Goal: Transaction & Acquisition: Purchase product/service

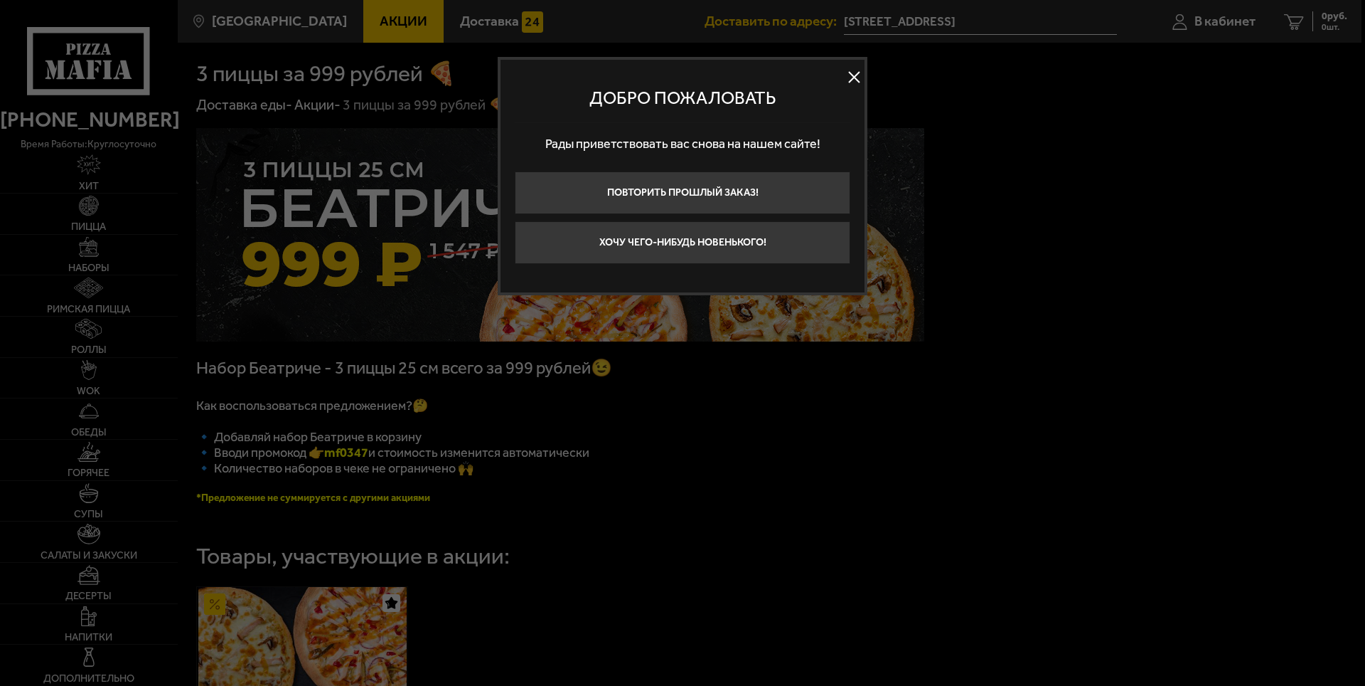
click at [853, 75] on button at bounding box center [853, 77] width 21 height 21
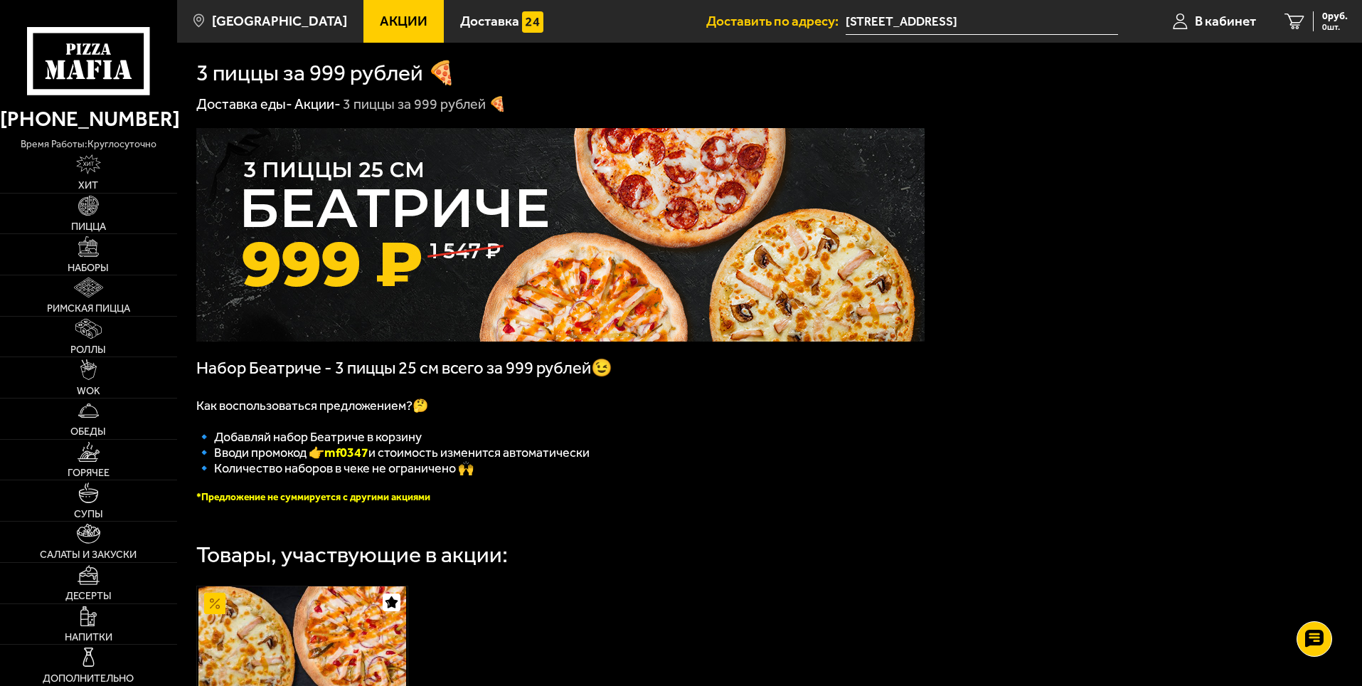
drag, startPoint x: 356, startPoint y: 452, endPoint x: 311, endPoint y: 454, distance: 44.9
click at [324, 454] on b "mf0347" at bounding box center [346, 452] width 44 height 16
copy b "mf0347"
click at [89, 250] on img at bounding box center [88, 246] width 20 height 20
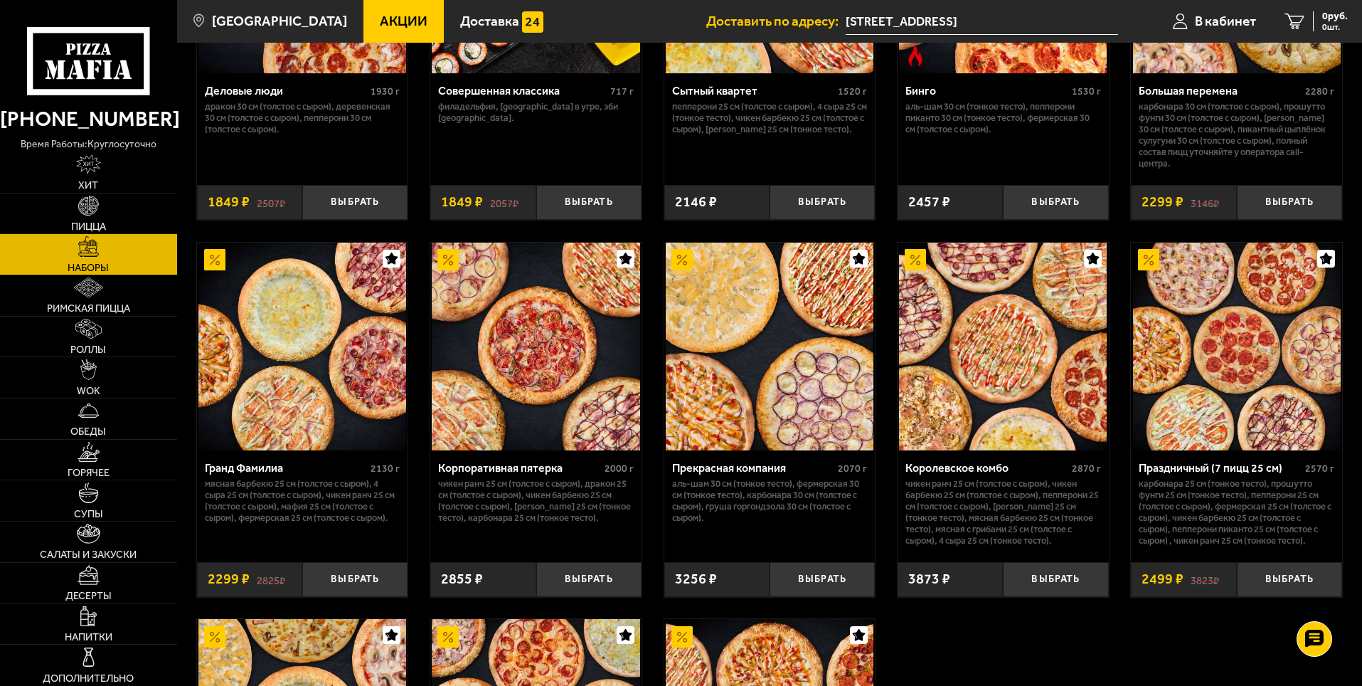
scroll to position [1707, 0]
click at [1004, 346] on img at bounding box center [1003, 346] width 208 height 208
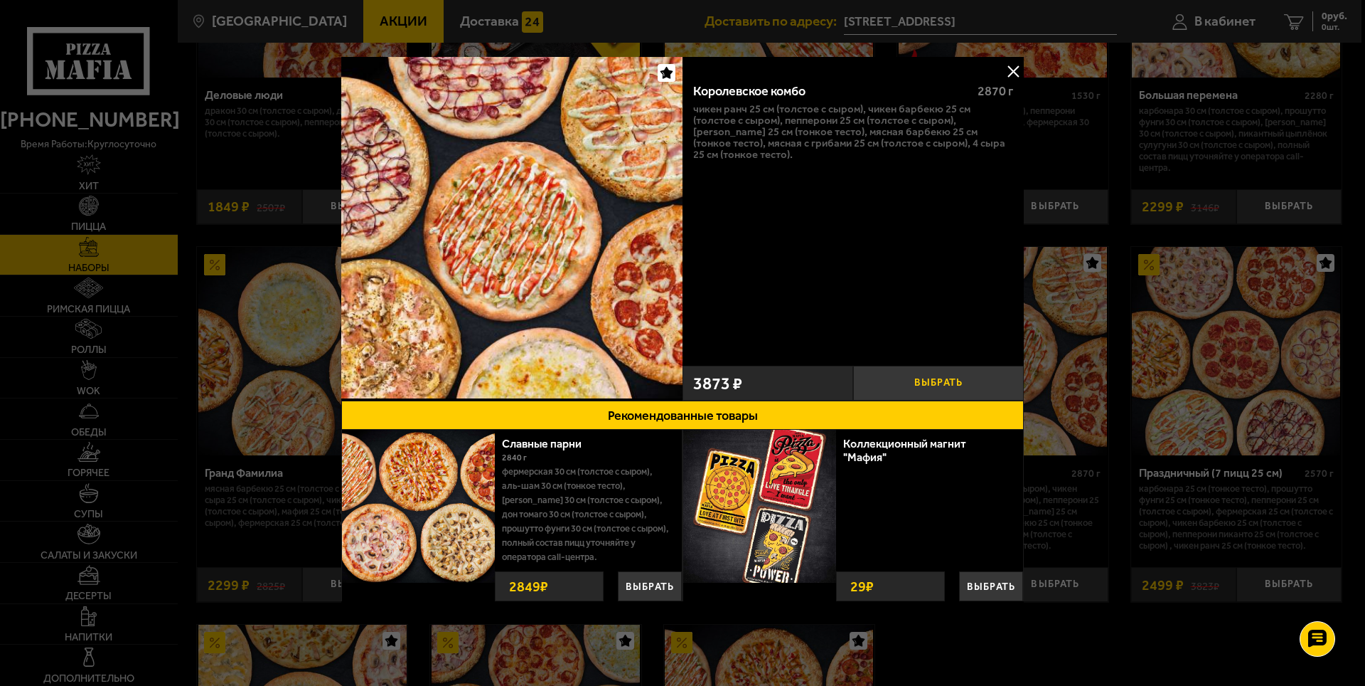
click at [940, 376] on button "Выбрать" at bounding box center [938, 383] width 171 height 35
click at [663, 408] on button "Рекомендованные товары" at bounding box center [682, 414] width 683 height 29
click at [998, 583] on button "Выбрать" at bounding box center [991, 586] width 64 height 30
click at [961, 582] on button "−" at bounding box center [961, 583] width 25 height 33
click at [993, 583] on button "Выбрать" at bounding box center [991, 586] width 64 height 30
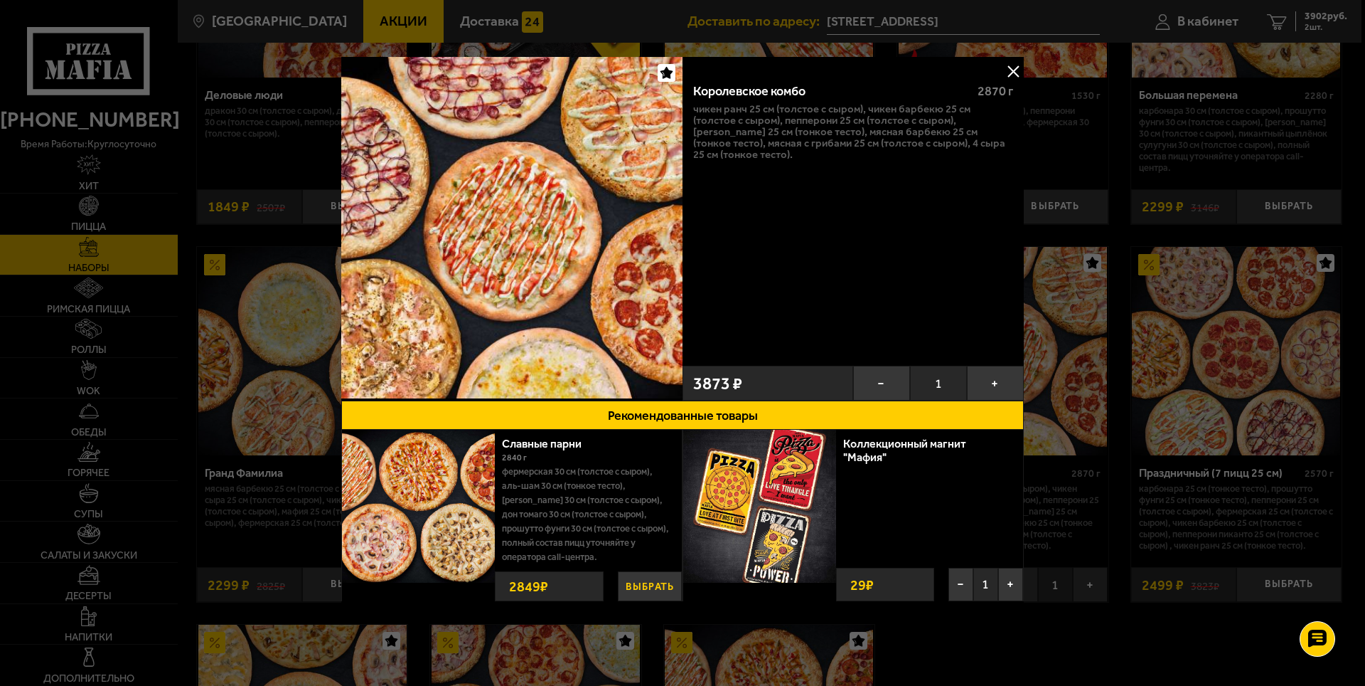
click at [643, 580] on button "Выбрать" at bounding box center [650, 586] width 64 height 30
click at [1323, 638] on icon at bounding box center [1317, 639] width 21 height 20
click at [1323, 636] on icon at bounding box center [1318, 638] width 15 height 15
click at [1015, 66] on button at bounding box center [1013, 70] width 21 height 21
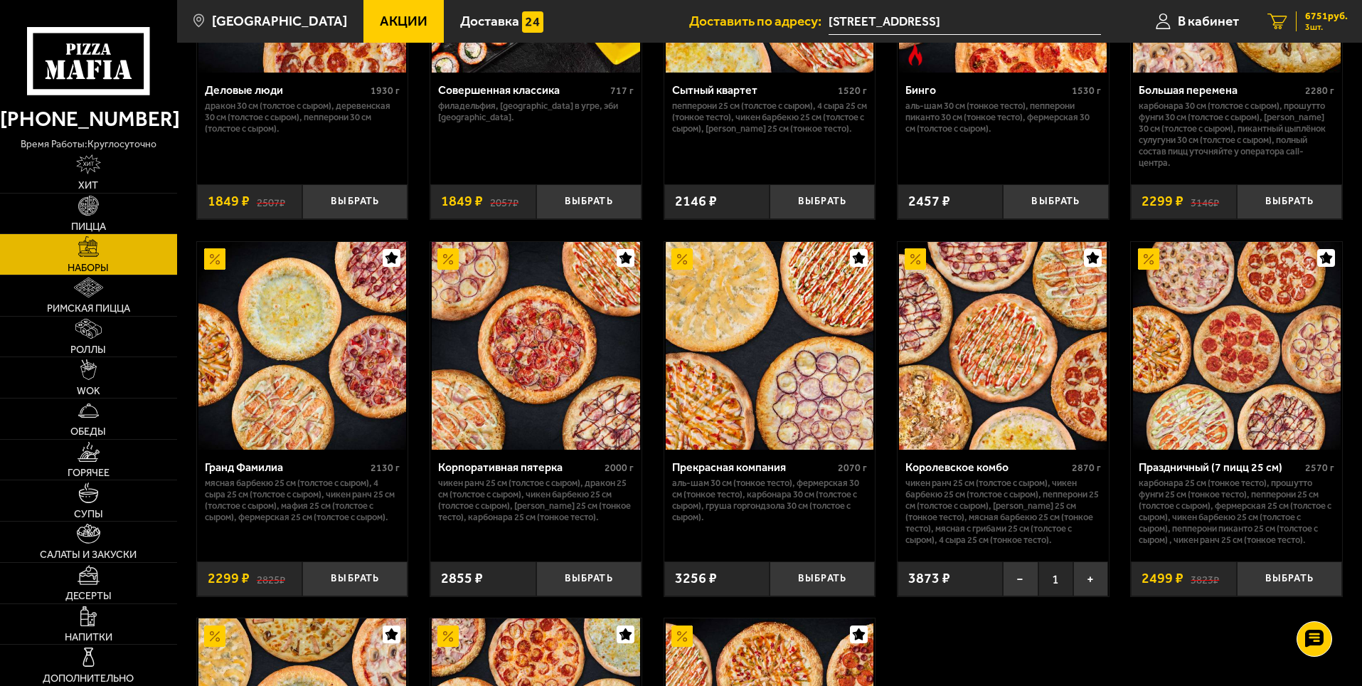
click at [1311, 21] on span "6751 руб." at bounding box center [1326, 16] width 43 height 10
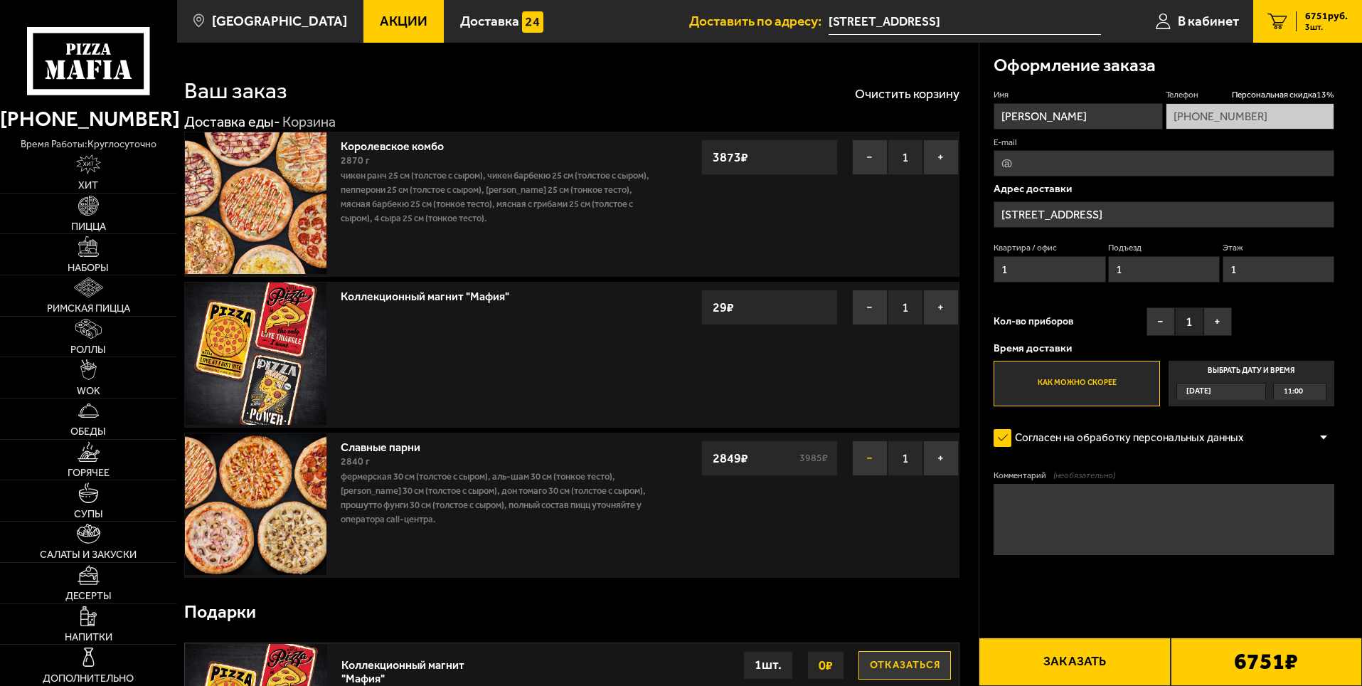
click at [868, 455] on button "−" at bounding box center [870, 458] width 36 height 36
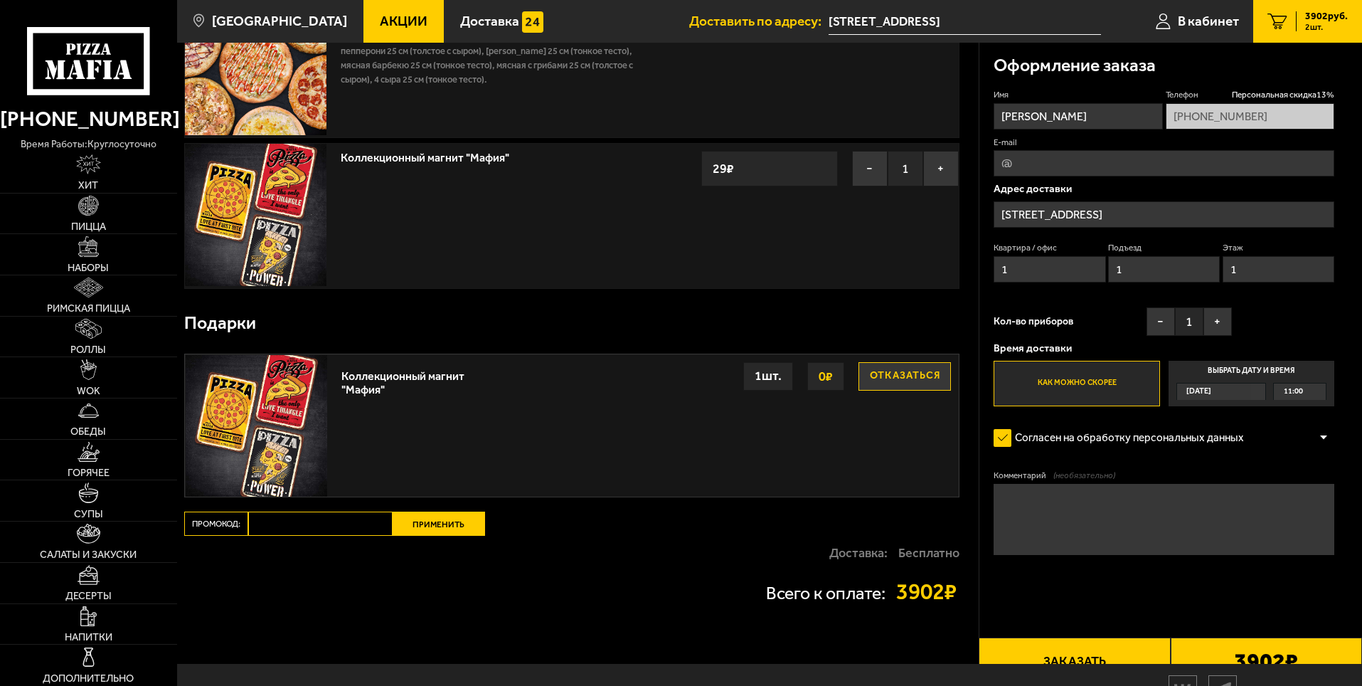
scroll to position [142, 0]
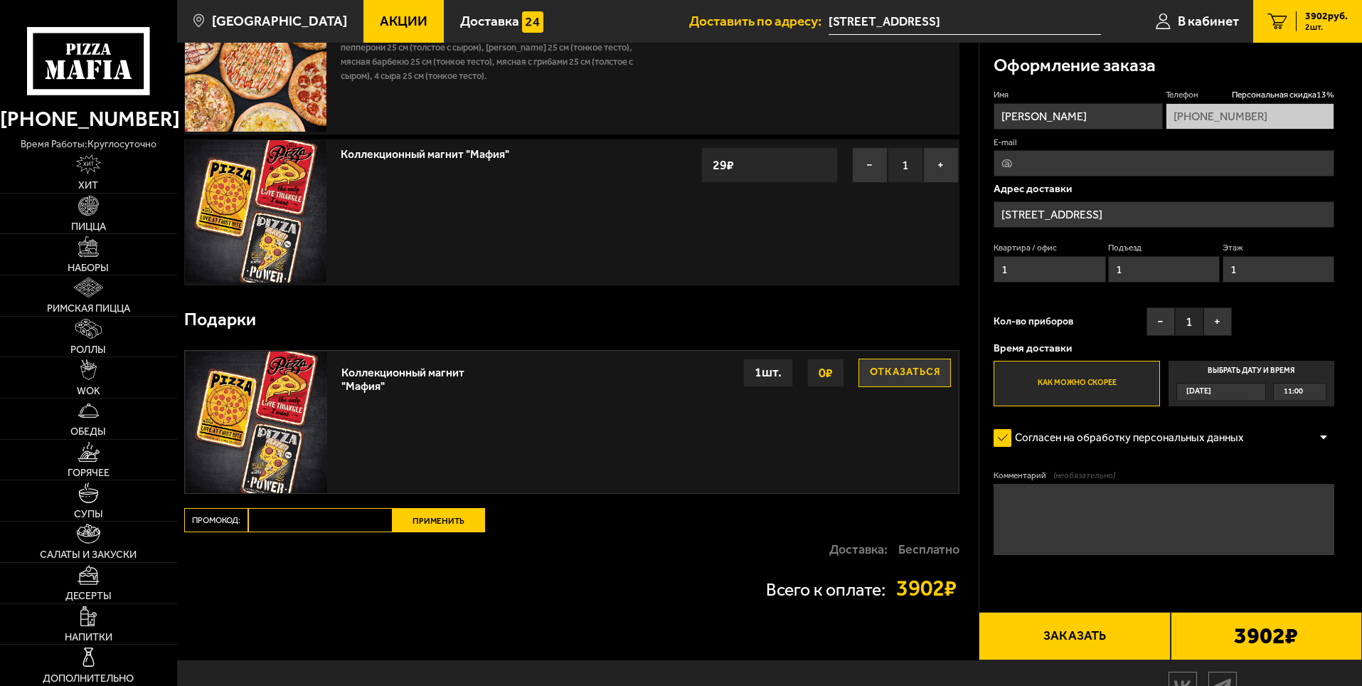
click at [311, 518] on input "Промокод:" at bounding box center [320, 520] width 144 height 24
paste input "mf0347"
type input "mf0347"
click at [451, 519] on button "Применить" at bounding box center [439, 520] width 92 height 24
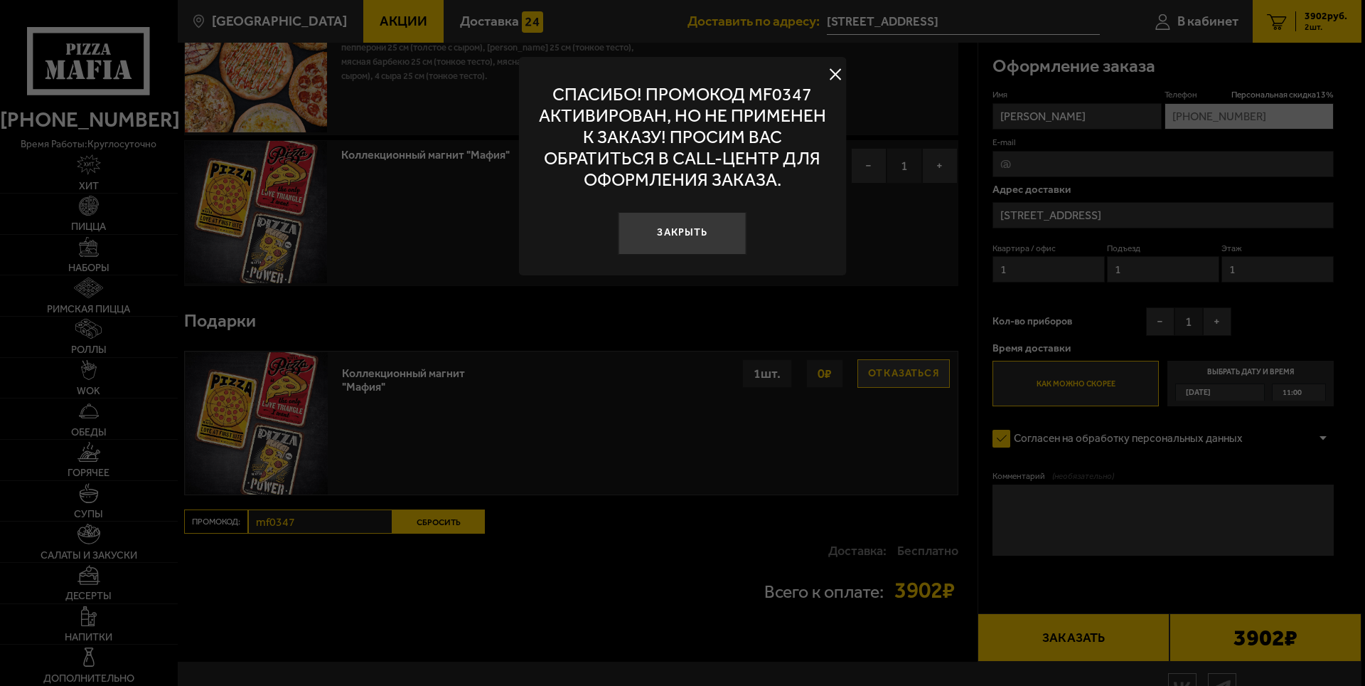
click at [833, 74] on button at bounding box center [835, 74] width 21 height 21
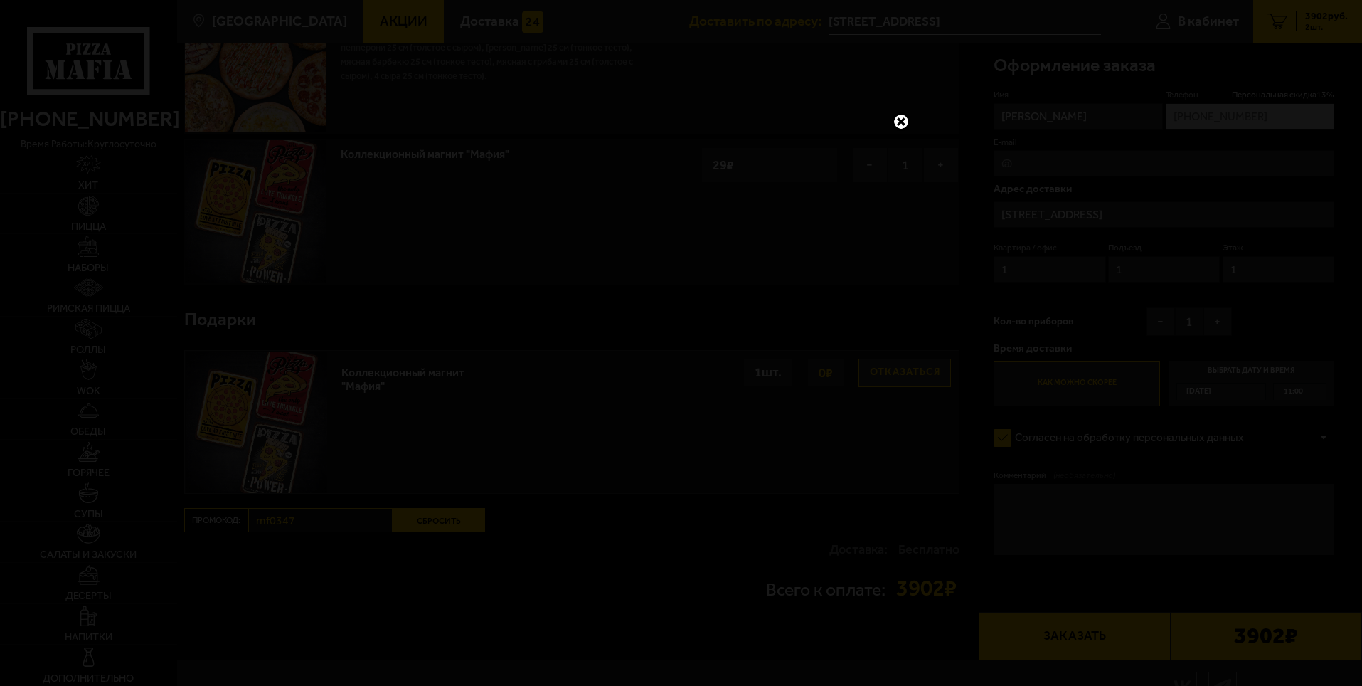
click at [905, 118] on link at bounding box center [901, 121] width 18 height 18
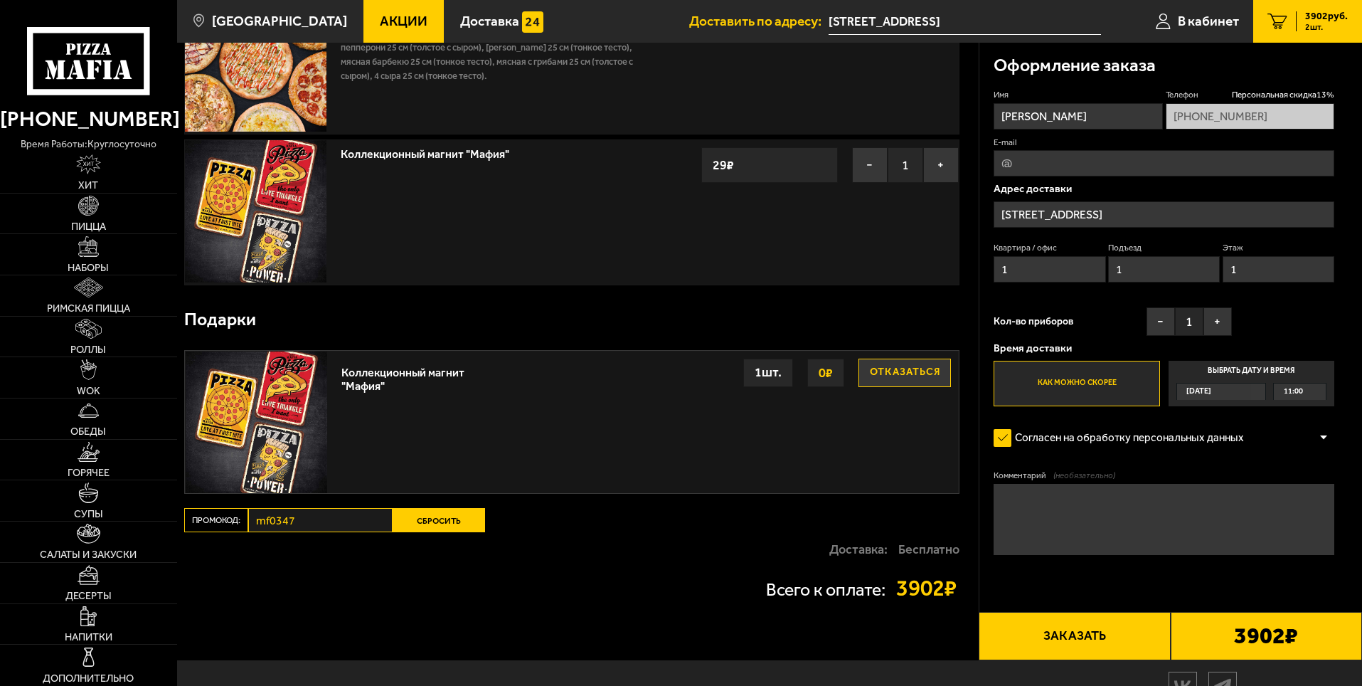
click at [1322, 18] on span "3902 руб." at bounding box center [1326, 16] width 43 height 10
click at [866, 164] on button "−" at bounding box center [870, 165] width 36 height 36
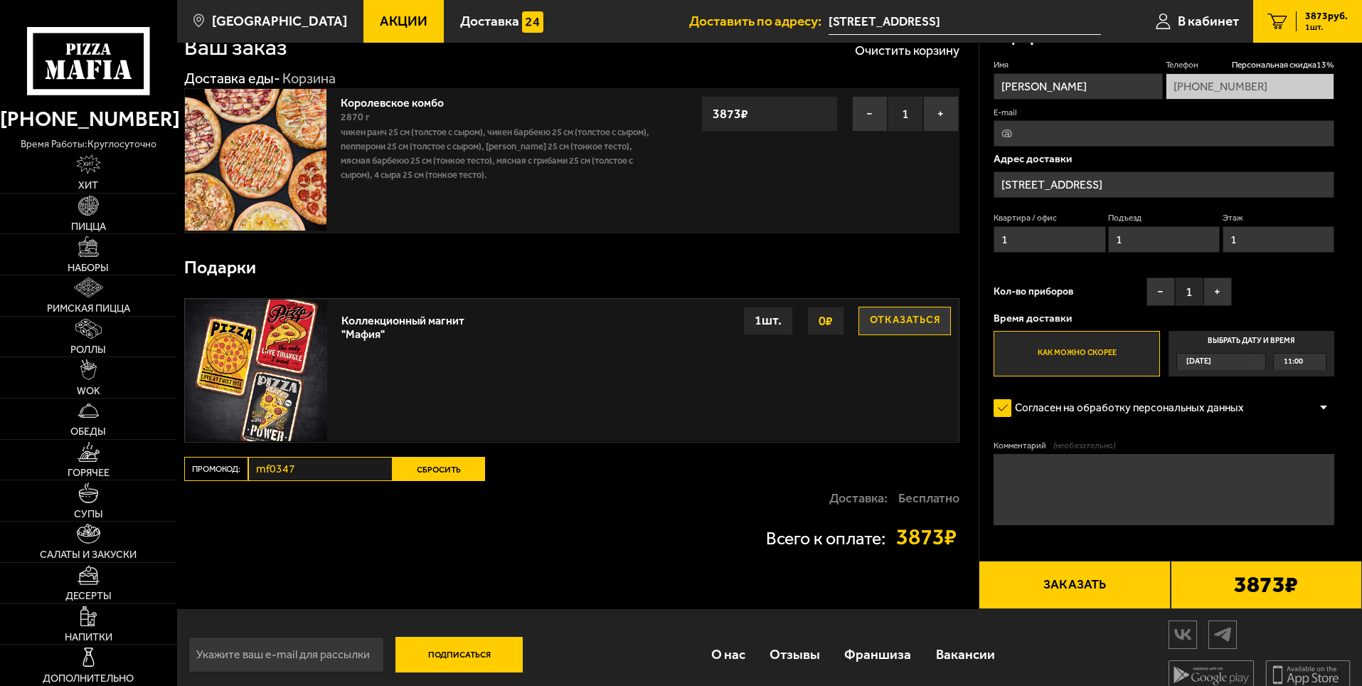
scroll to position [0, 0]
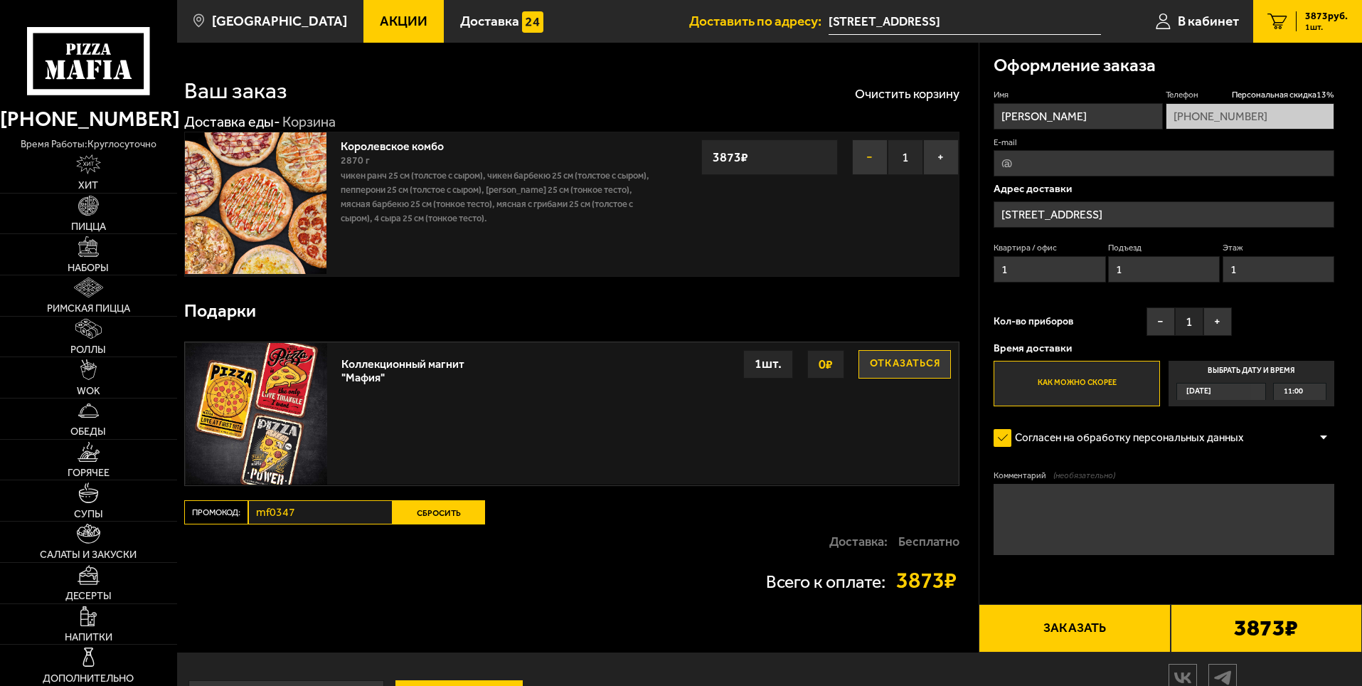
click at [869, 159] on button "−" at bounding box center [870, 157] width 36 height 36
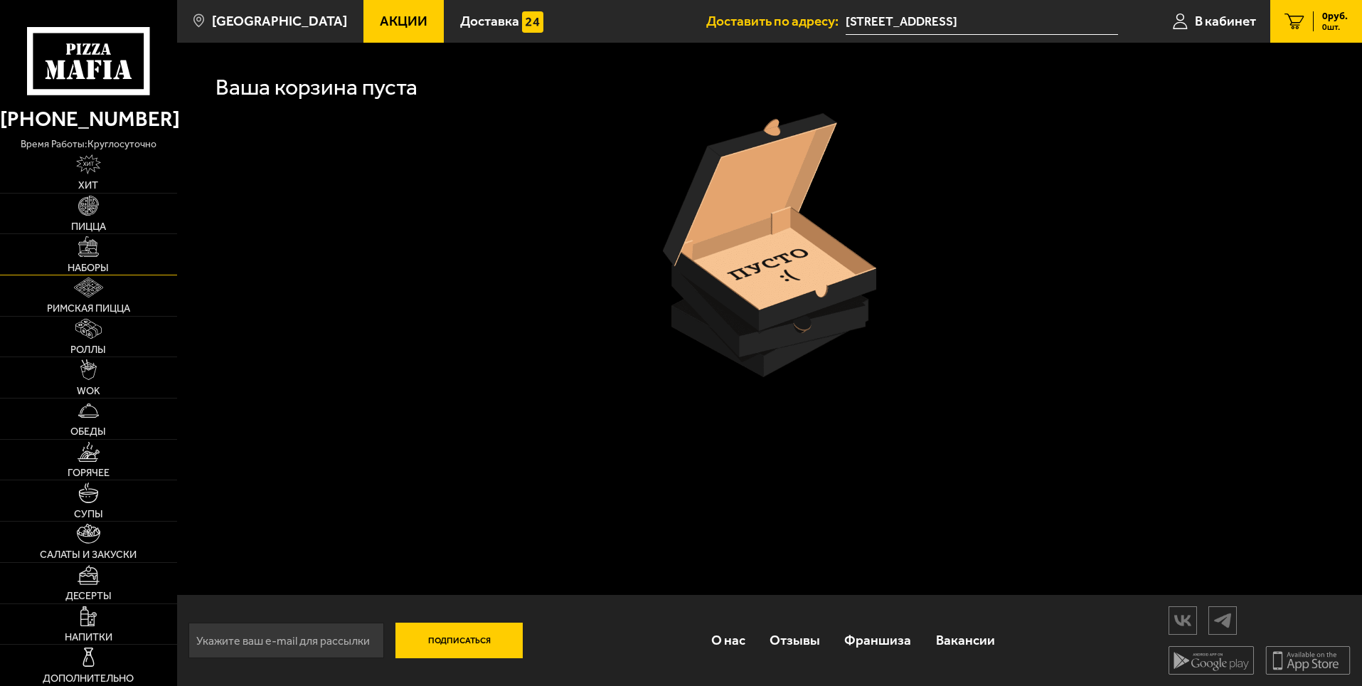
click at [91, 260] on link "Наборы" at bounding box center [88, 254] width 177 height 41
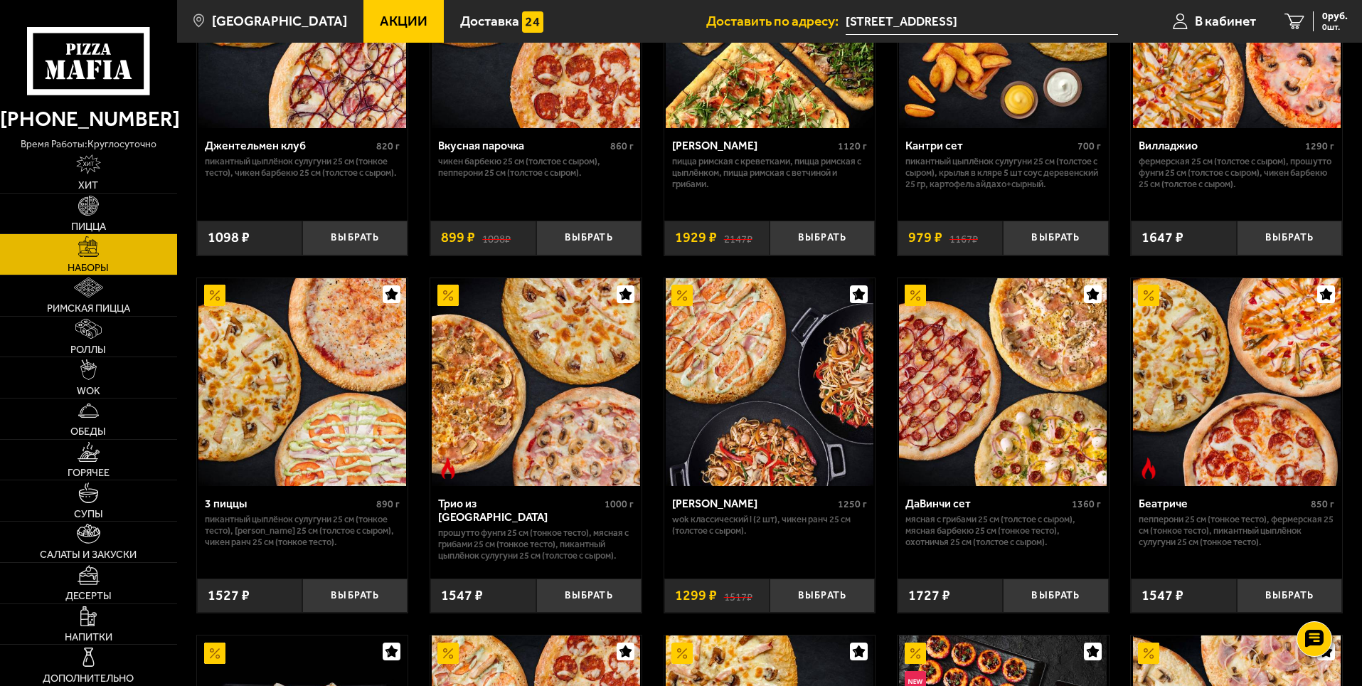
scroll to position [284, 0]
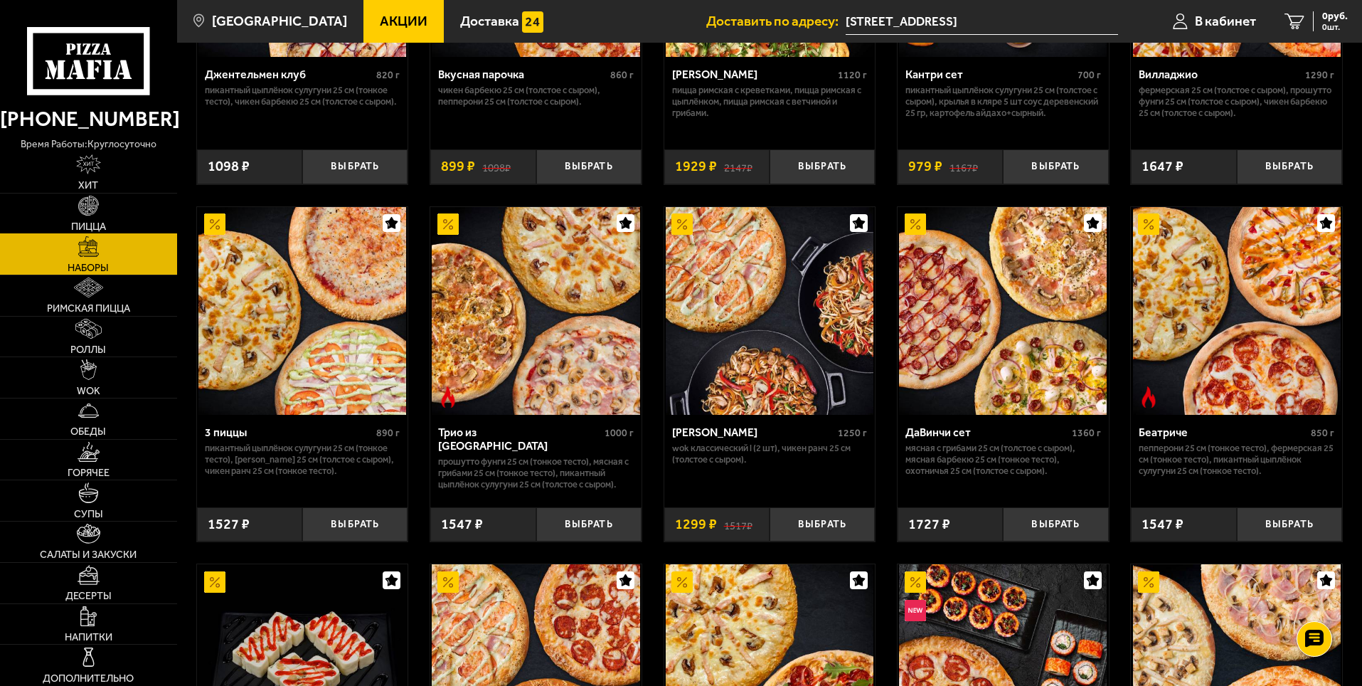
click at [95, 204] on img at bounding box center [88, 206] width 20 height 20
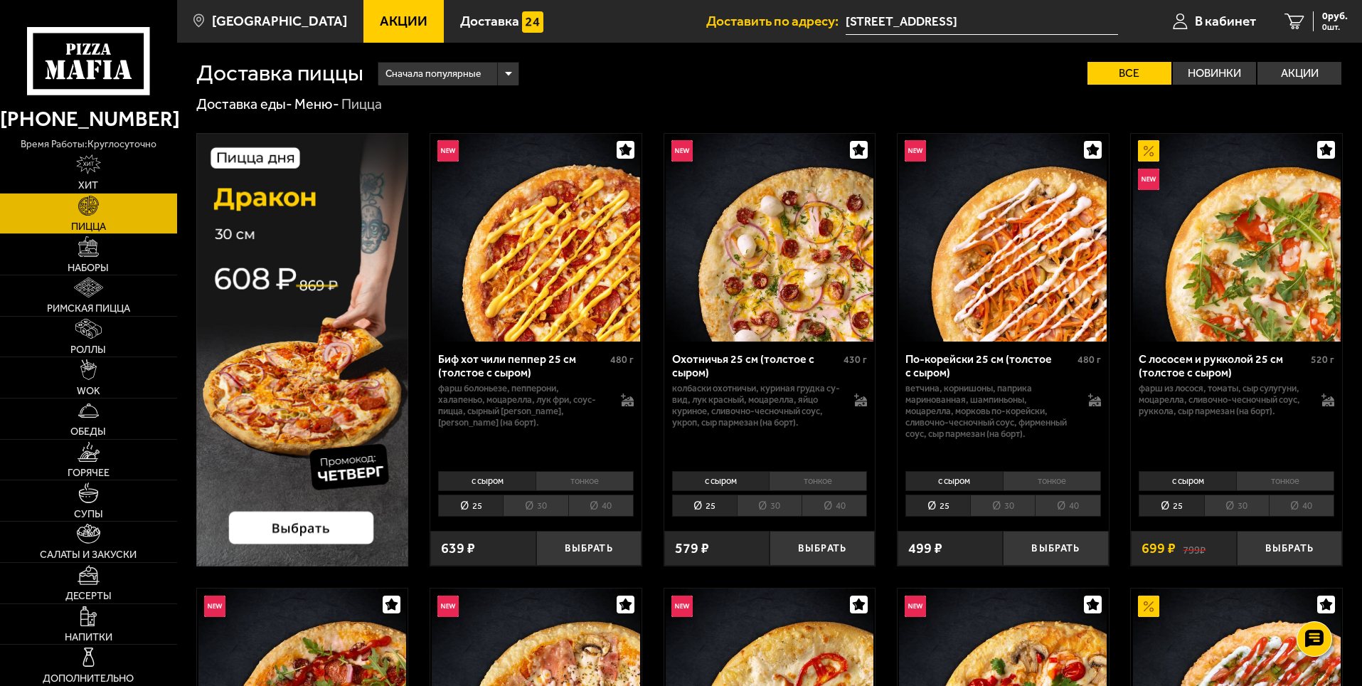
click at [303, 524] on img at bounding box center [302, 349] width 213 height 433
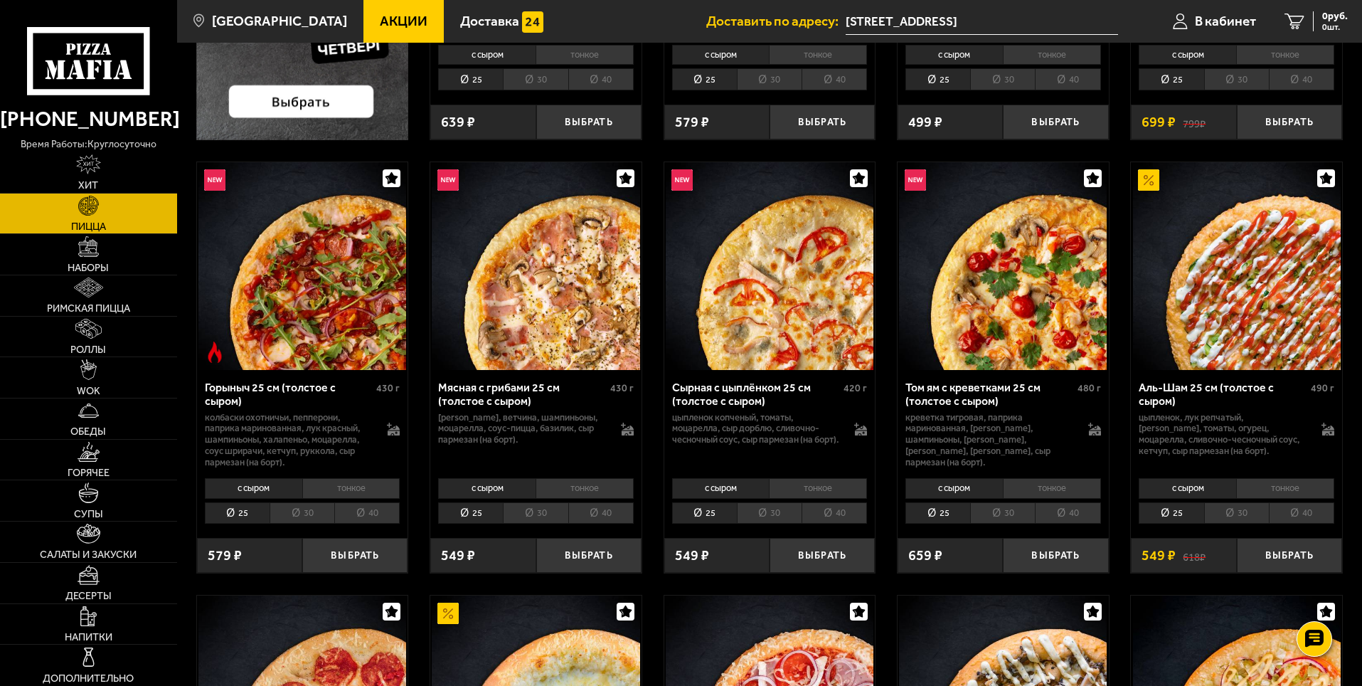
scroll to position [427, 0]
click at [1286, 553] on button "Выбрать" at bounding box center [1289, 554] width 105 height 35
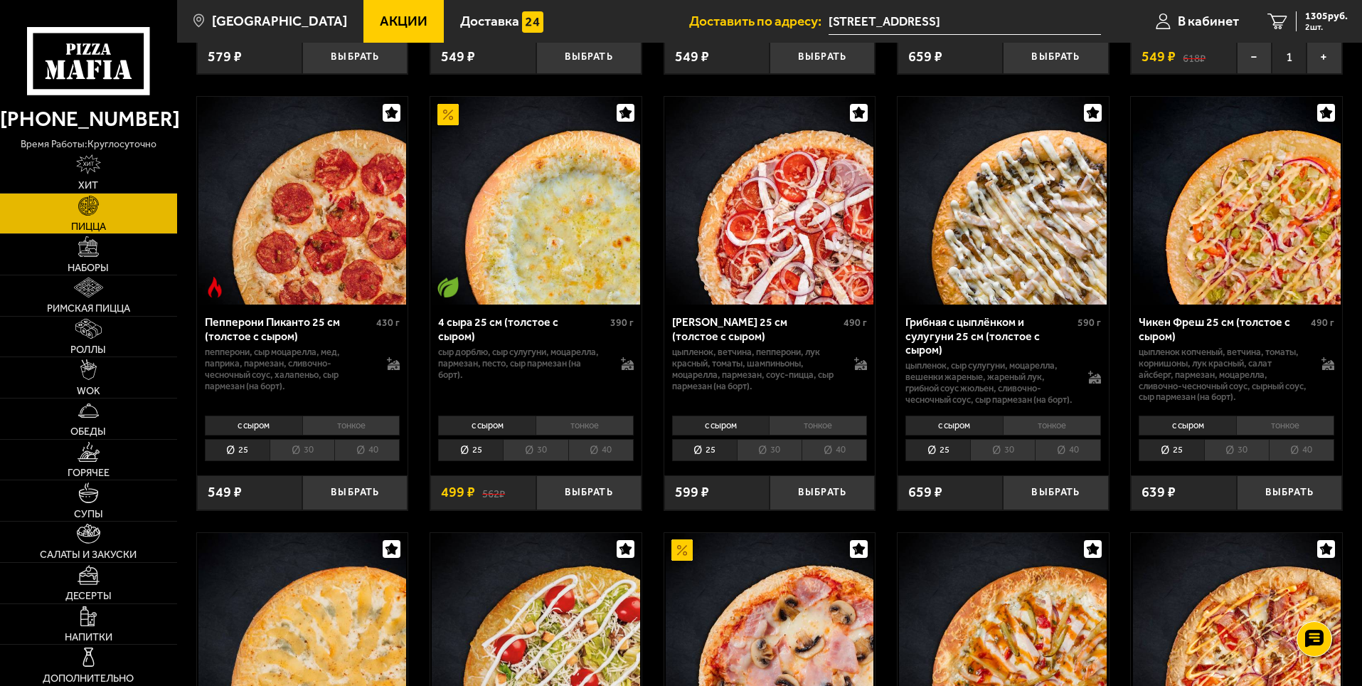
scroll to position [996, 0]
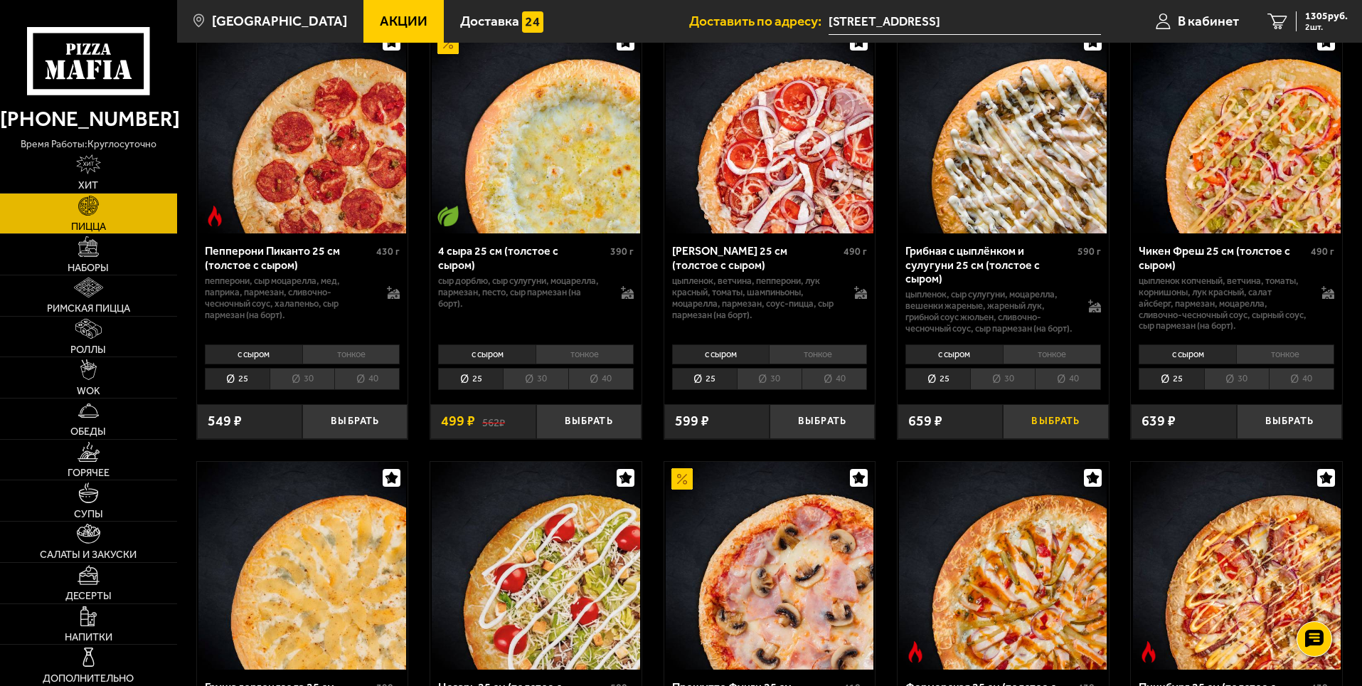
click at [1053, 434] on button "Выбрать" at bounding box center [1055, 421] width 105 height 35
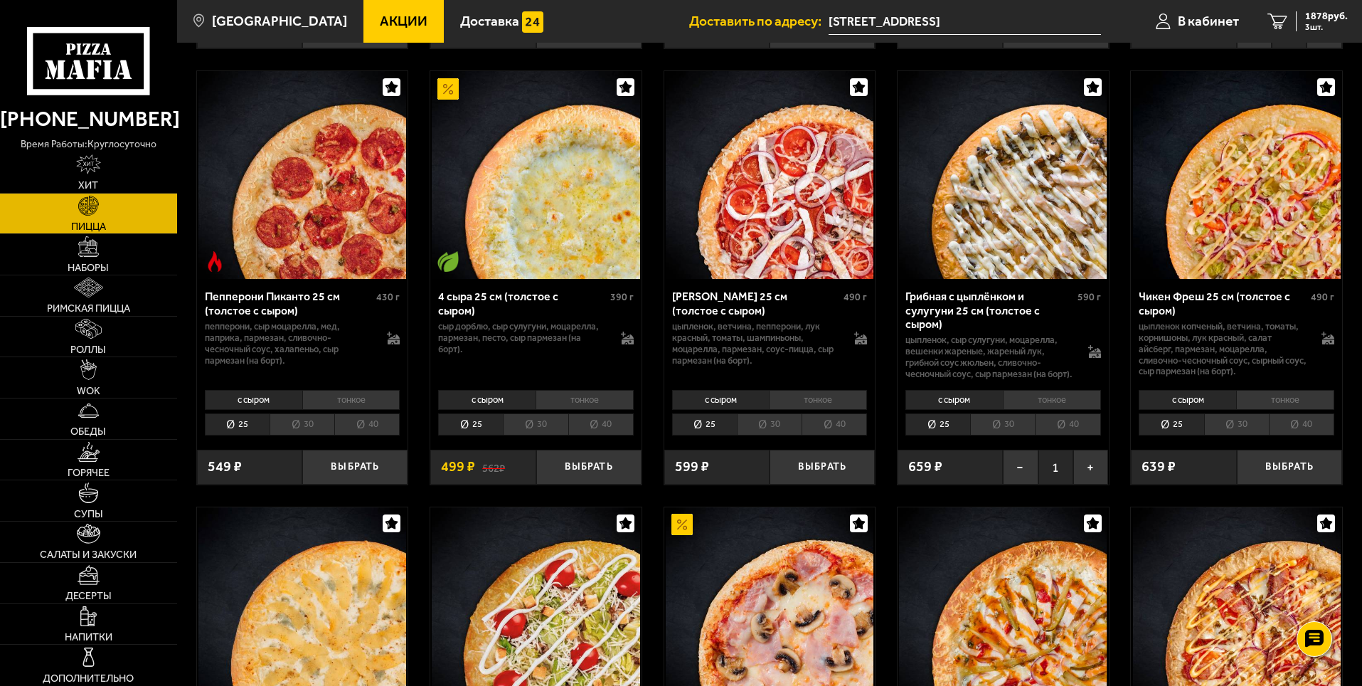
scroll to position [924, 0]
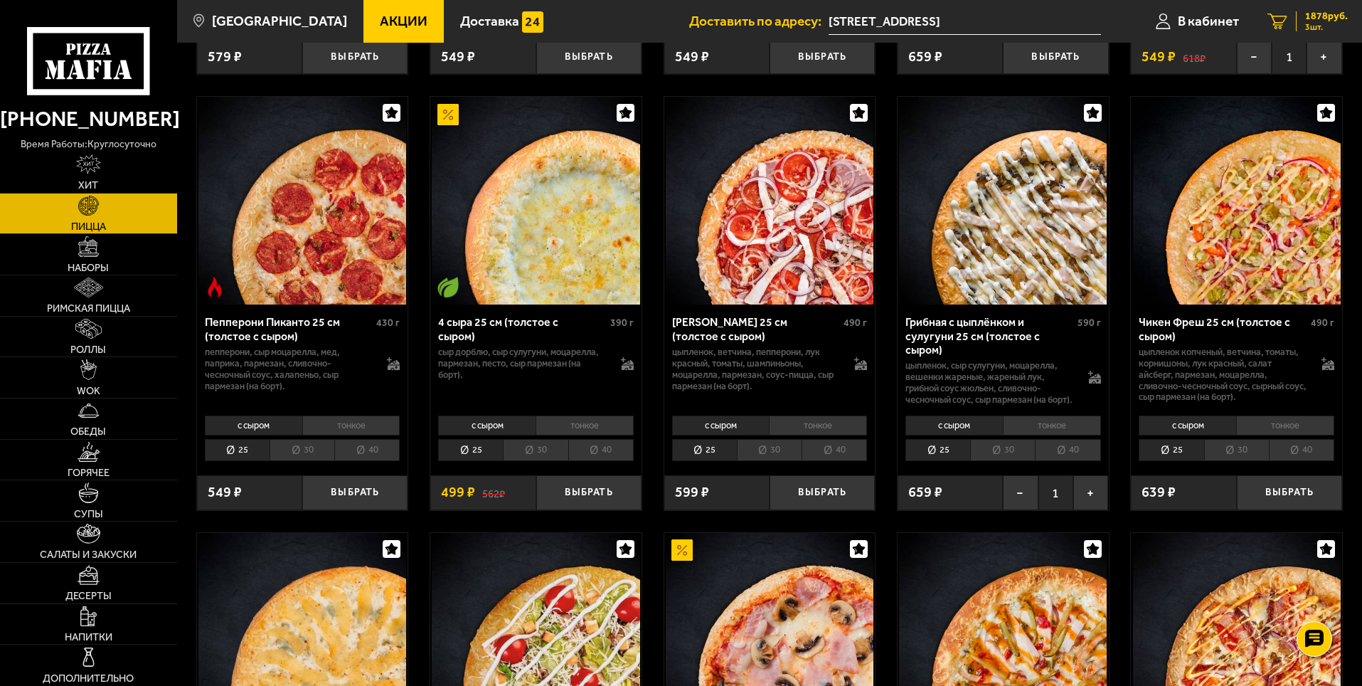
click at [1321, 13] on span "1878 руб." at bounding box center [1326, 16] width 43 height 10
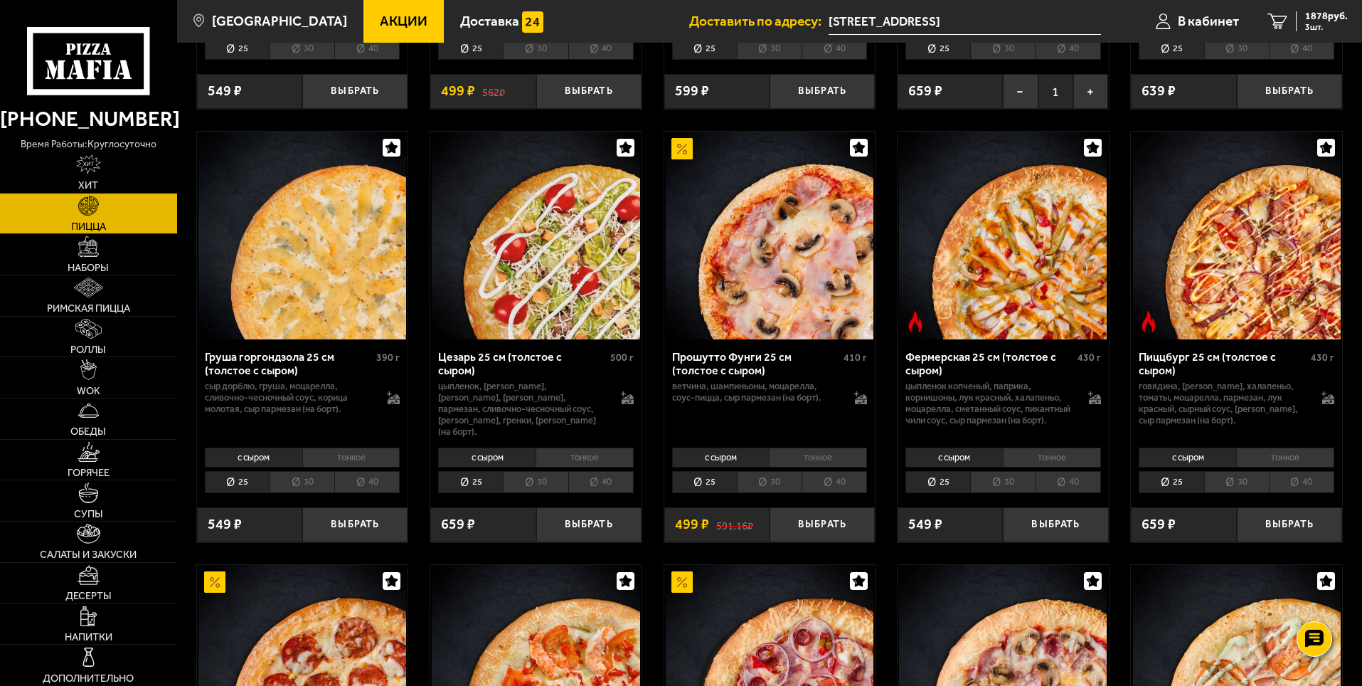
scroll to position [1351, 0]
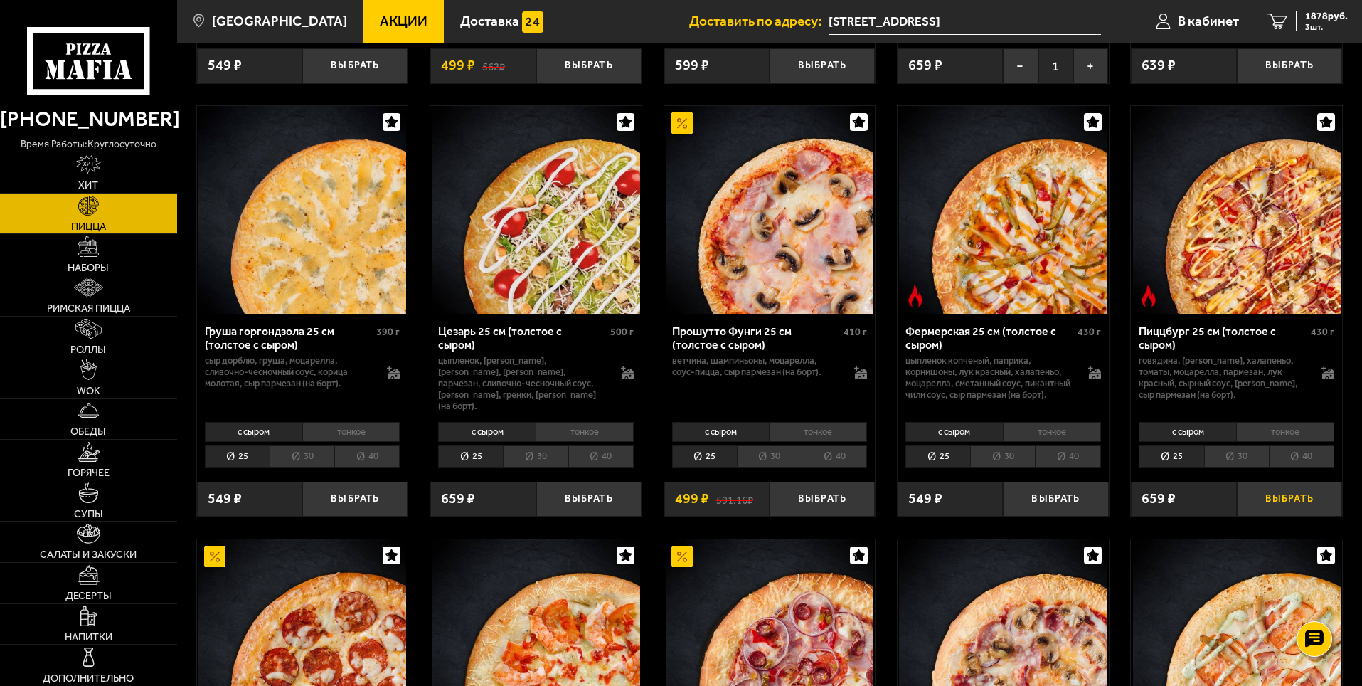
click at [1275, 506] on button "Выбрать" at bounding box center [1289, 498] width 105 height 35
click at [87, 255] on img at bounding box center [88, 246] width 20 height 20
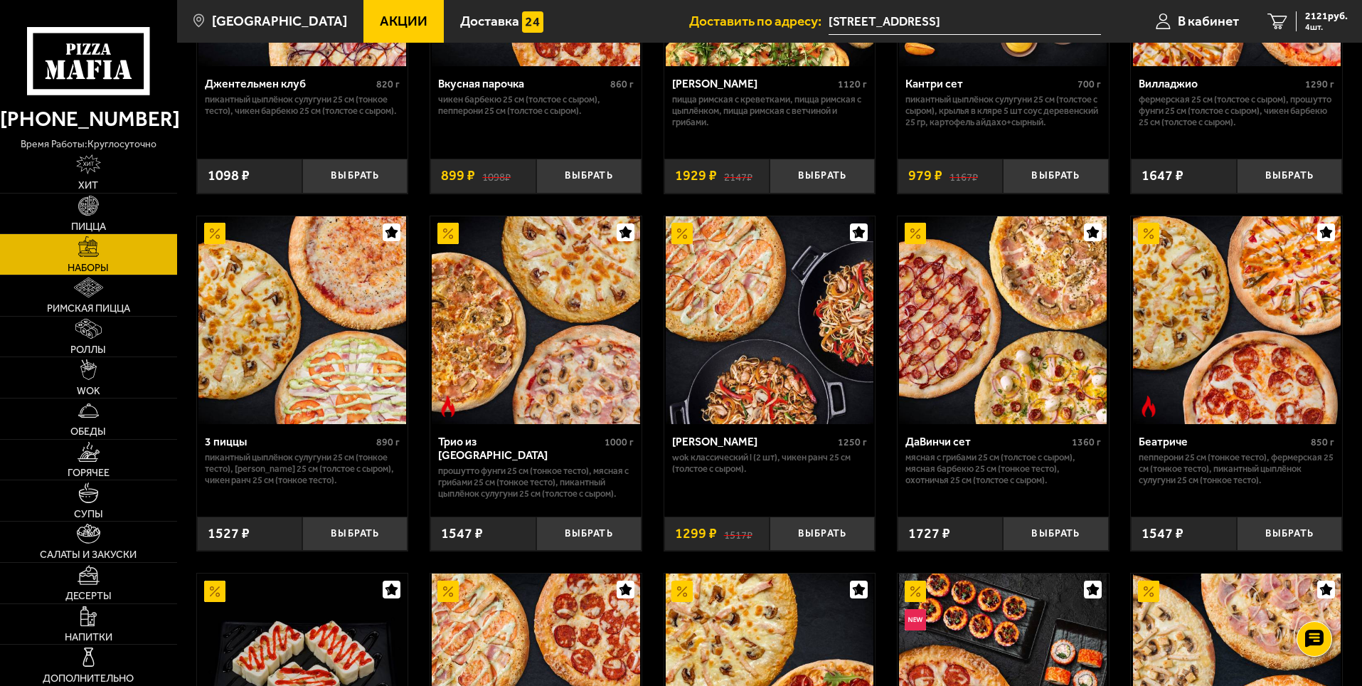
scroll to position [284, 0]
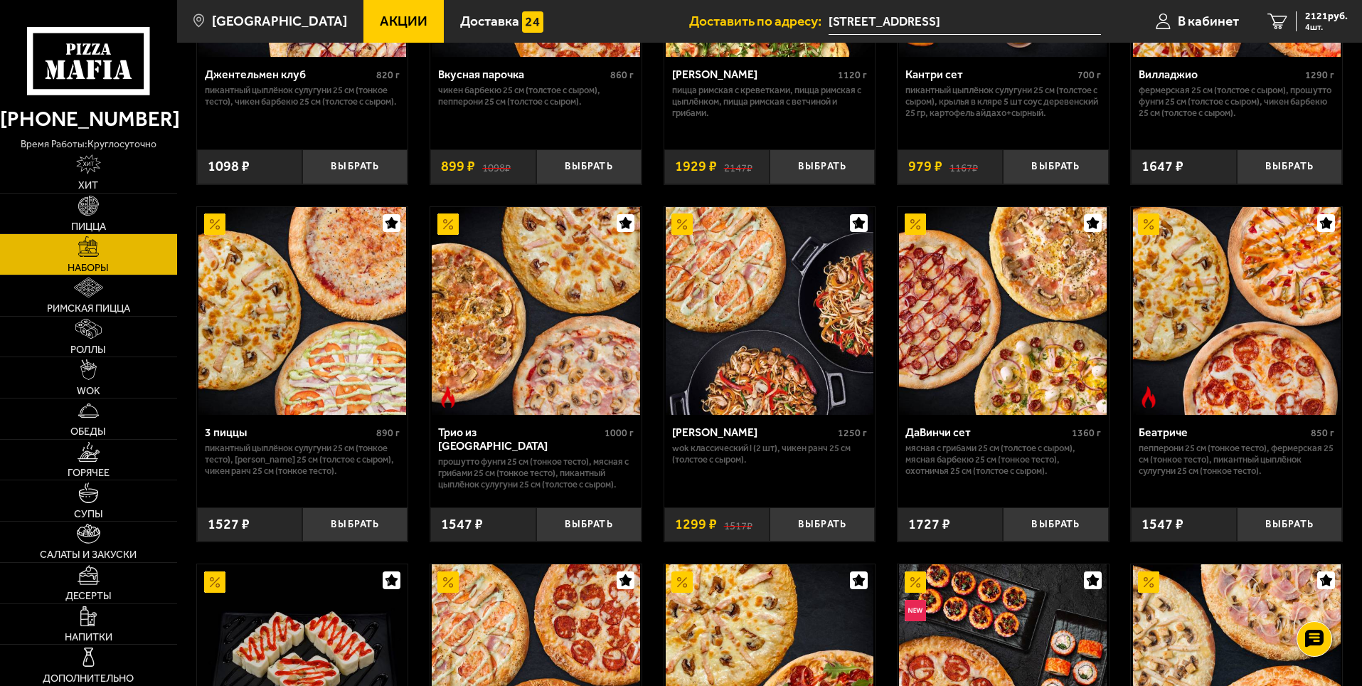
click at [1244, 366] on img at bounding box center [1237, 311] width 208 height 208
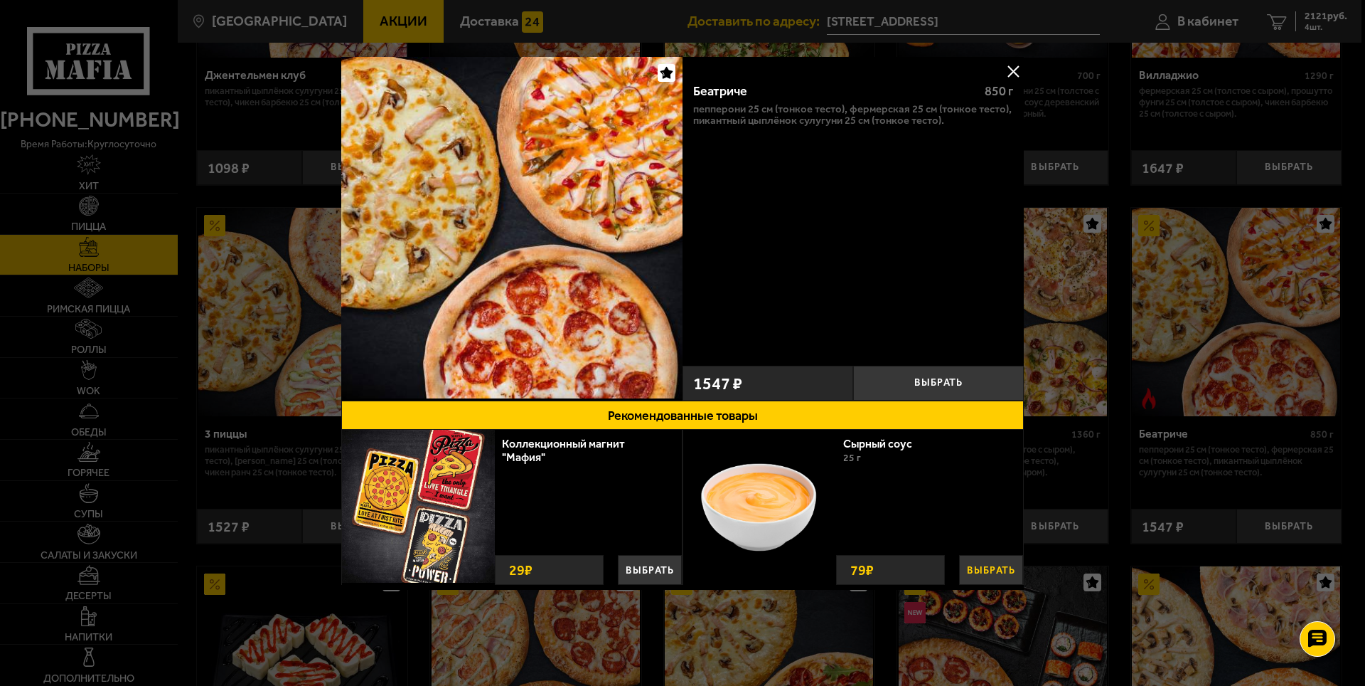
click at [993, 569] on button "Выбрать" at bounding box center [991, 570] width 64 height 30
drag, startPoint x: 664, startPoint y: 414, endPoint x: 991, endPoint y: 487, distance: 335.2
click at [991, 488] on div "Рекомендованные товары Коллекционный магнит "Мафия" Выбрать 29 ₽ Выбрать 29 ₽ С…" at bounding box center [682, 494] width 683 height 189
click at [957, 567] on button "−" at bounding box center [961, 567] width 25 height 33
click at [1013, 69] on button at bounding box center [1013, 70] width 21 height 21
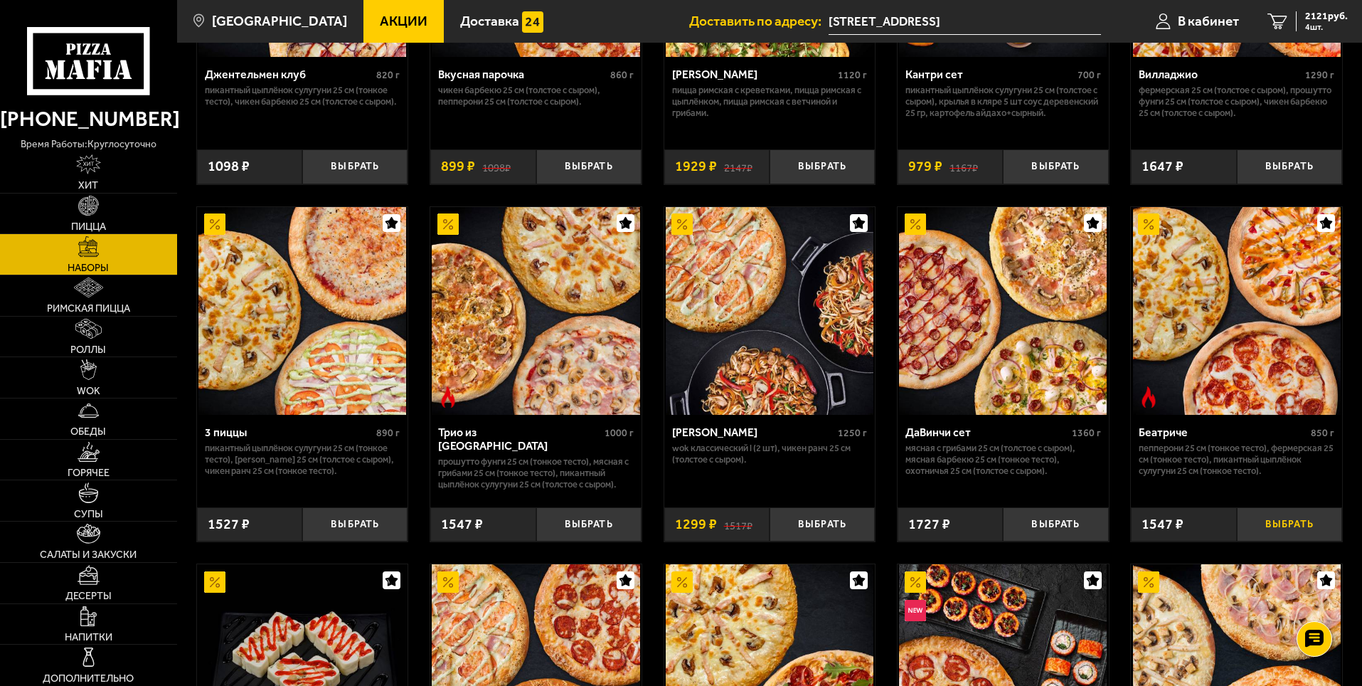
click at [1281, 527] on button "Выбрать" at bounding box center [1289, 524] width 105 height 35
click at [1321, 16] on span "3668 руб." at bounding box center [1326, 16] width 43 height 10
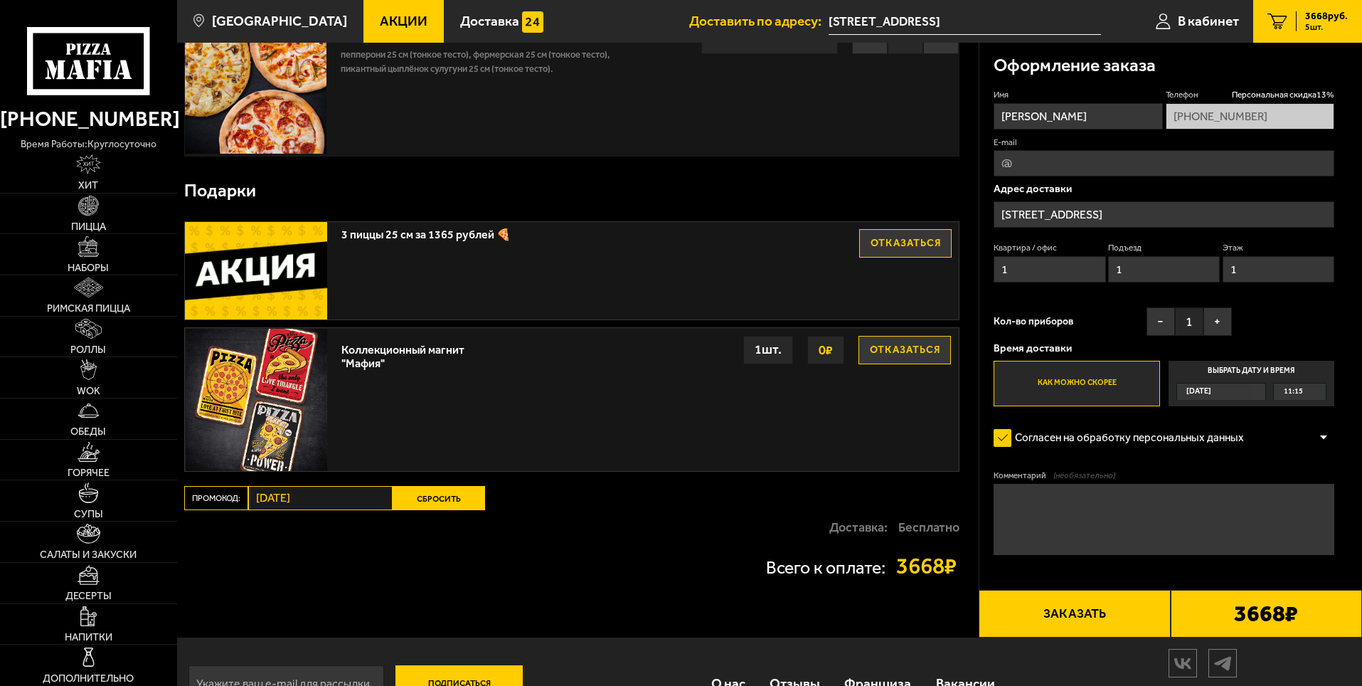
scroll to position [547, 0]
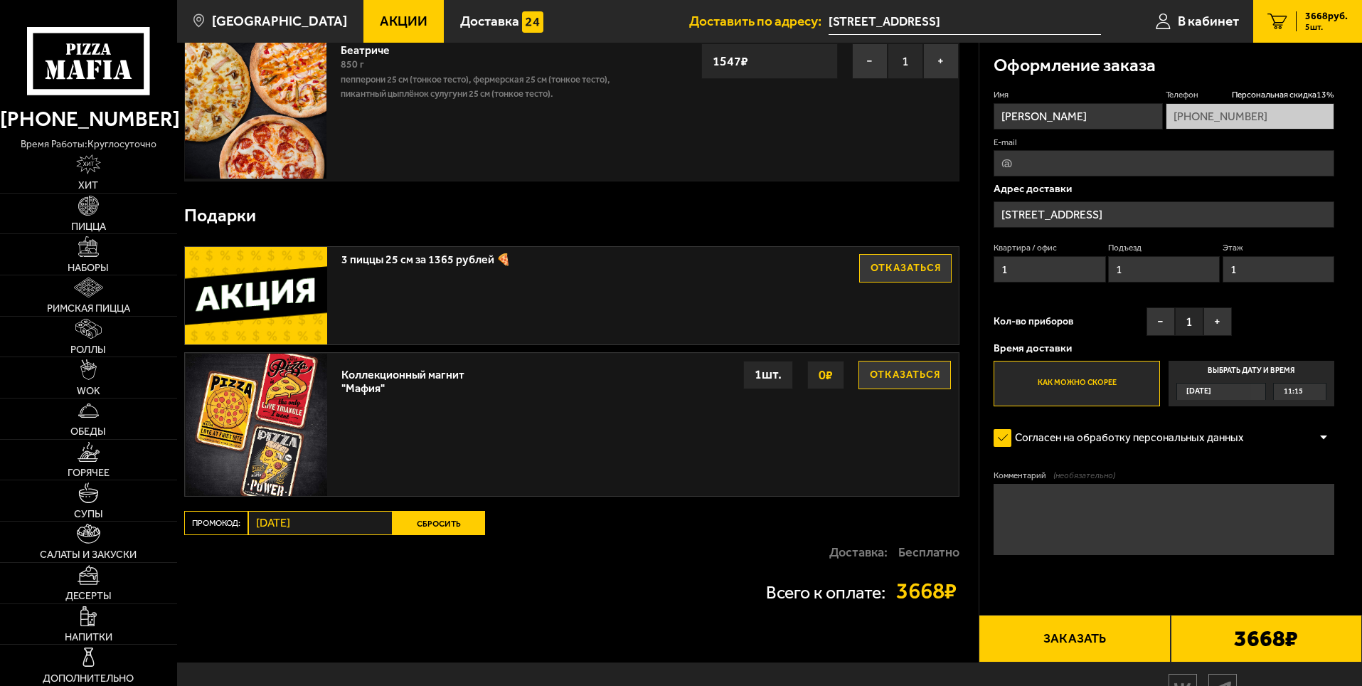
drag, startPoint x: 429, startPoint y: 521, endPoint x: 438, endPoint y: 582, distance: 61.1
click at [456, 582] on div "Ваш заказ Очистить корзину Доставка еды - Корзина Аль-Шам 25 см (толстое с сыро…" at bounding box center [577, 79] width 801 height 1166
click at [450, 524] on button "Сбросить" at bounding box center [439, 523] width 92 height 24
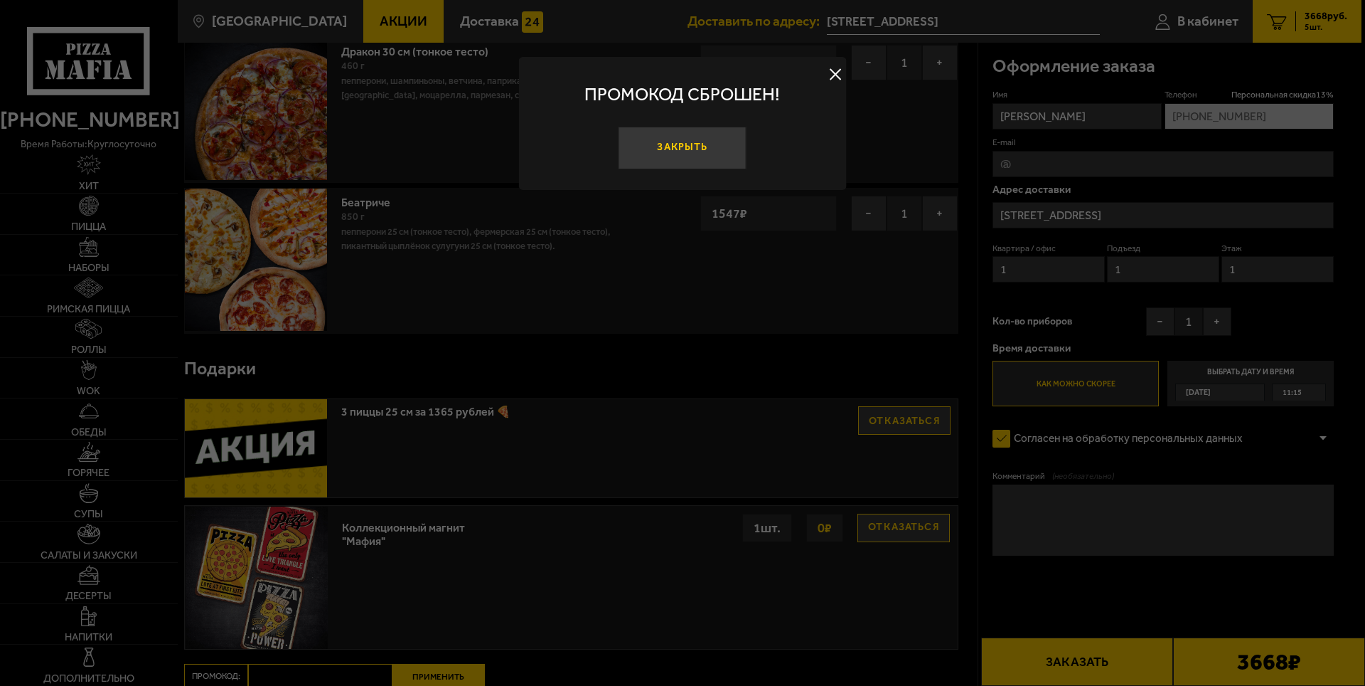
click at [683, 146] on button "Закрыть" at bounding box center [683, 148] width 128 height 43
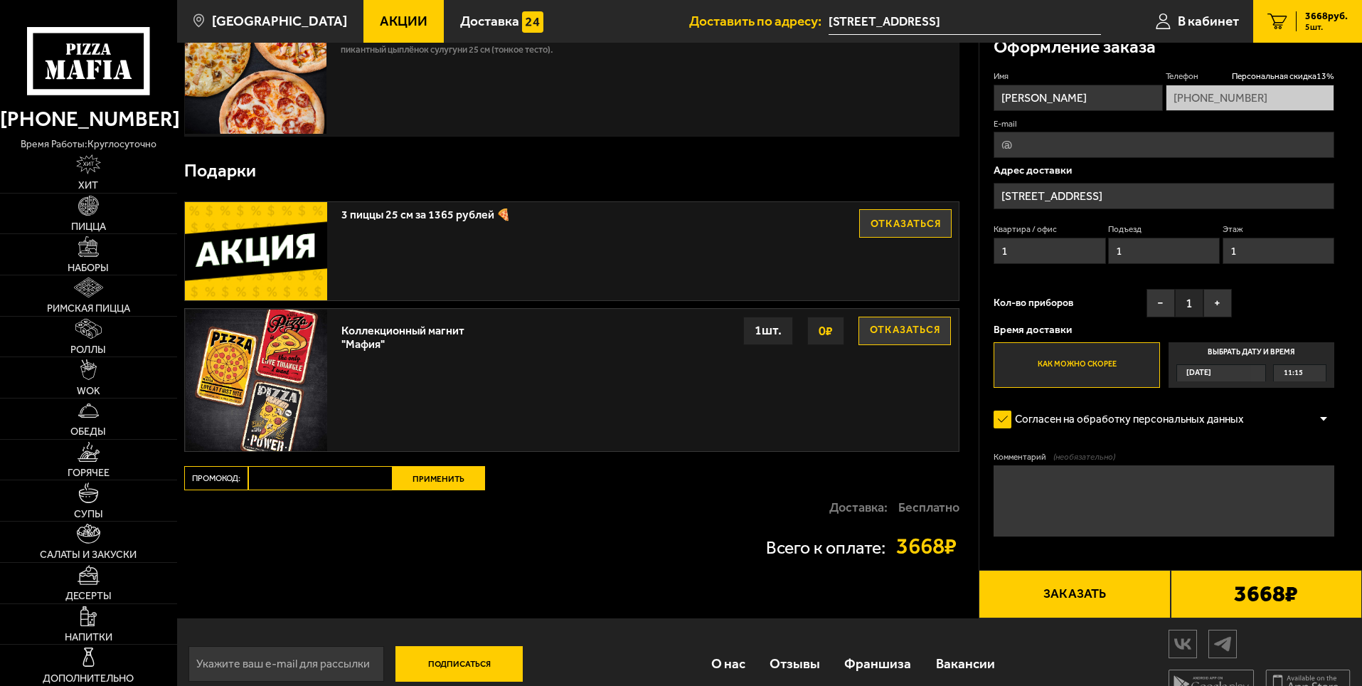
scroll to position [760, 0]
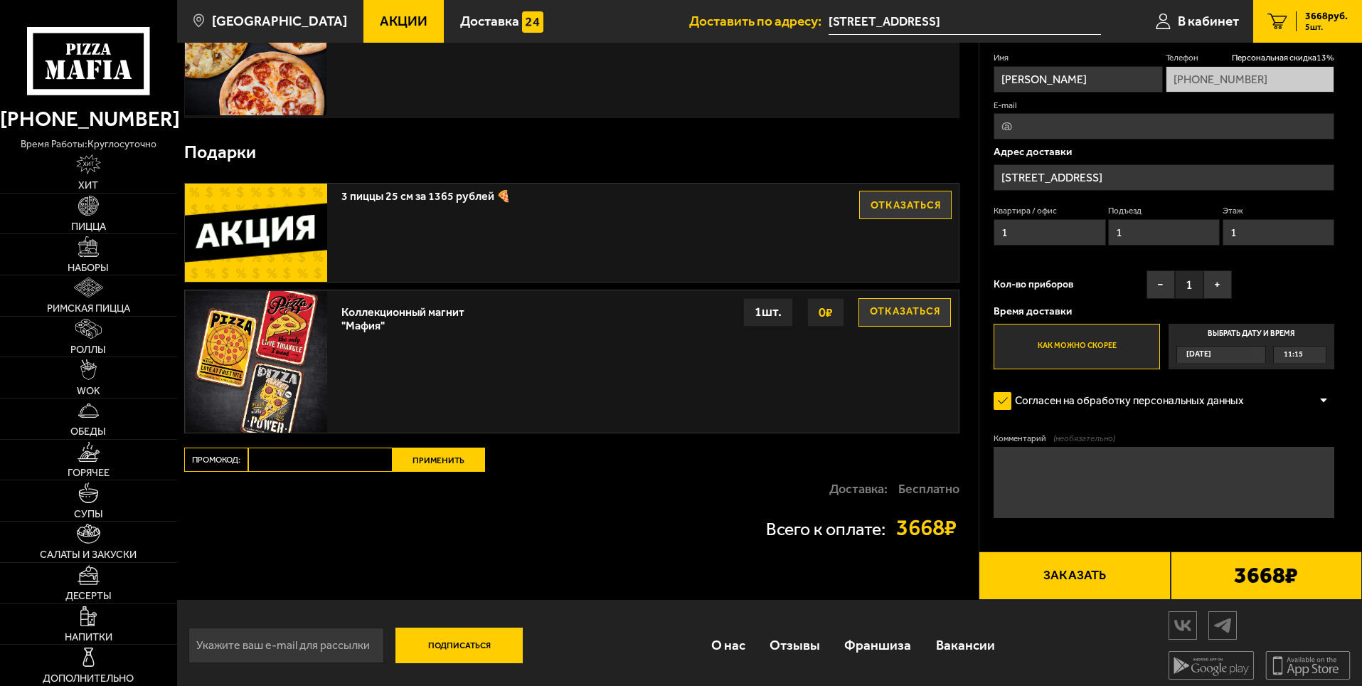
click at [294, 459] on input "Промокод:" at bounding box center [320, 459] width 144 height 24
paste input "mf0347"
type input "mf0347"
click at [448, 461] on button "Применить" at bounding box center [439, 459] width 92 height 24
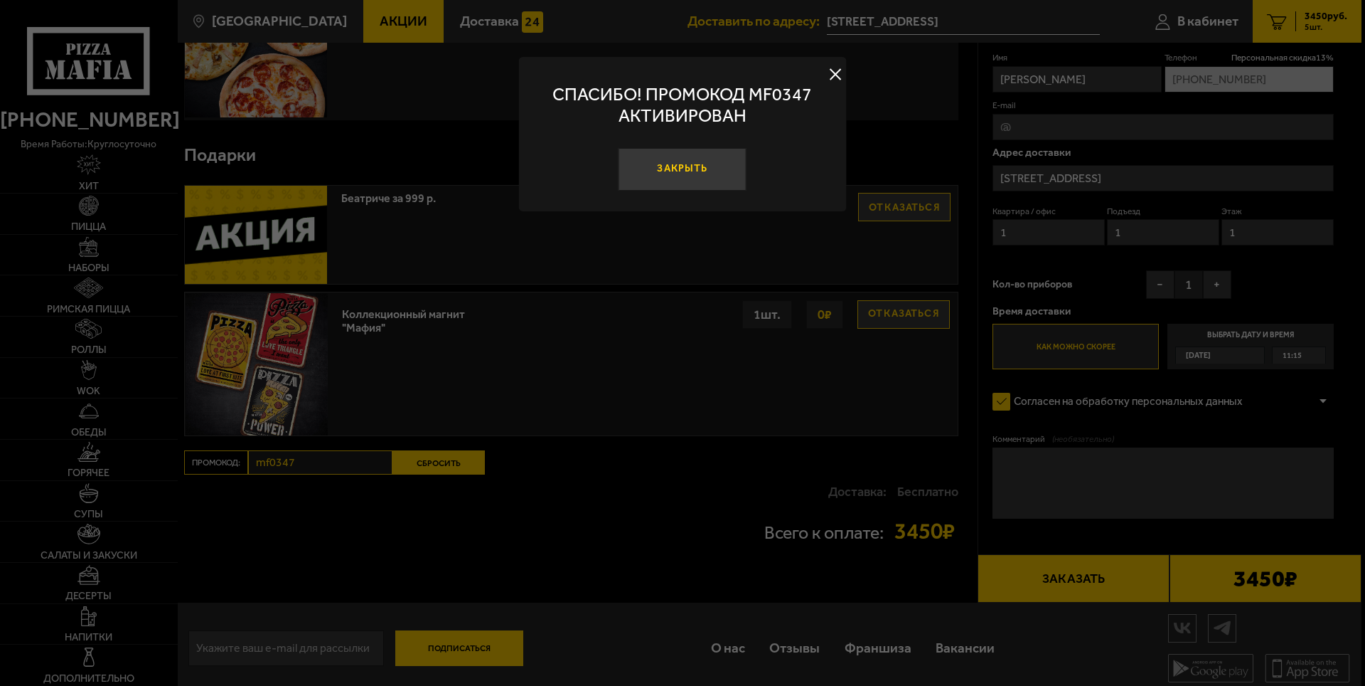
click at [698, 165] on button "Закрыть" at bounding box center [683, 169] width 128 height 43
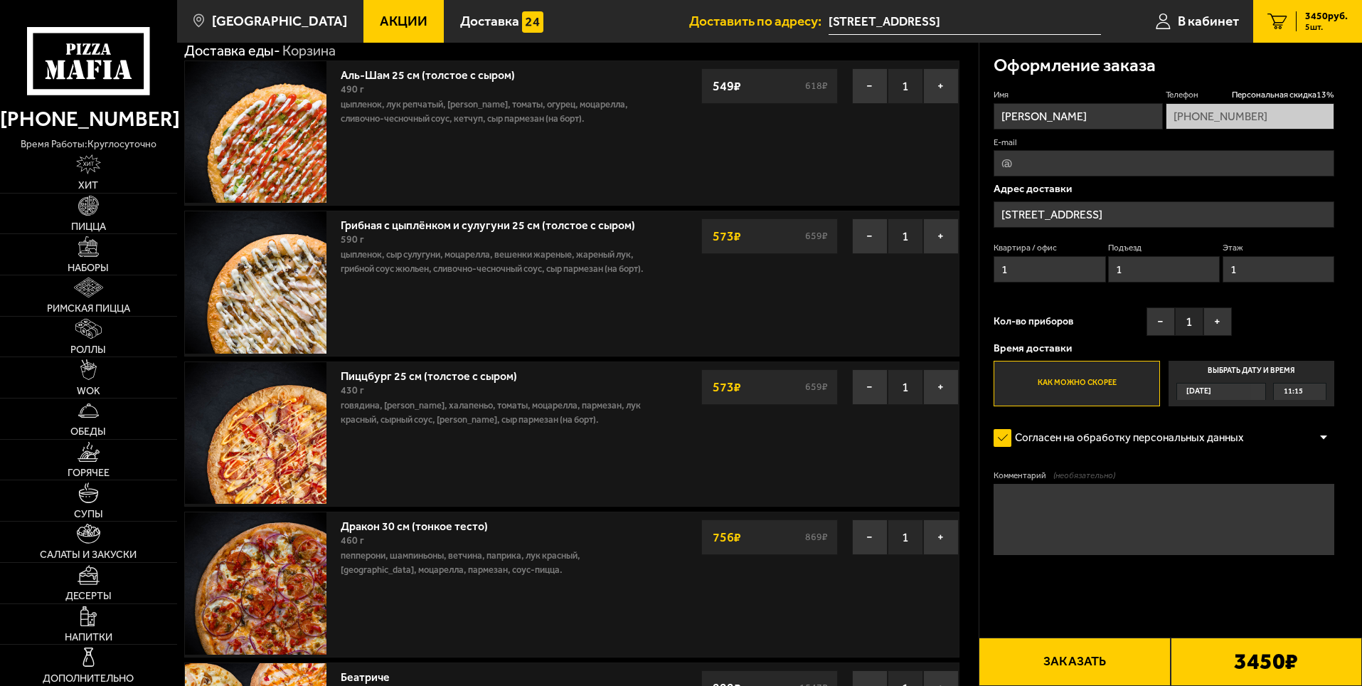
scroll to position [142, 0]
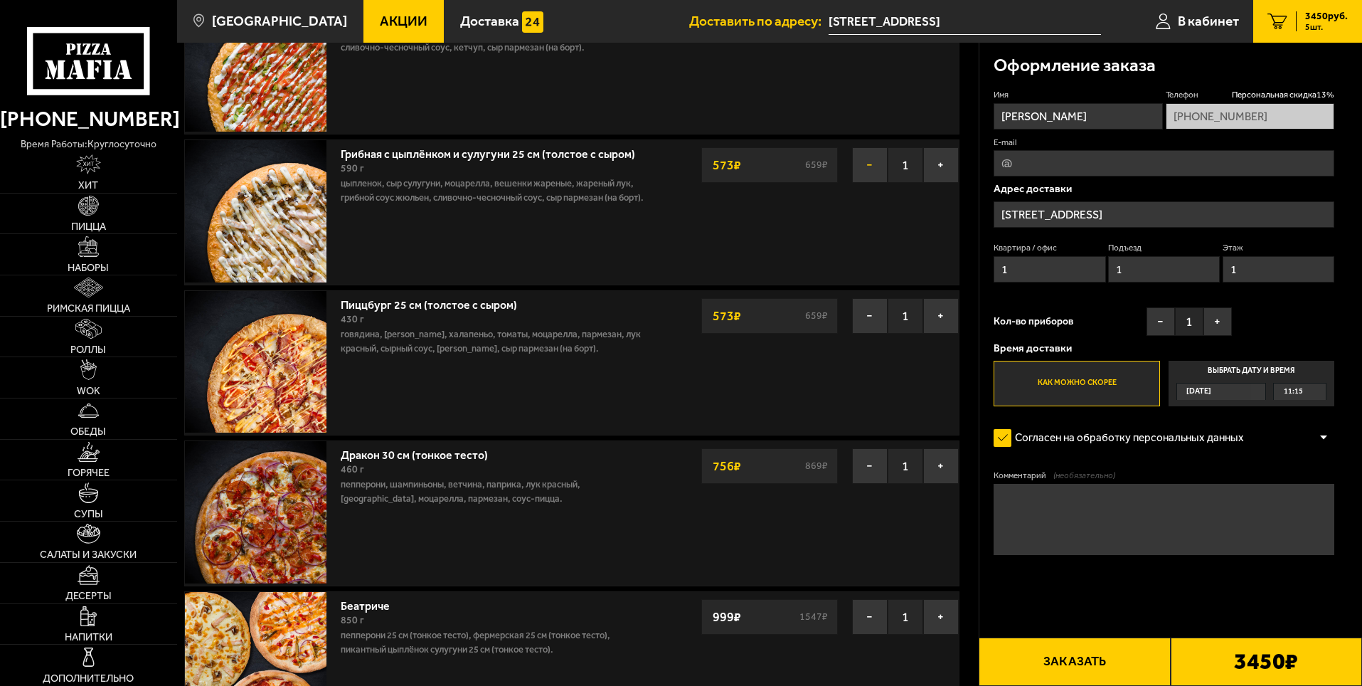
click at [863, 162] on button "−" at bounding box center [870, 165] width 36 height 36
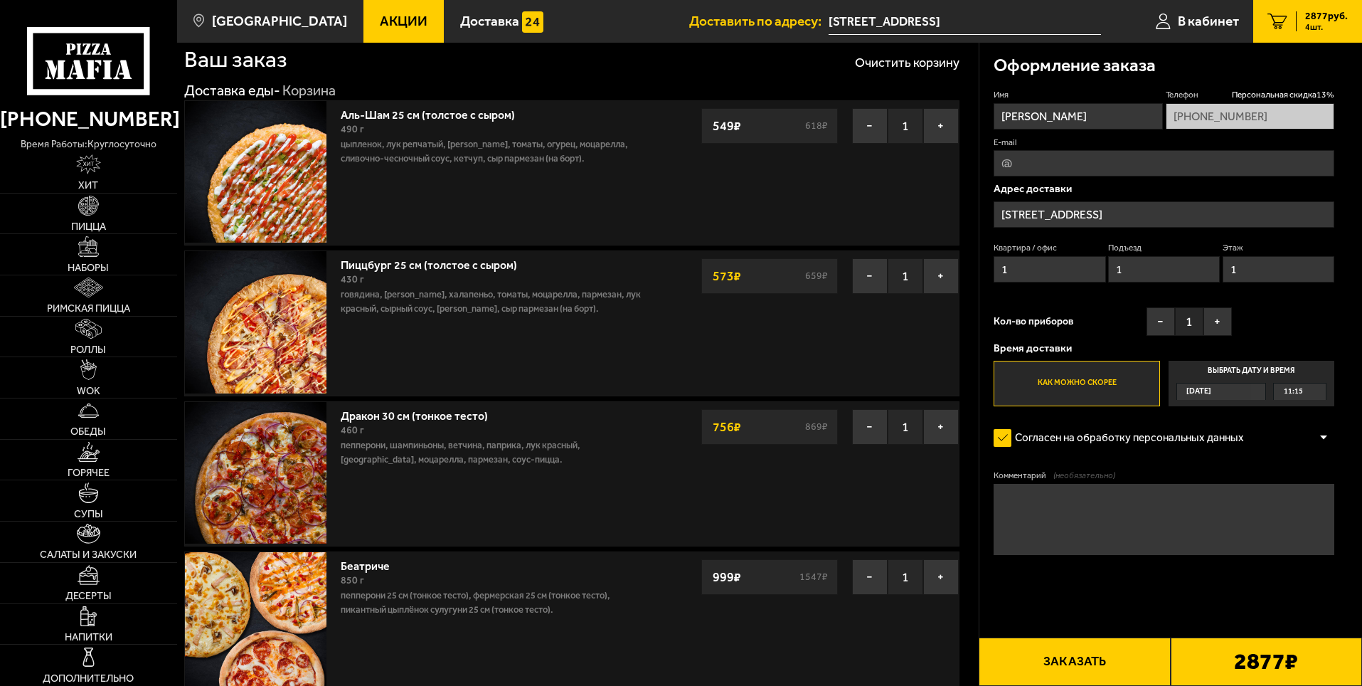
scroll to position [0, 0]
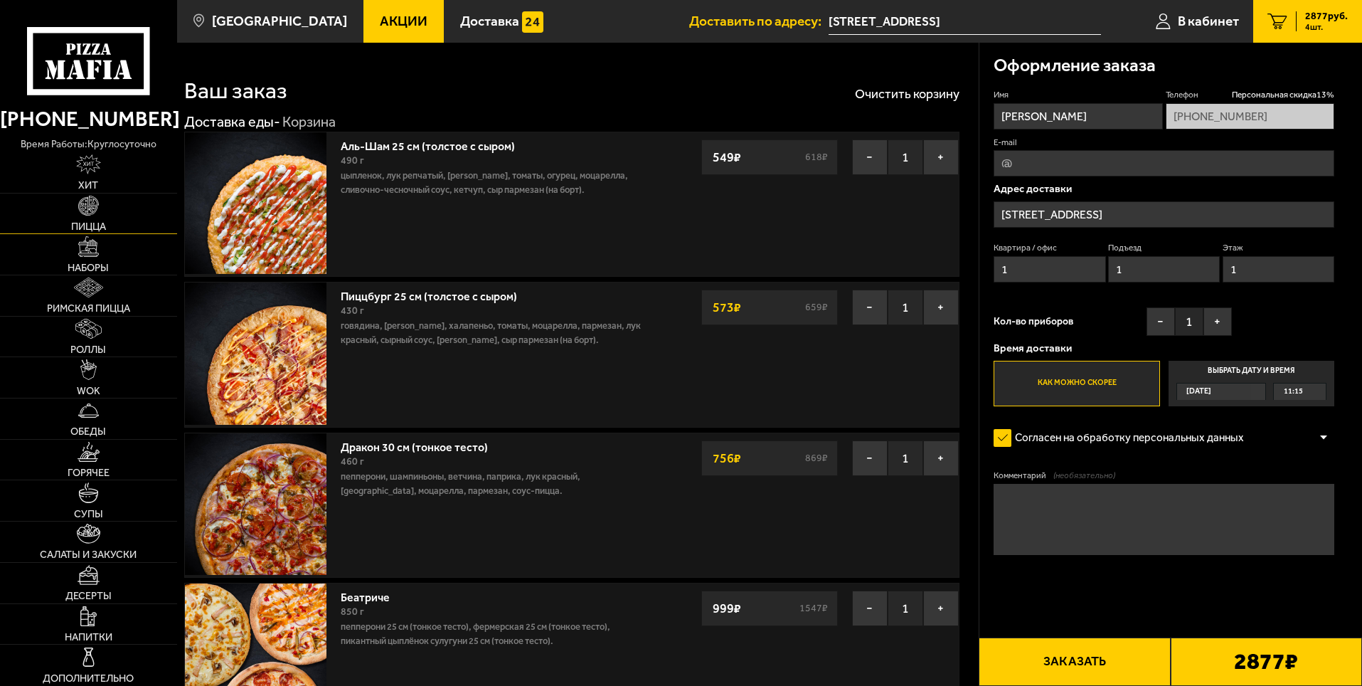
click at [86, 208] on img at bounding box center [88, 206] width 20 height 20
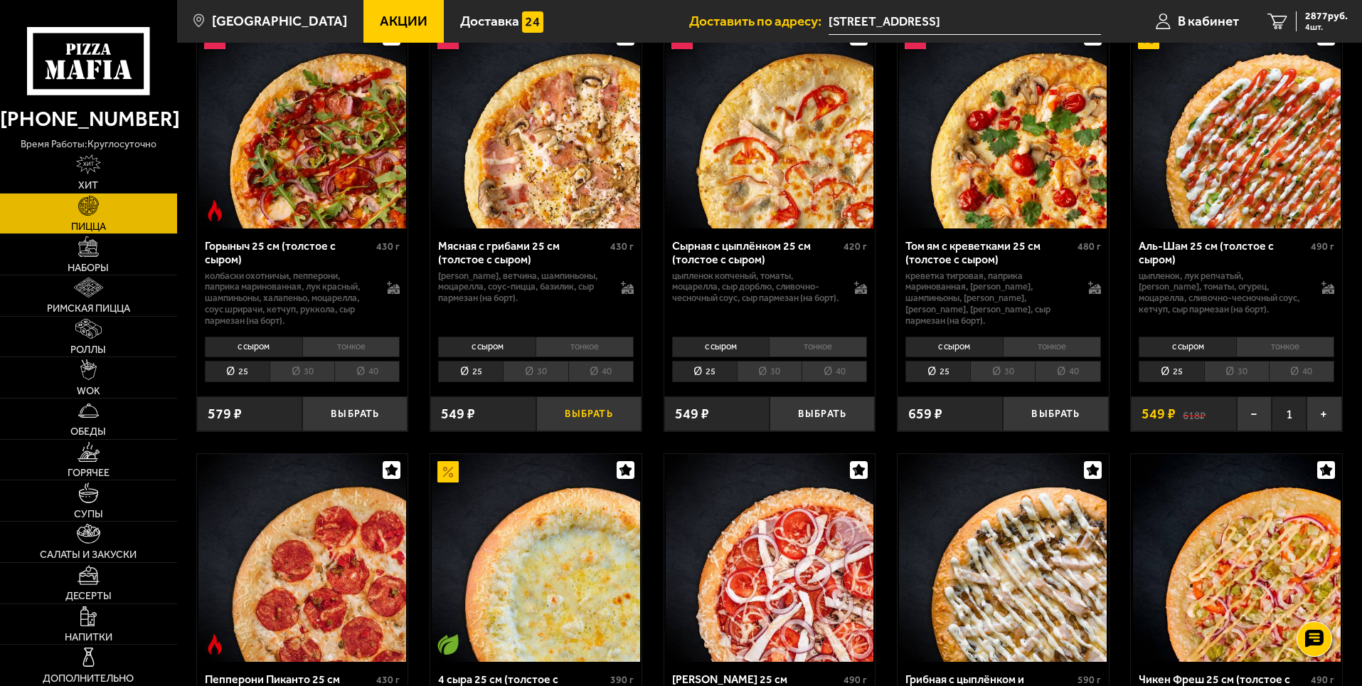
scroll to position [569, 0]
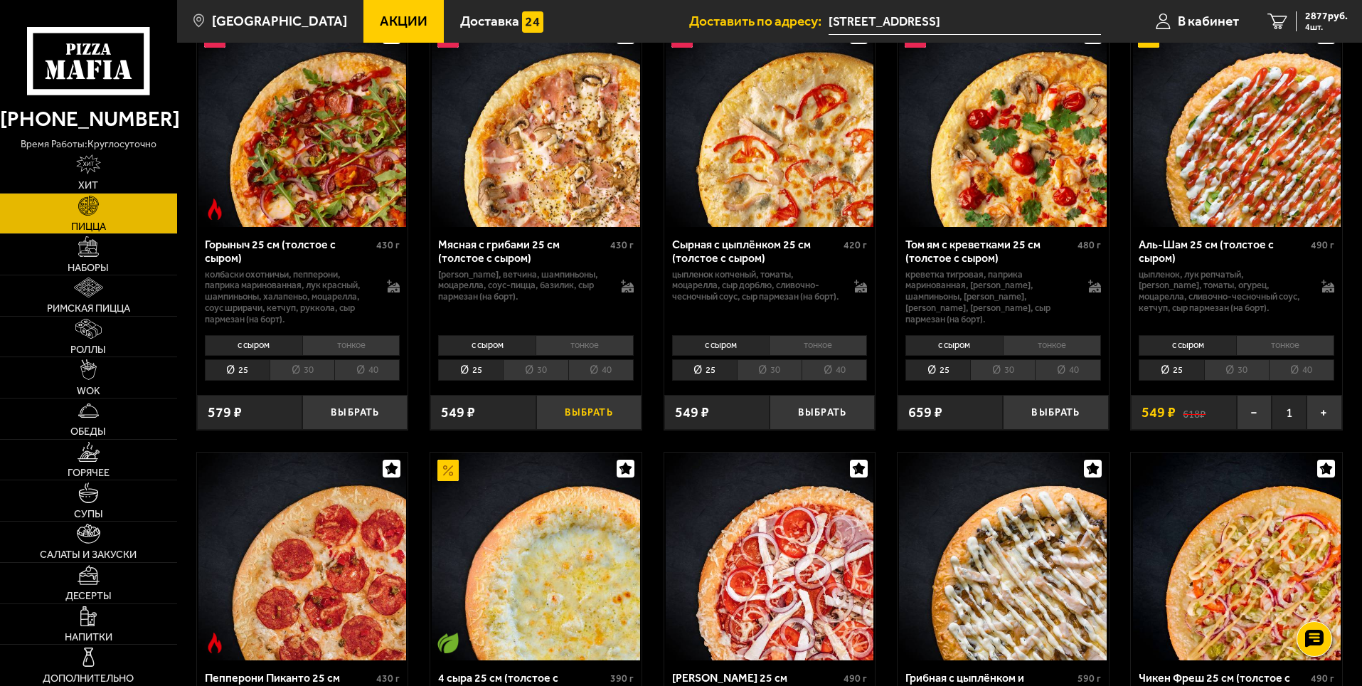
click at [582, 412] on button "Выбрать" at bounding box center [588, 412] width 105 height 35
click at [1325, 14] on span "3355 руб." at bounding box center [1326, 16] width 43 height 10
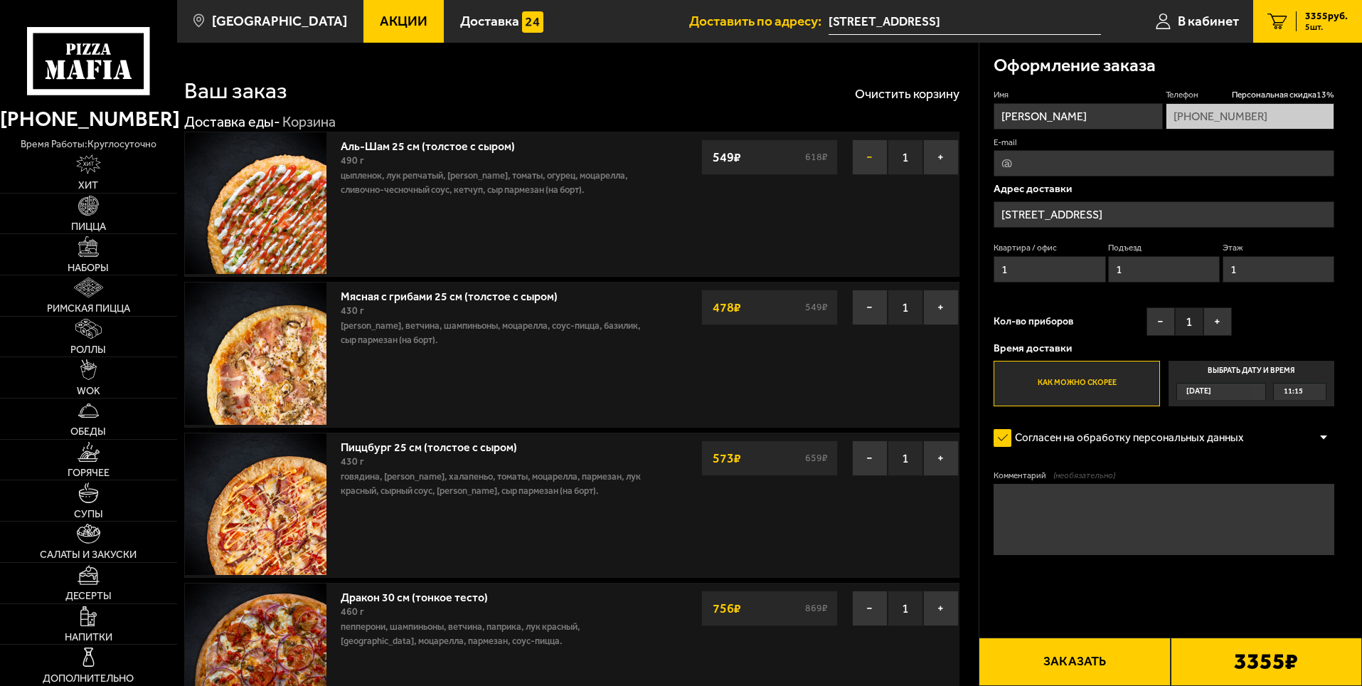
click at [867, 154] on button "−" at bounding box center [870, 157] width 36 height 36
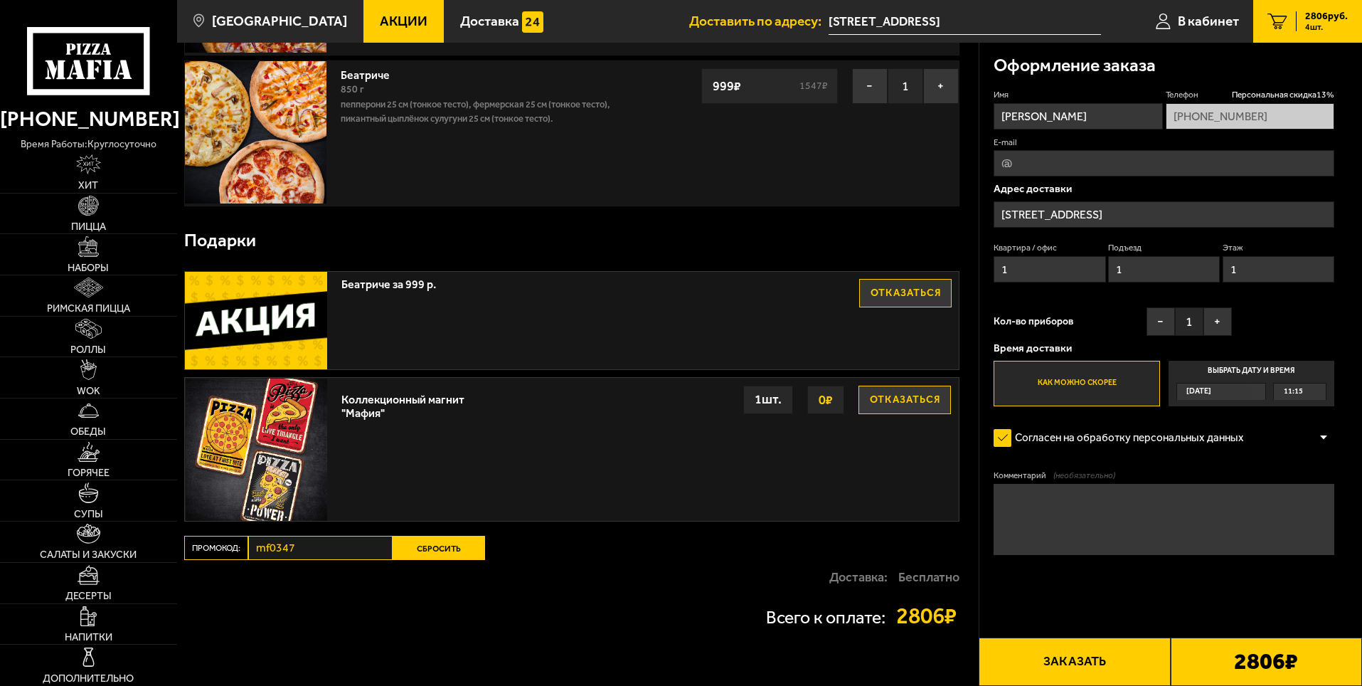
scroll to position [476, 0]
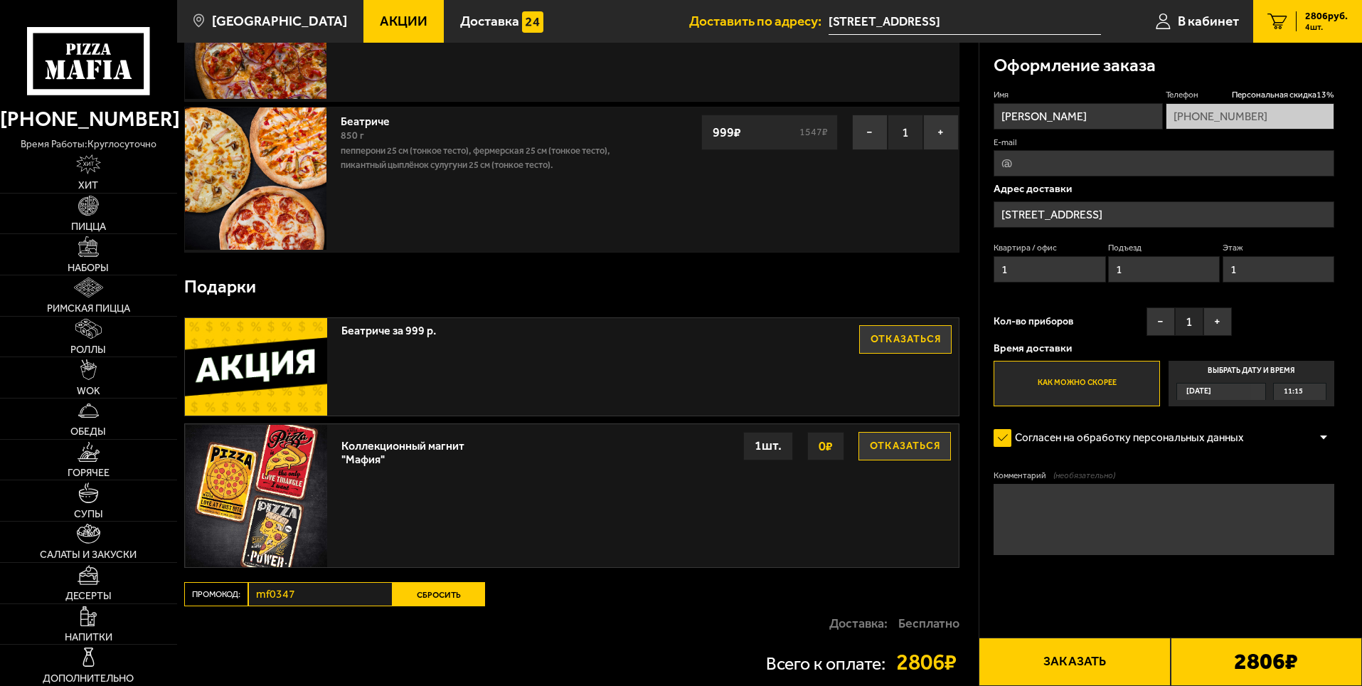
click at [910, 339] on button "Отказаться" at bounding box center [905, 339] width 92 height 28
click at [893, 446] on button "Отказаться" at bounding box center [904, 446] width 92 height 28
click at [895, 447] on button "Выбрать" at bounding box center [904, 446] width 92 height 28
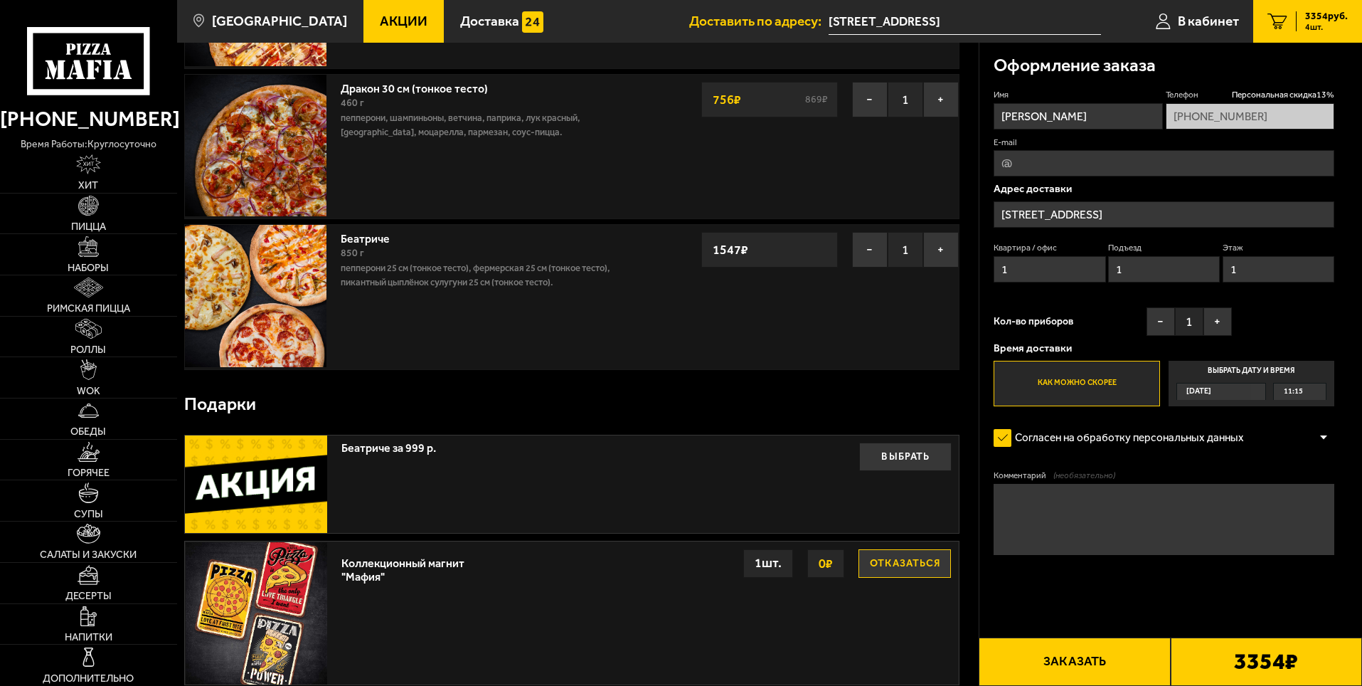
scroll to position [334, 0]
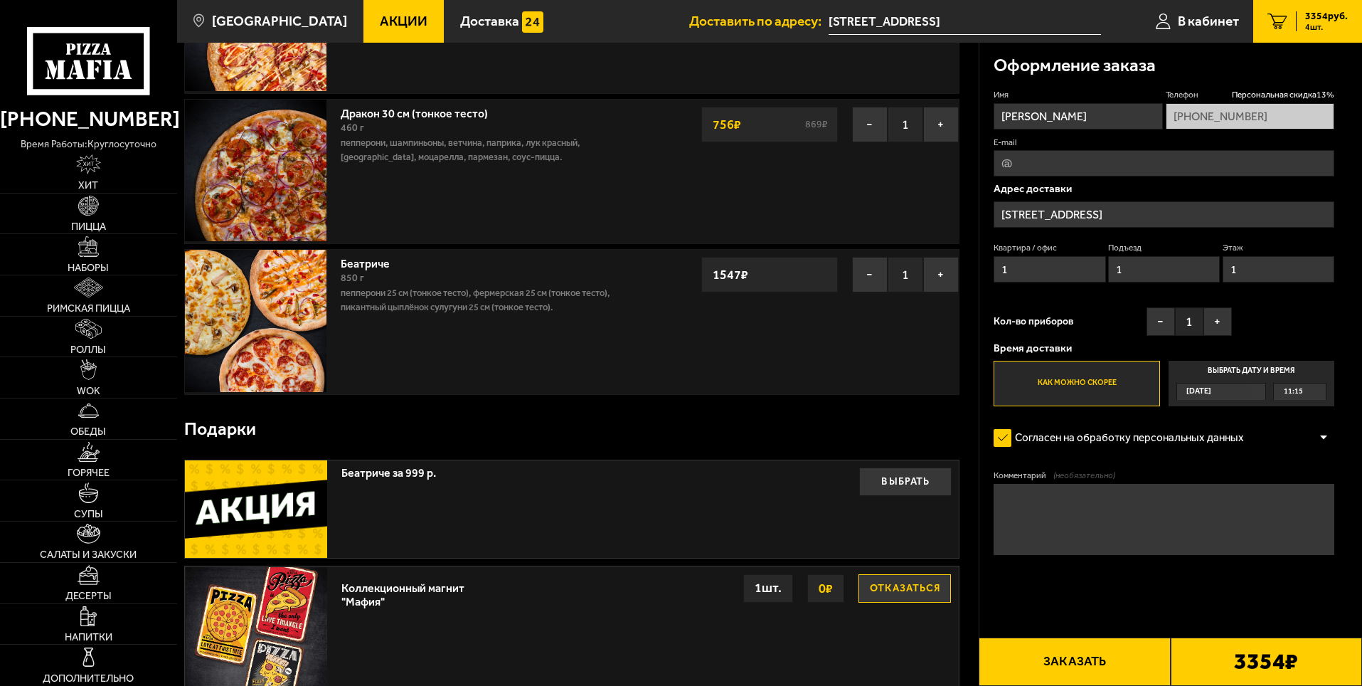
click at [1115, 113] on input "[PERSON_NAME]" at bounding box center [1077, 116] width 169 height 26
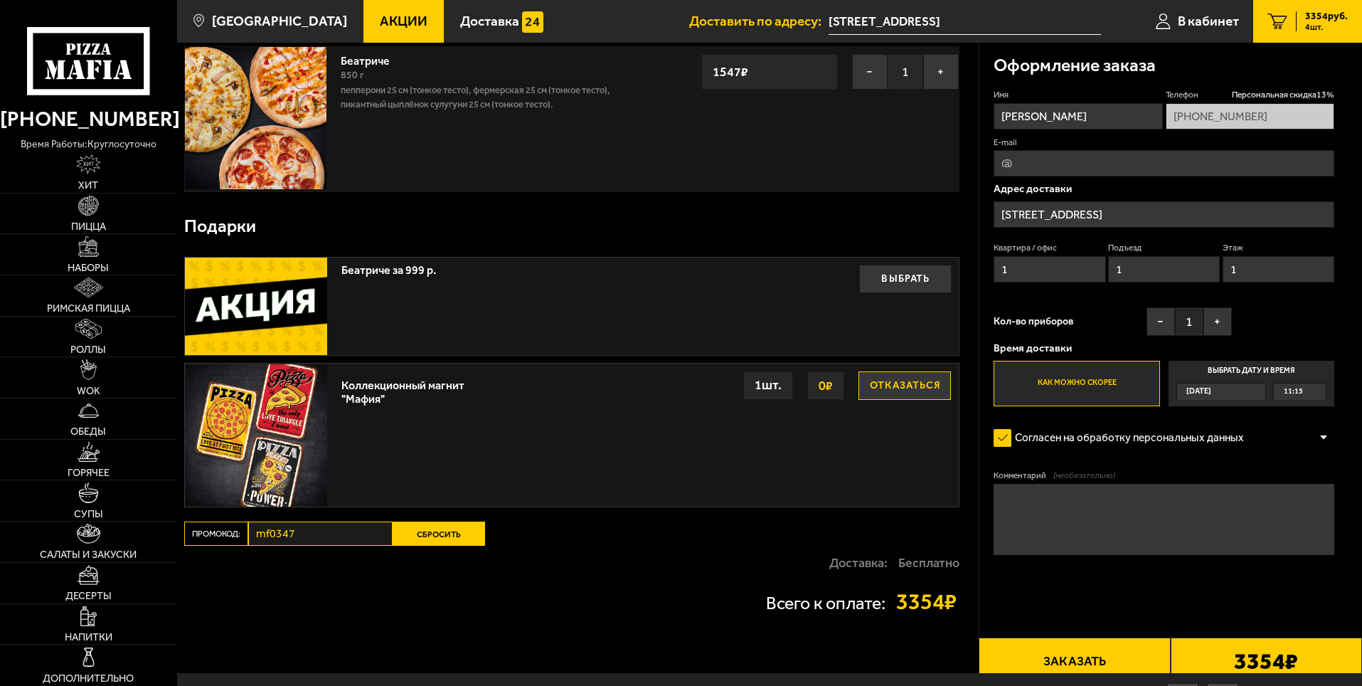
scroll to position [618, 0]
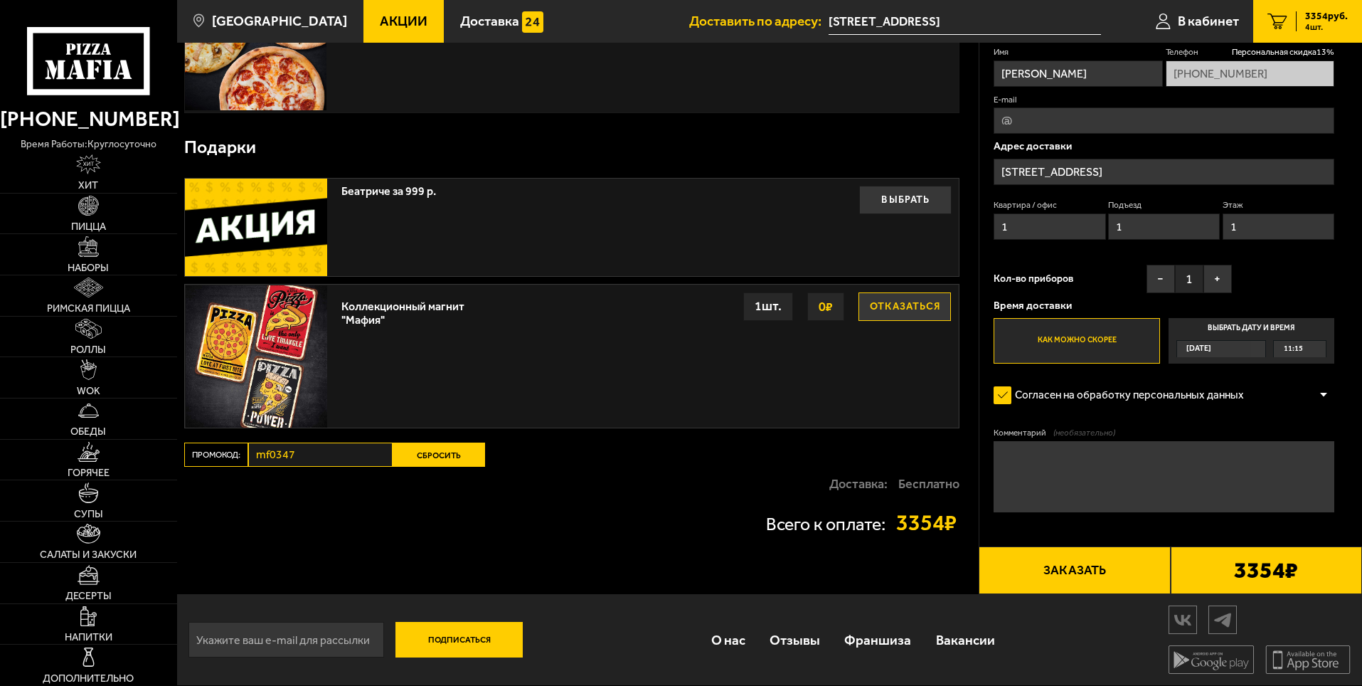
click at [427, 451] on button "Сбросить" at bounding box center [439, 454] width 92 height 24
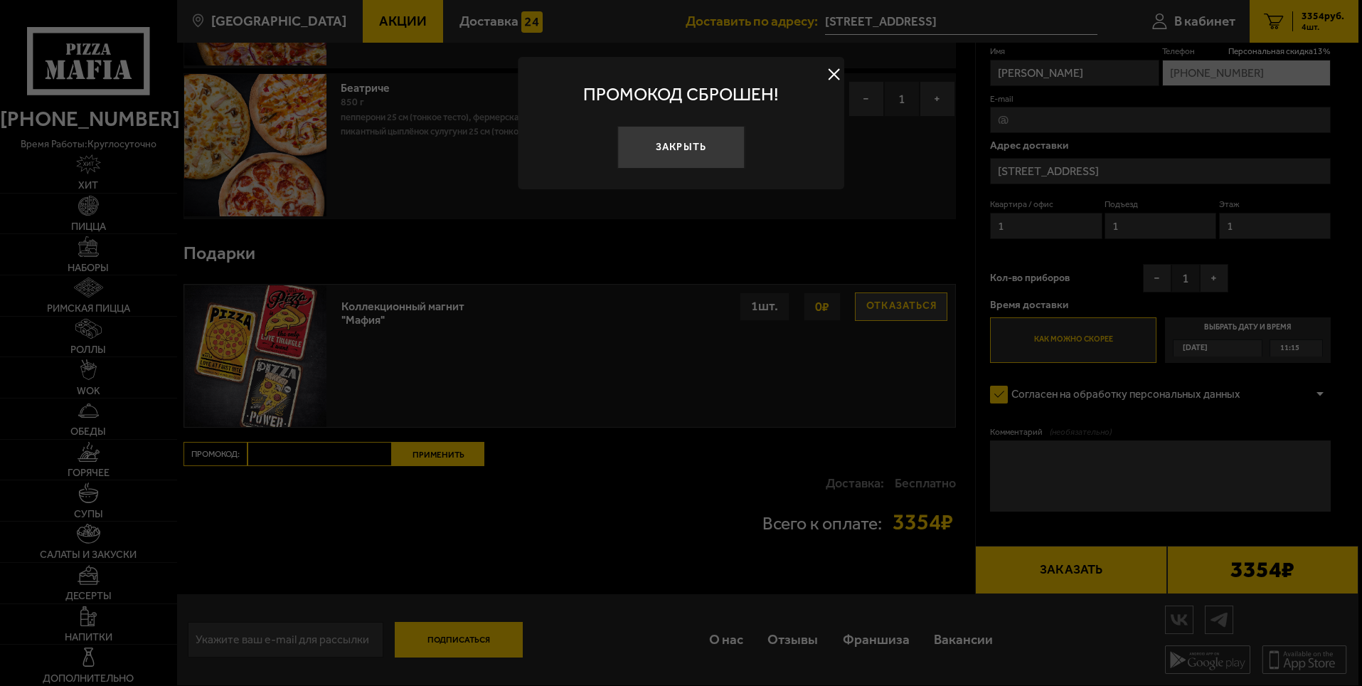
scroll to position [511, 0]
click at [683, 144] on button "Закрыть" at bounding box center [683, 148] width 128 height 43
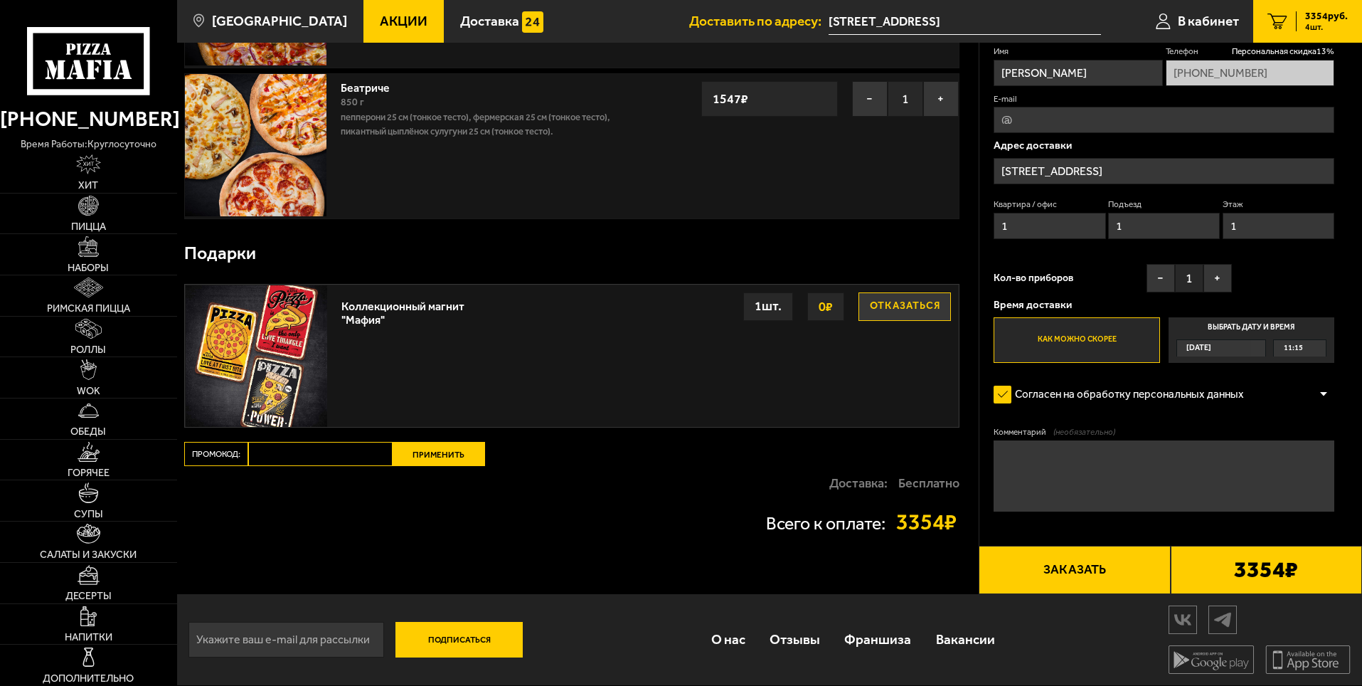
click at [280, 453] on input "Промокод:" at bounding box center [320, 454] width 144 height 24
paste input "mf0347"
type input "mf0347"
click at [431, 451] on button "Применить" at bounding box center [439, 454] width 92 height 24
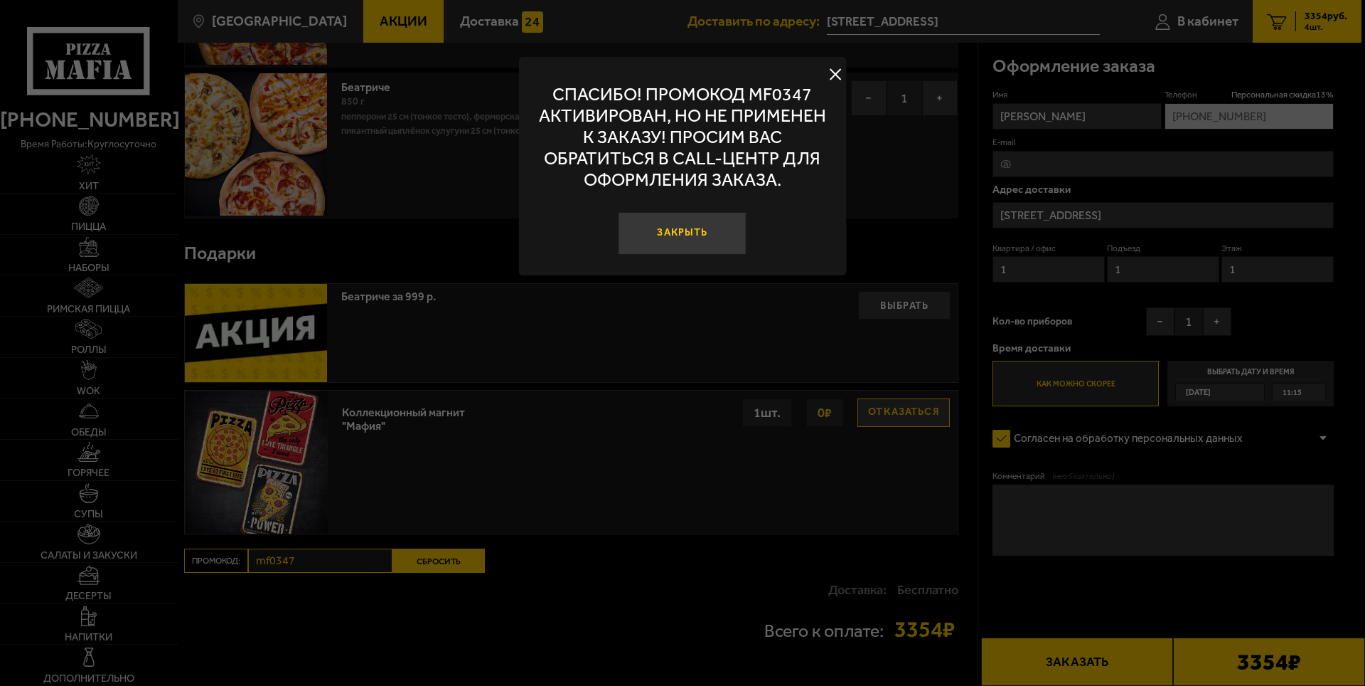
click at [693, 223] on button "Закрыть" at bounding box center [683, 233] width 128 height 43
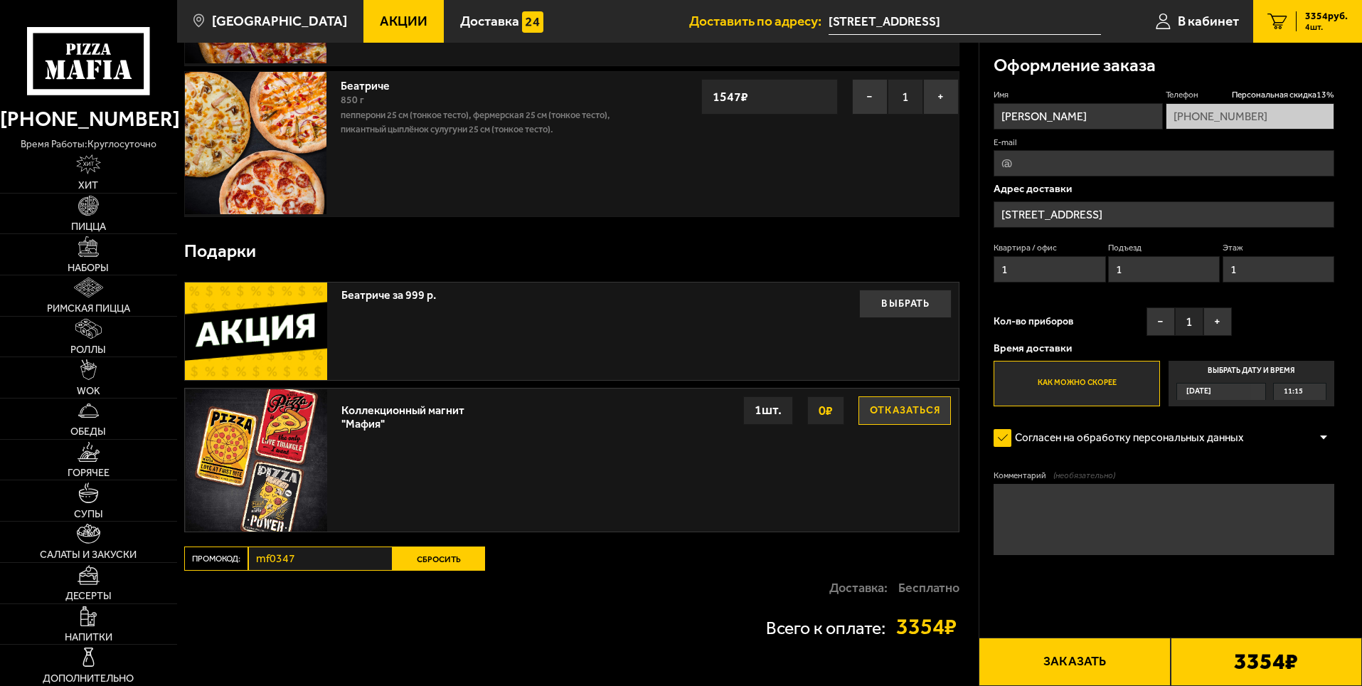
click at [104, 58] on icon at bounding box center [88, 61] width 122 height 68
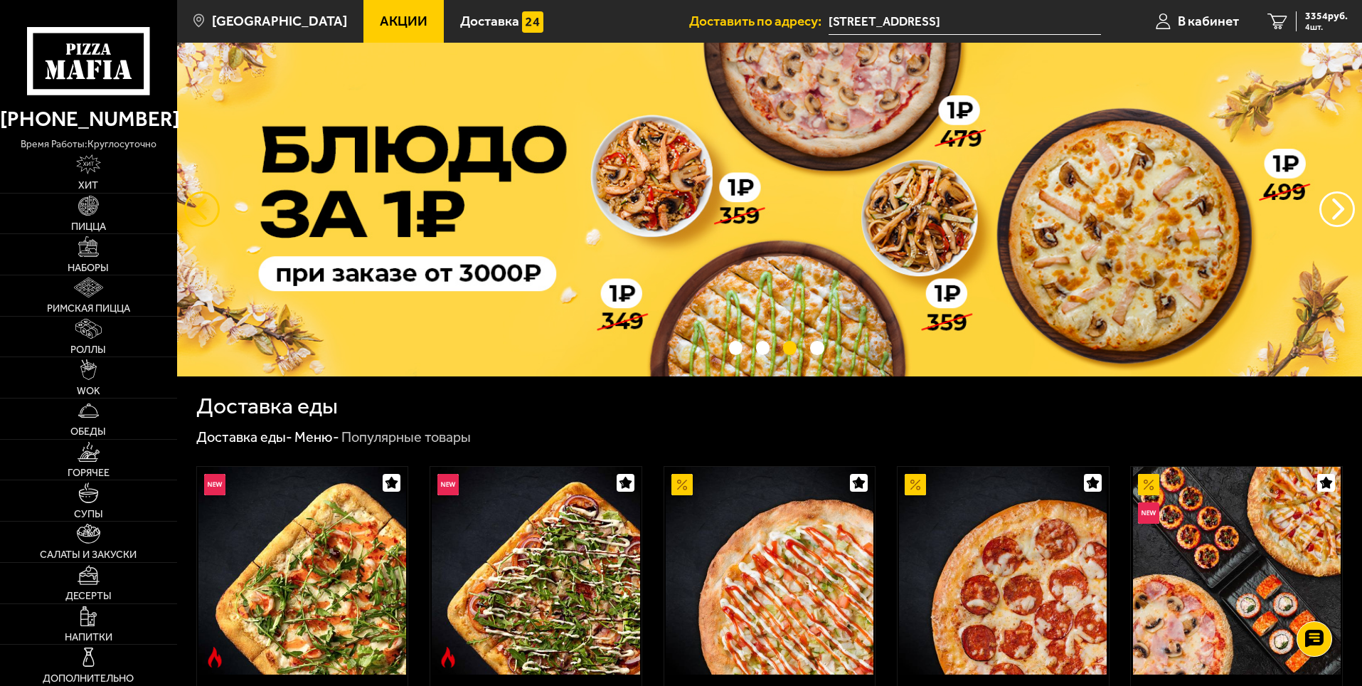
click at [191, 203] on button "следующий" at bounding box center [202, 209] width 36 height 36
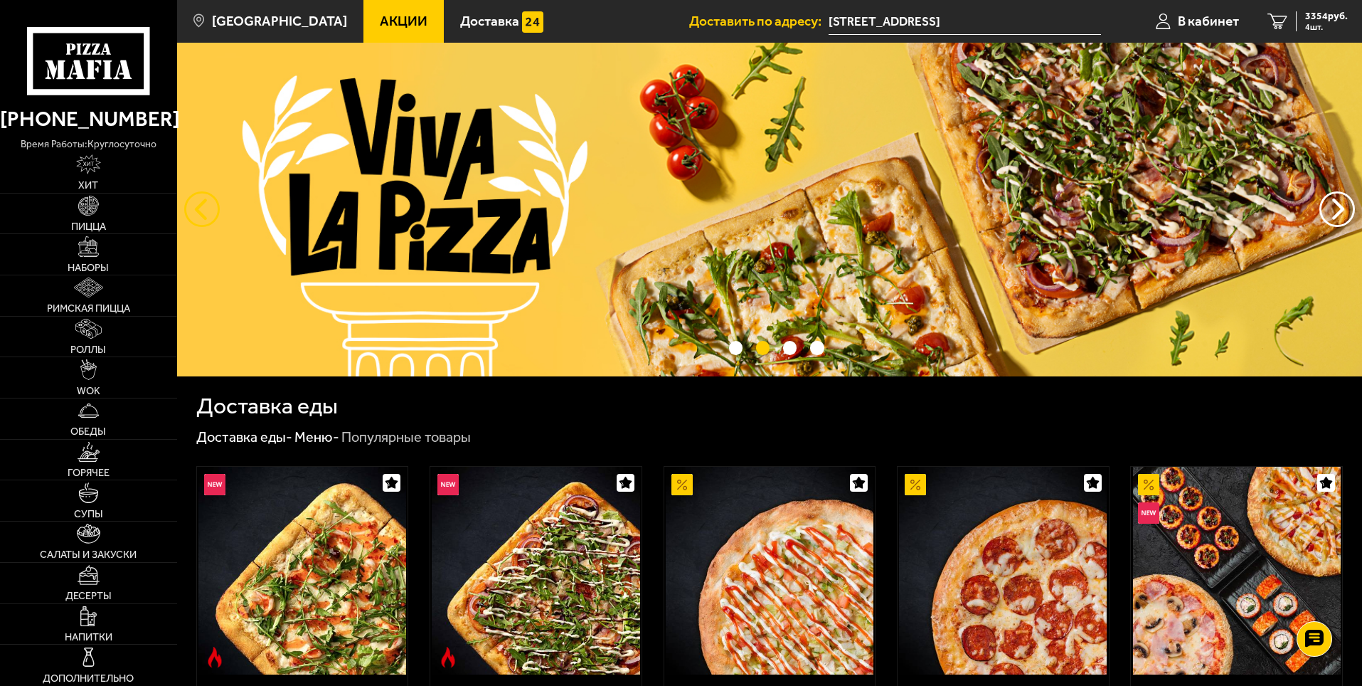
click at [195, 214] on button "следующий" at bounding box center [202, 209] width 36 height 36
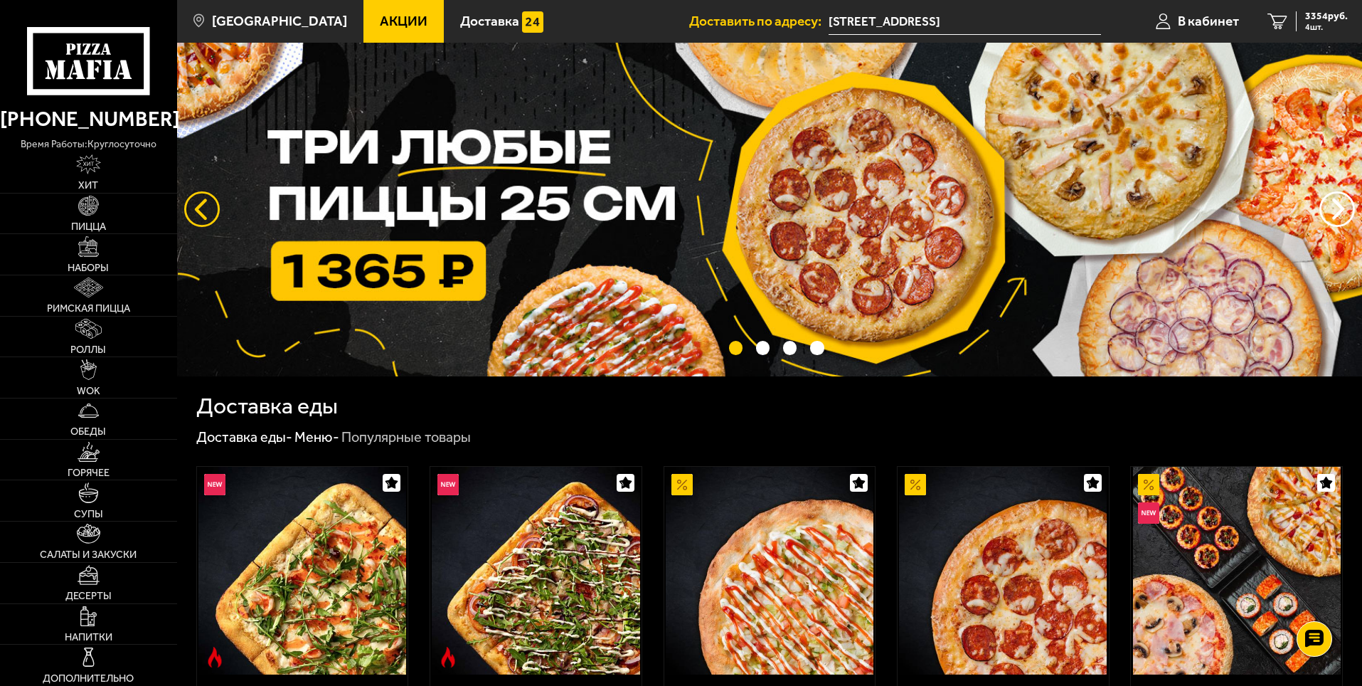
click at [195, 214] on button "следующий" at bounding box center [202, 209] width 36 height 36
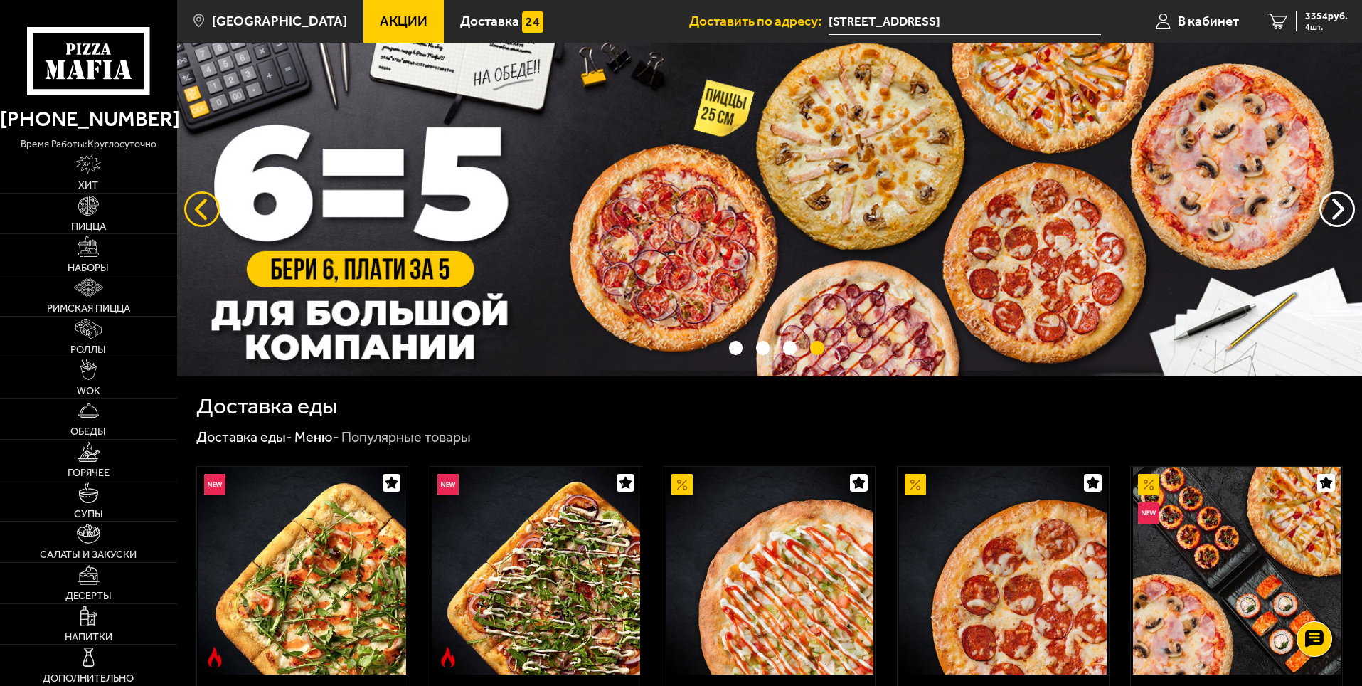
click at [195, 214] on button "следующий" at bounding box center [202, 209] width 36 height 36
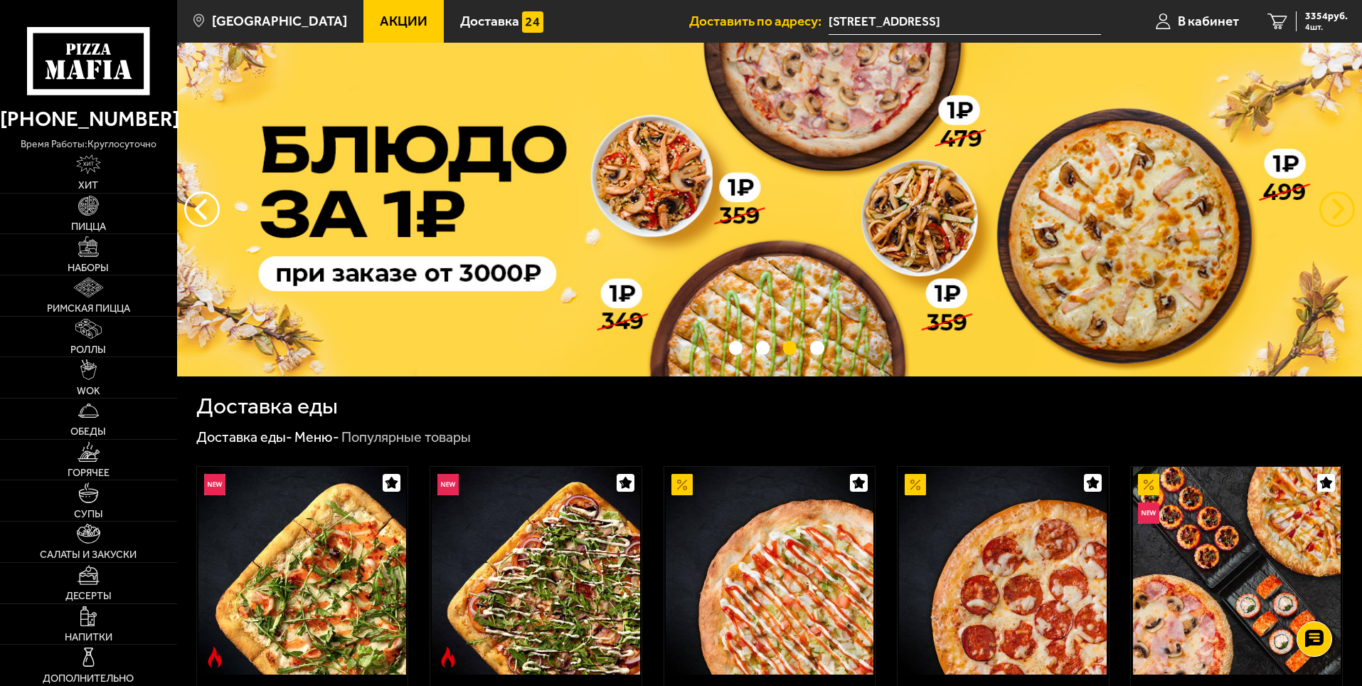
click at [1329, 205] on button "предыдущий" at bounding box center [1337, 209] width 36 height 36
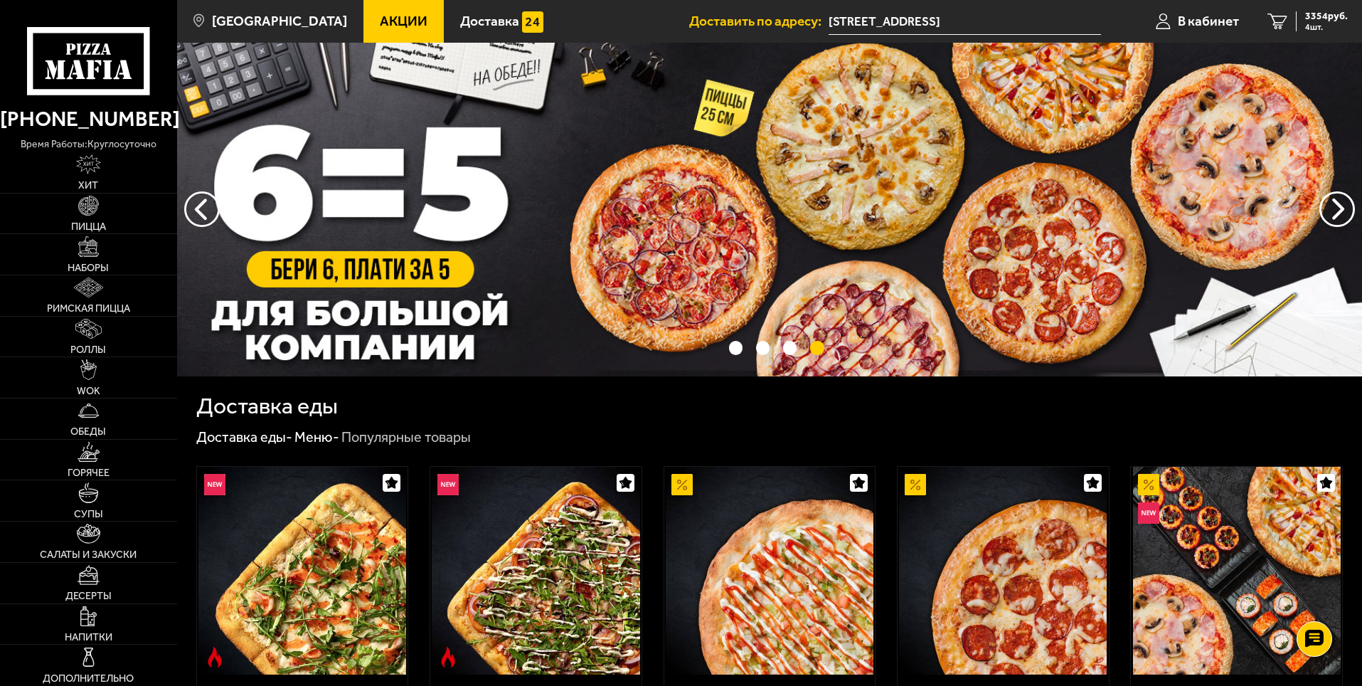
click at [816, 212] on img at bounding box center [769, 210] width 1185 height 334
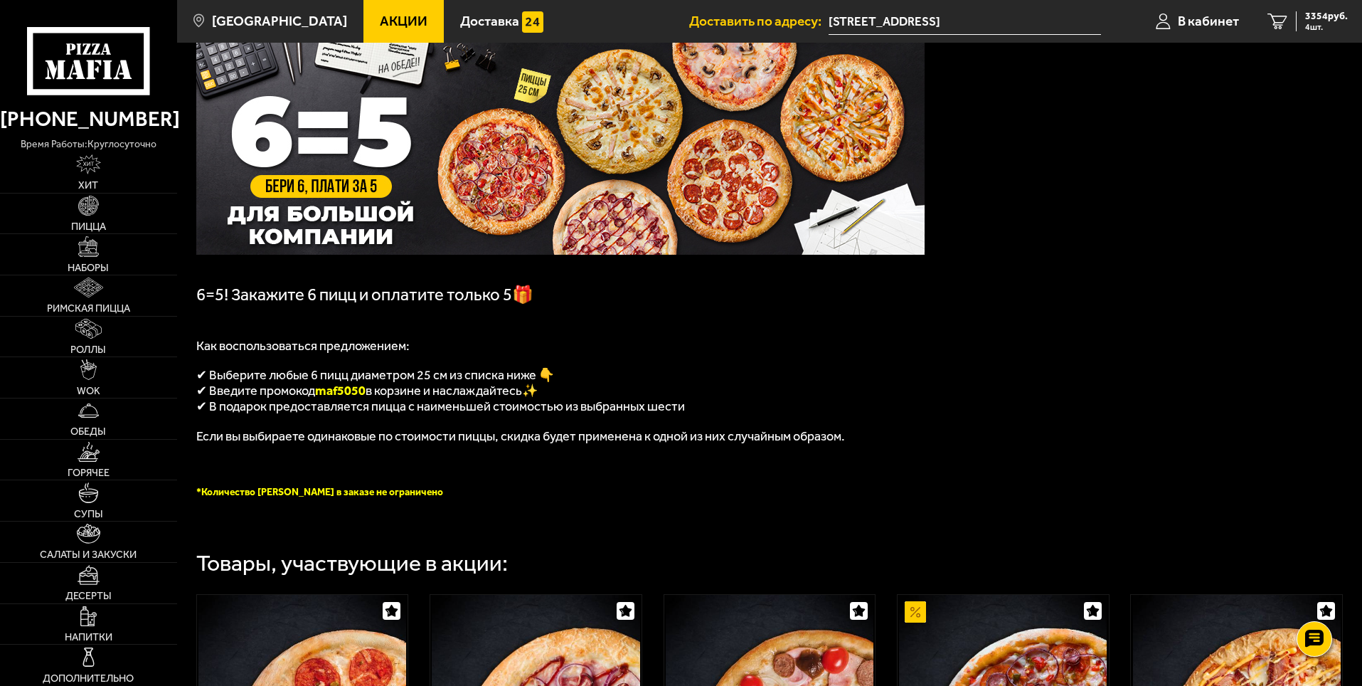
scroll to position [71, 0]
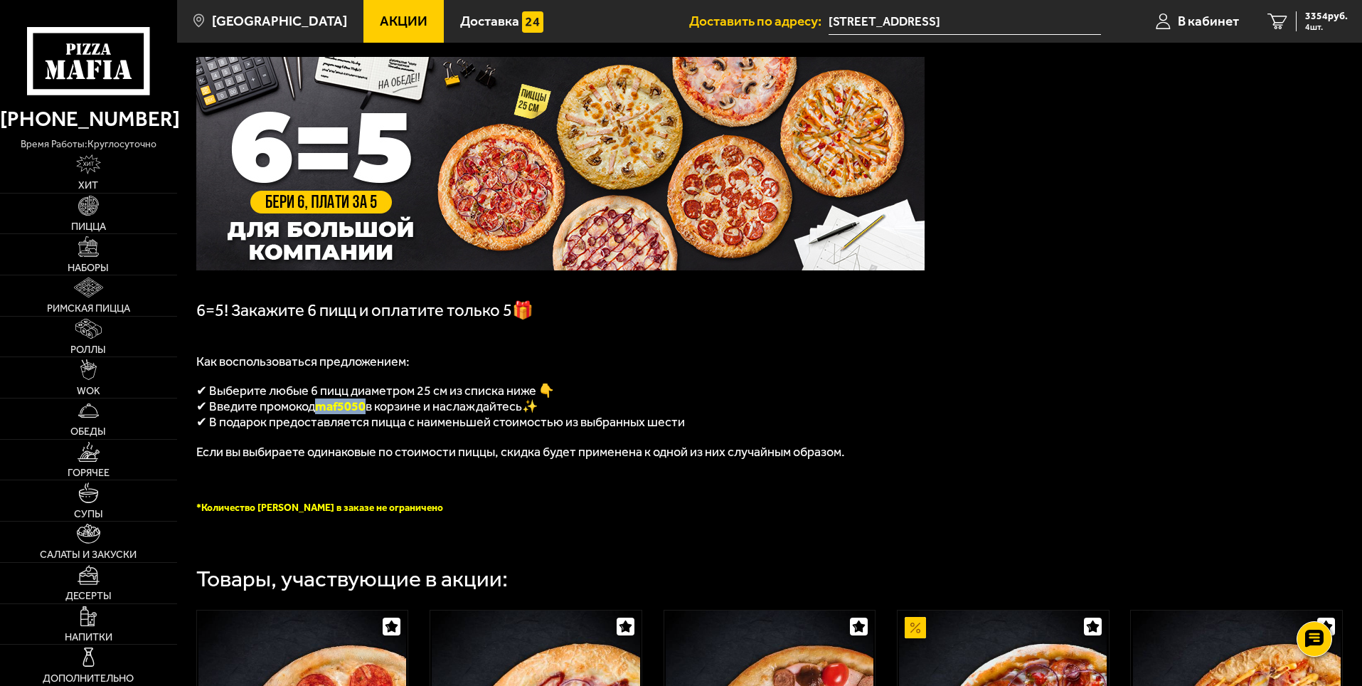
drag, startPoint x: 368, startPoint y: 410, endPoint x: 321, endPoint y: 416, distance: 48.1
click at [321, 414] on span "maf5050" at bounding box center [340, 406] width 50 height 16
copy span "maf5050"
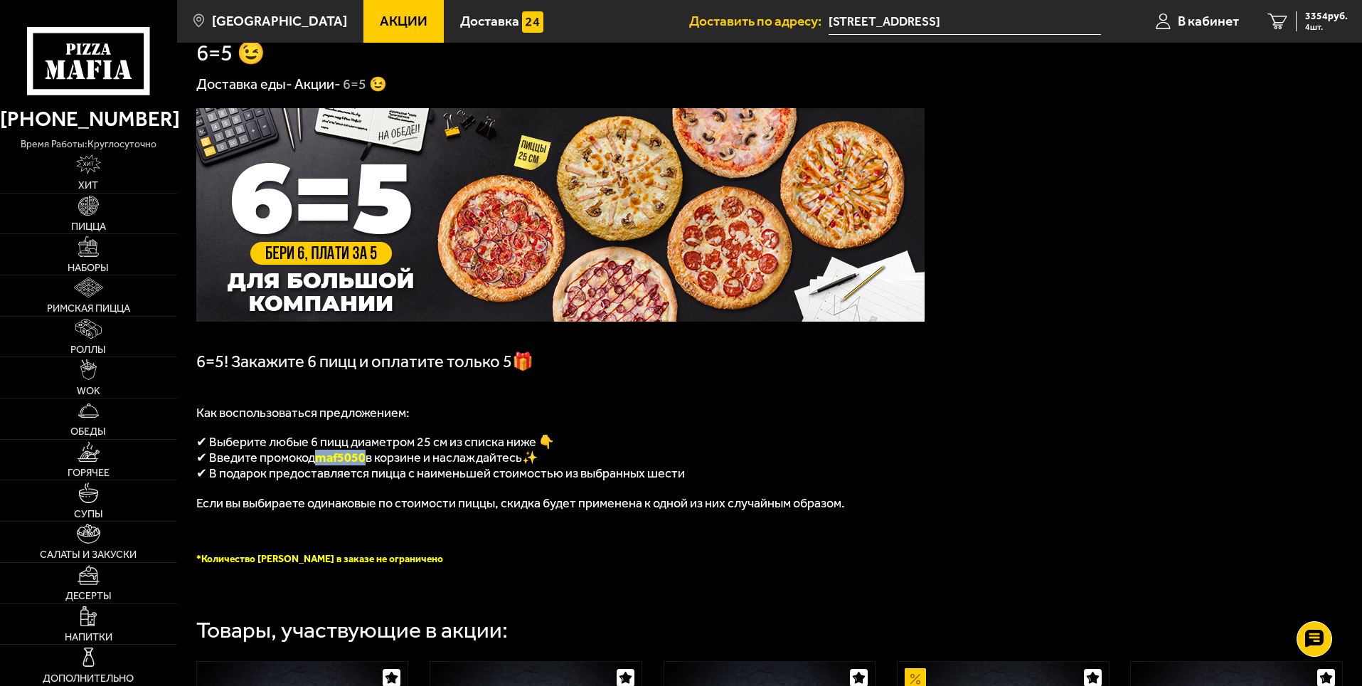
scroll to position [0, 0]
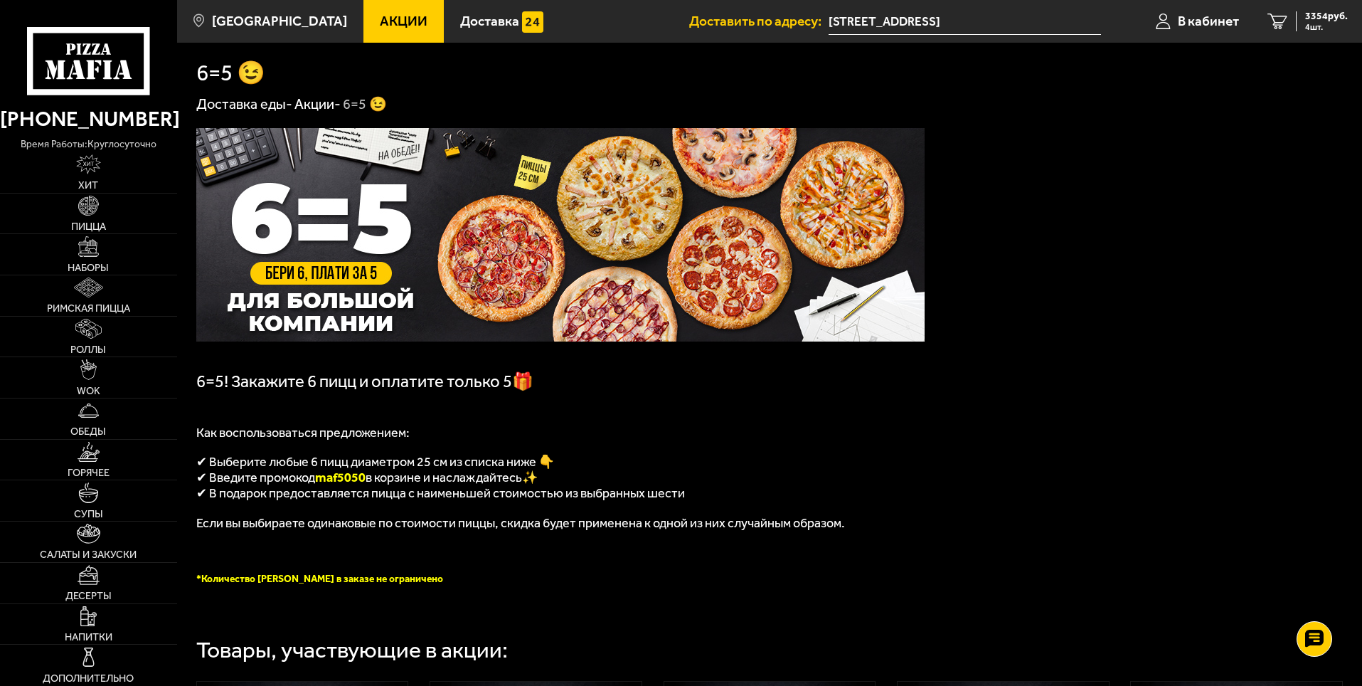
click at [241, 73] on h1 "6=5 😉" at bounding box center [230, 73] width 69 height 23
click at [459, 217] on img at bounding box center [560, 234] width 728 height 213
click at [349, 273] on img at bounding box center [560, 234] width 728 height 213
click at [350, 203] on img at bounding box center [560, 234] width 728 height 213
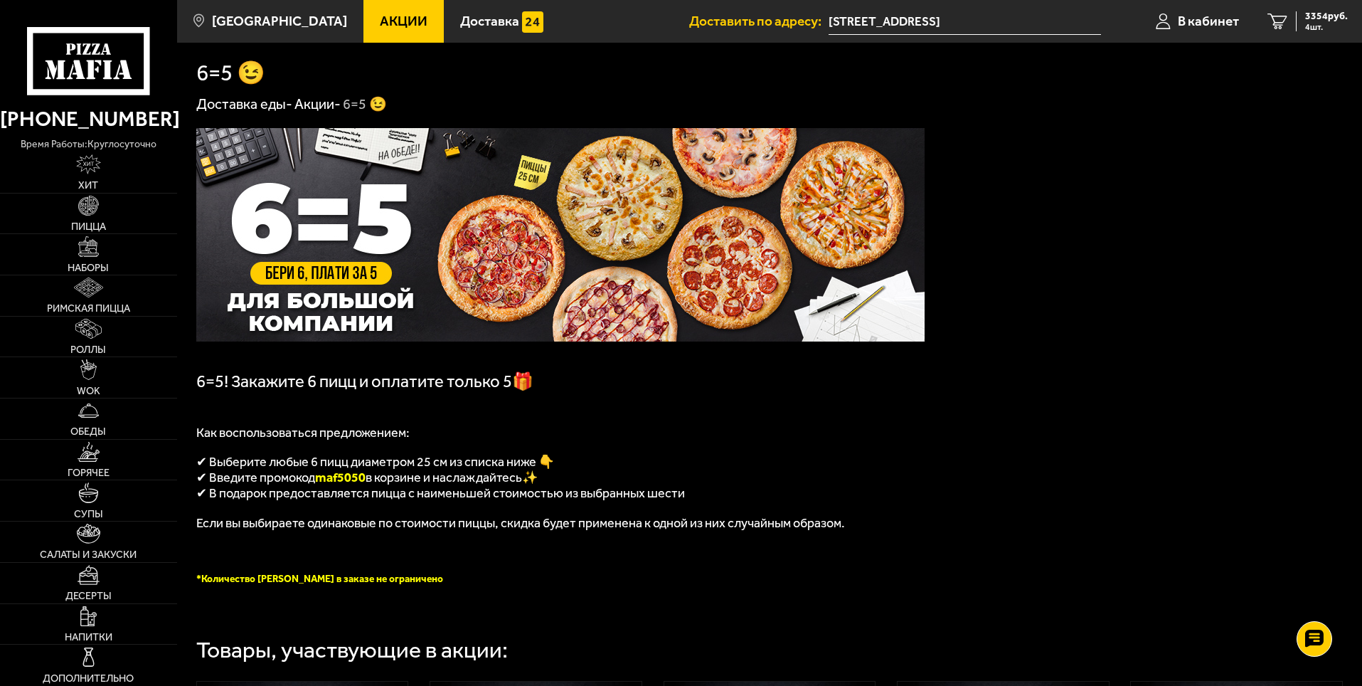
click at [350, 203] on img at bounding box center [560, 234] width 728 height 213
click at [458, 308] on img at bounding box center [560, 234] width 728 height 213
click at [523, 260] on img at bounding box center [560, 234] width 728 height 213
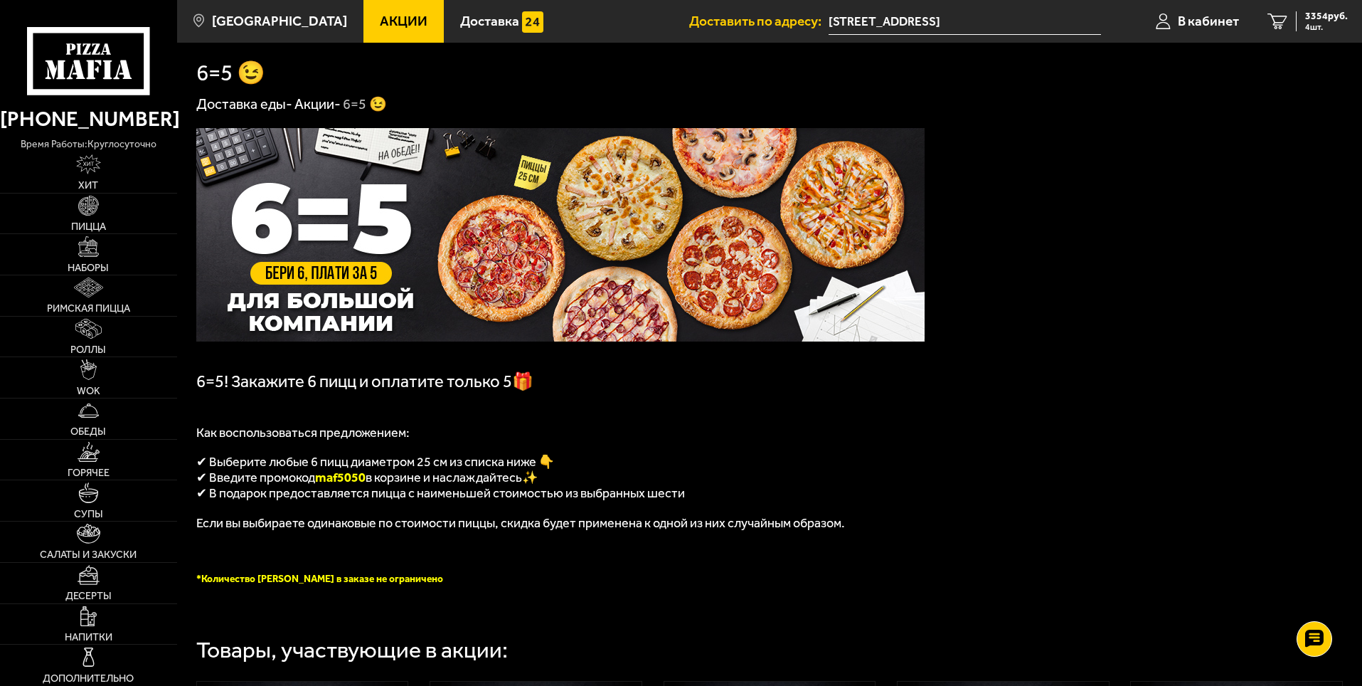
click at [499, 215] on img at bounding box center [560, 234] width 728 height 213
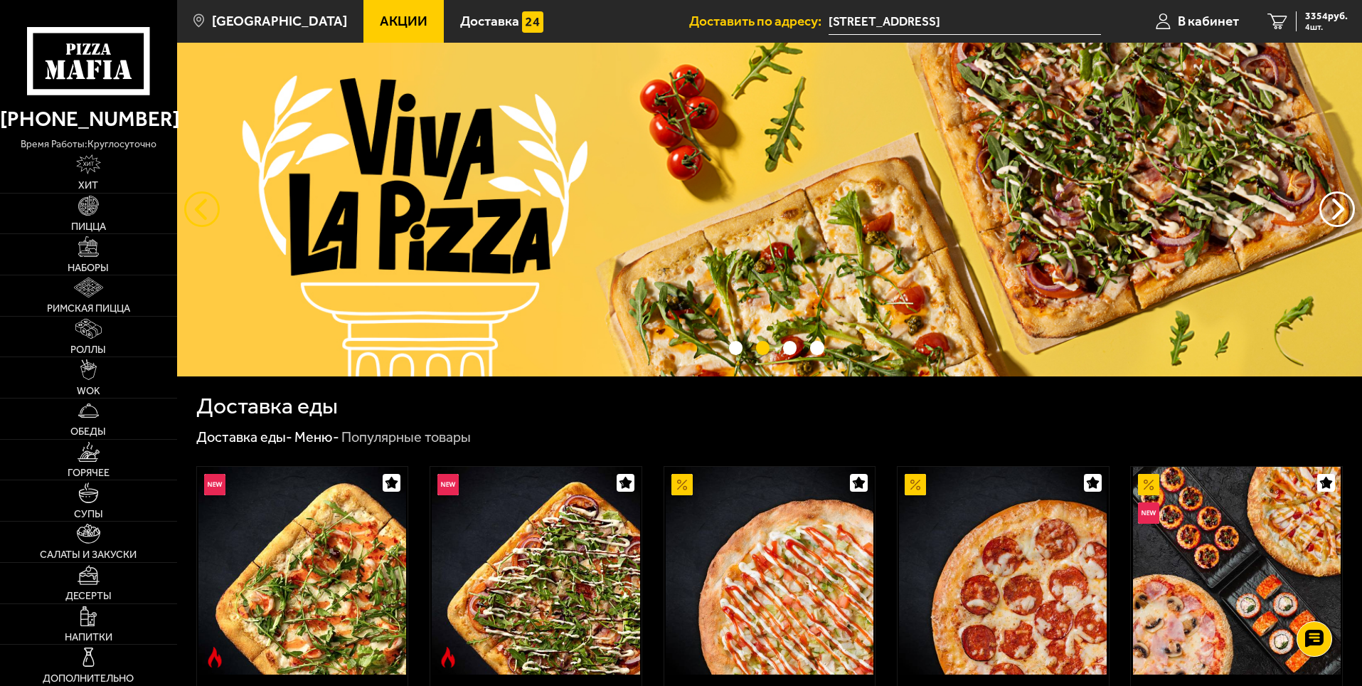
click at [199, 209] on button "следующий" at bounding box center [202, 209] width 36 height 36
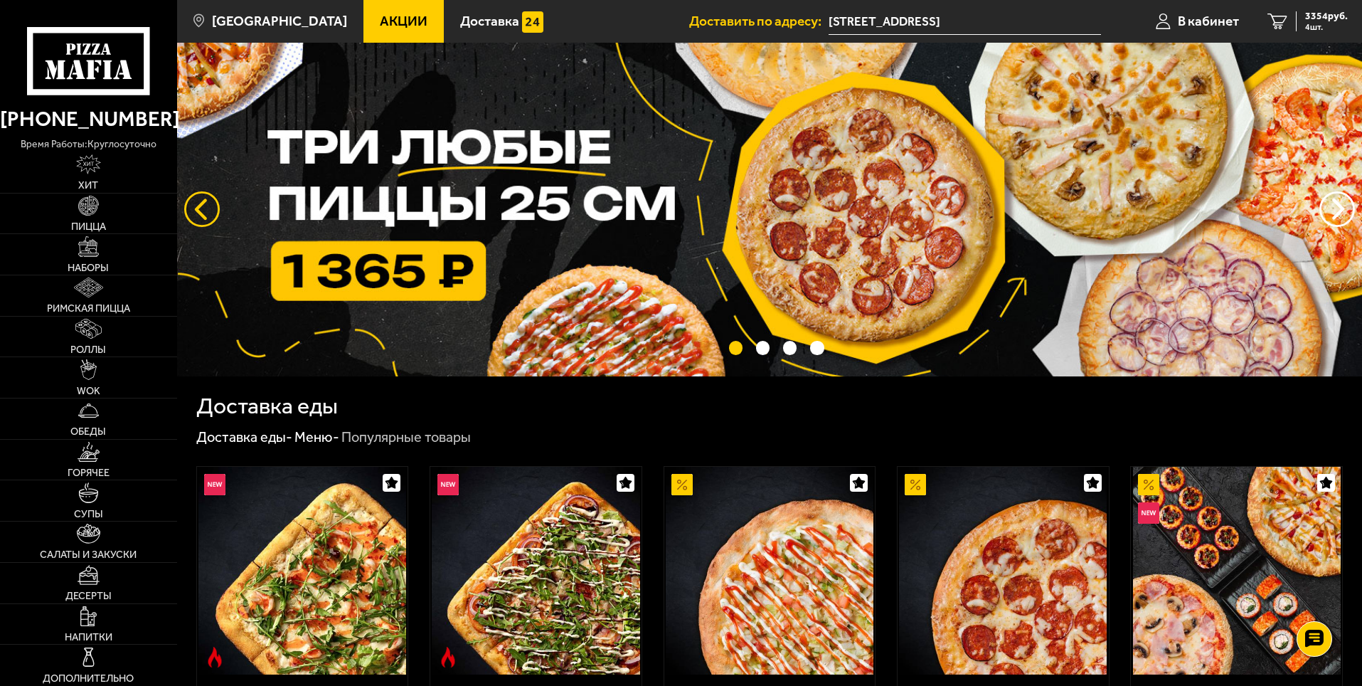
click at [196, 209] on button "следующий" at bounding box center [202, 209] width 36 height 36
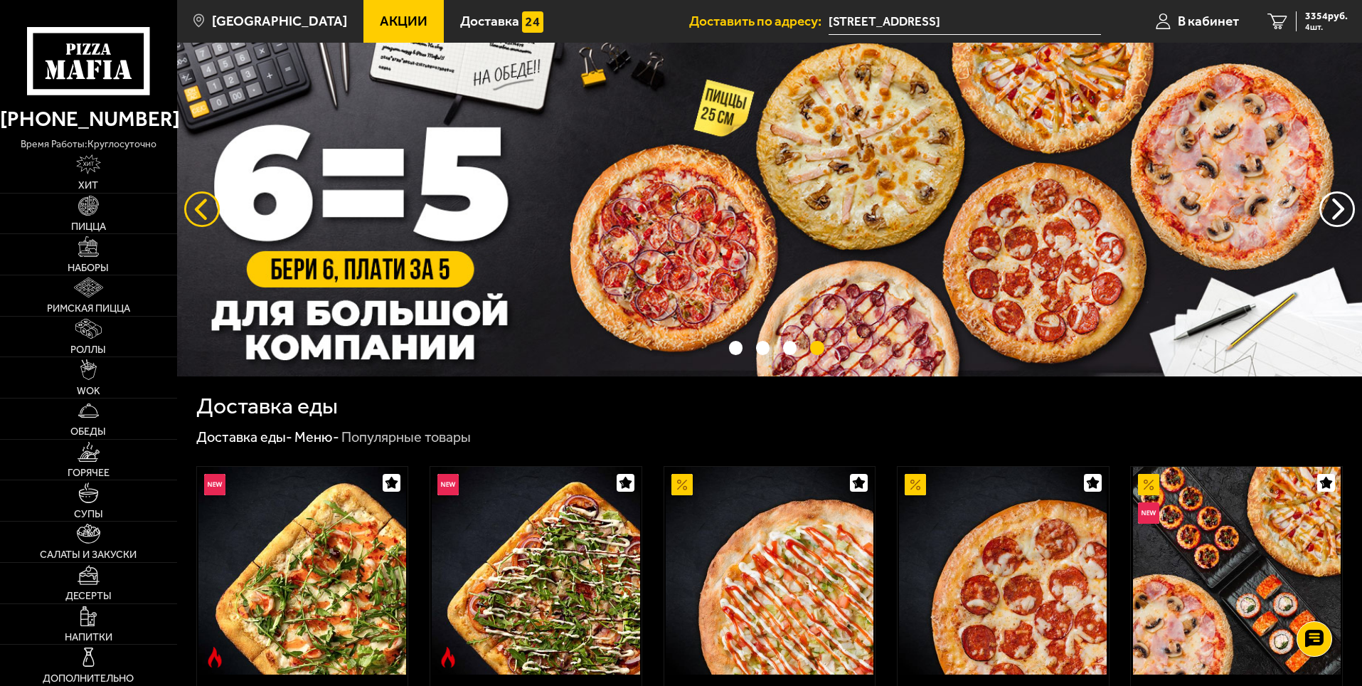
click at [196, 209] on button "следующий" at bounding box center [202, 209] width 36 height 36
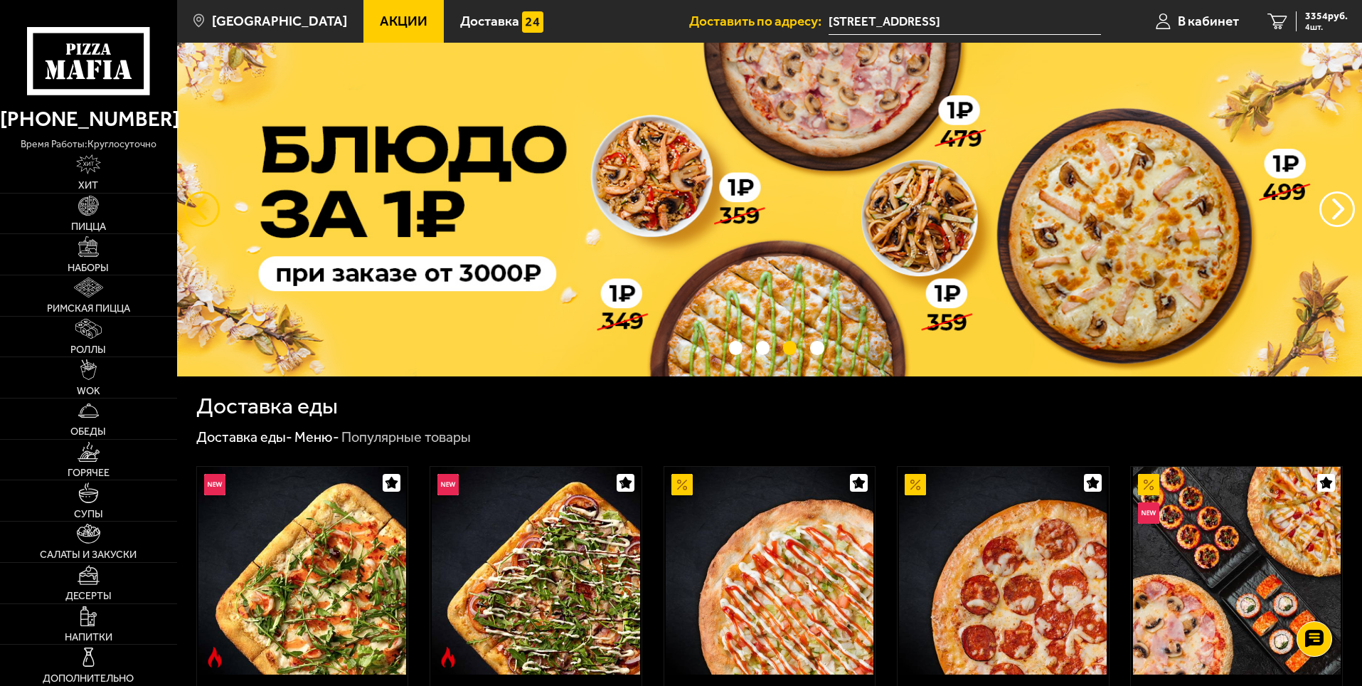
click at [196, 209] on button "следующий" at bounding box center [202, 209] width 36 height 36
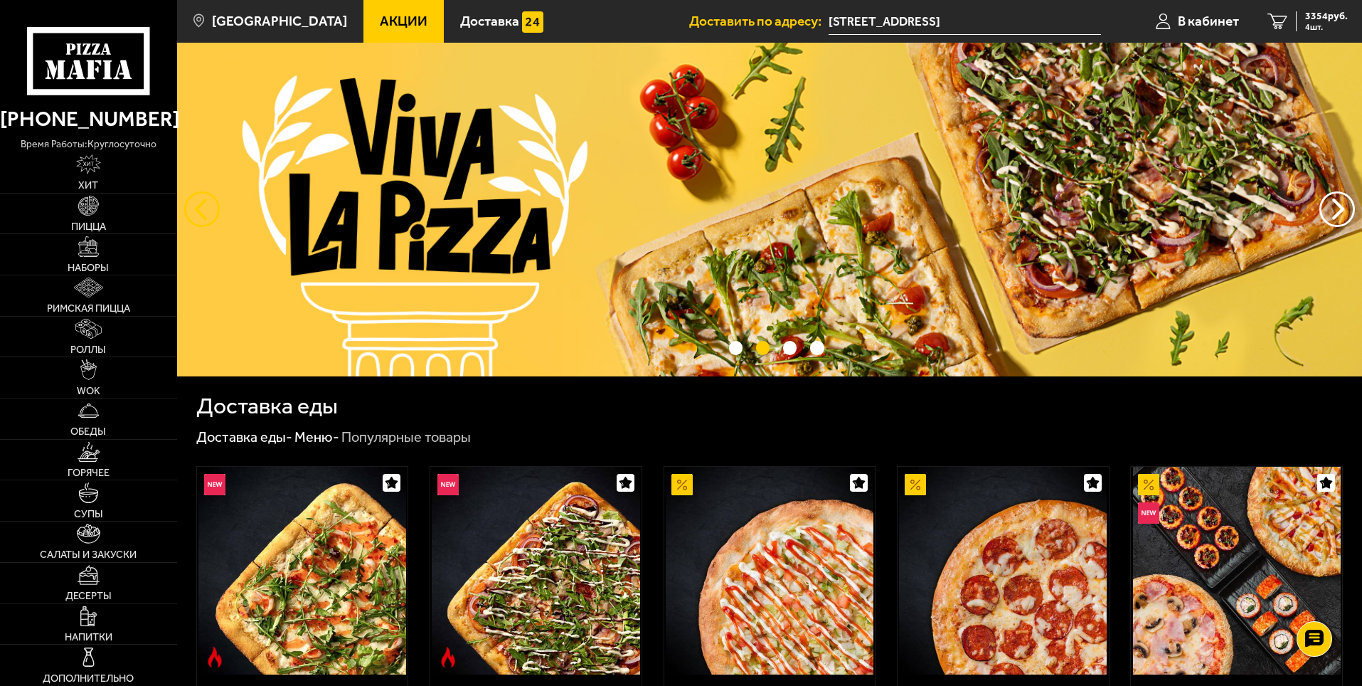
click at [196, 209] on button "следующий" at bounding box center [202, 209] width 36 height 36
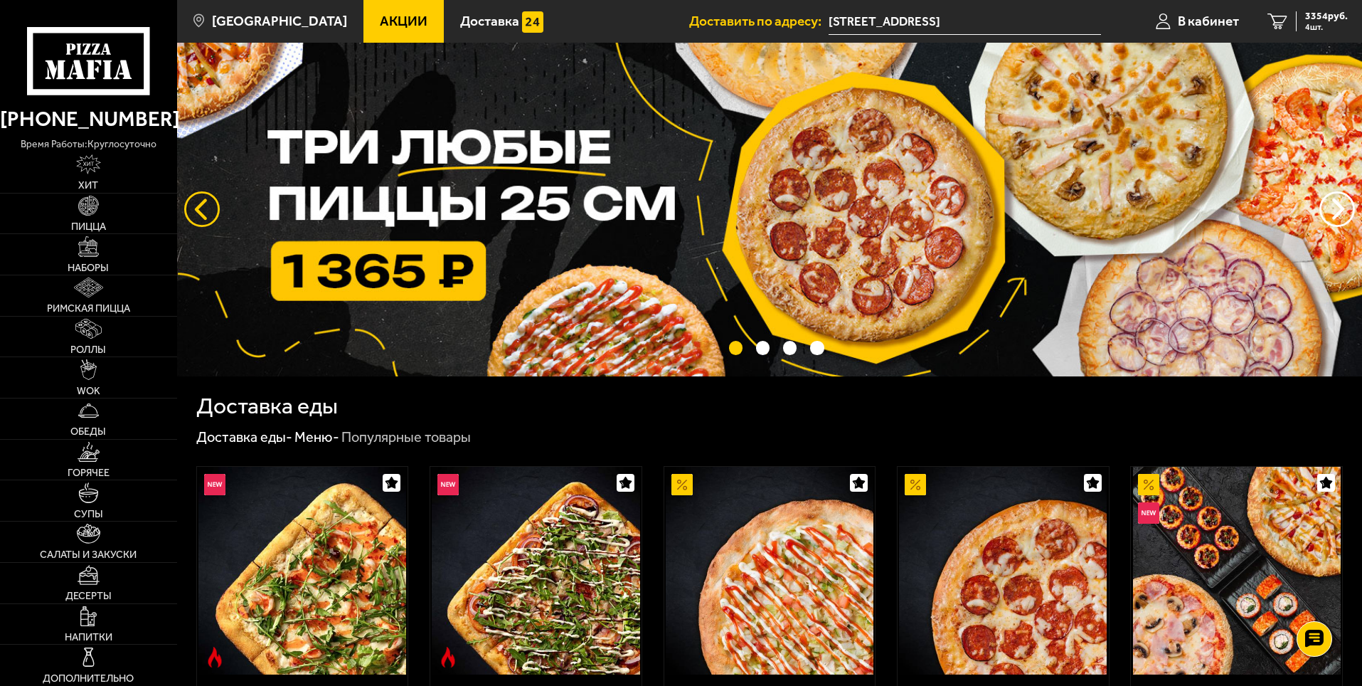
click at [196, 209] on button "следующий" at bounding box center [202, 209] width 36 height 36
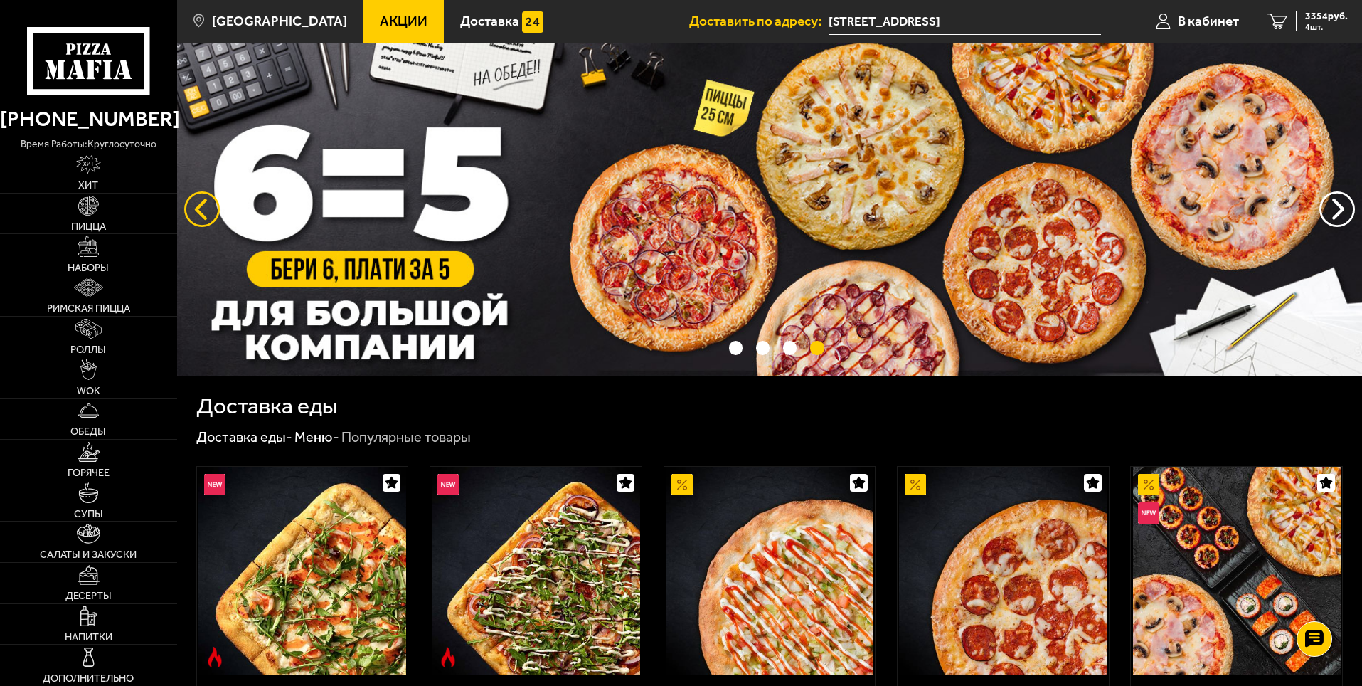
click at [196, 209] on button "следующий" at bounding box center [202, 209] width 36 height 36
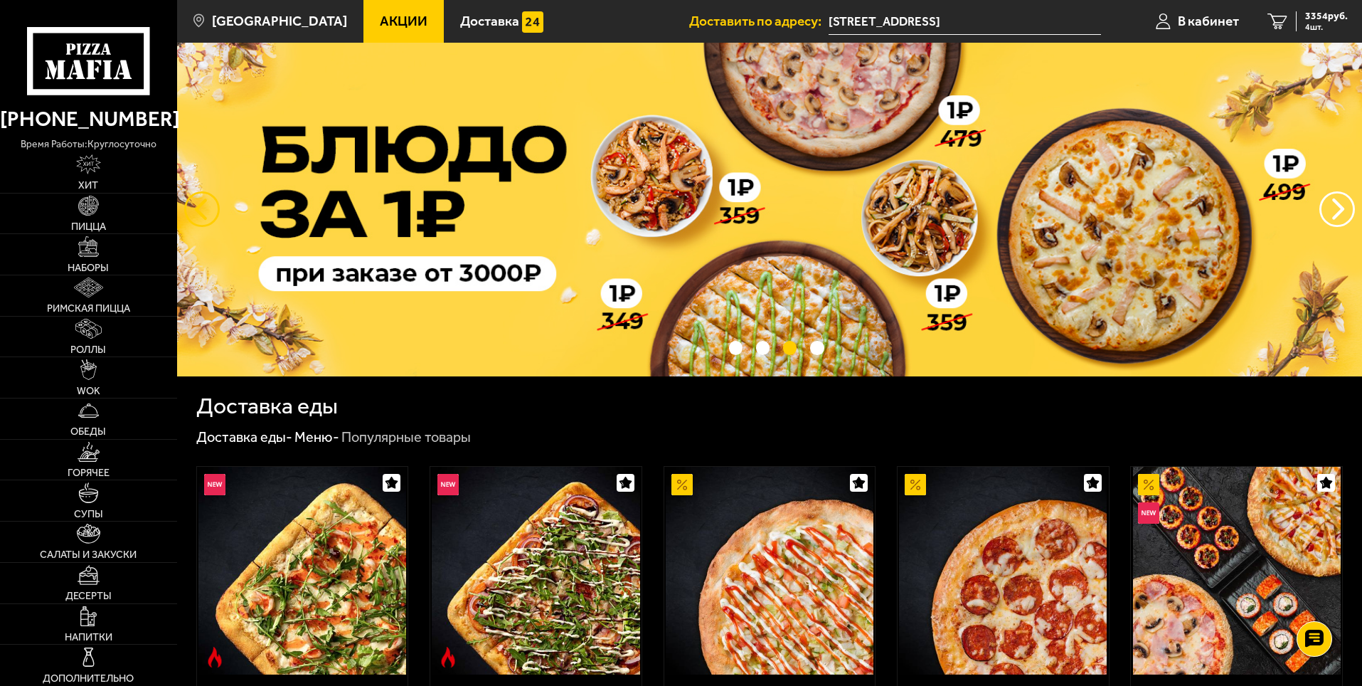
click at [196, 208] on button "следующий" at bounding box center [202, 209] width 36 height 36
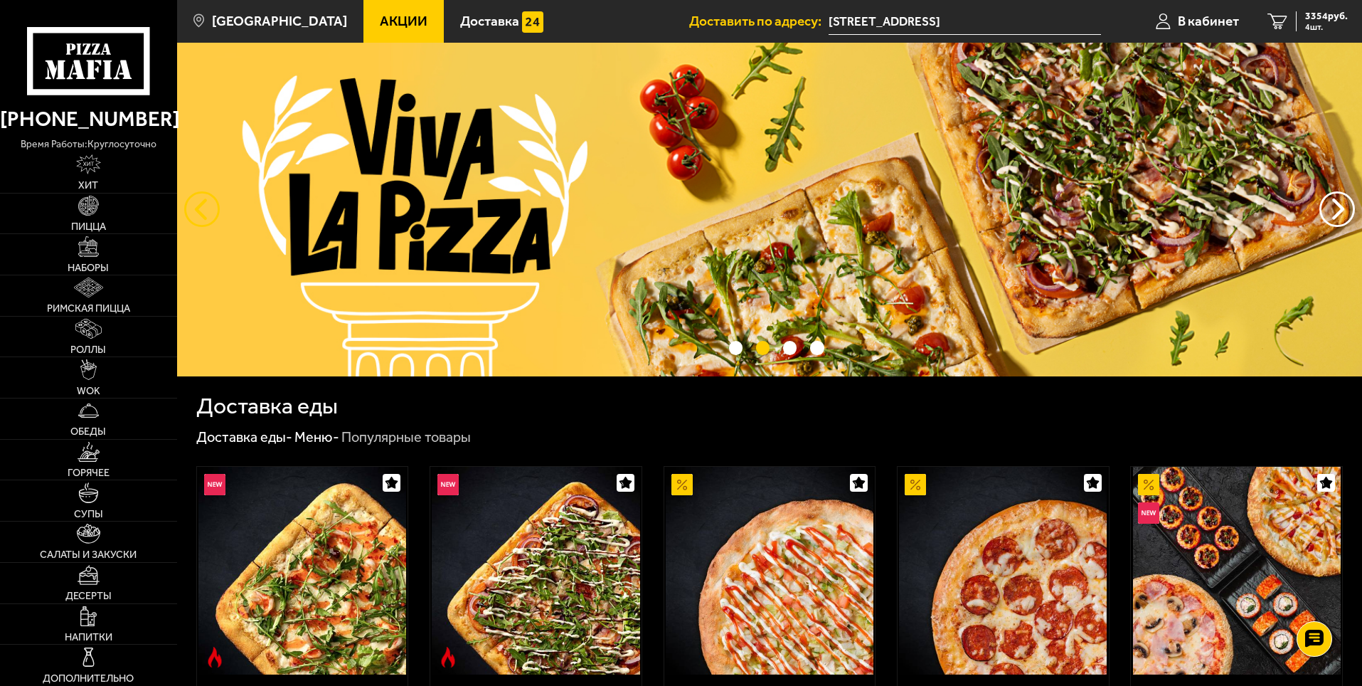
click at [196, 208] on button "следующий" at bounding box center [202, 209] width 36 height 36
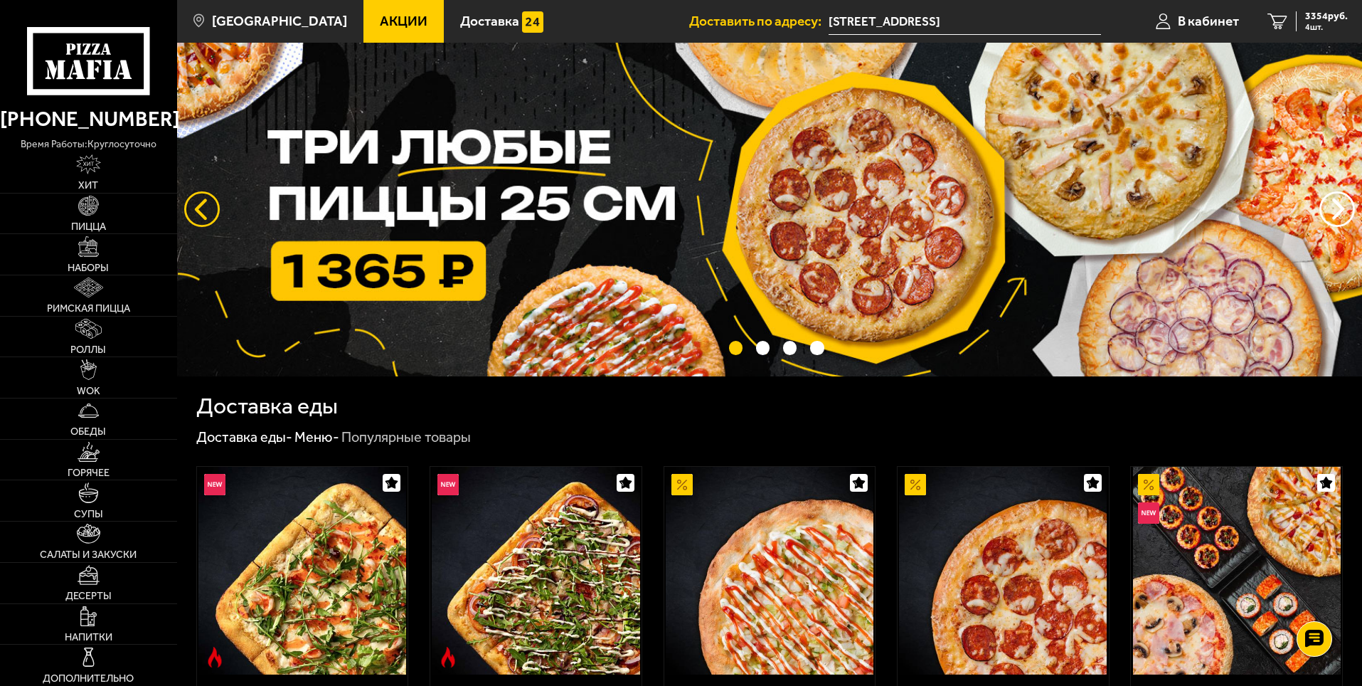
click at [196, 208] on button "следующий" at bounding box center [202, 209] width 36 height 36
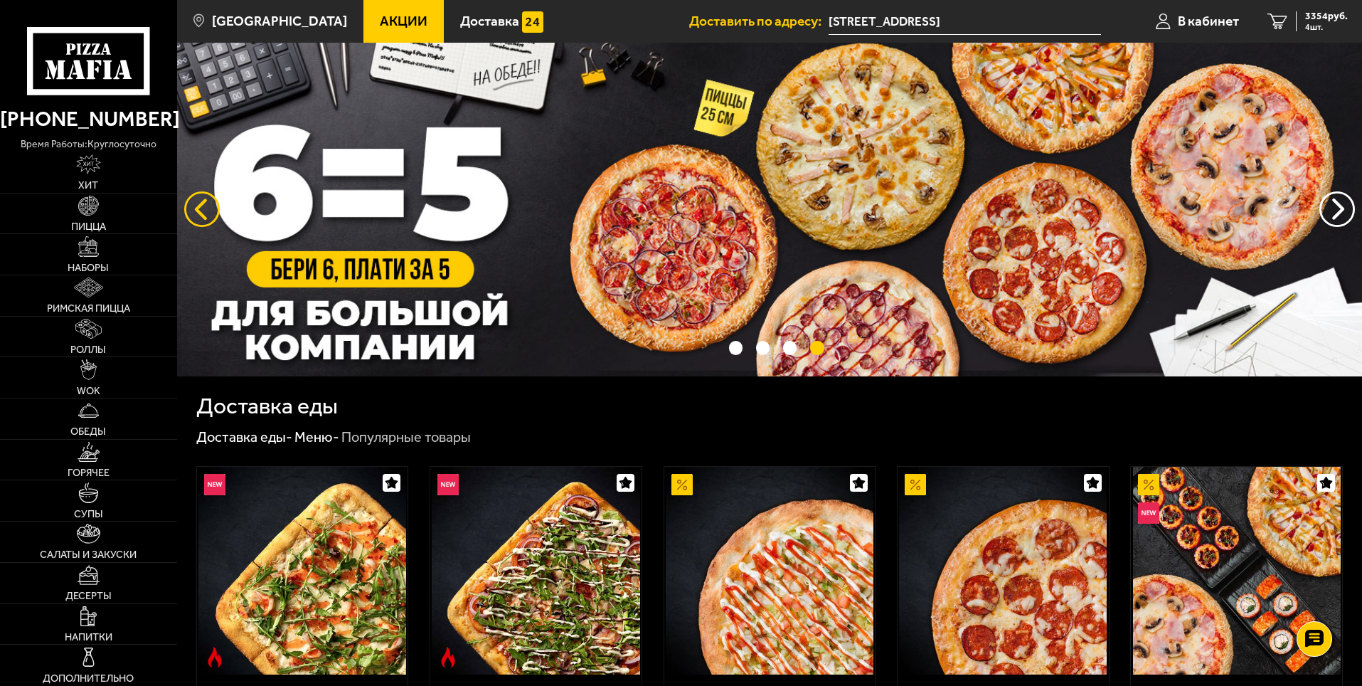
click at [196, 208] on button "следующий" at bounding box center [202, 209] width 36 height 36
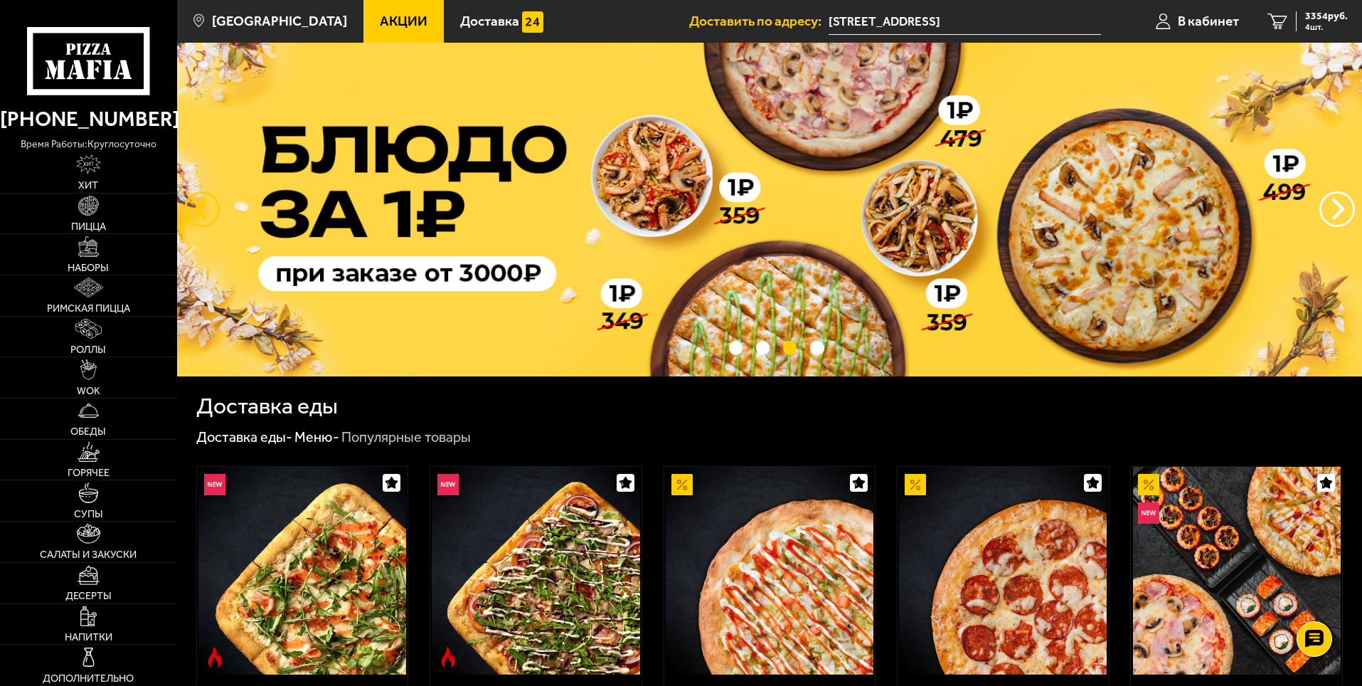
click at [196, 208] on button "следующий" at bounding box center [202, 209] width 36 height 36
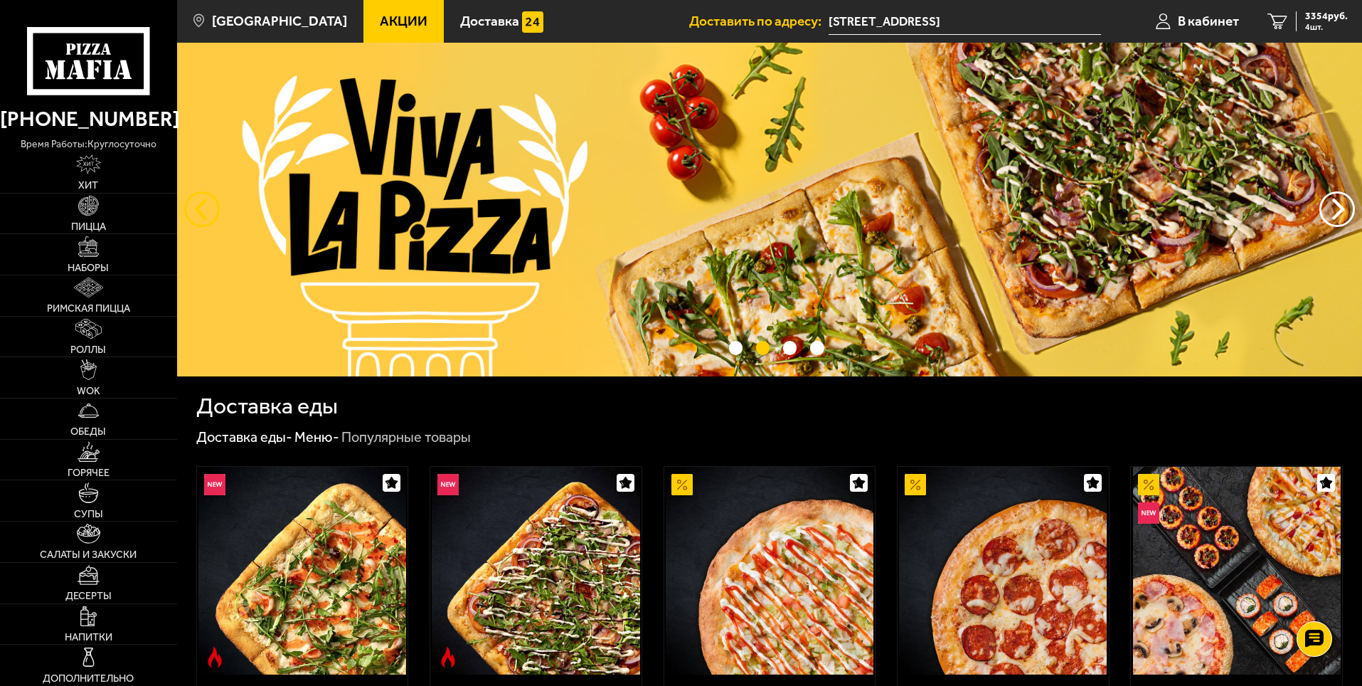
click at [196, 208] on button "следующий" at bounding box center [202, 209] width 36 height 36
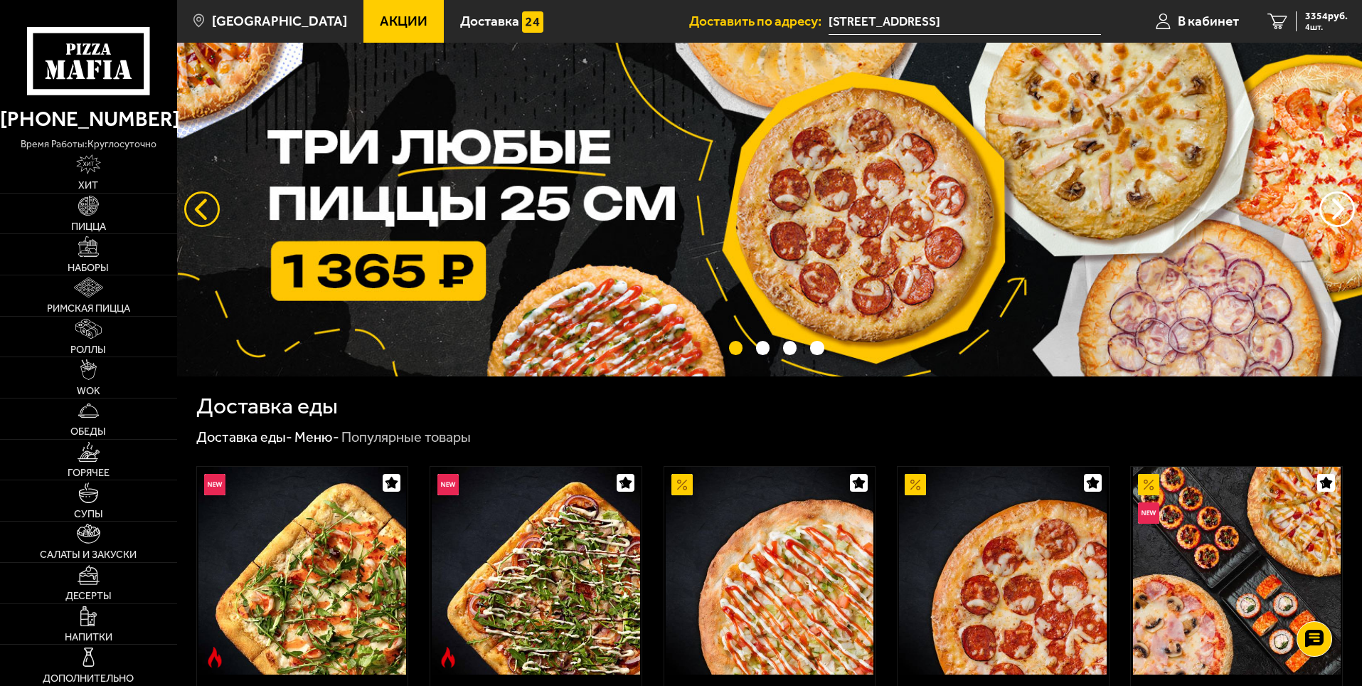
click at [196, 208] on button "следующий" at bounding box center [202, 209] width 36 height 36
click at [198, 208] on button "следующий" at bounding box center [202, 209] width 36 height 36
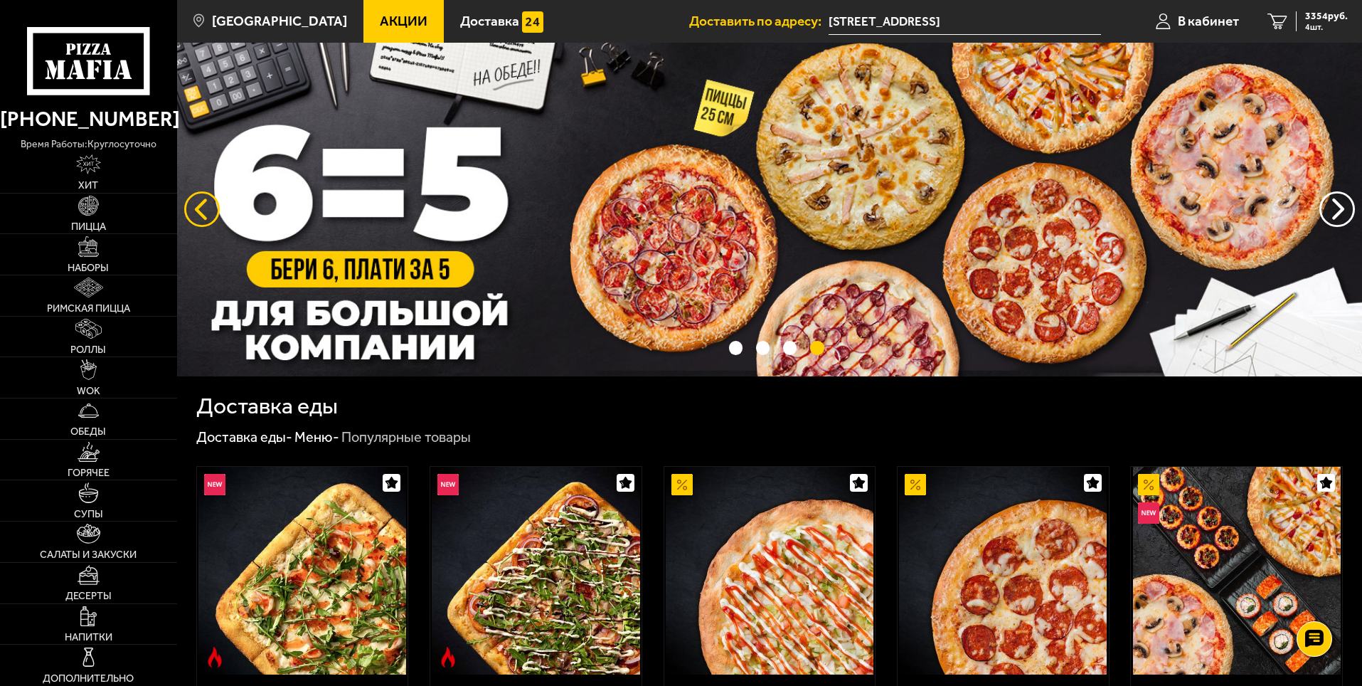
click at [198, 208] on button "следующий" at bounding box center [202, 209] width 36 height 36
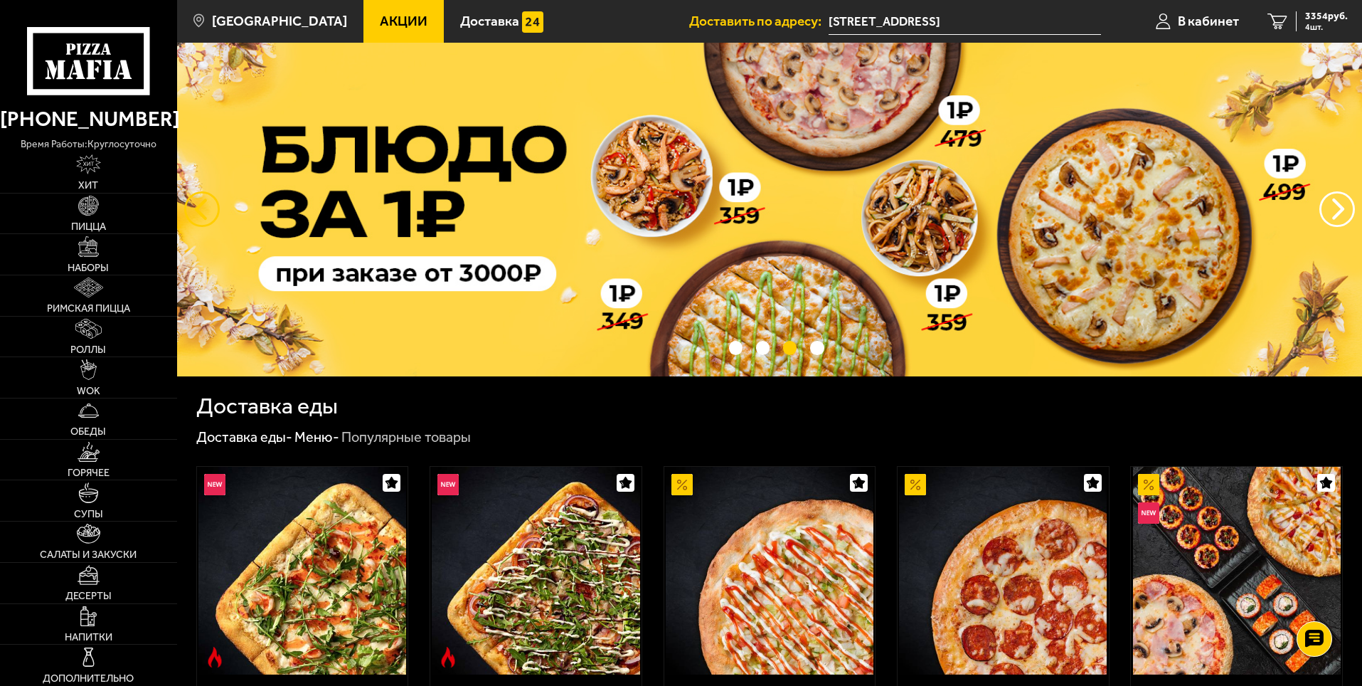
click at [198, 206] on button "следующий" at bounding box center [202, 209] width 36 height 36
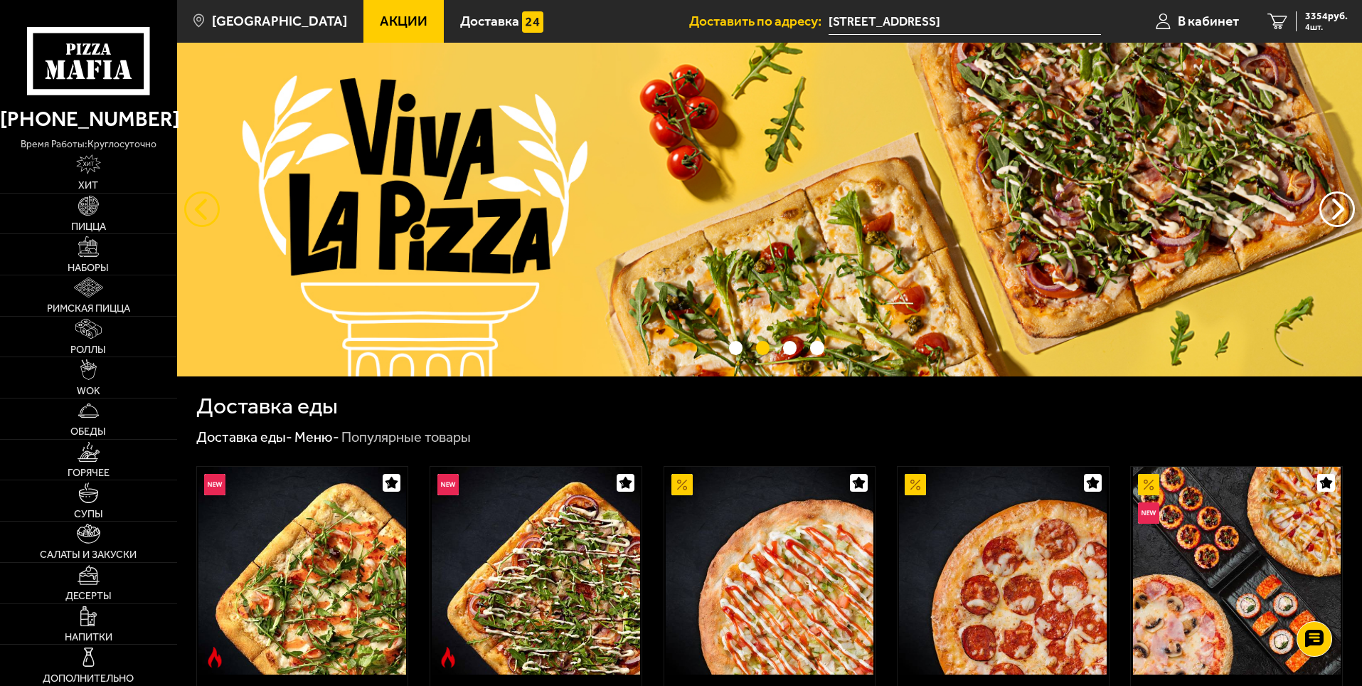
click at [198, 206] on button "следующий" at bounding box center [202, 209] width 36 height 36
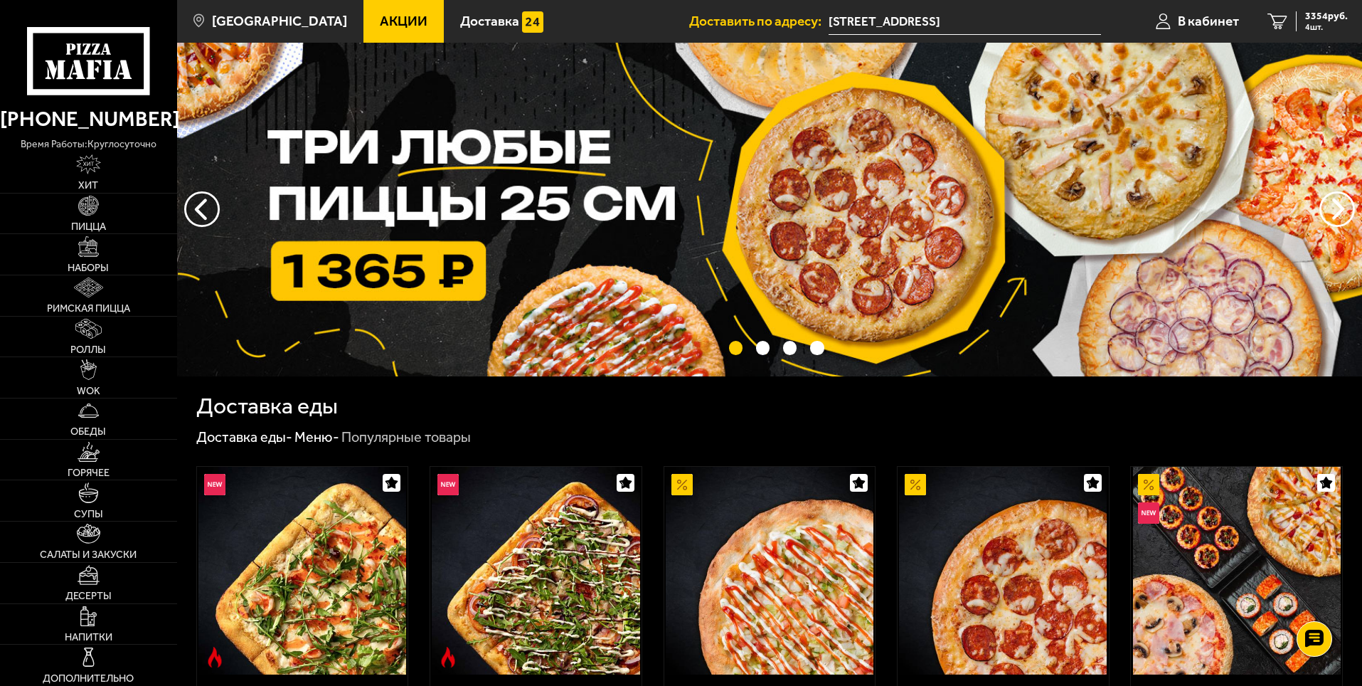
click at [598, 203] on img at bounding box center [769, 210] width 1185 height 334
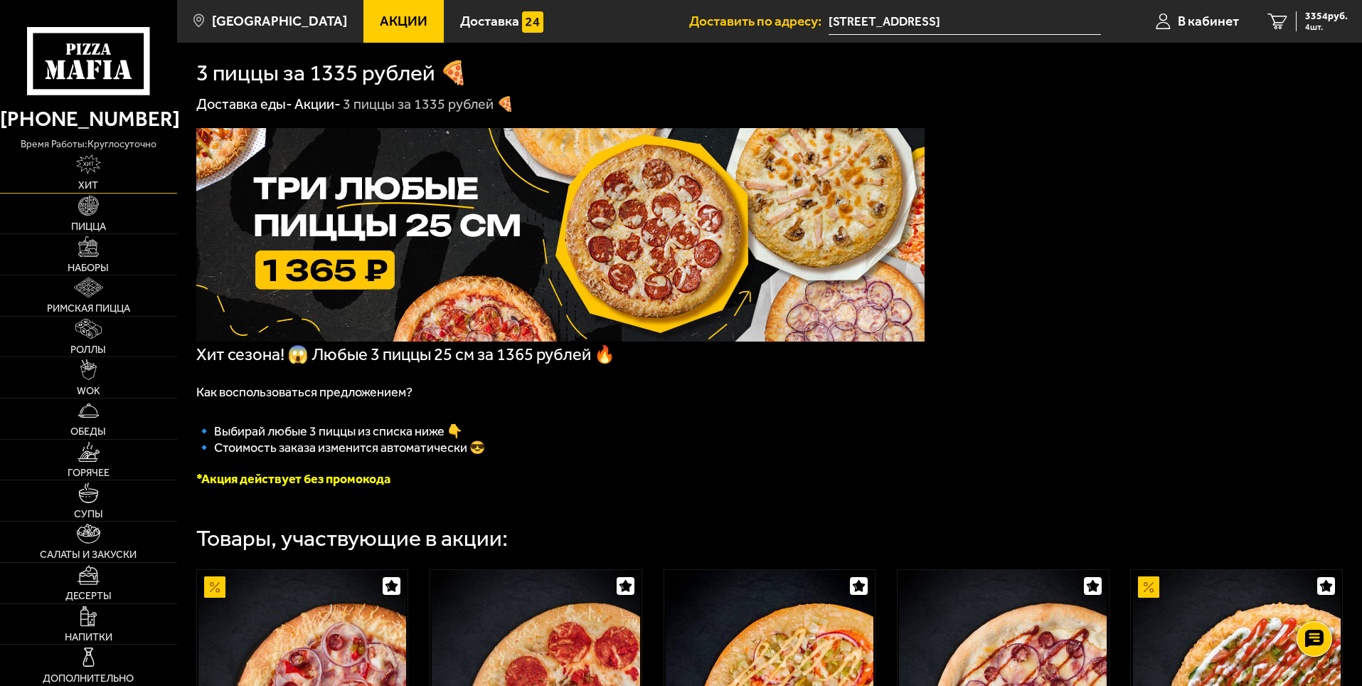
click at [95, 162] on img at bounding box center [88, 164] width 24 height 20
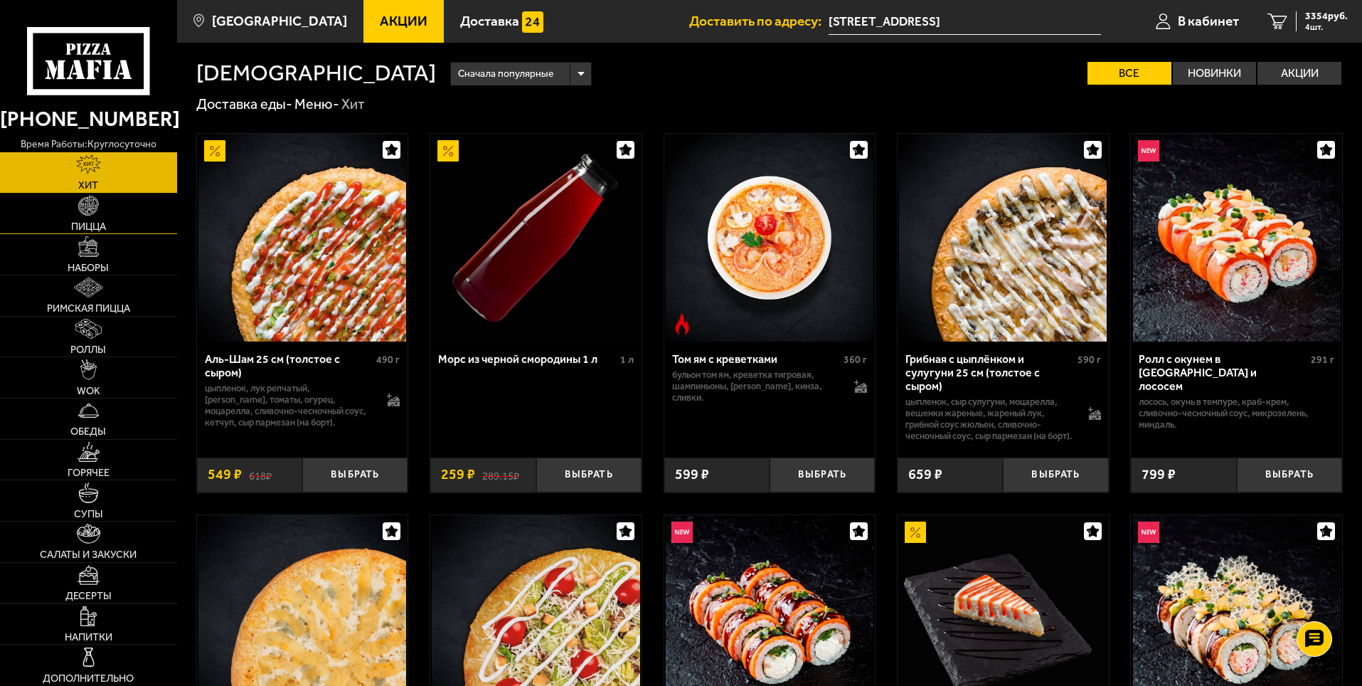
click at [82, 208] on img at bounding box center [88, 206] width 20 height 20
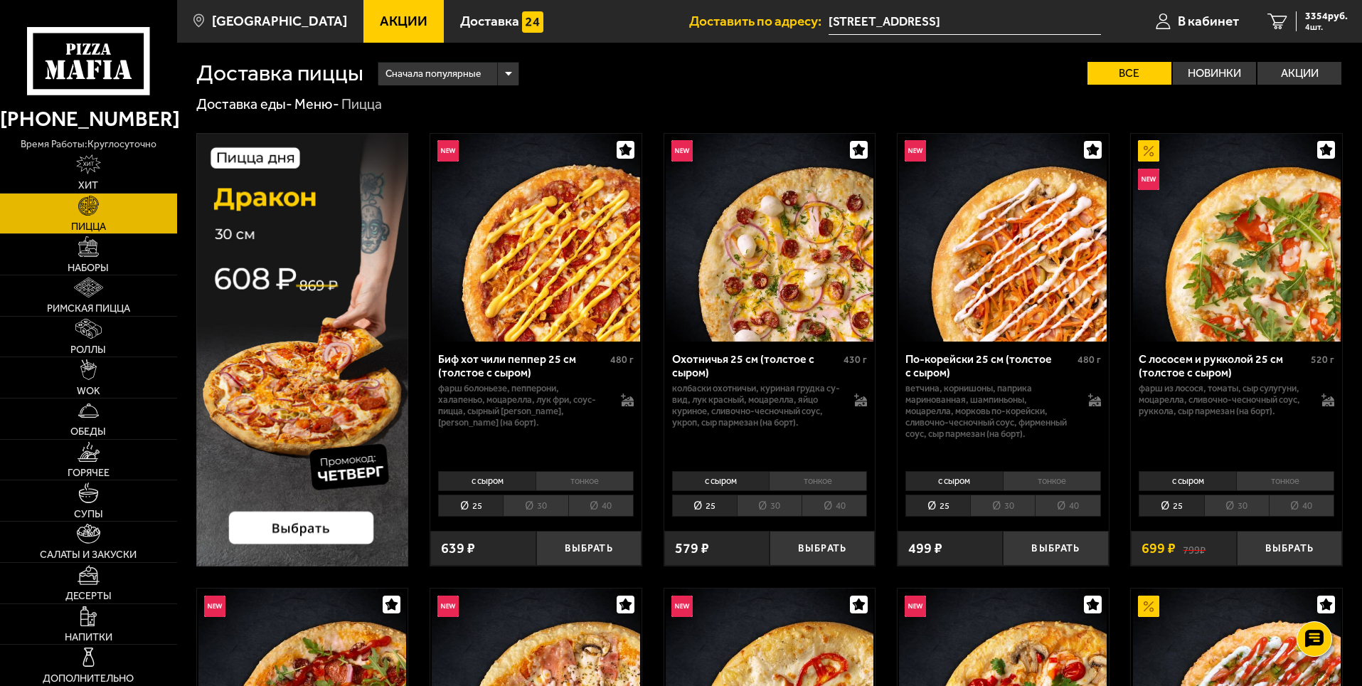
click at [380, 16] on span "Акции" at bounding box center [404, 21] width 48 height 14
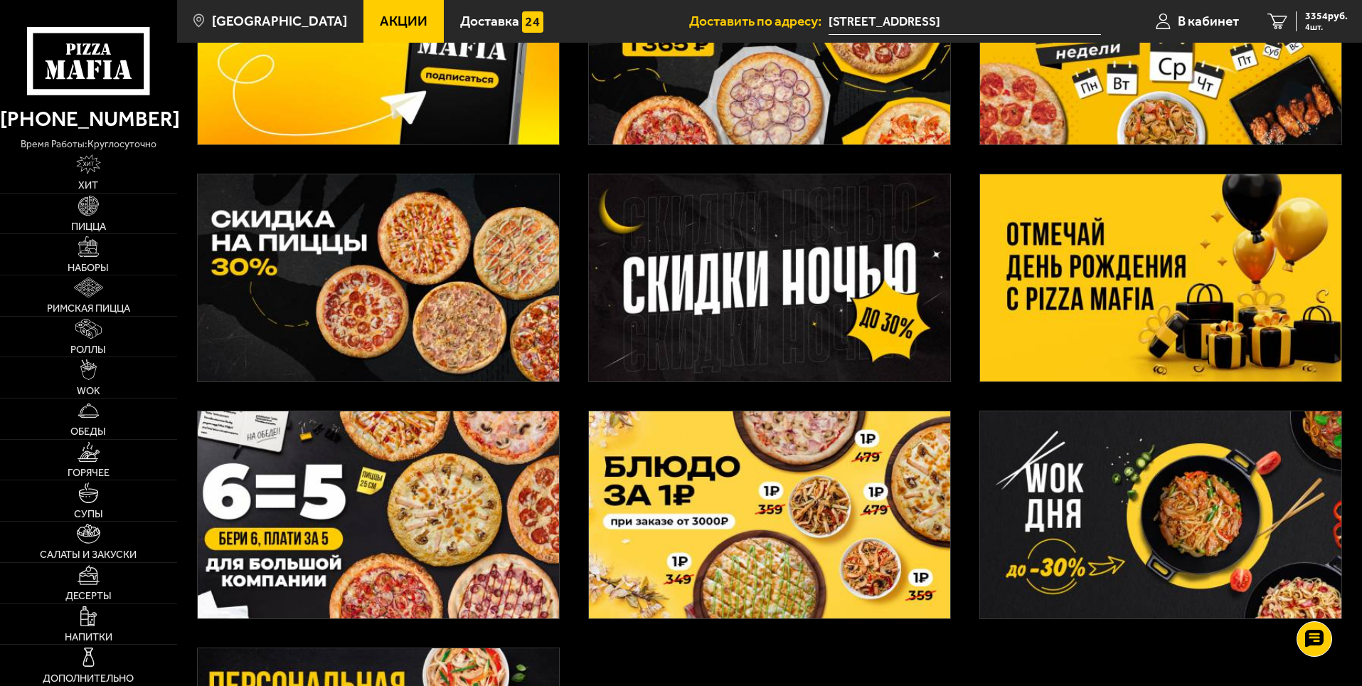
scroll to position [213, 0]
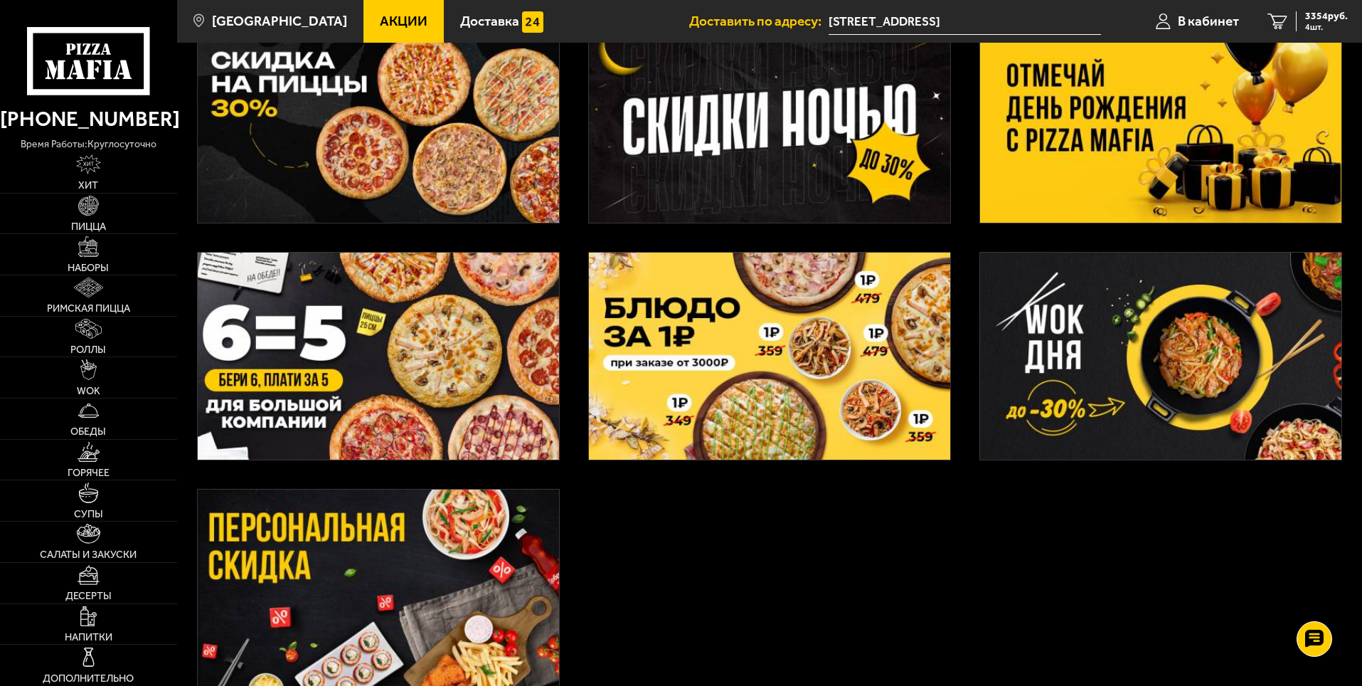
click at [348, 372] on img at bounding box center [378, 355] width 361 height 207
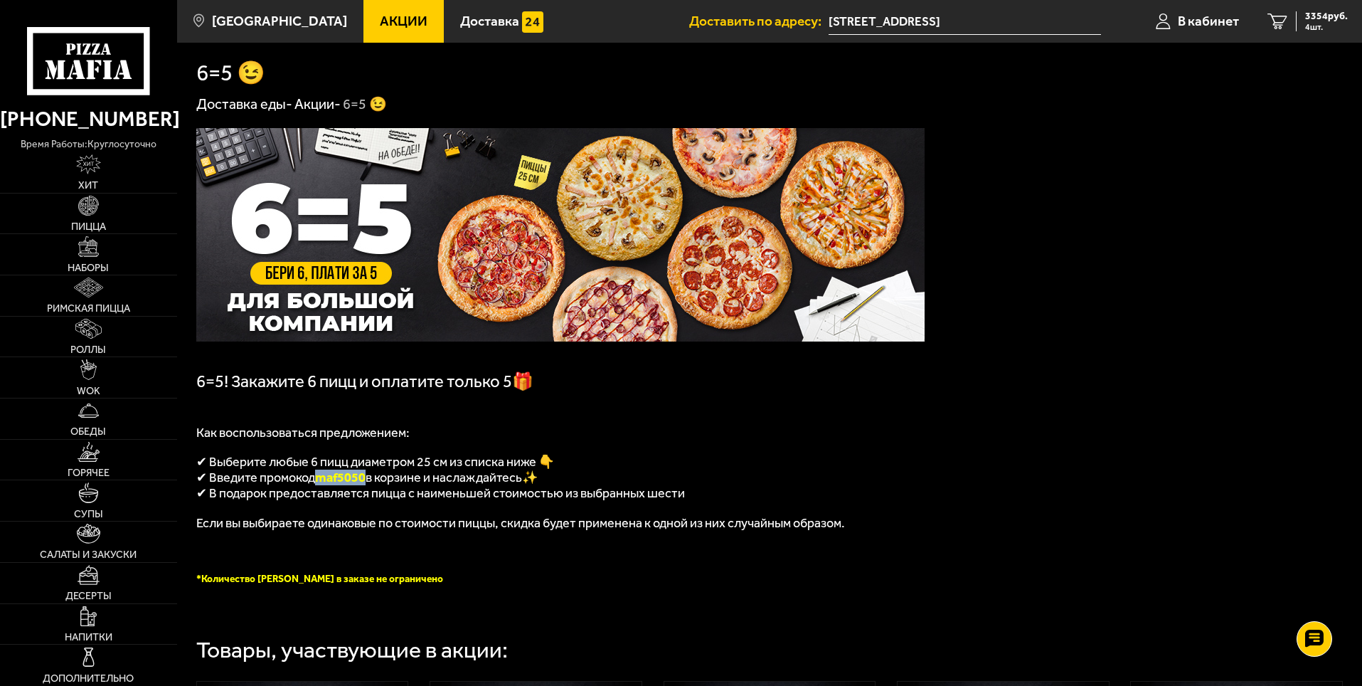
drag, startPoint x: 369, startPoint y: 479, endPoint x: 322, endPoint y: 484, distance: 47.2
click at [322, 484] on span "maf5050" at bounding box center [340, 477] width 50 height 16
copy span "maf5050"
click at [535, 223] on img at bounding box center [560, 234] width 728 height 213
click at [577, 283] on img at bounding box center [560, 234] width 728 height 213
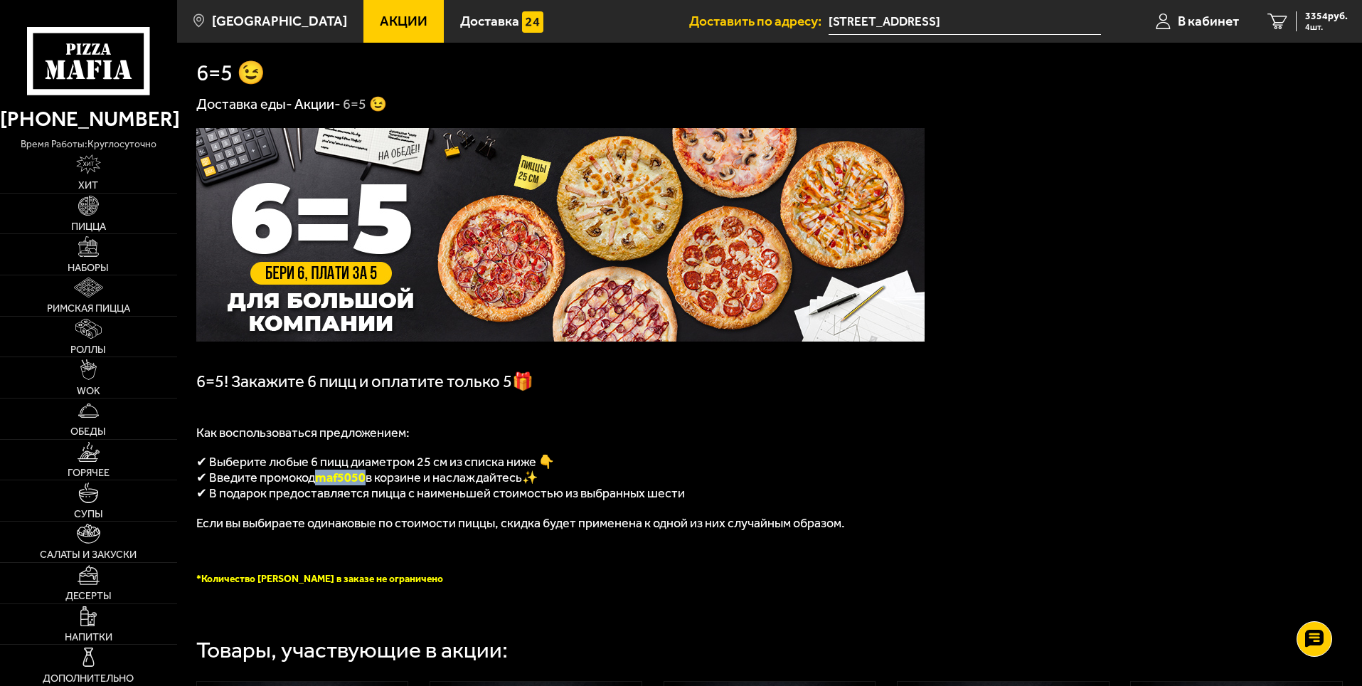
click at [577, 283] on img at bounding box center [560, 234] width 728 height 213
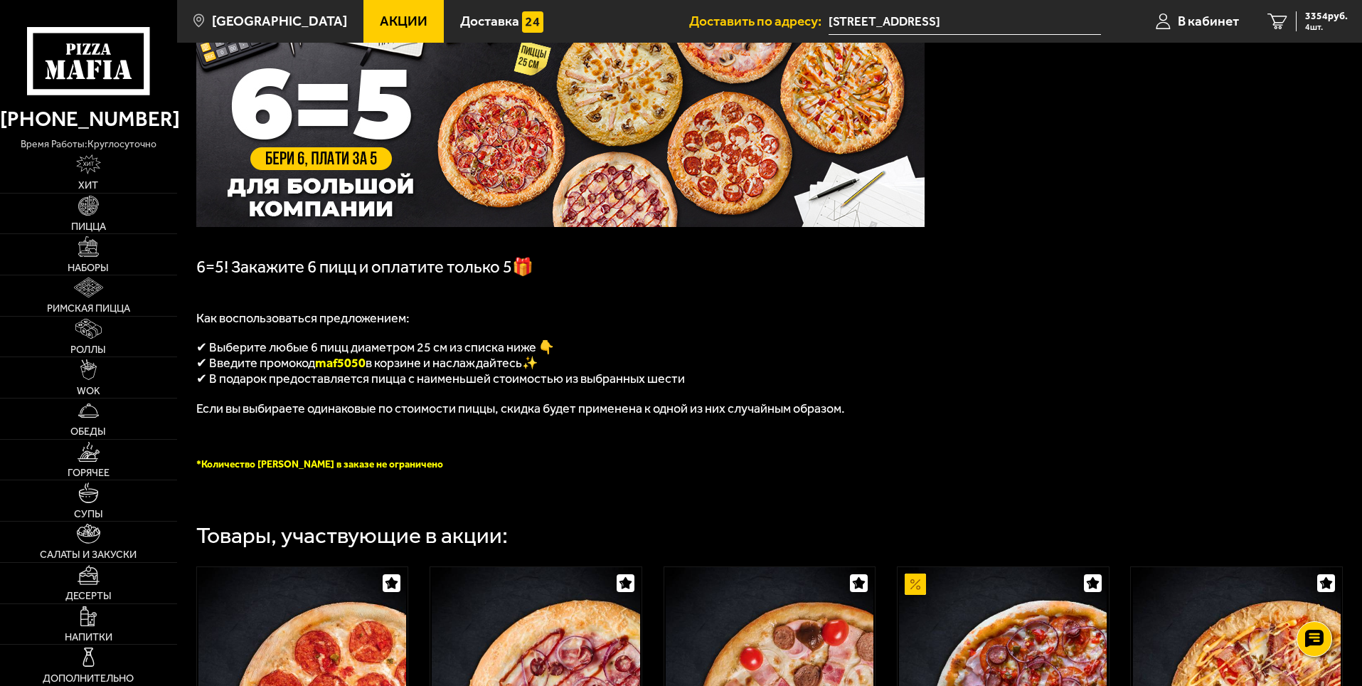
scroll to position [142, 0]
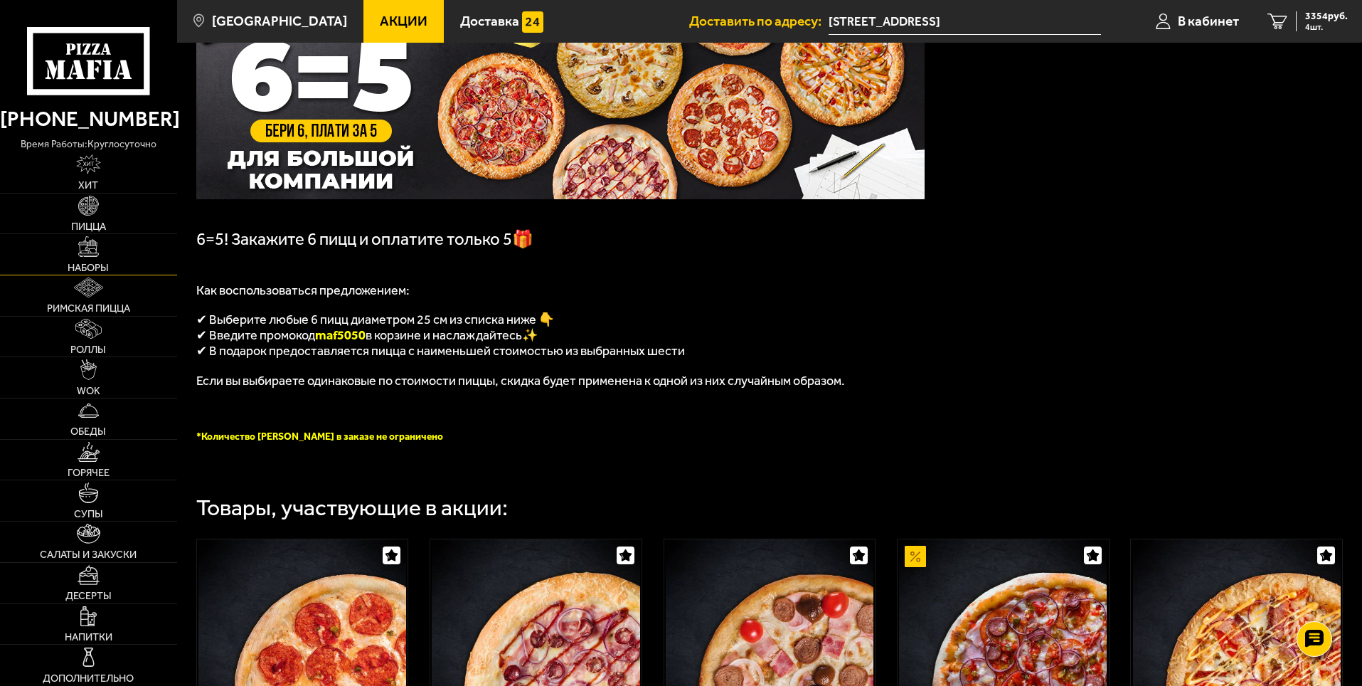
click at [87, 251] on img at bounding box center [88, 246] width 20 height 20
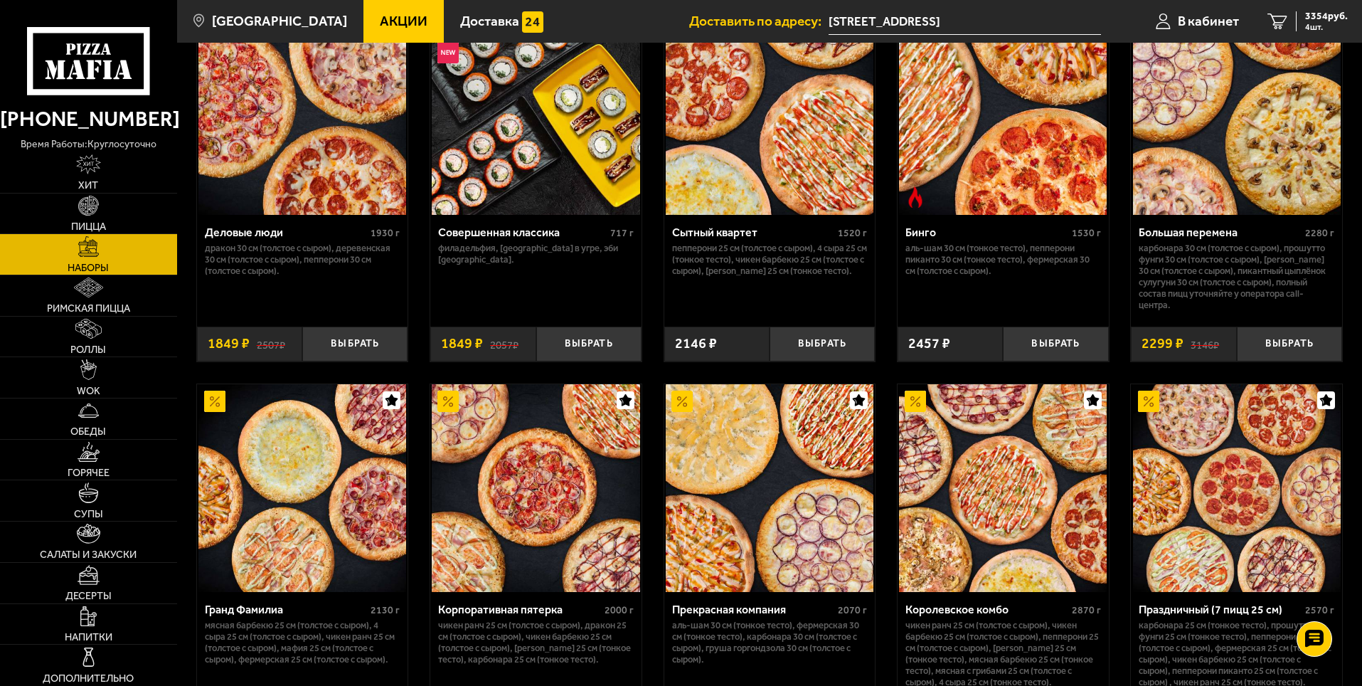
scroll to position [1636, 0]
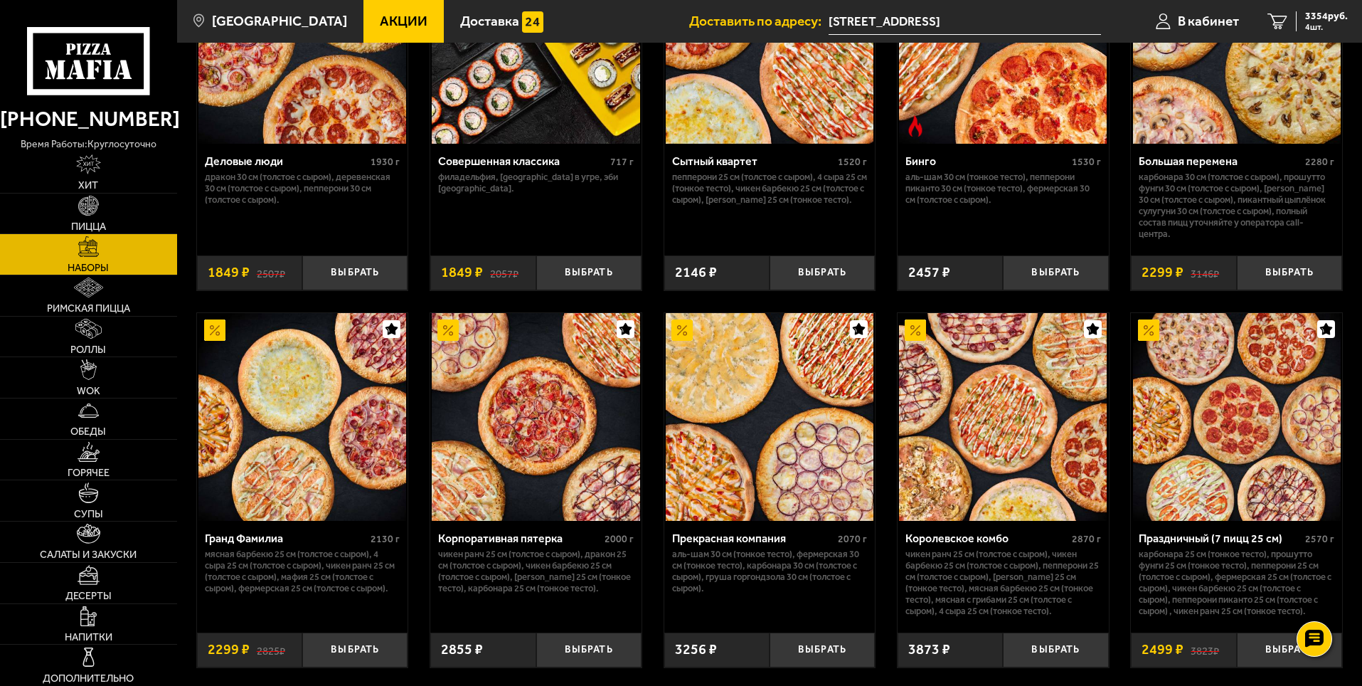
click at [1241, 427] on img at bounding box center [1237, 417] width 208 height 208
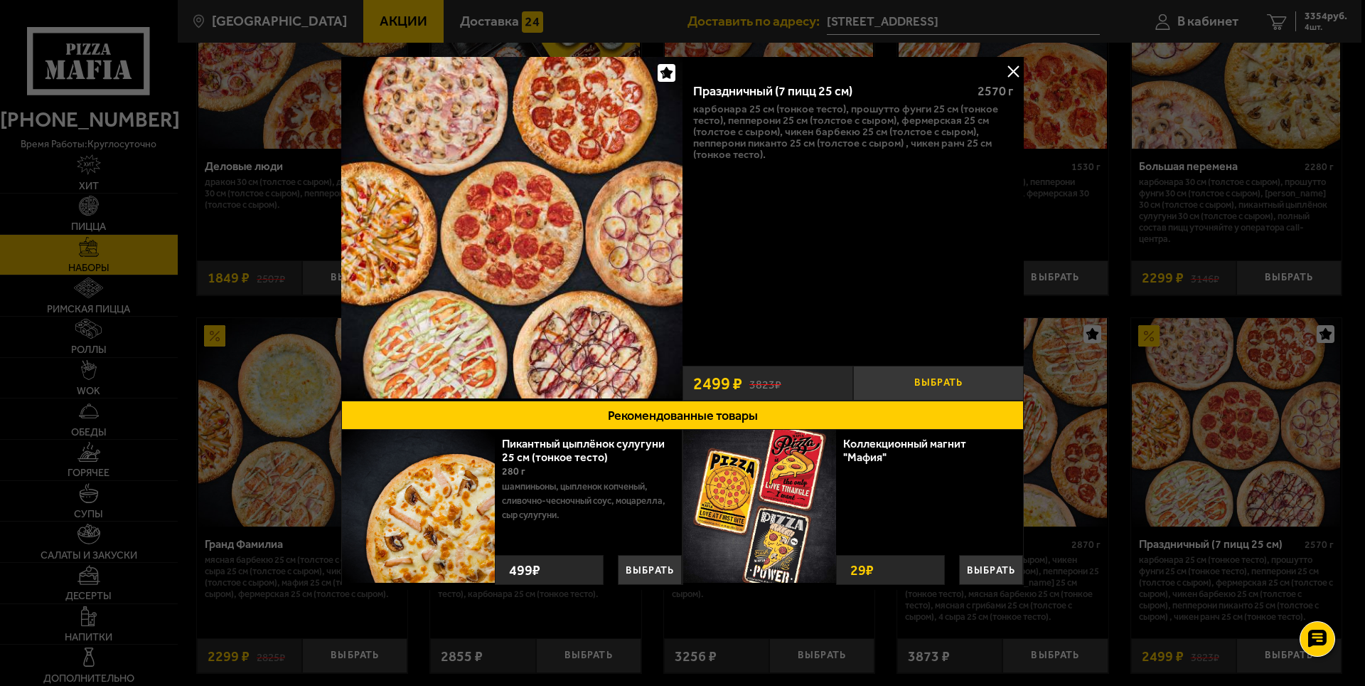
click at [933, 375] on button "Выбрать" at bounding box center [938, 383] width 171 height 35
click at [1316, 26] on div at bounding box center [682, 343] width 1365 height 686
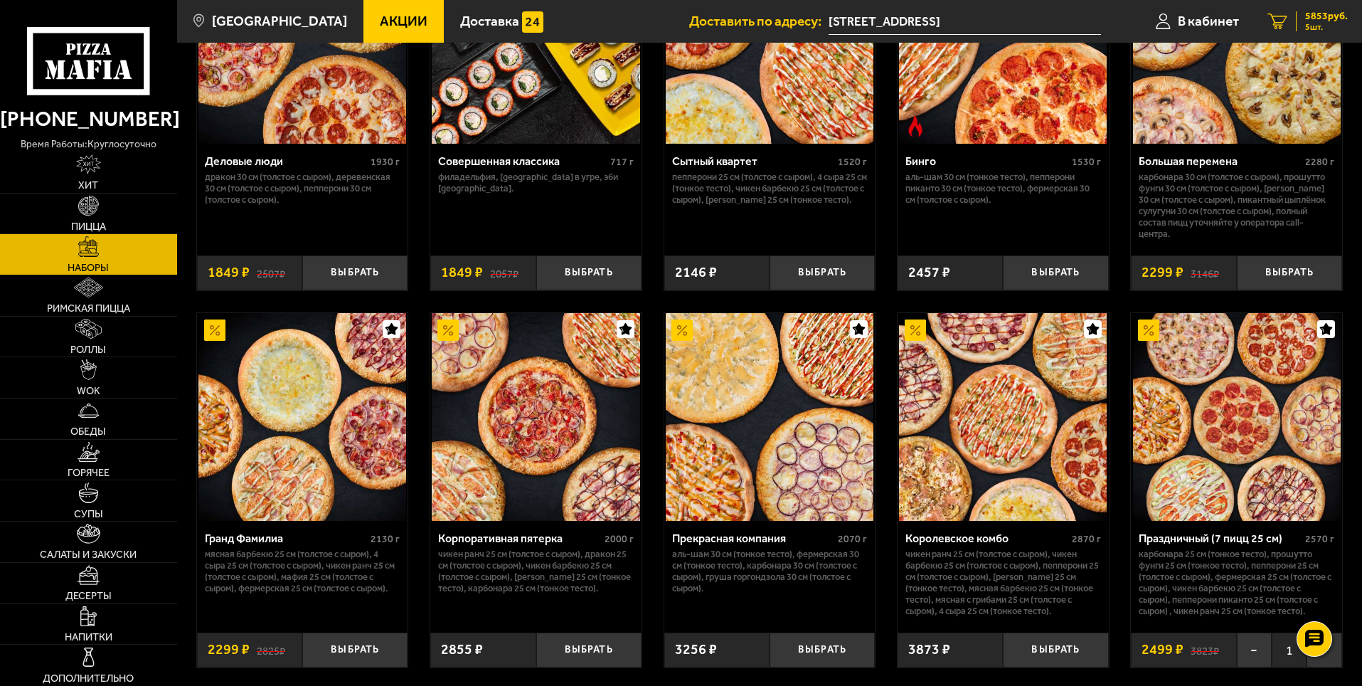
click at [1321, 14] on span "5853 руб." at bounding box center [1326, 16] width 43 height 10
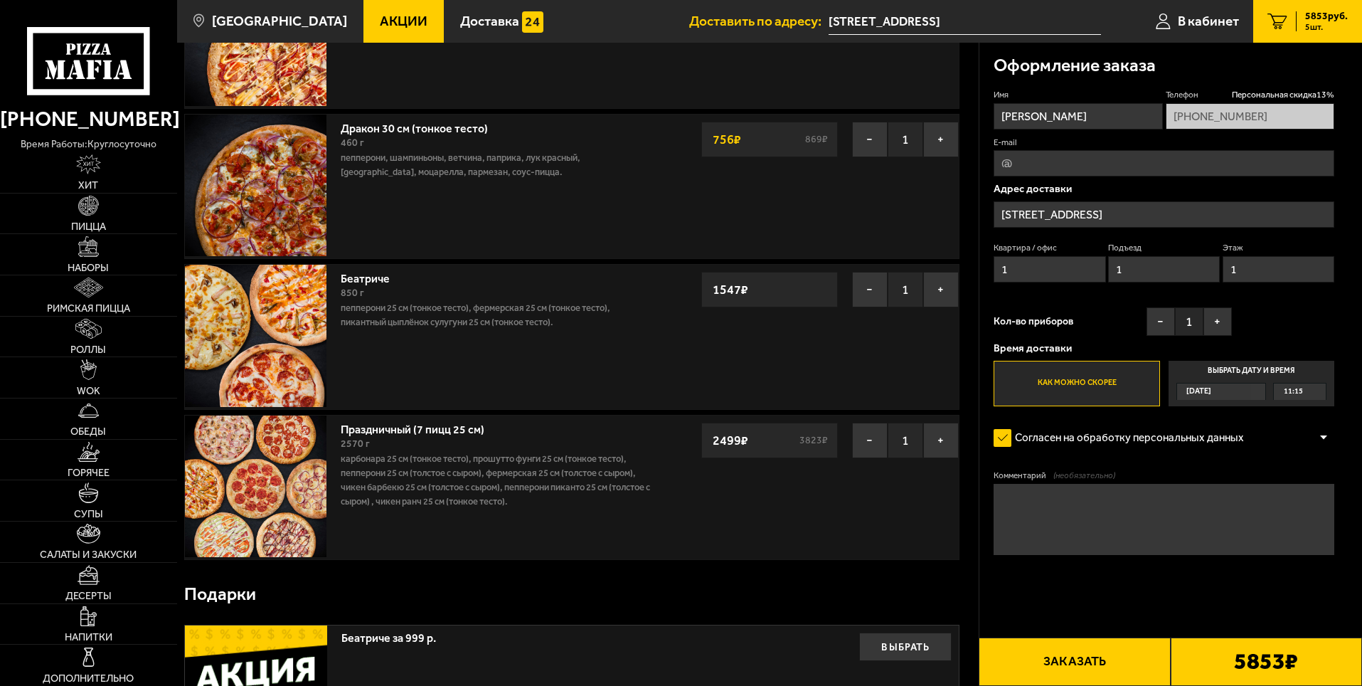
scroll to position [427, 0]
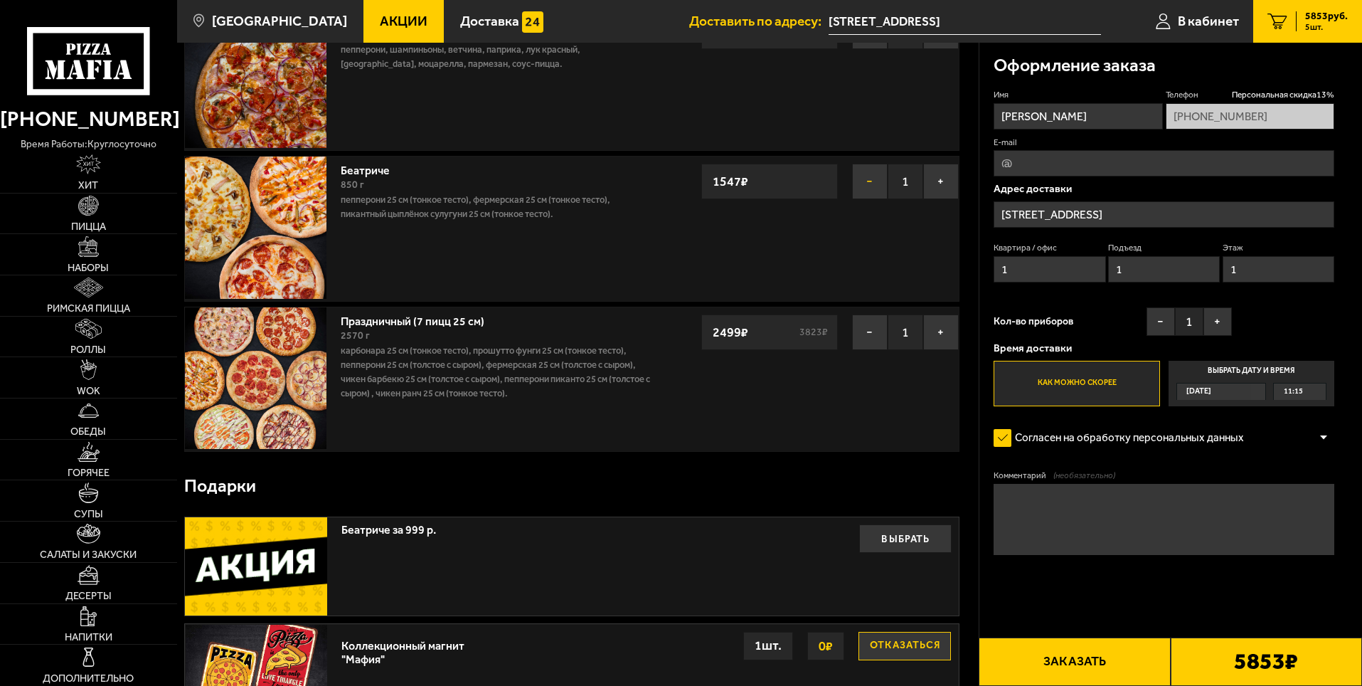
click at [868, 178] on button "−" at bounding box center [870, 182] width 36 height 36
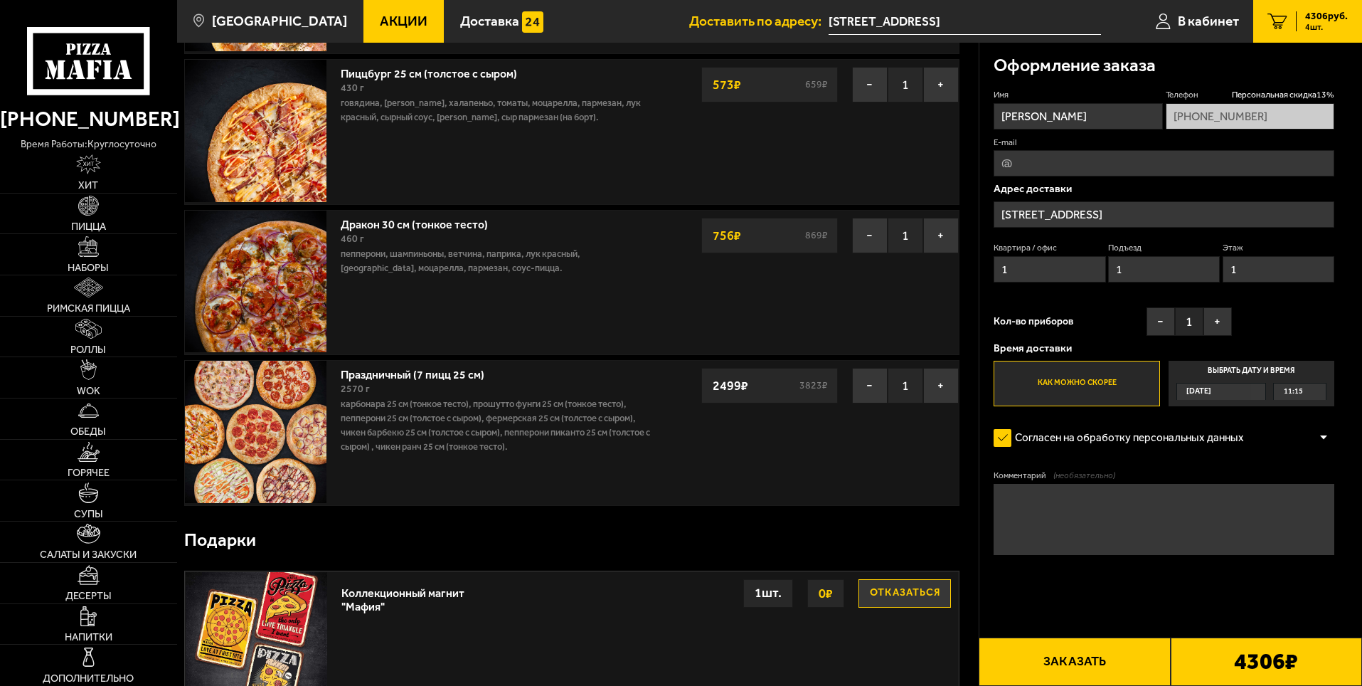
scroll to position [213, 0]
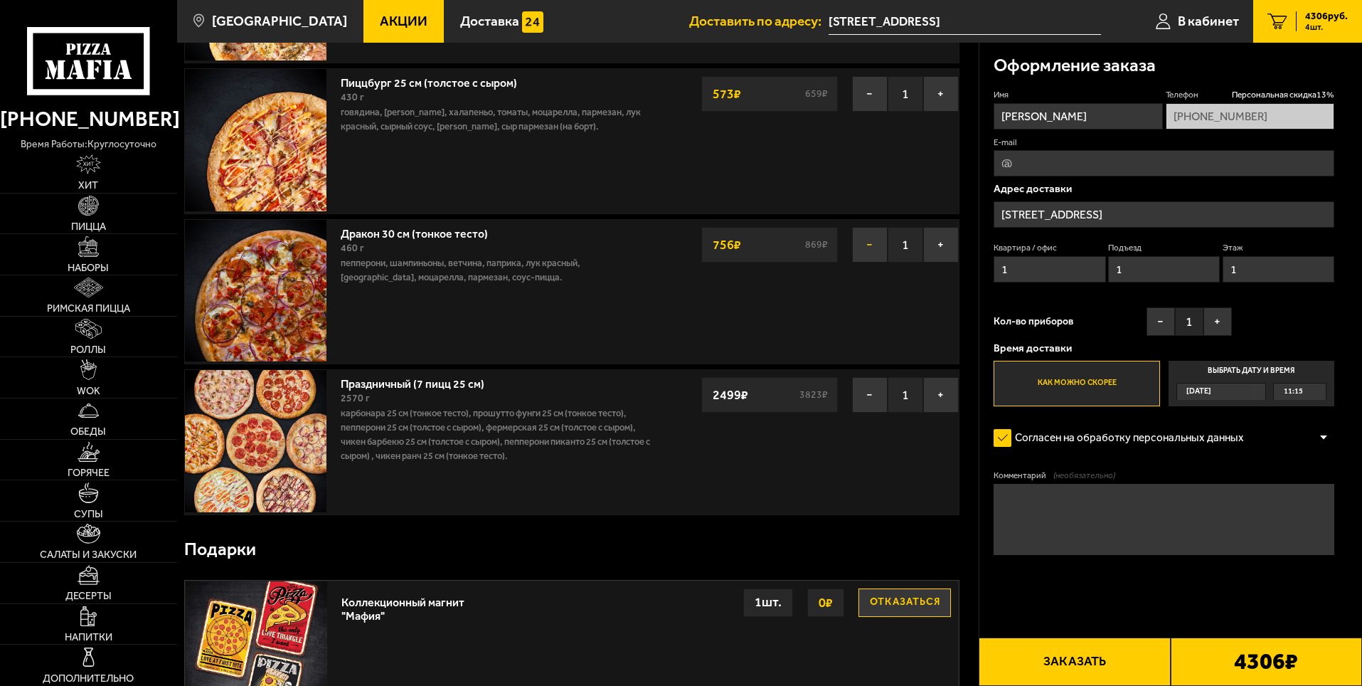
click at [865, 238] on button "−" at bounding box center [870, 245] width 36 height 36
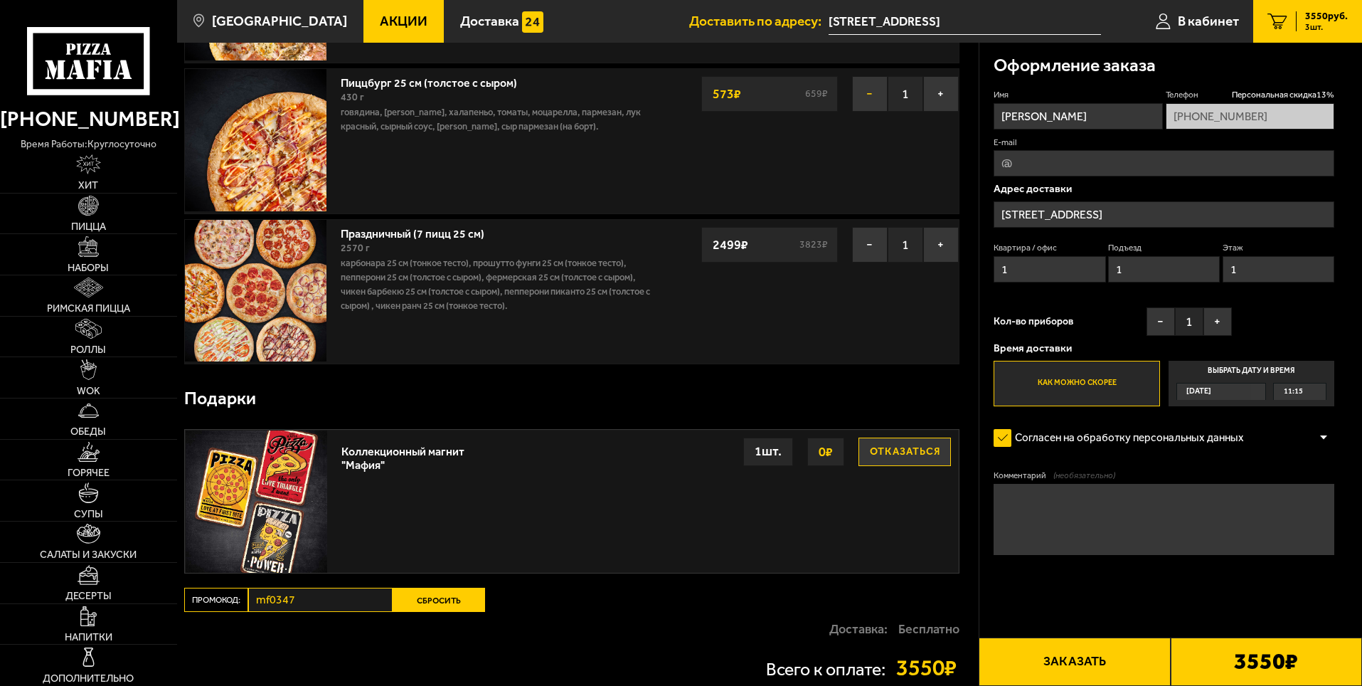
click at [867, 91] on button "−" at bounding box center [870, 94] width 36 height 36
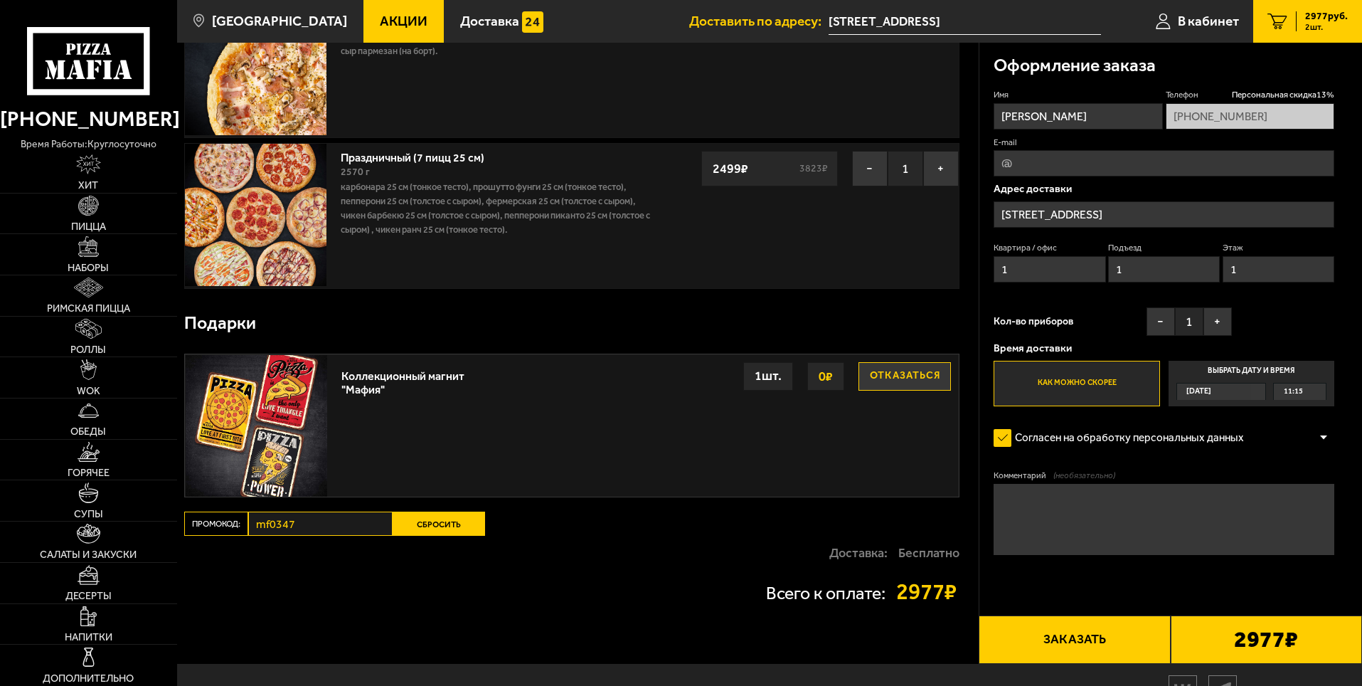
scroll to position [68, 0]
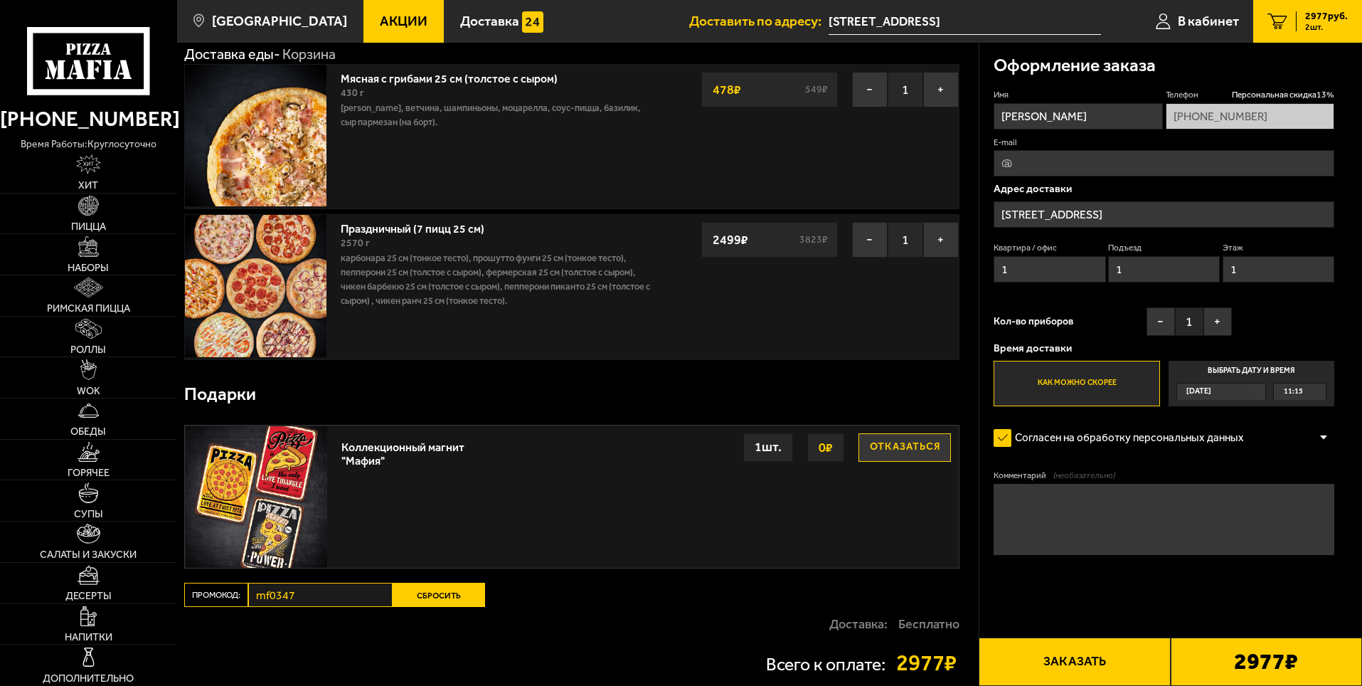
click at [1123, 114] on input "[PERSON_NAME]" at bounding box center [1077, 116] width 169 height 26
type input "Т"
click at [1050, 116] on input "Имя" at bounding box center [1077, 116] width 169 height 26
type input "[PERSON_NAME]"
click at [1289, 95] on span "Персональная скидка 13 %" at bounding box center [1283, 95] width 102 height 12
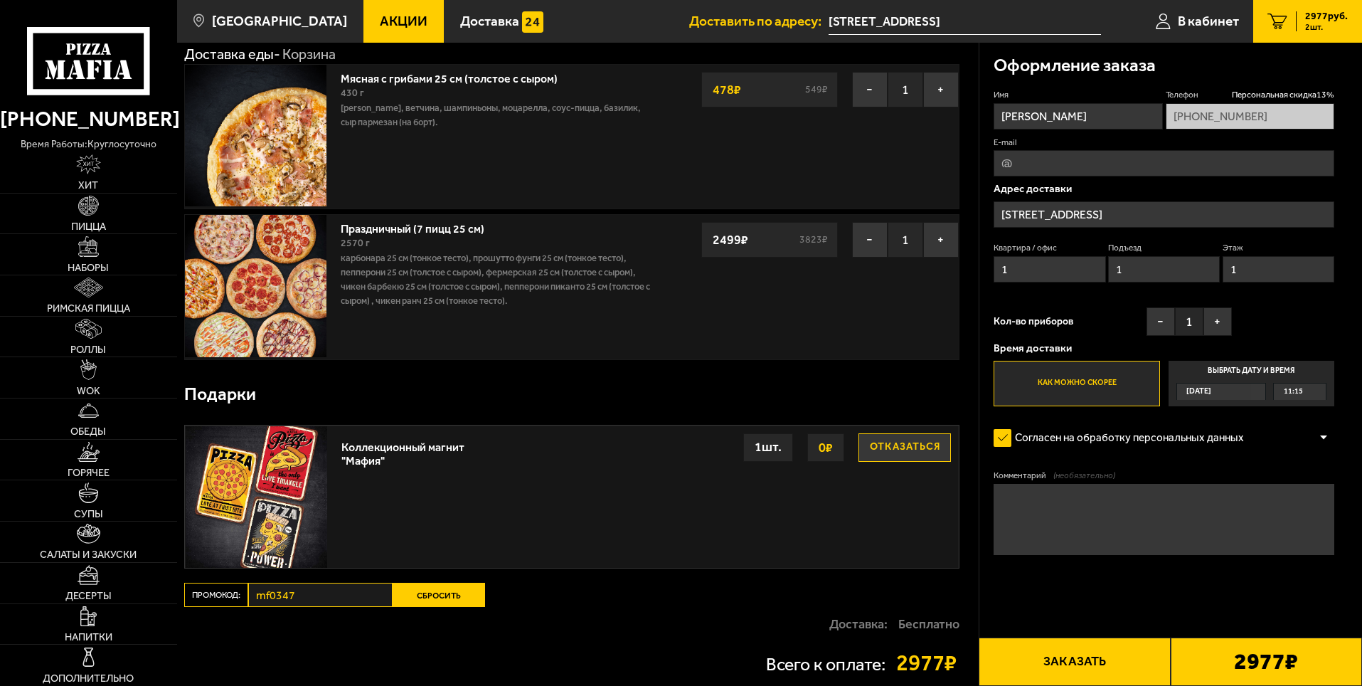
click at [1314, 23] on span "2 шт." at bounding box center [1326, 27] width 43 height 9
click at [868, 87] on button "−" at bounding box center [870, 90] width 36 height 36
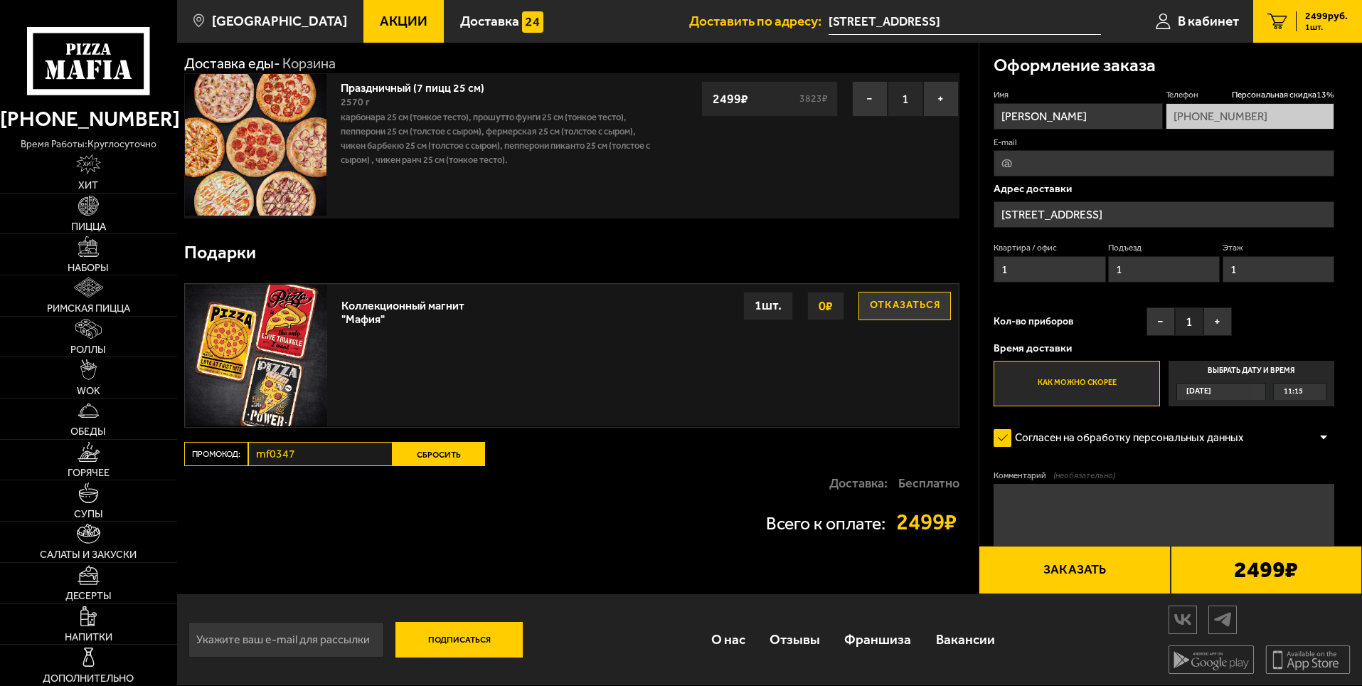
scroll to position [59, 0]
click at [444, 454] on button "Сбросить" at bounding box center [439, 454] width 92 height 24
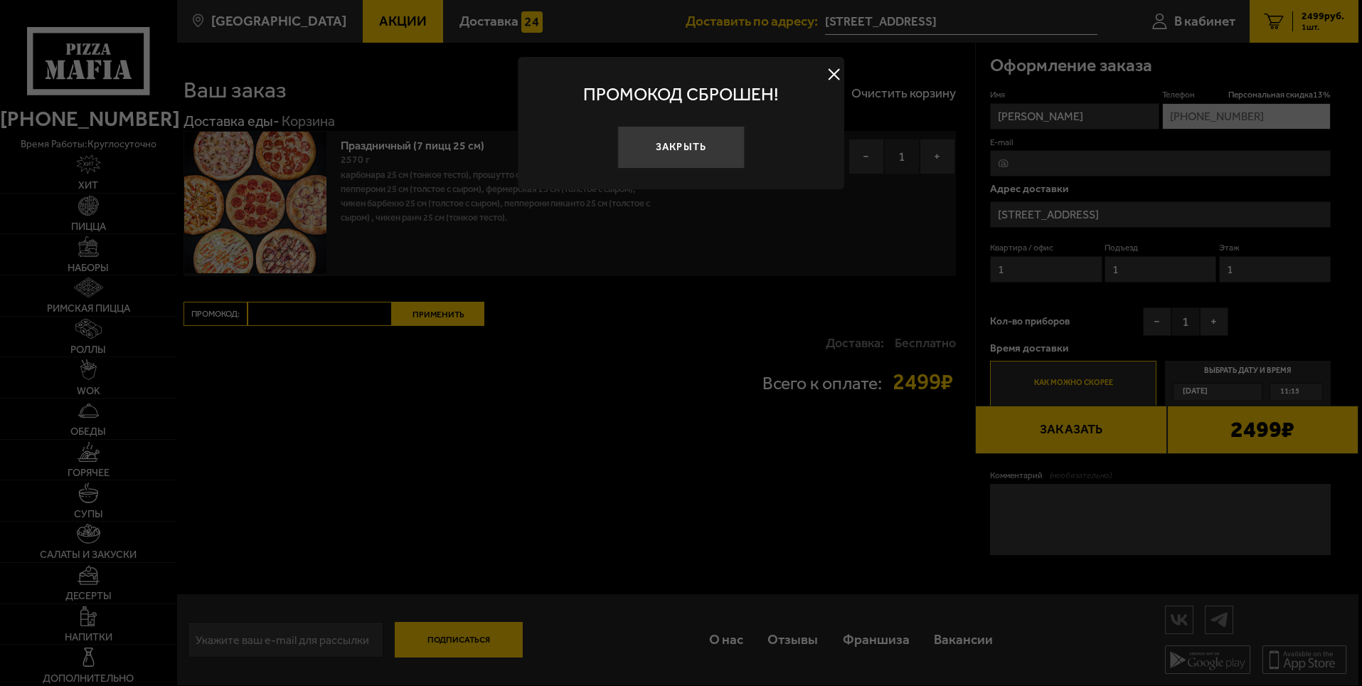
scroll to position [1, 0]
click at [432, 451] on main "[GEOGRAPHIC_DATA] Все Акции Доставка Личный кабинет Акции Доставка Доставить по…" at bounding box center [769, 342] width 1185 height 686
click at [705, 140] on button "Закрыть" at bounding box center [683, 148] width 128 height 43
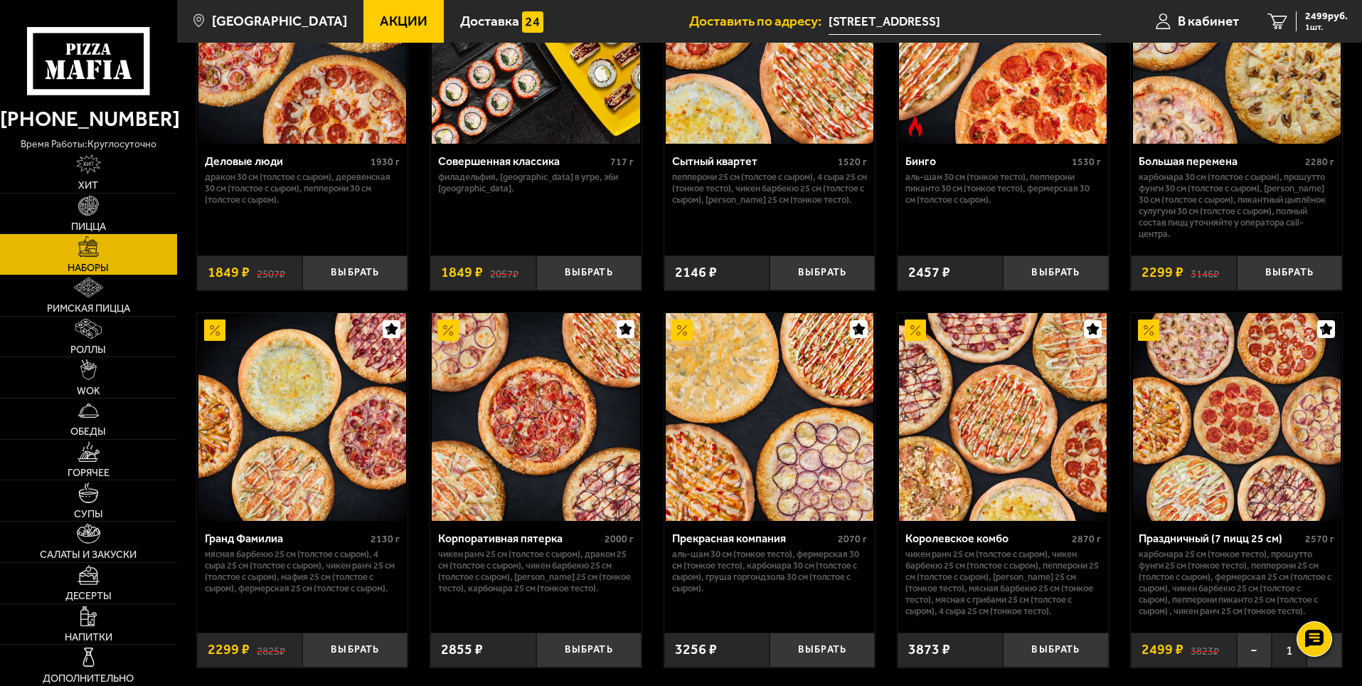
scroll to position [1707, 0]
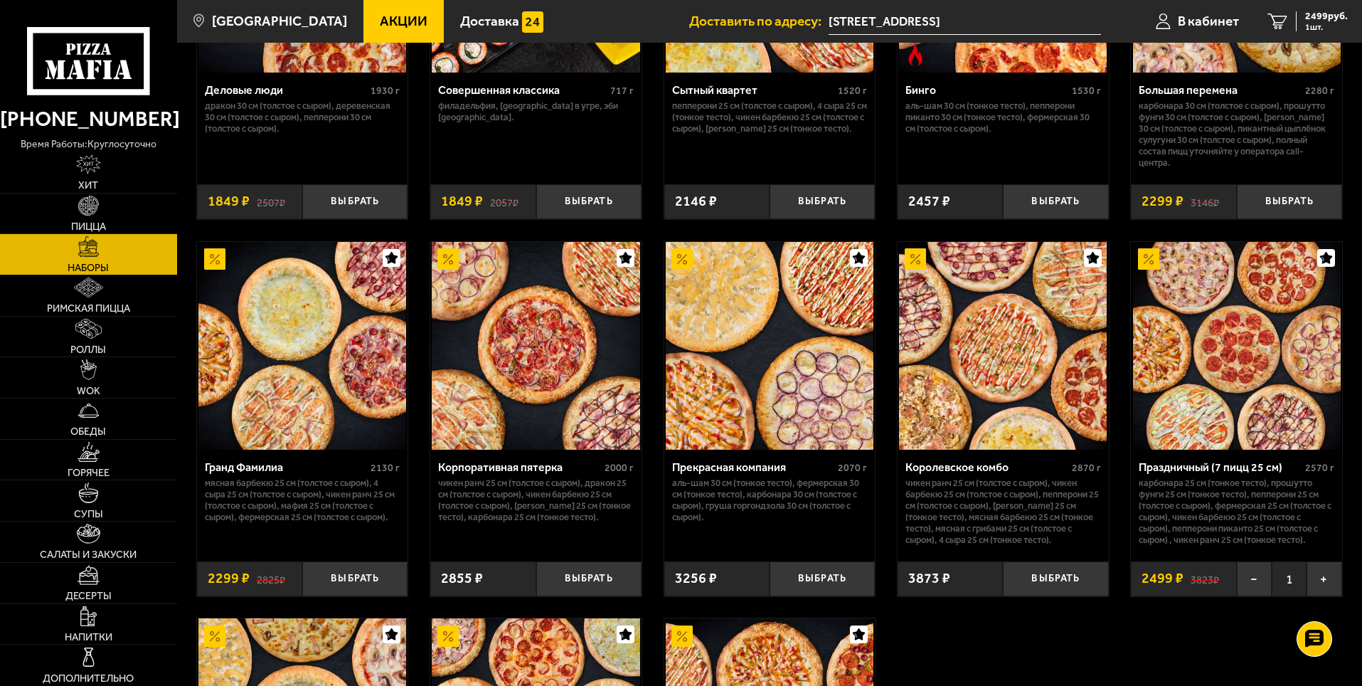
click at [1218, 378] on img at bounding box center [1237, 346] width 208 height 208
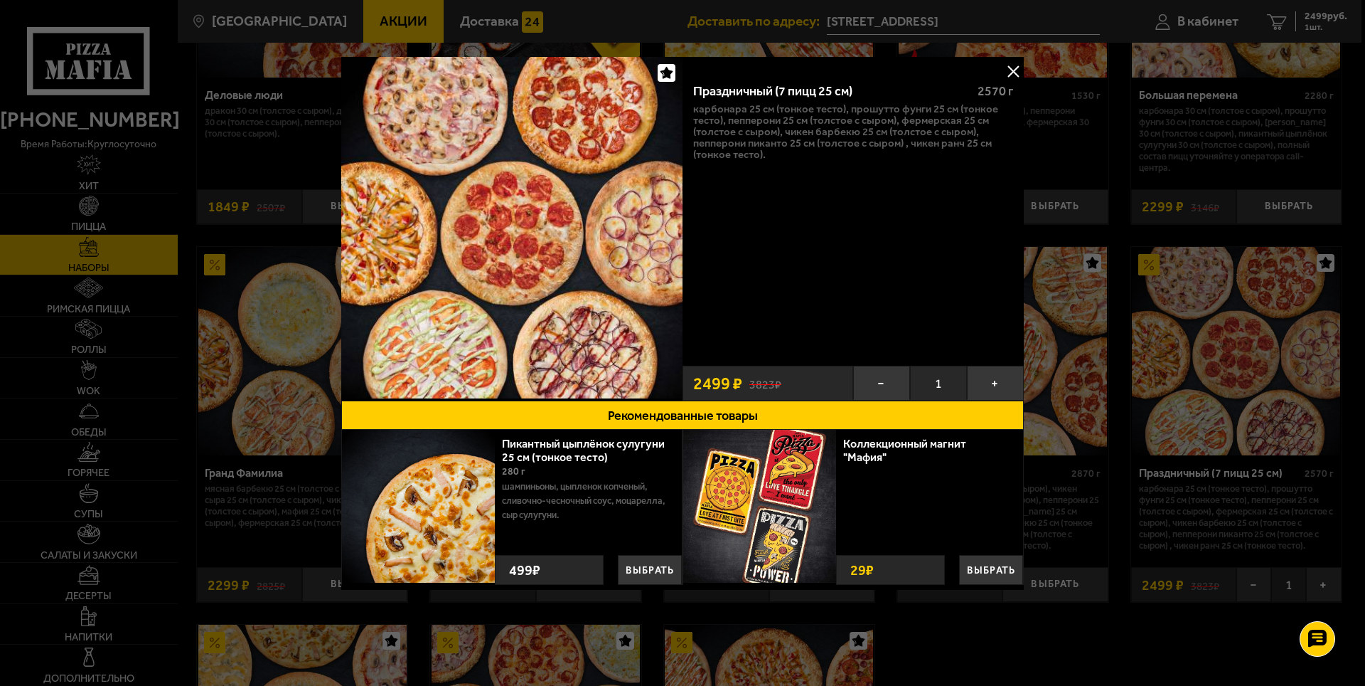
click at [865, 245] on div "Праздничный (7 пицц 25 см) 2570 г Карбонара 25 см (тонкое тесто), Прошутто Фунг…" at bounding box center [853, 214] width 341 height 287
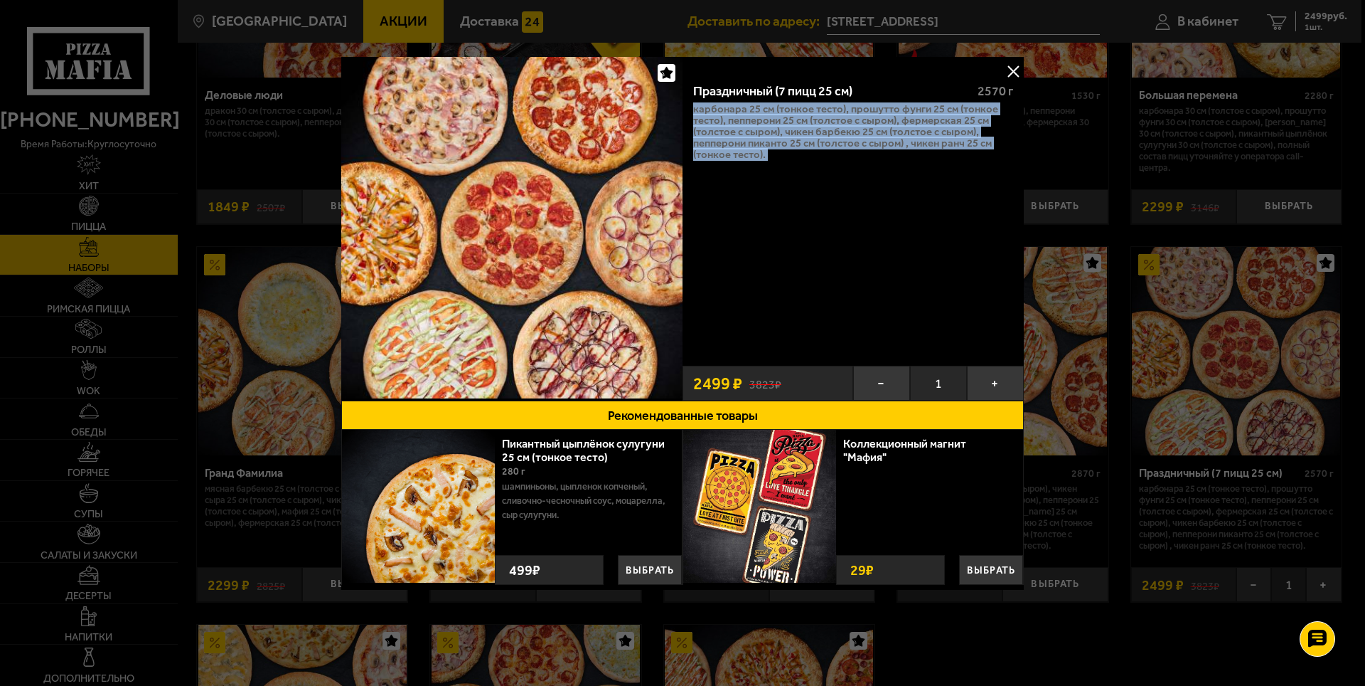
click at [865, 245] on div "Праздничный (7 пицц 25 см) 2570 г Карбонара 25 см (тонкое тесто), Прошутто Фунг…" at bounding box center [853, 214] width 341 height 287
click at [1008, 66] on button at bounding box center [1013, 70] width 21 height 21
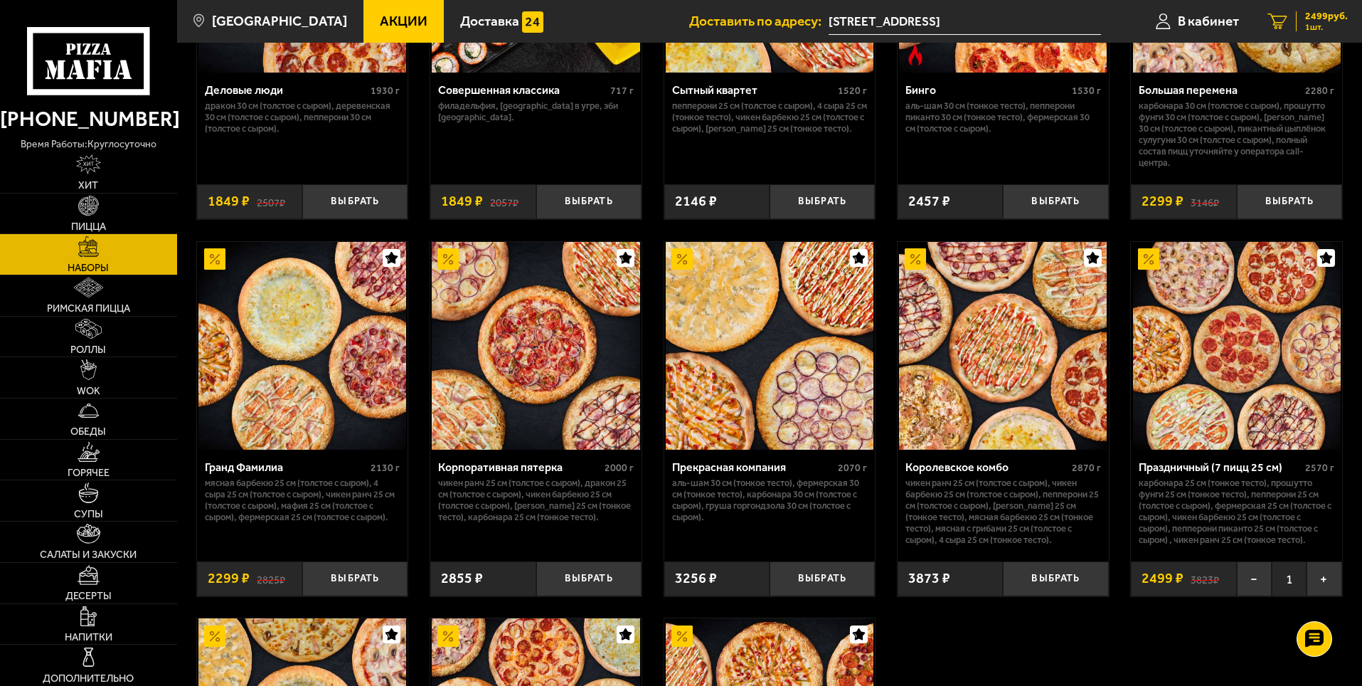
click at [1322, 20] on span "2499 руб." at bounding box center [1326, 16] width 43 height 10
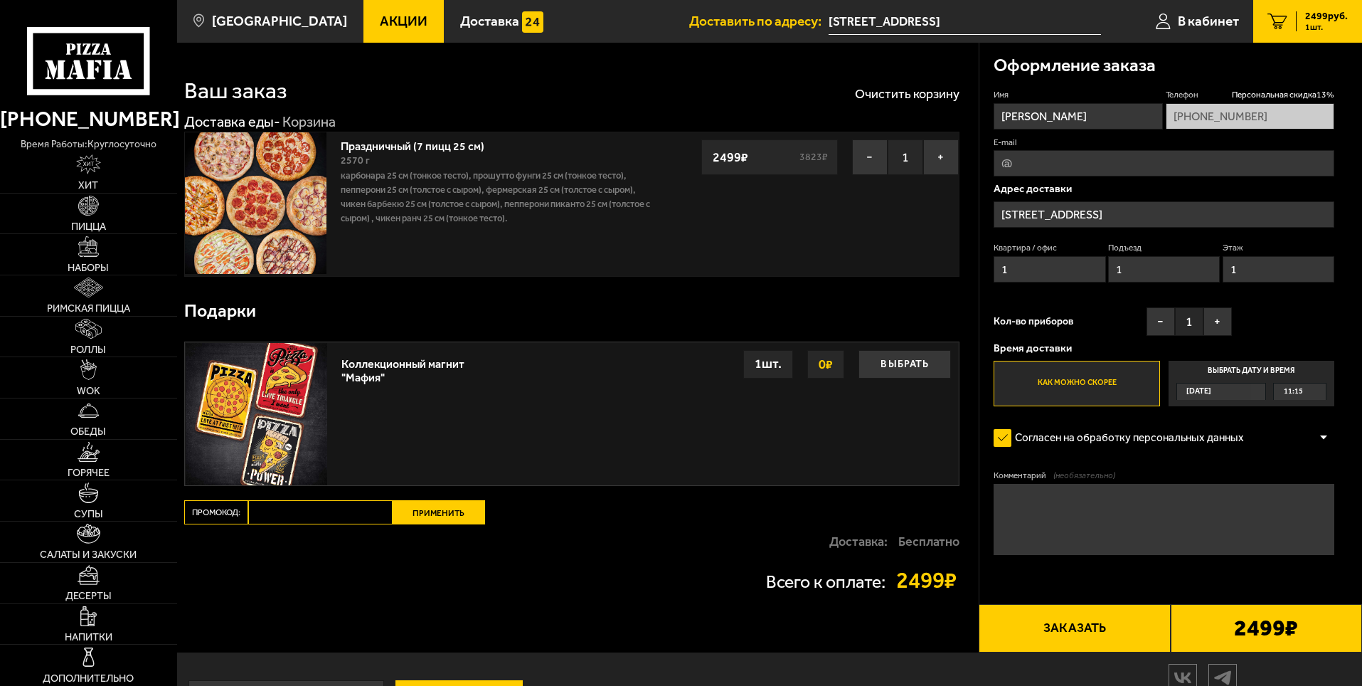
drag, startPoint x: 1069, startPoint y: 629, endPoint x: 819, endPoint y: 649, distance: 250.4
click at [822, 651] on section "Ваш заказ Очистить корзину Доставка еды - Корзина Праздничный (7 пицц 25 см) 25…" at bounding box center [769, 347] width 1185 height 609
click at [1042, 164] on input "E-mail" at bounding box center [1163, 163] width 341 height 26
click at [1043, 164] on input "E-mail" at bounding box center [1163, 163] width 341 height 26
click at [1208, 14] on span "В кабинет" at bounding box center [1208, 21] width 61 height 14
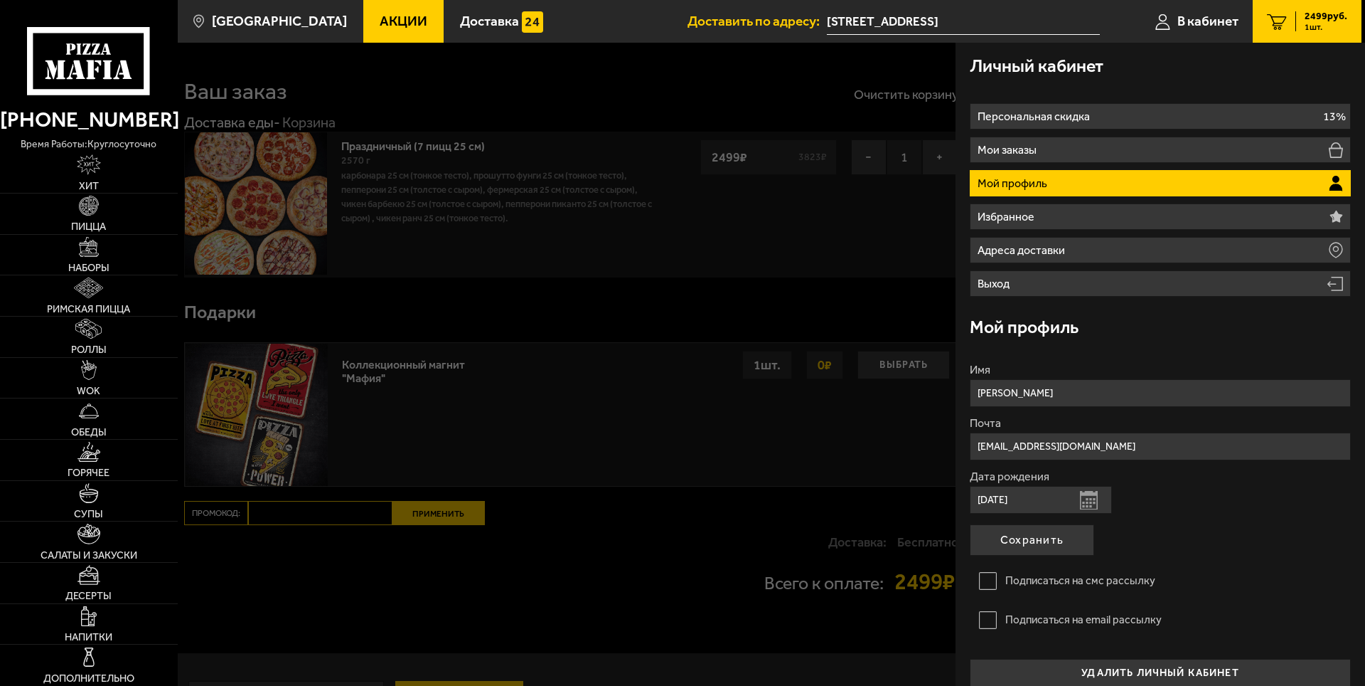
click at [1039, 183] on p "Мой профиль" at bounding box center [1014, 183] width 73 height 11
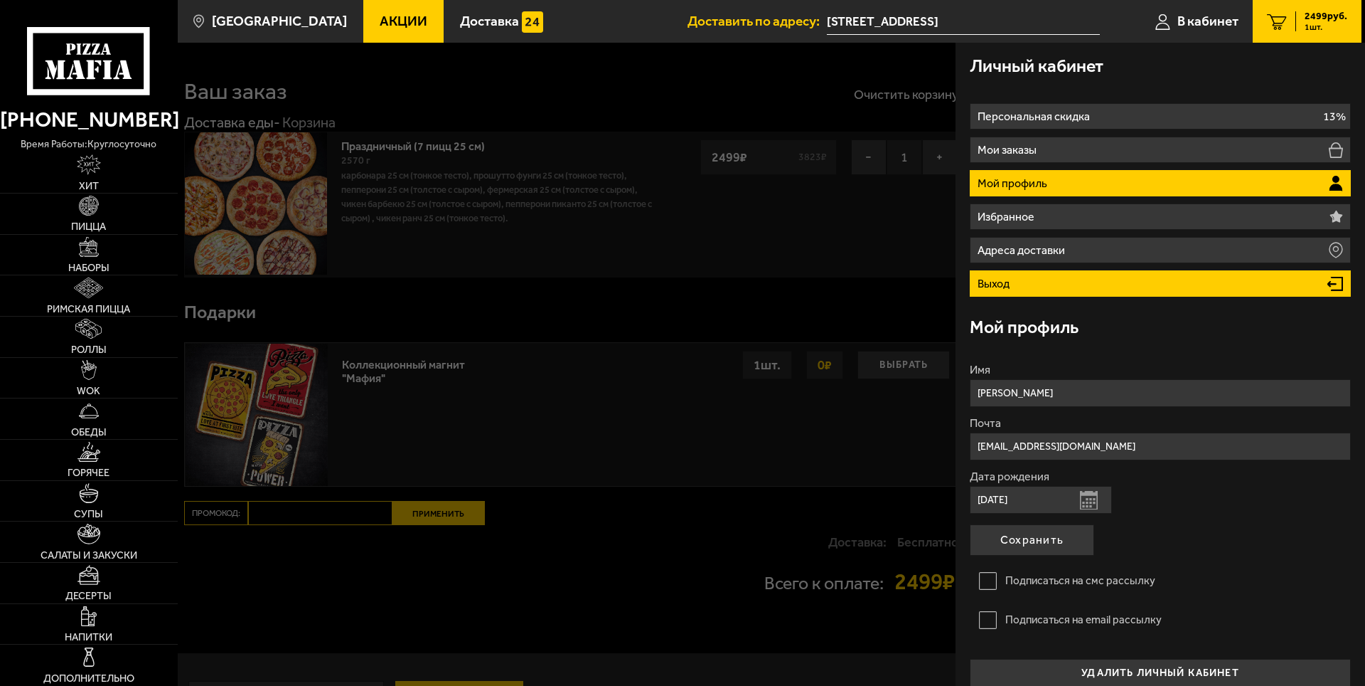
click at [997, 281] on p "Выход" at bounding box center [996, 283] width 36 height 11
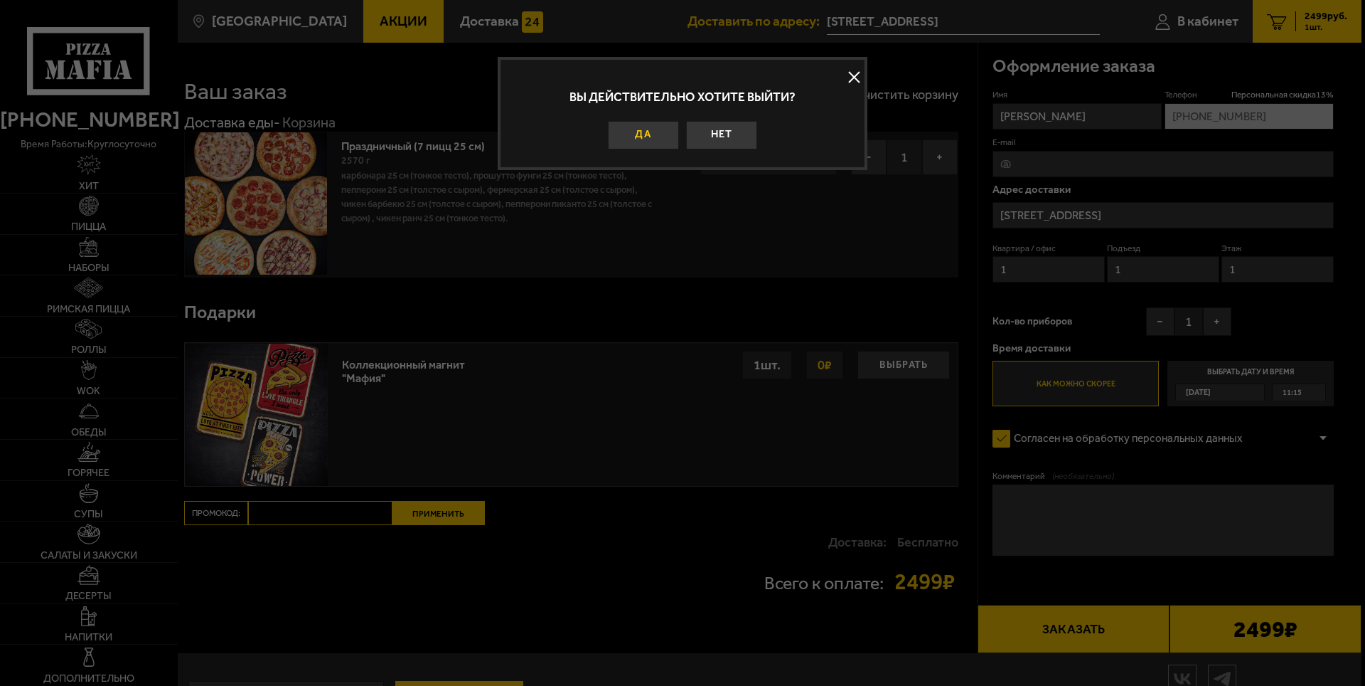
click at [654, 129] on button "Да" at bounding box center [643, 135] width 71 height 28
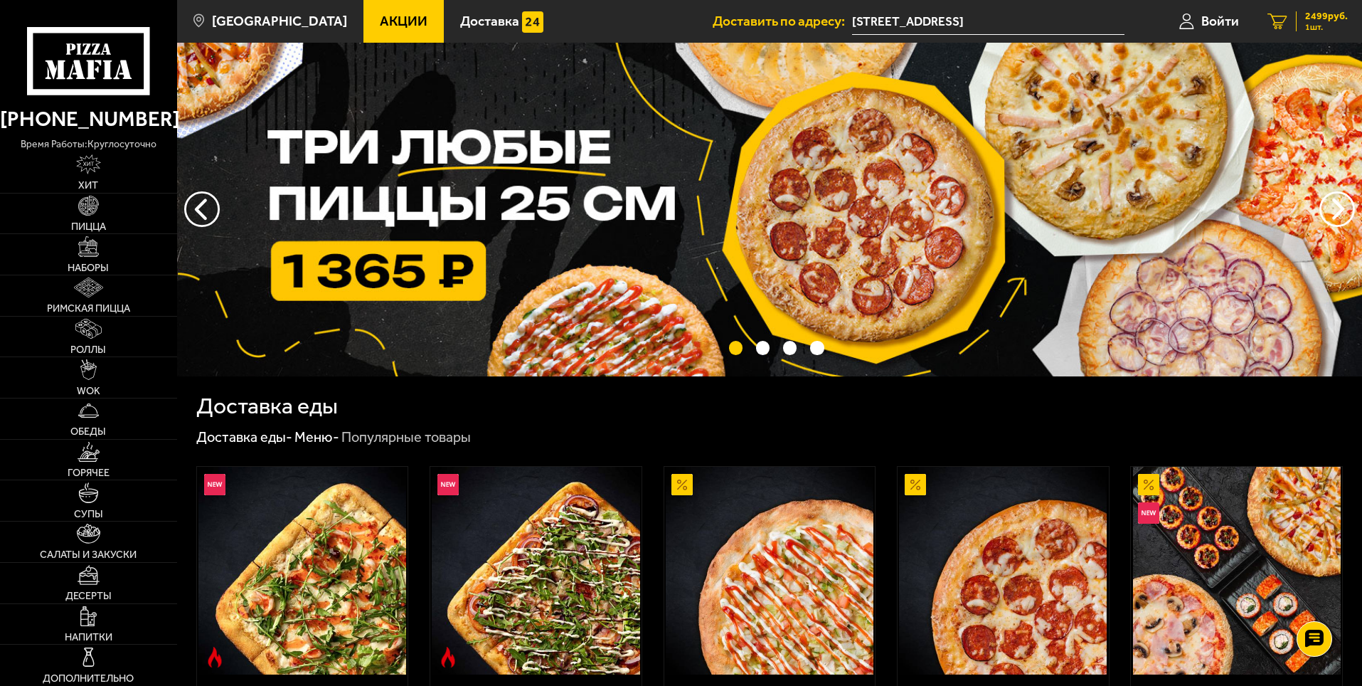
click at [1326, 19] on span "2499 руб." at bounding box center [1326, 16] width 43 height 10
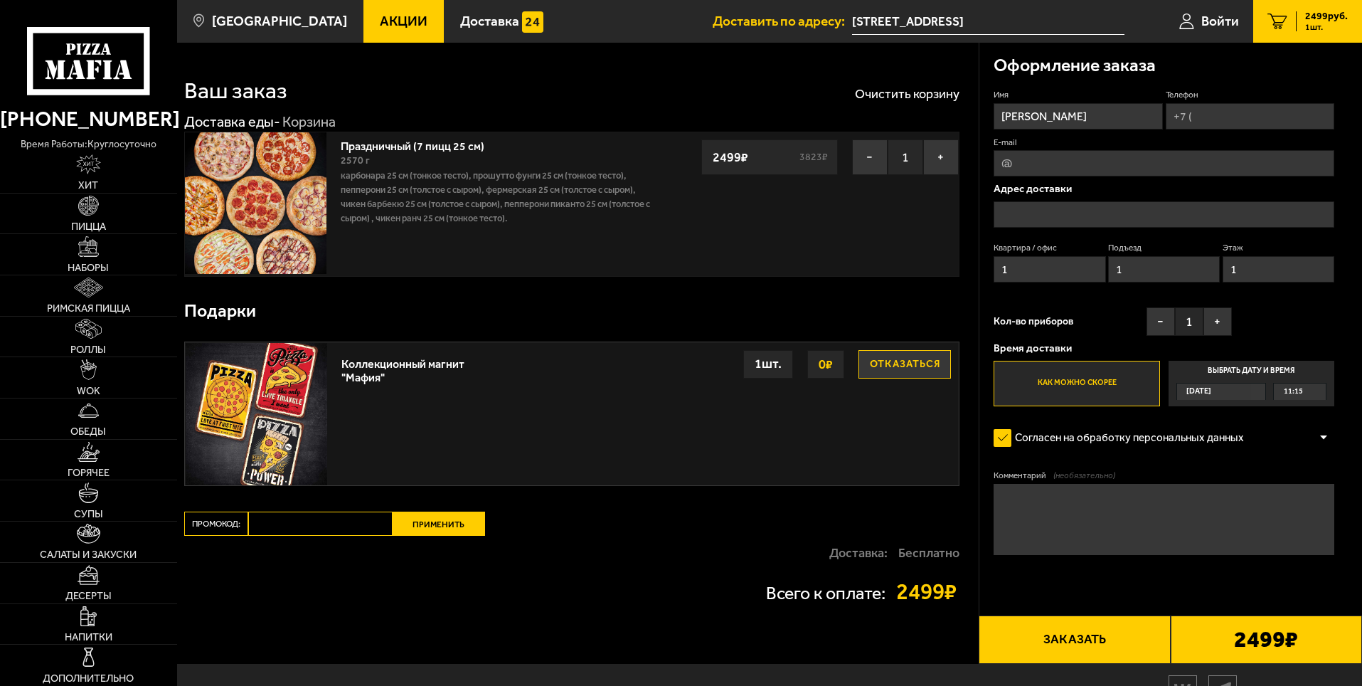
type input "[STREET_ADDRESS]"
click at [1205, 114] on input "Телефон" at bounding box center [1250, 116] width 169 height 26
type input "[PHONE_NUMBER]"
click at [1318, 213] on input "[STREET_ADDRESS]" at bounding box center [1163, 214] width 341 height 26
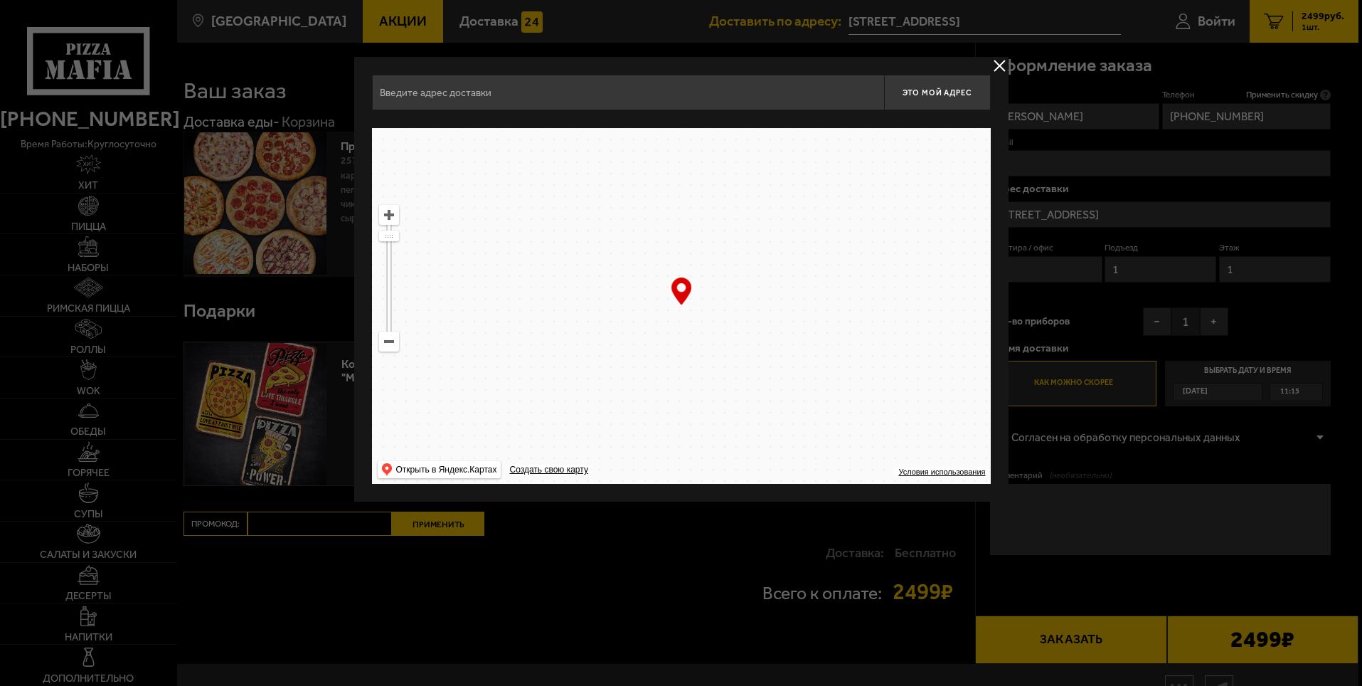
type input "[STREET_ADDRESS]"
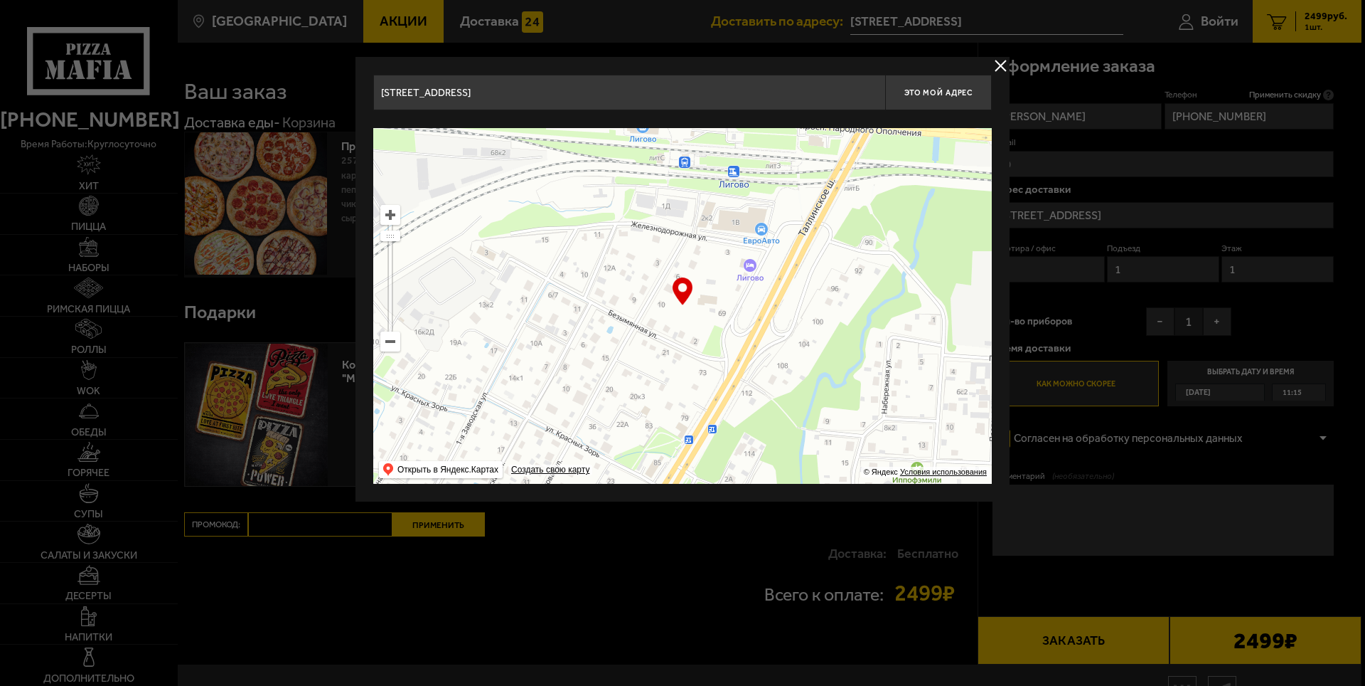
drag, startPoint x: 764, startPoint y: 316, endPoint x: 768, endPoint y: 281, distance: 35.8
click at [768, 281] on ymaps at bounding box center [682, 306] width 619 height 356
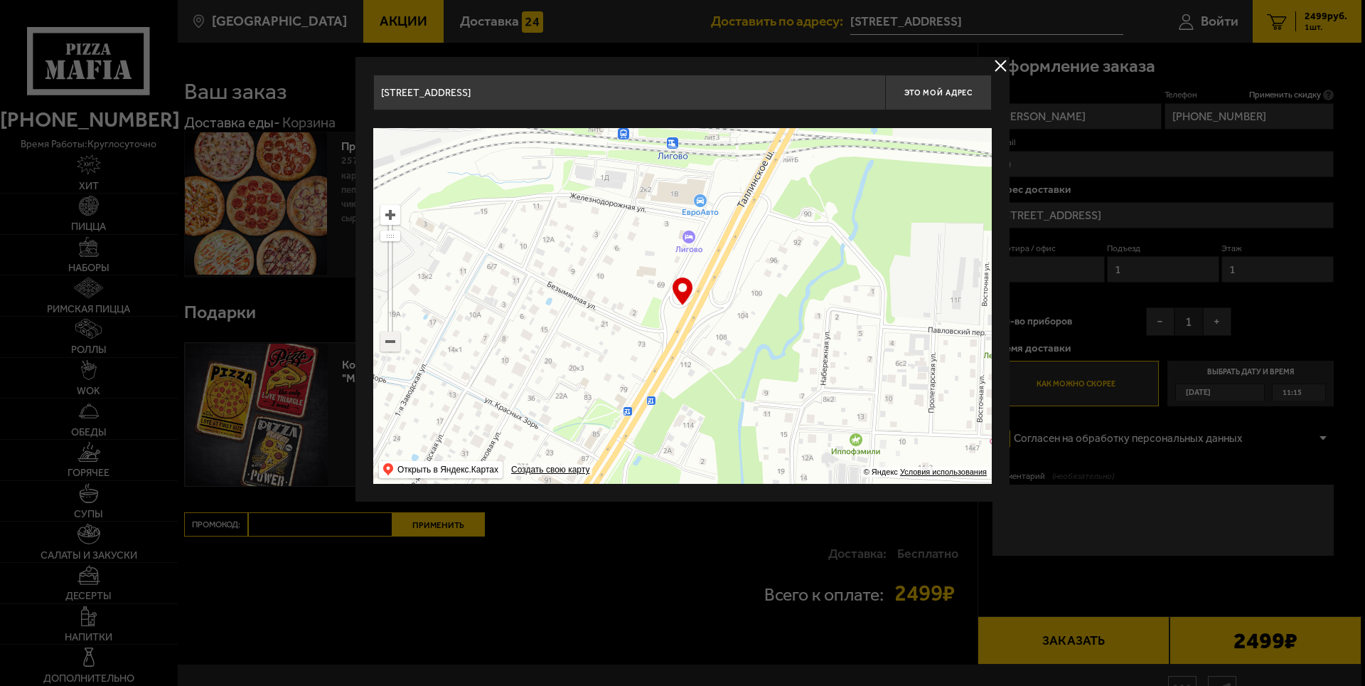
click at [386, 341] on ymaps at bounding box center [390, 341] width 18 height 18
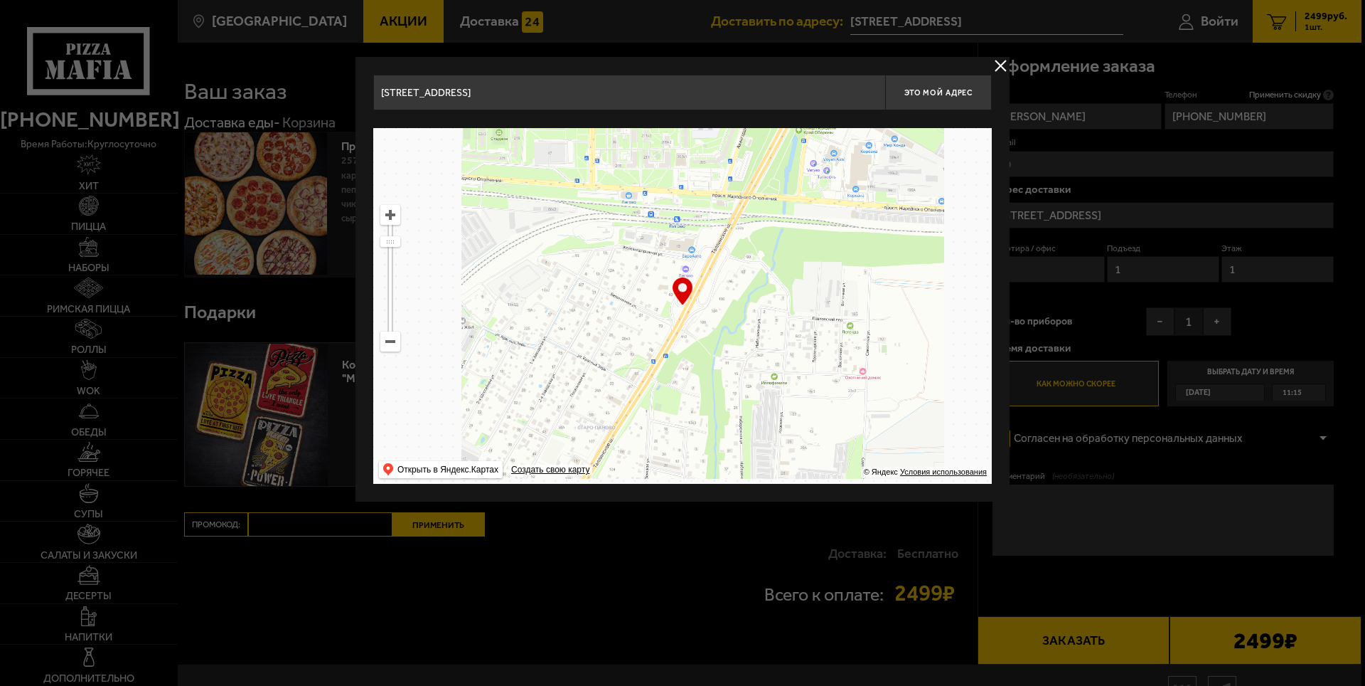
click at [386, 341] on ymaps at bounding box center [390, 341] width 18 height 18
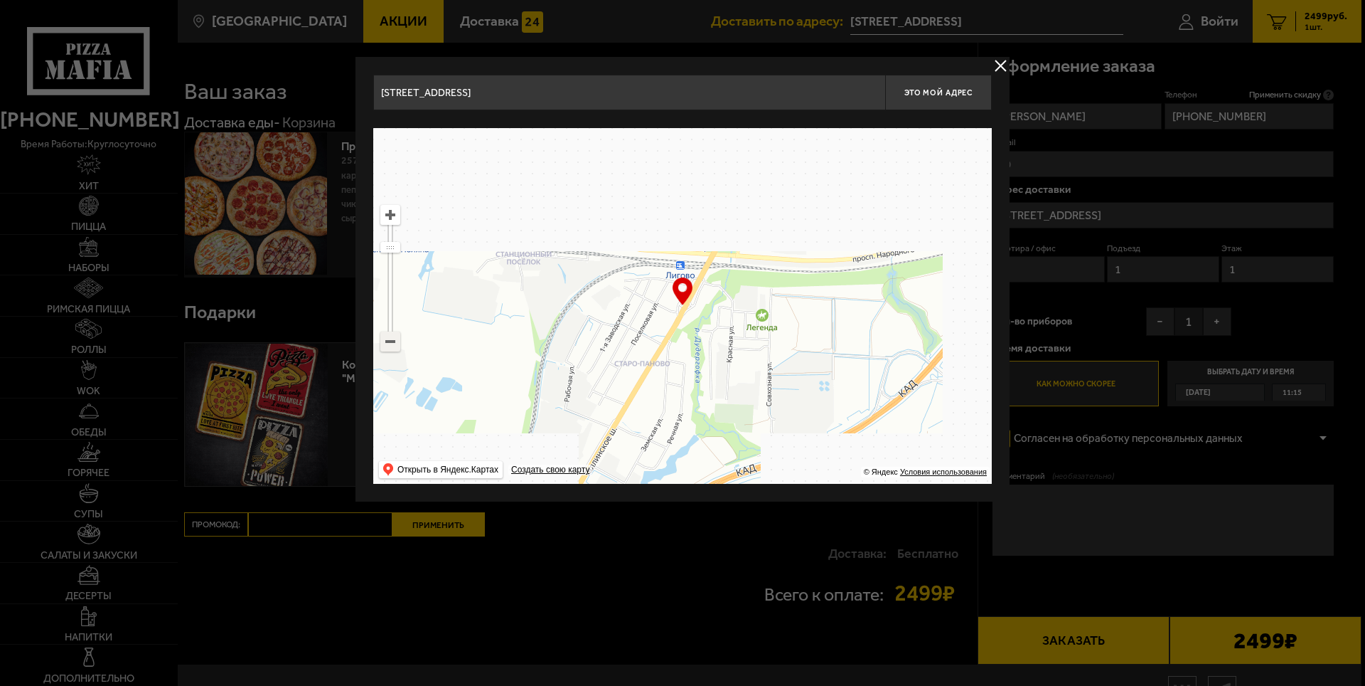
click at [391, 340] on ymaps at bounding box center [390, 341] width 18 height 18
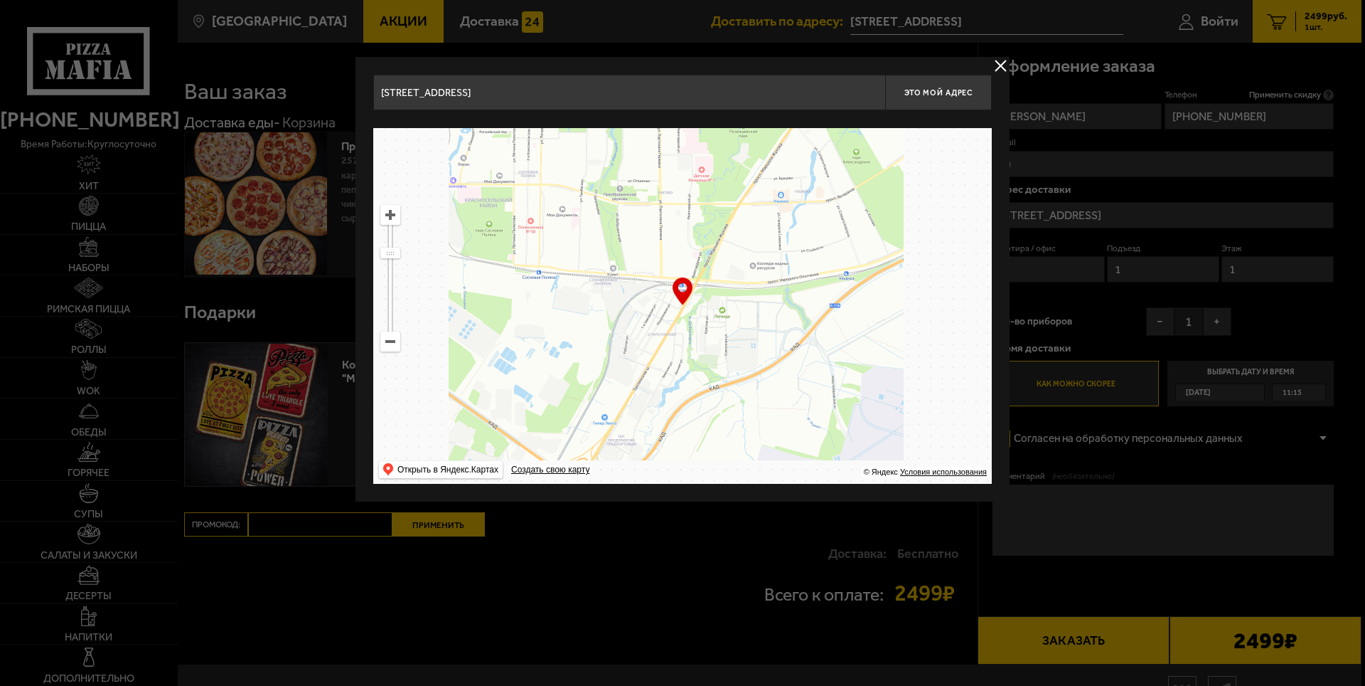
click at [391, 340] on ymaps at bounding box center [390, 341] width 18 height 18
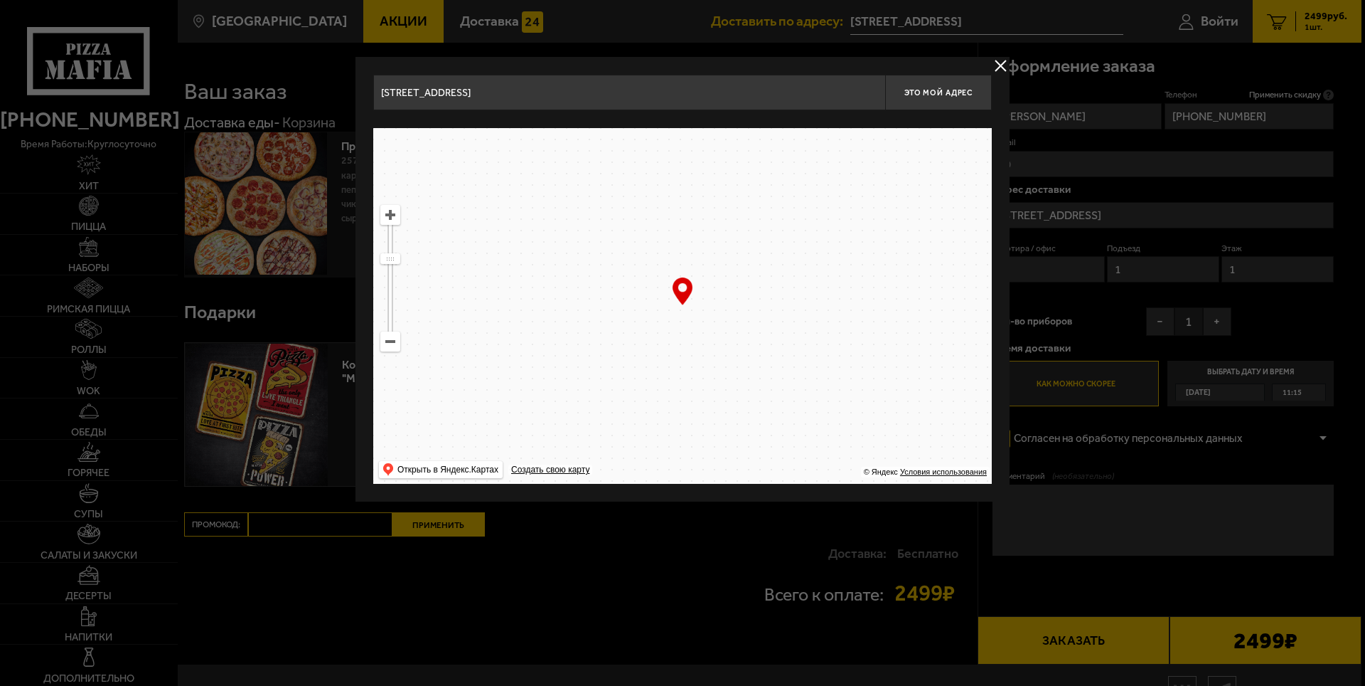
drag, startPoint x: 581, startPoint y: 364, endPoint x: 655, endPoint y: 478, distance: 135.7
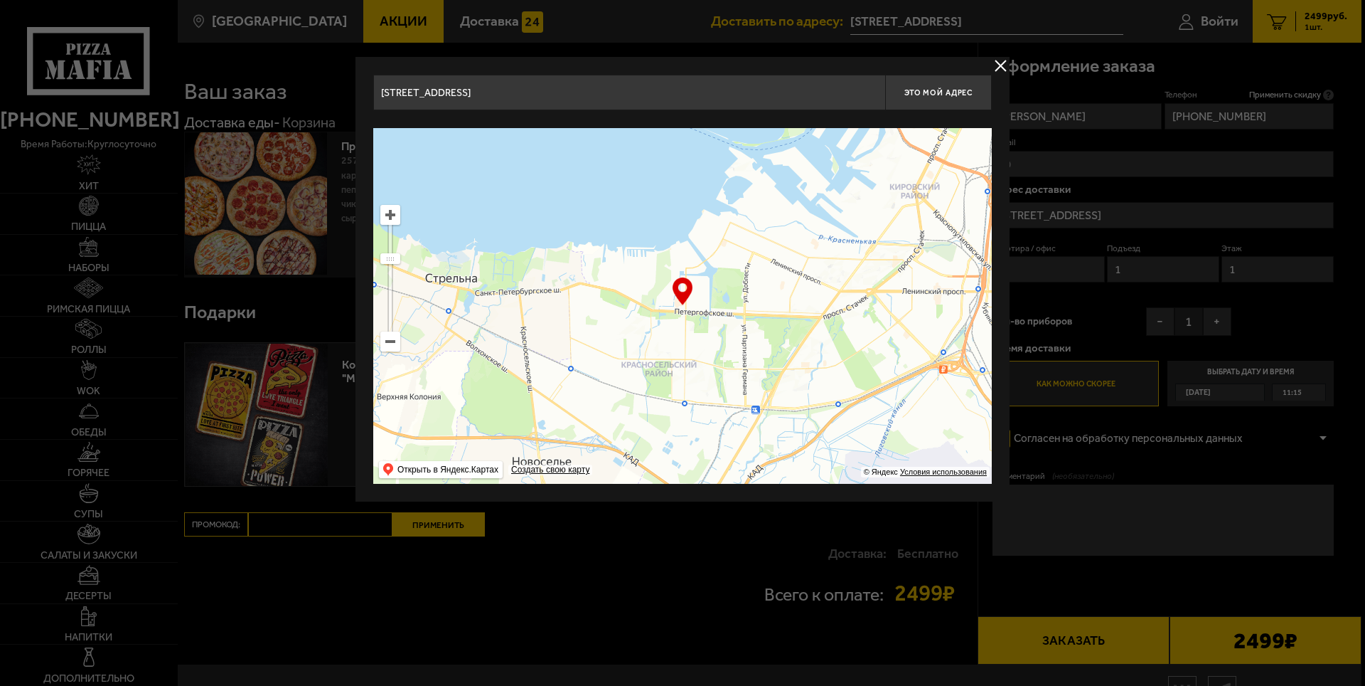
click at [655, 478] on ymaps at bounding box center [682, 306] width 619 height 356
click at [390, 215] on ymaps at bounding box center [390, 215] width 18 height 18
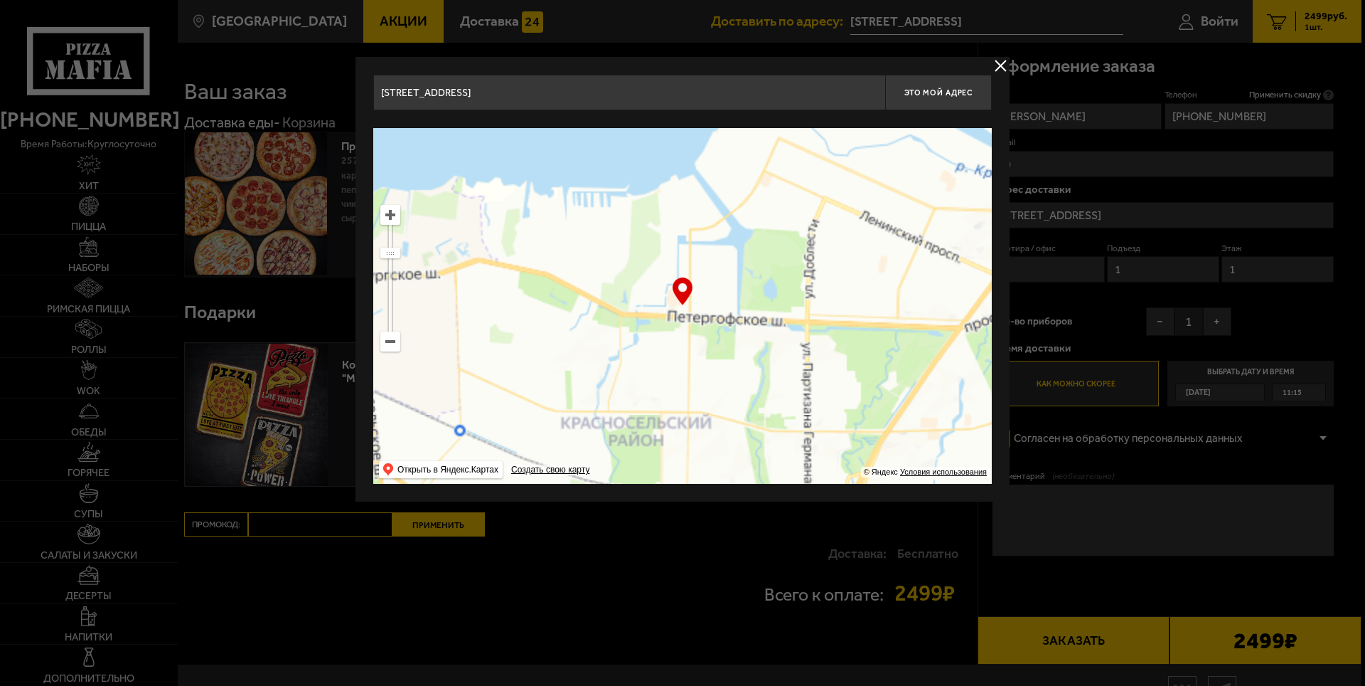
click at [390, 215] on ymaps at bounding box center [390, 215] width 18 height 18
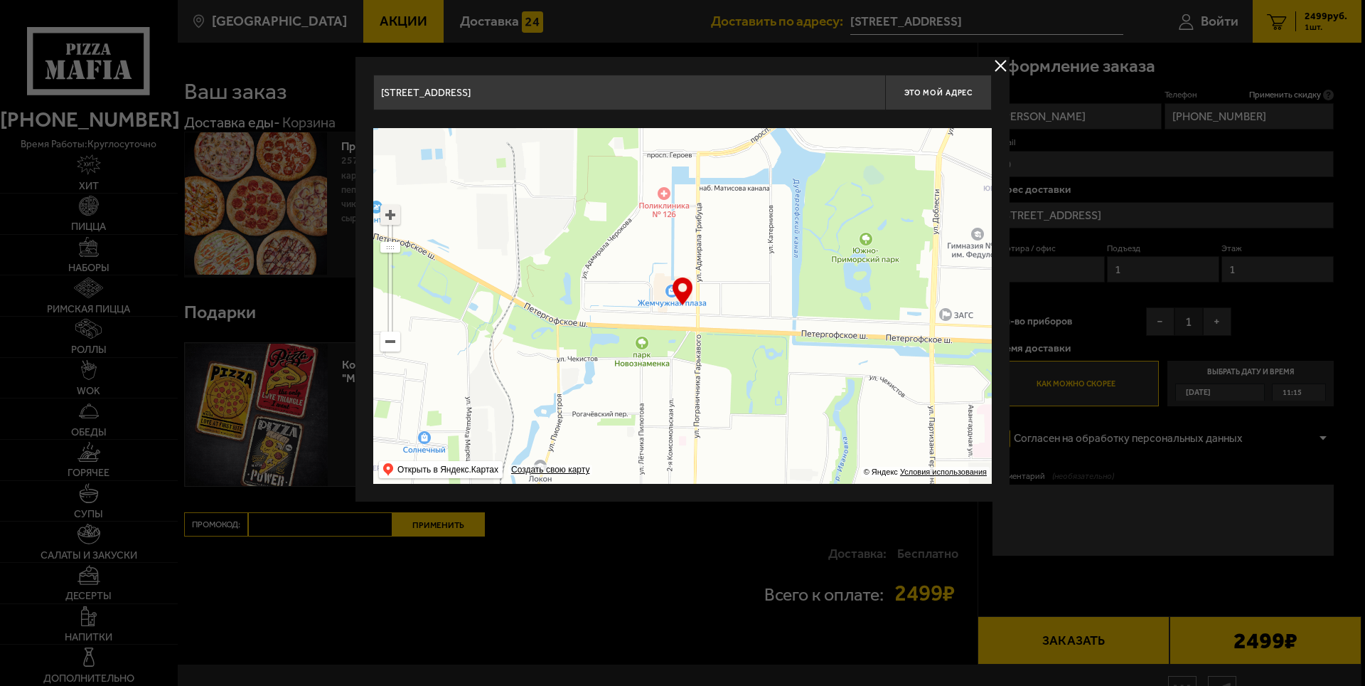
click at [390, 215] on ymaps at bounding box center [390, 215] width 18 height 18
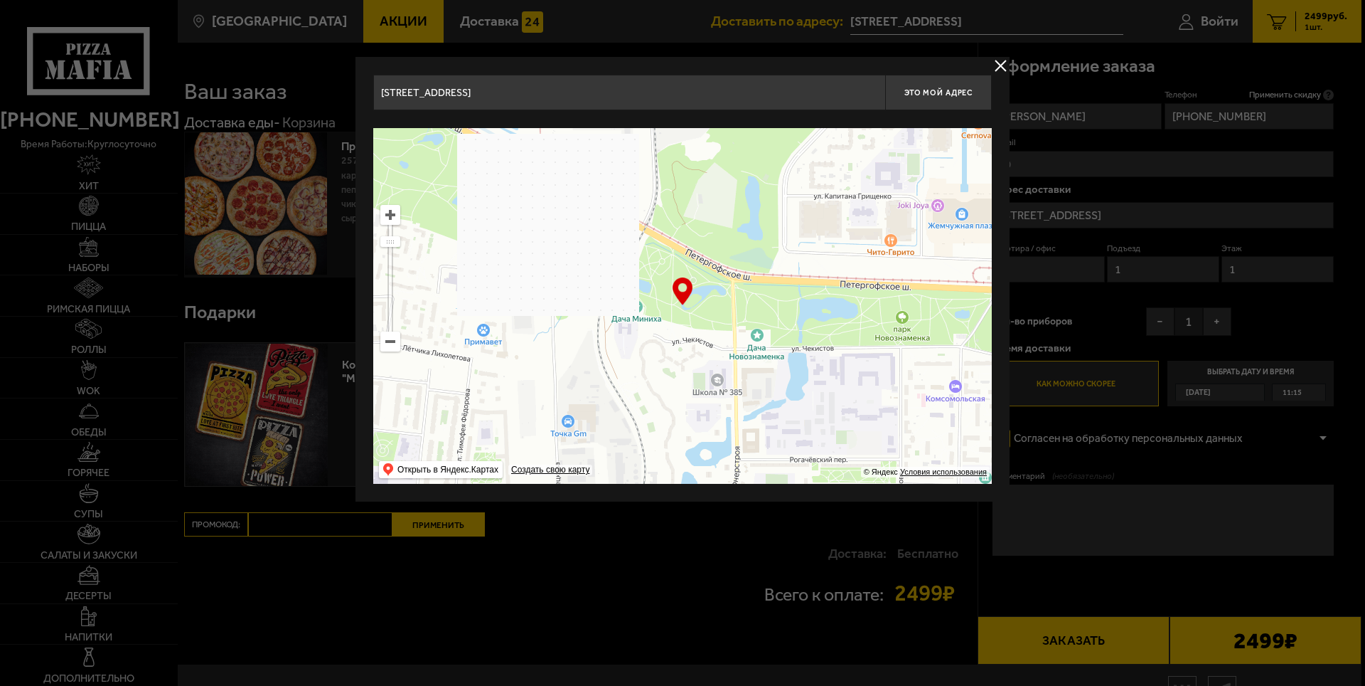
drag, startPoint x: 749, startPoint y: 381, endPoint x: 1068, endPoint y: 326, distance: 324.0
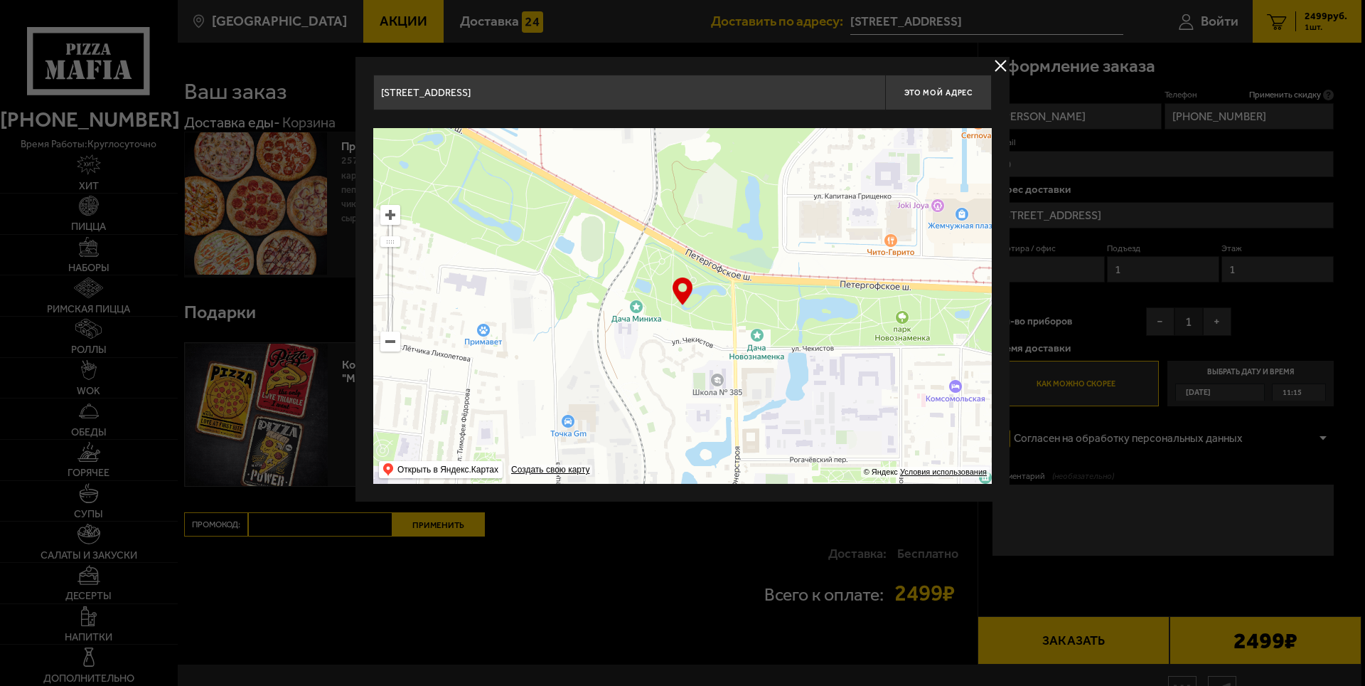
click at [1068, 326] on main "[GEOGRAPHIC_DATA] Все Акции Доставка Личный кабинет Акции Доставка Доставить по…" at bounding box center [769, 377] width 1185 height 755
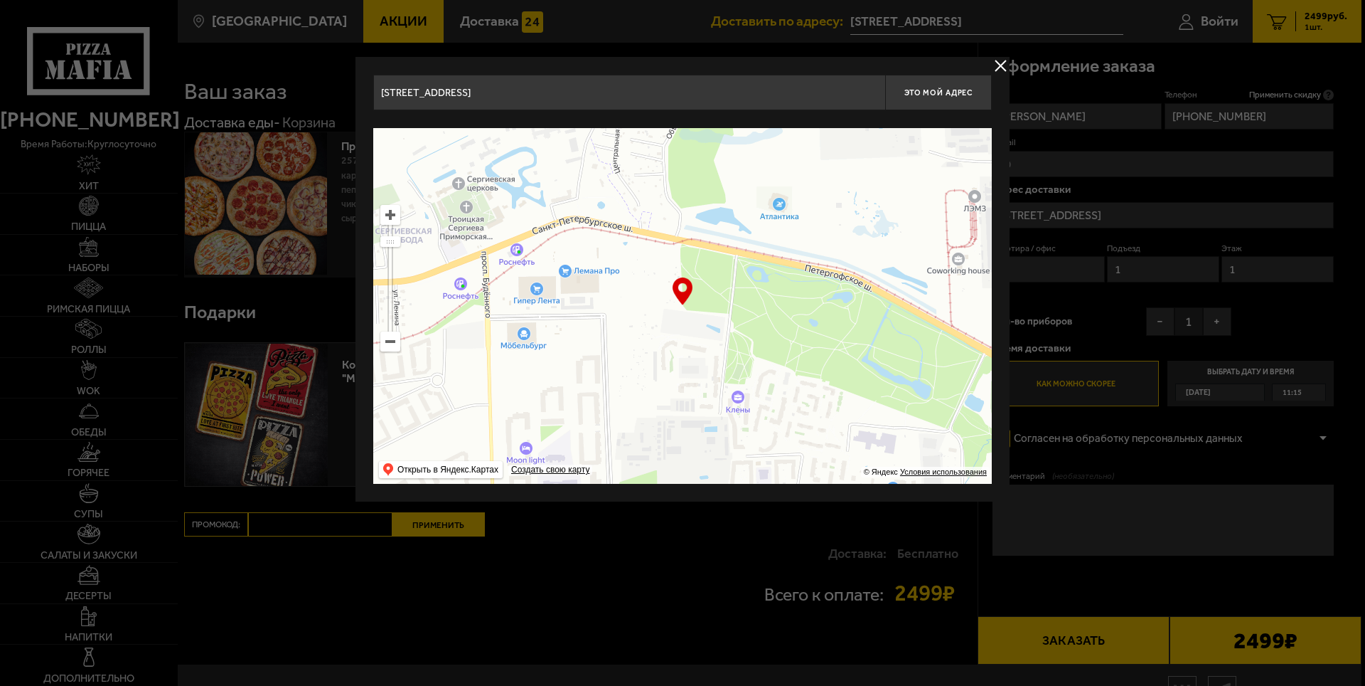
drag, startPoint x: 555, startPoint y: 260, endPoint x: 966, endPoint y: 413, distance: 439.2
click at [966, 413] on ymaps at bounding box center [682, 306] width 619 height 356
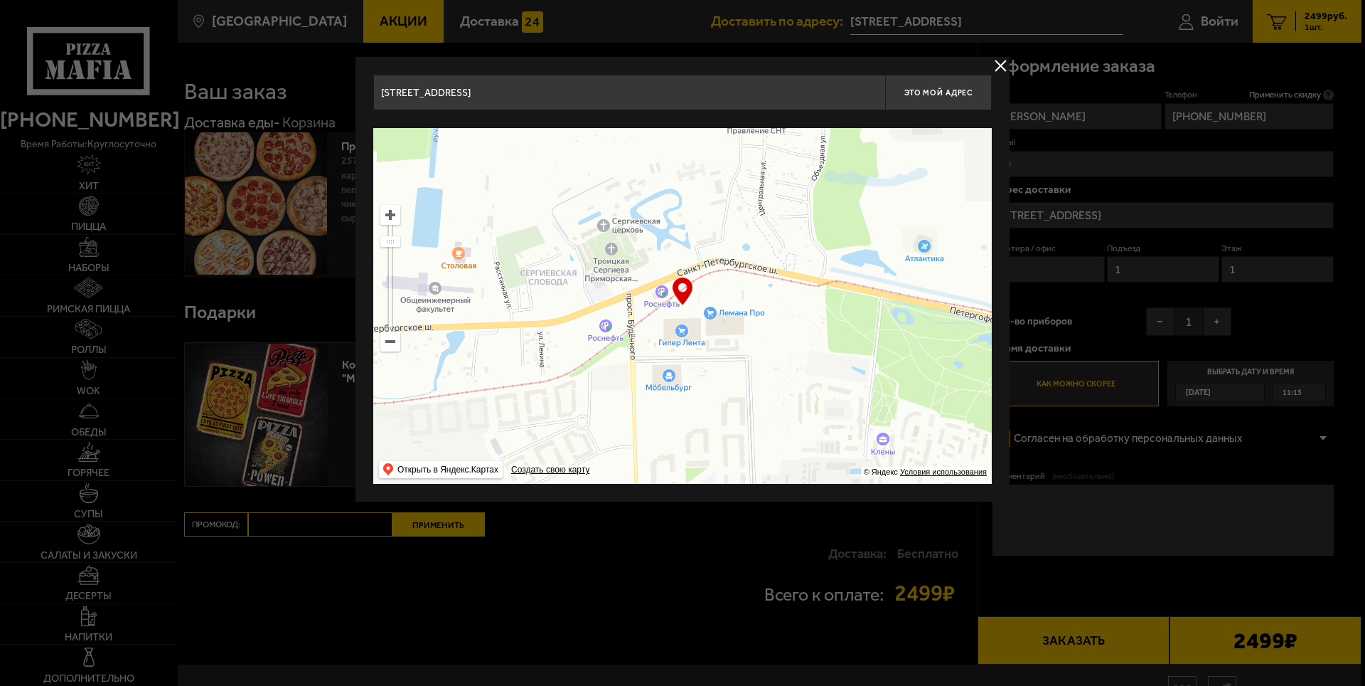
drag, startPoint x: 588, startPoint y: 316, endPoint x: 709, endPoint y: 356, distance: 127.1
click at [709, 356] on ymaps at bounding box center [682, 306] width 619 height 356
click at [920, 91] on span "Это мой адрес" at bounding box center [939, 92] width 68 height 9
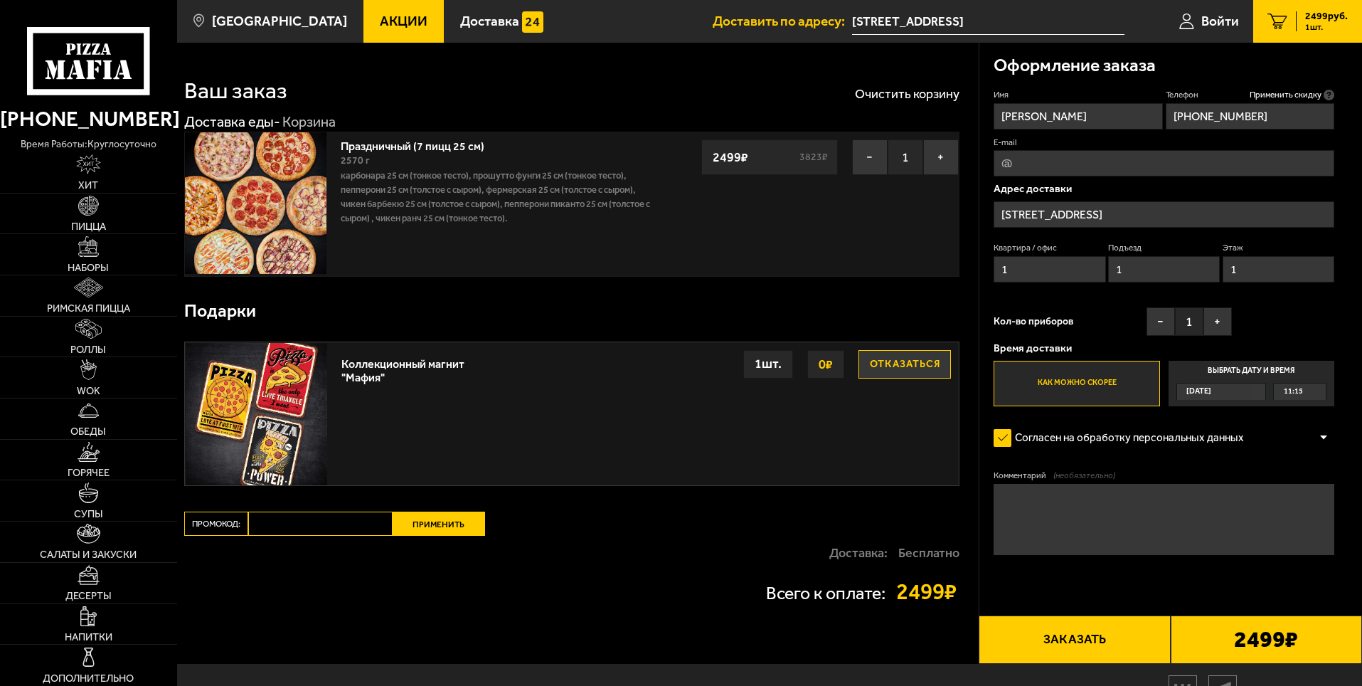
click at [1262, 214] on input "[STREET_ADDRESS]" at bounding box center [1163, 214] width 341 height 26
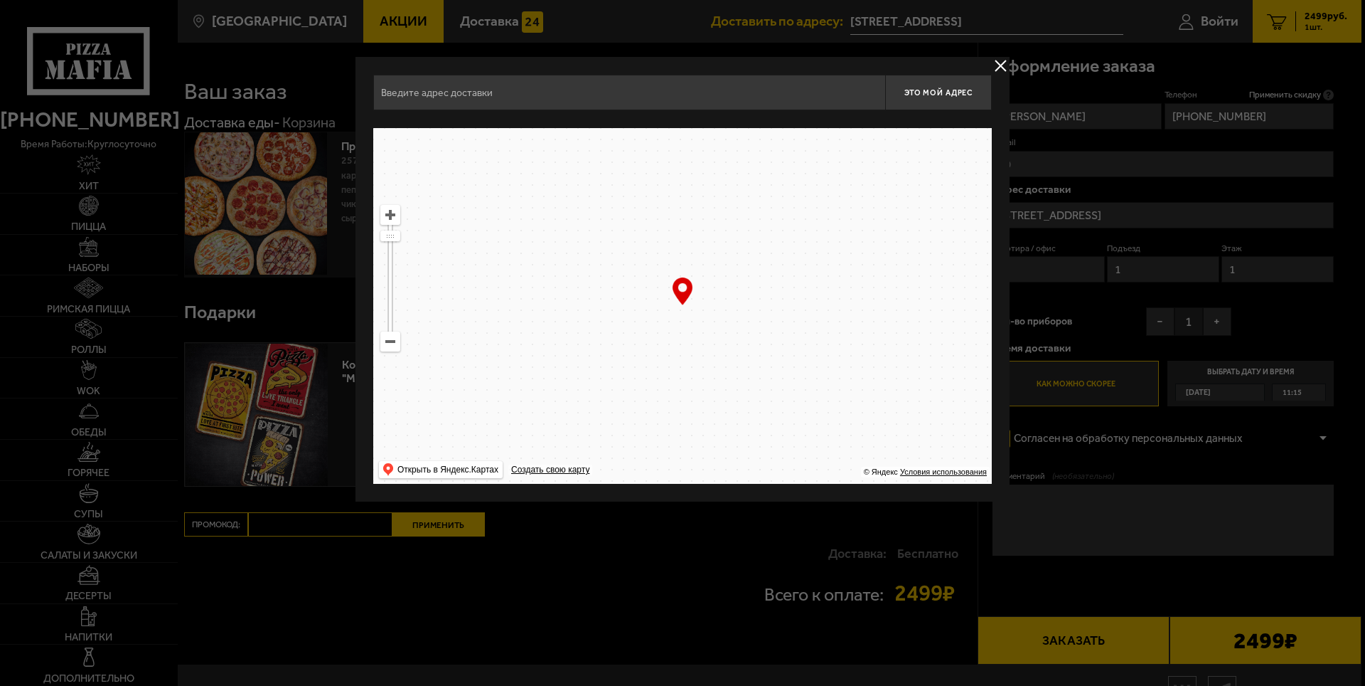
type input "[STREET_ADDRESS]"
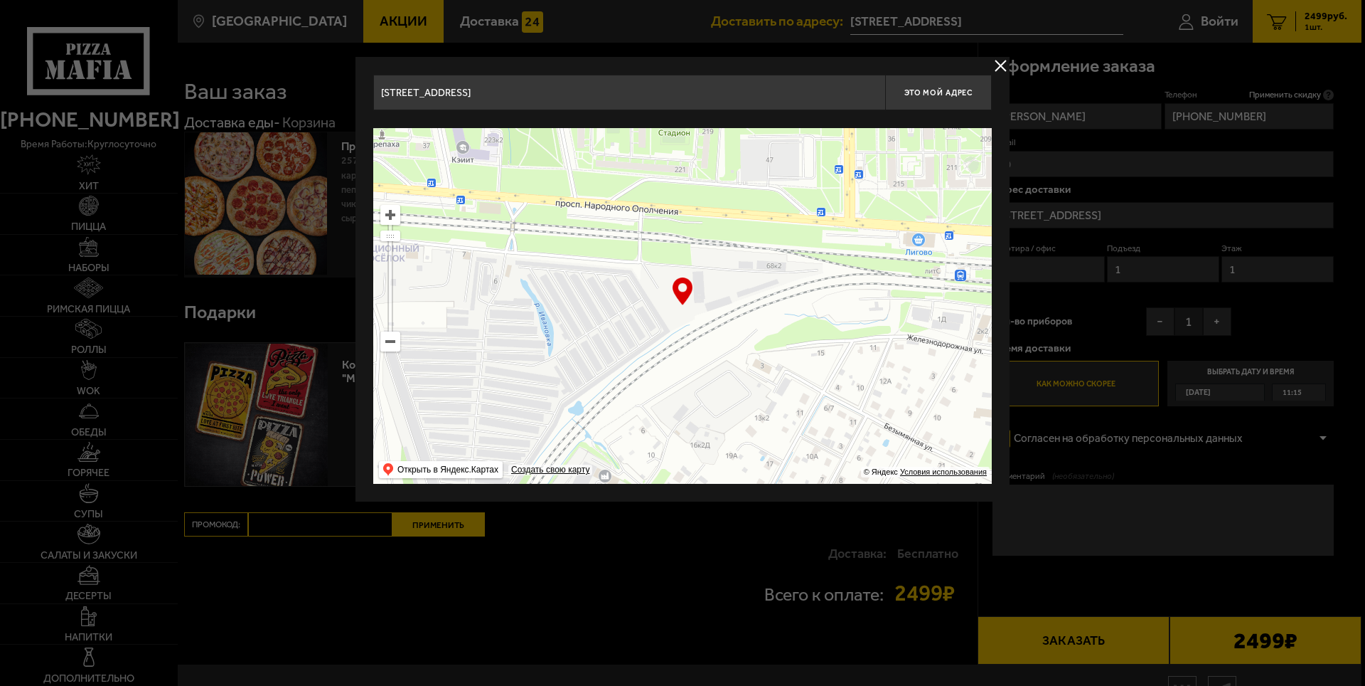
drag, startPoint x: 614, startPoint y: 313, endPoint x: 957, endPoint y: 344, distance: 344.2
click at [966, 342] on ymaps at bounding box center [682, 306] width 619 height 356
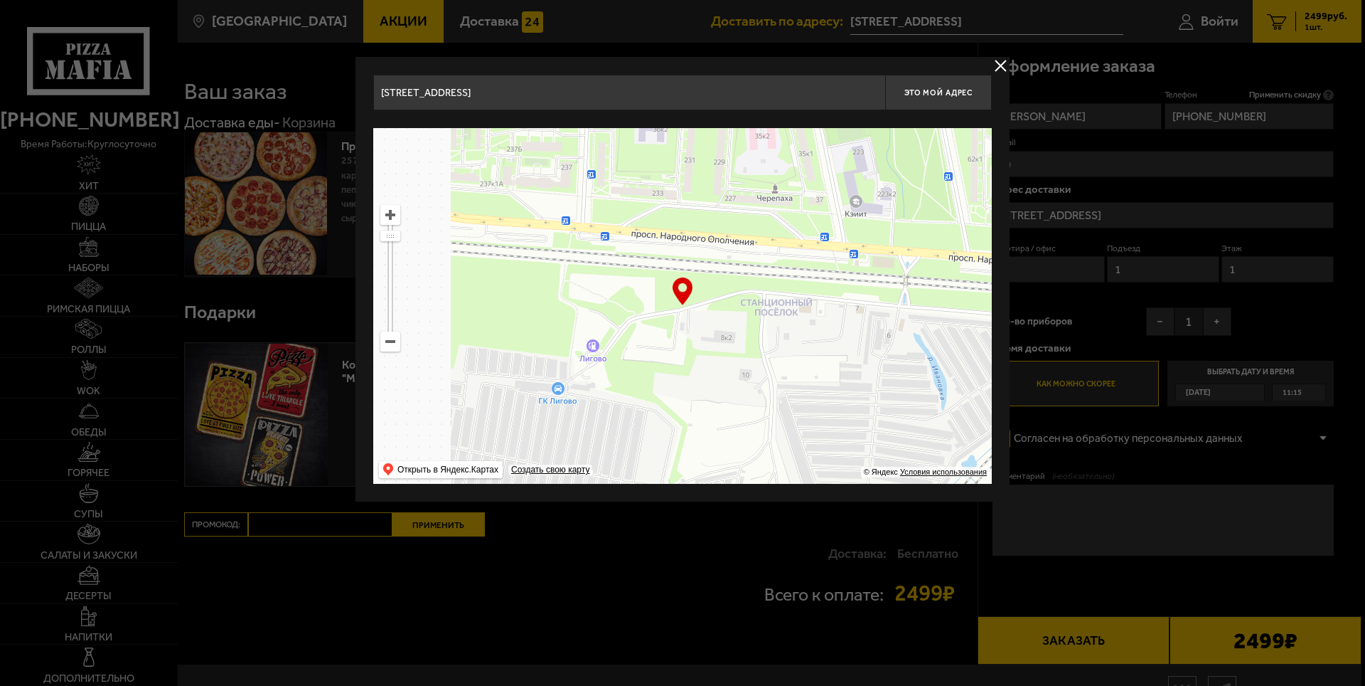
drag, startPoint x: 594, startPoint y: 350, endPoint x: 947, endPoint y: 391, distance: 355.1
click at [947, 391] on ymaps at bounding box center [682, 306] width 619 height 356
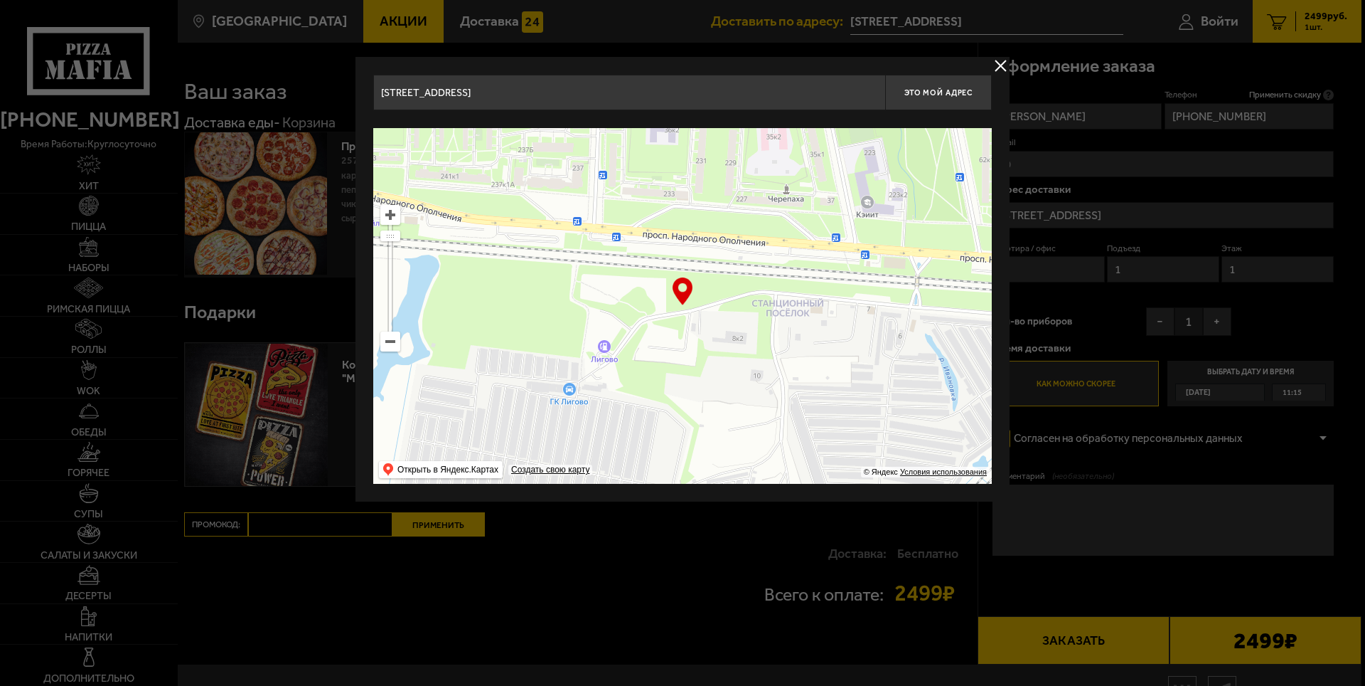
click at [389, 342] on ymaps at bounding box center [390, 341] width 18 height 18
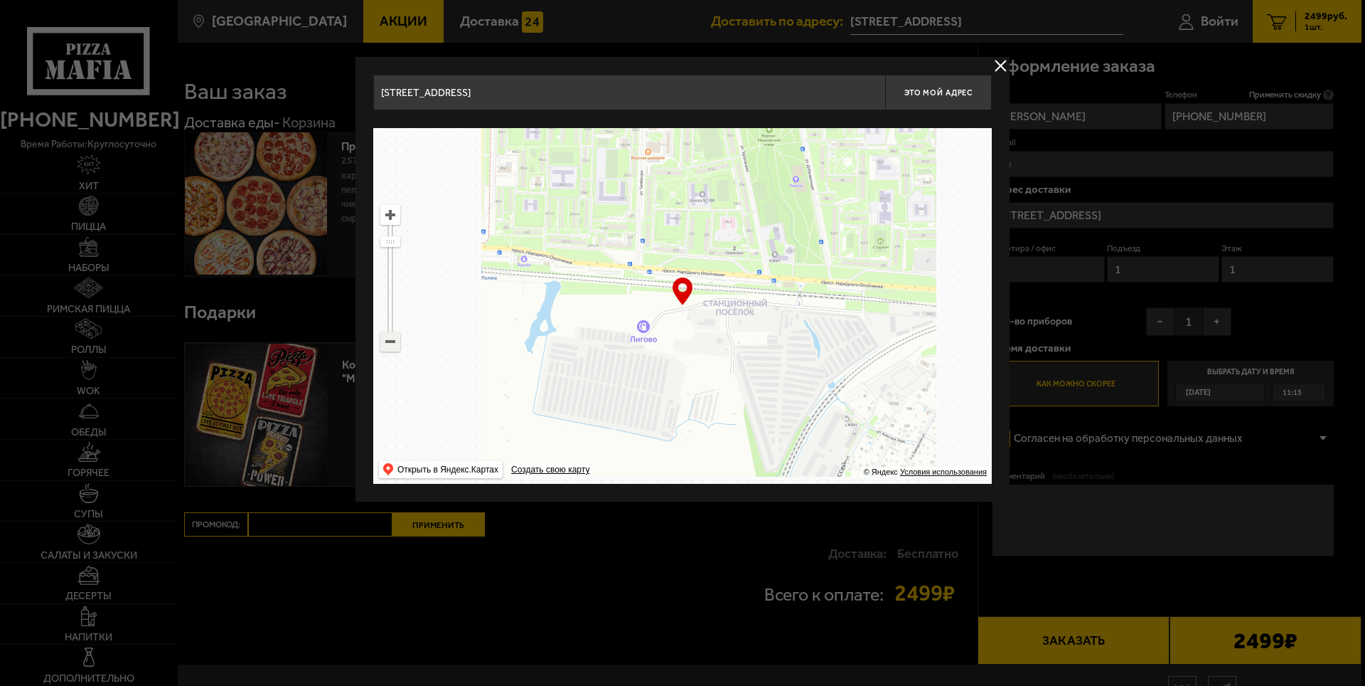
click at [389, 342] on ymaps at bounding box center [390, 341] width 18 height 18
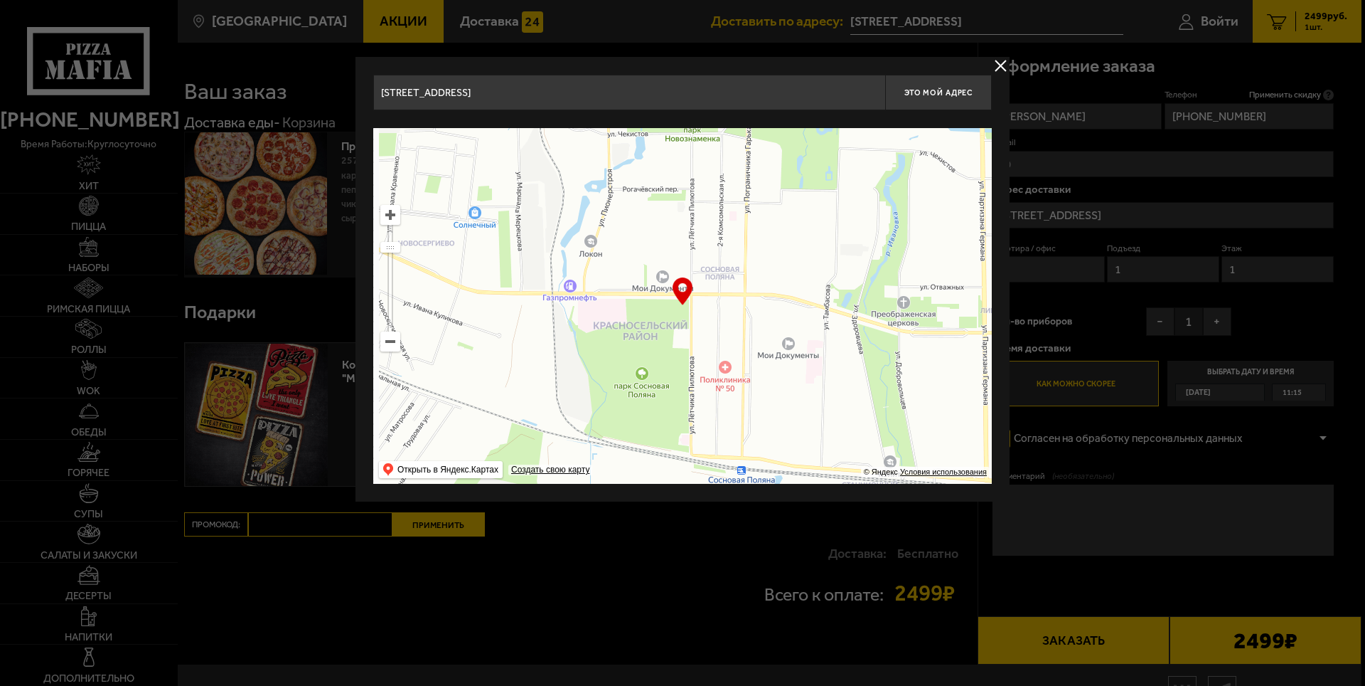
drag, startPoint x: 659, startPoint y: 213, endPoint x: 826, endPoint y: 398, distance: 249.8
click at [826, 398] on ymaps at bounding box center [682, 306] width 619 height 356
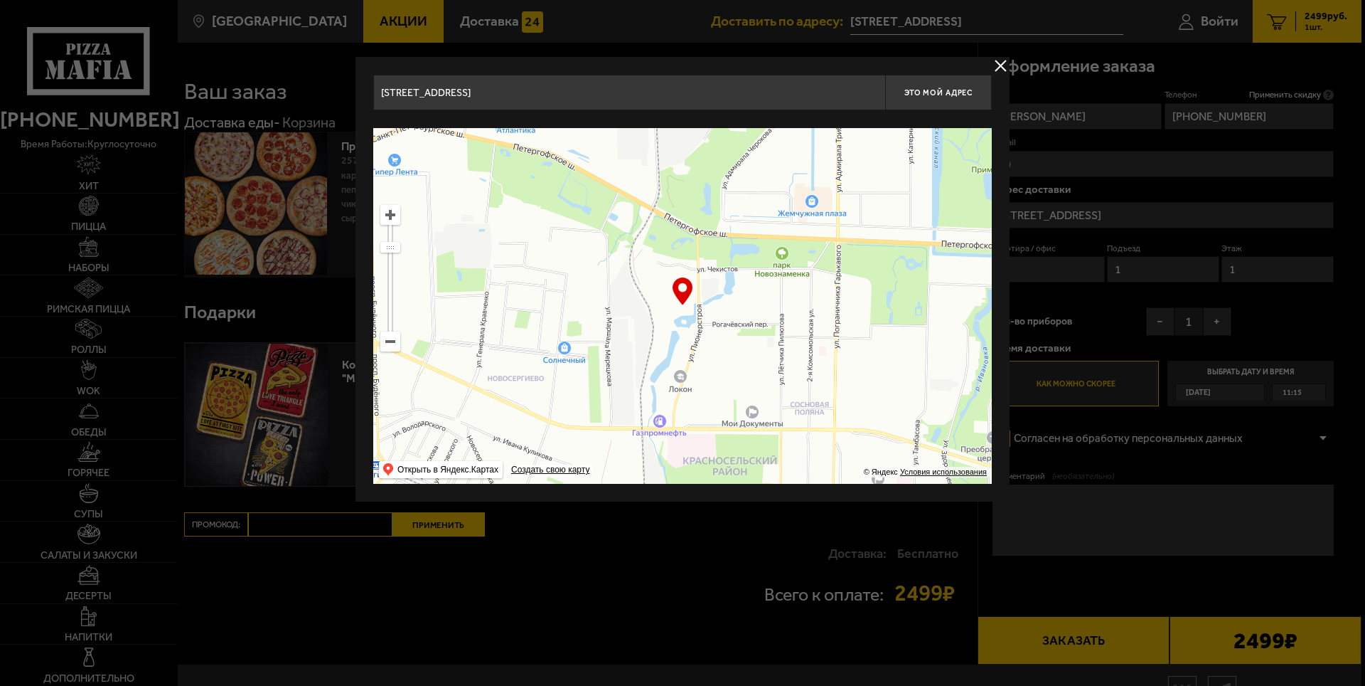
drag, startPoint x: 738, startPoint y: 206, endPoint x: 823, endPoint y: 337, distance: 156.4
click at [823, 337] on ymaps at bounding box center [682, 306] width 619 height 356
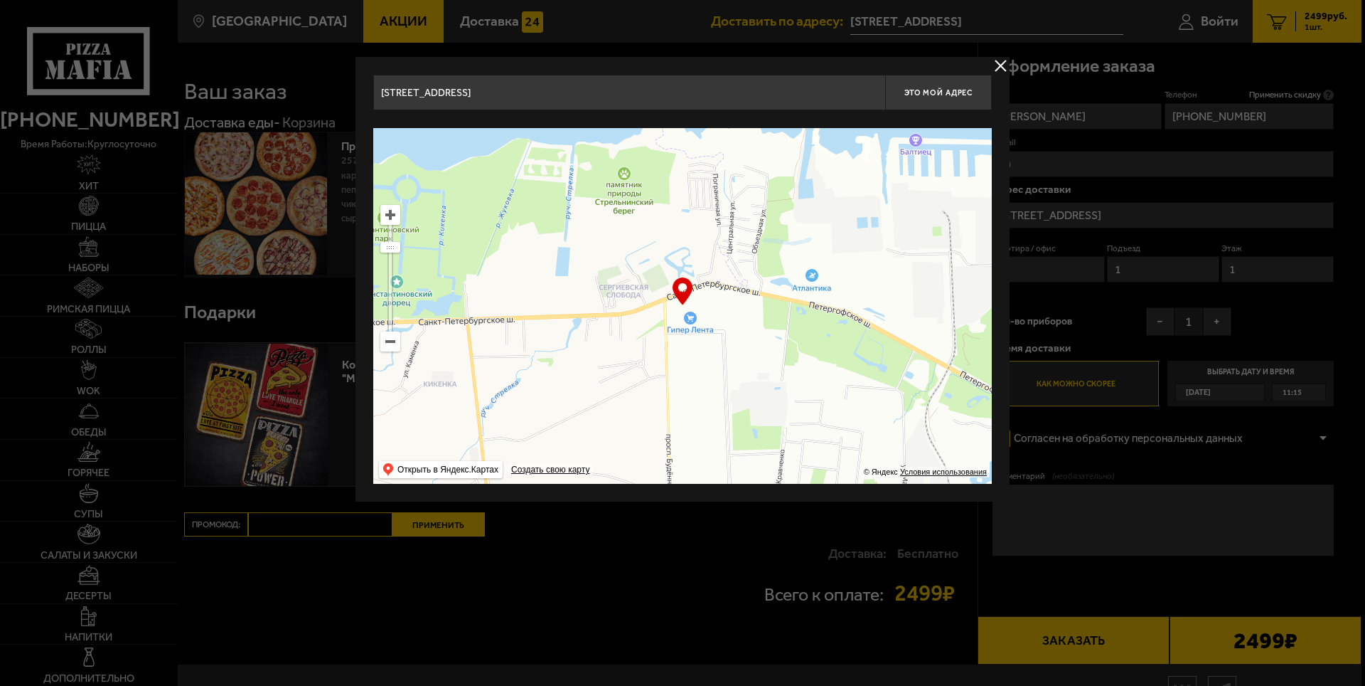
drag, startPoint x: 654, startPoint y: 210, endPoint x: 911, endPoint y: 334, distance: 285.3
click at [911, 334] on ymaps at bounding box center [682, 306] width 619 height 356
click at [384, 220] on ymaps at bounding box center [390, 215] width 18 height 18
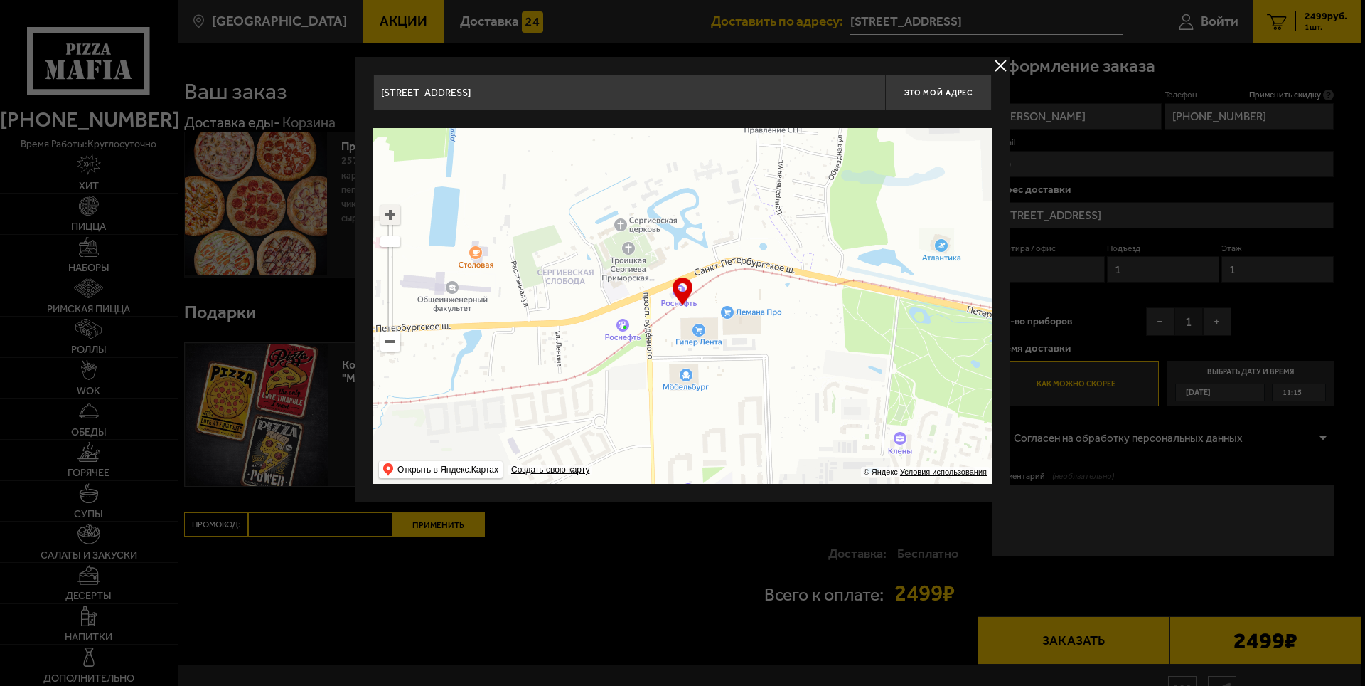
click at [388, 216] on ymaps at bounding box center [390, 215] width 18 height 18
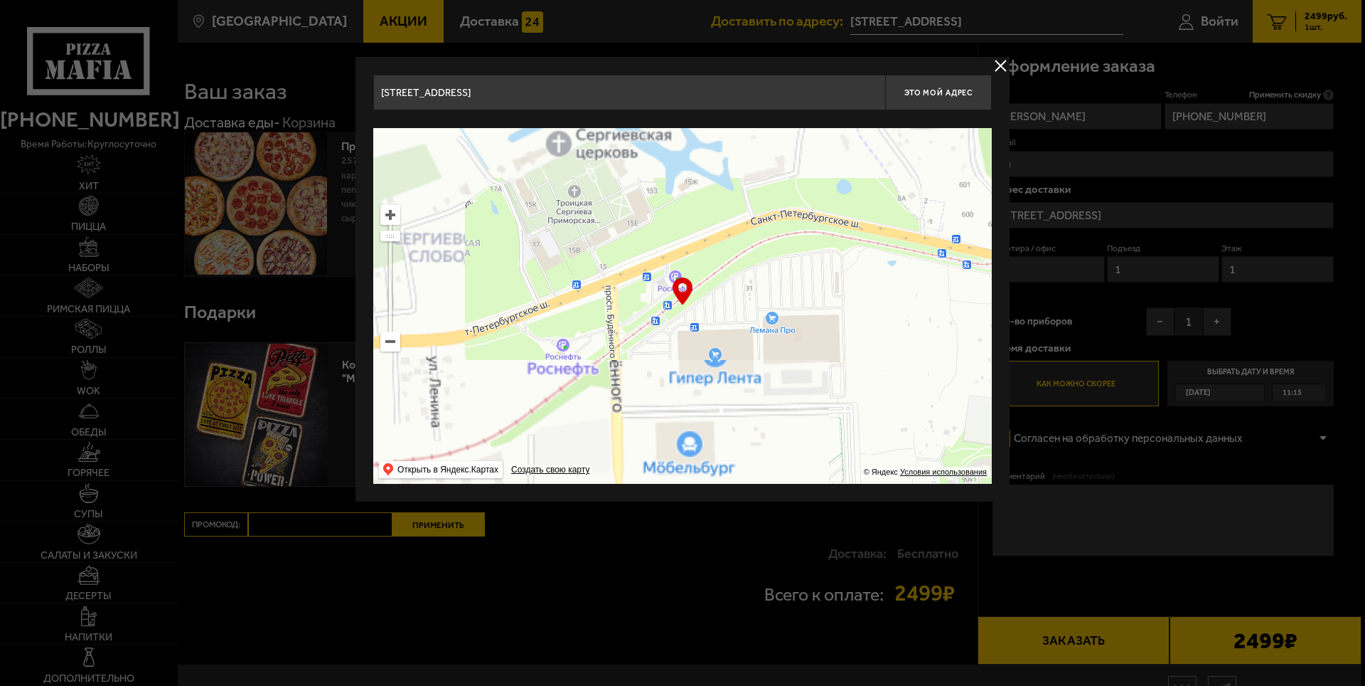
click at [388, 216] on ymaps at bounding box center [390, 215] width 18 height 18
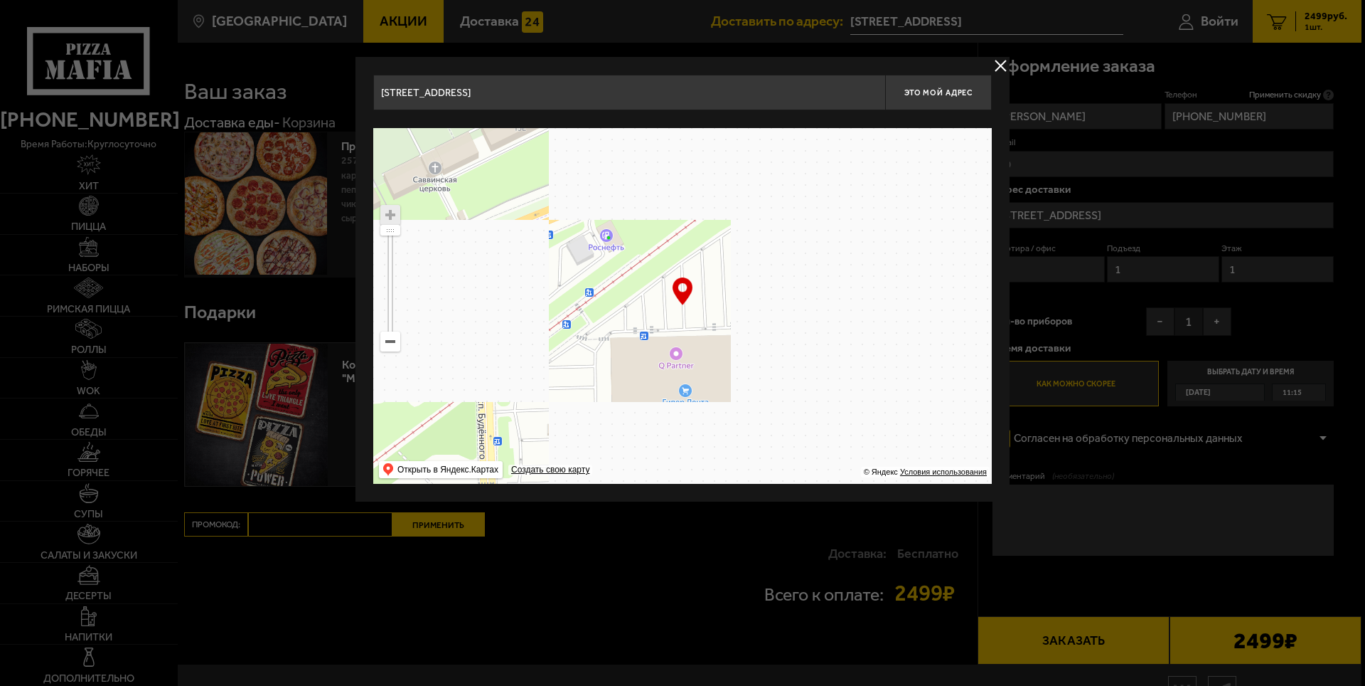
drag, startPoint x: 687, startPoint y: 375, endPoint x: 624, endPoint y: 363, distance: 63.7
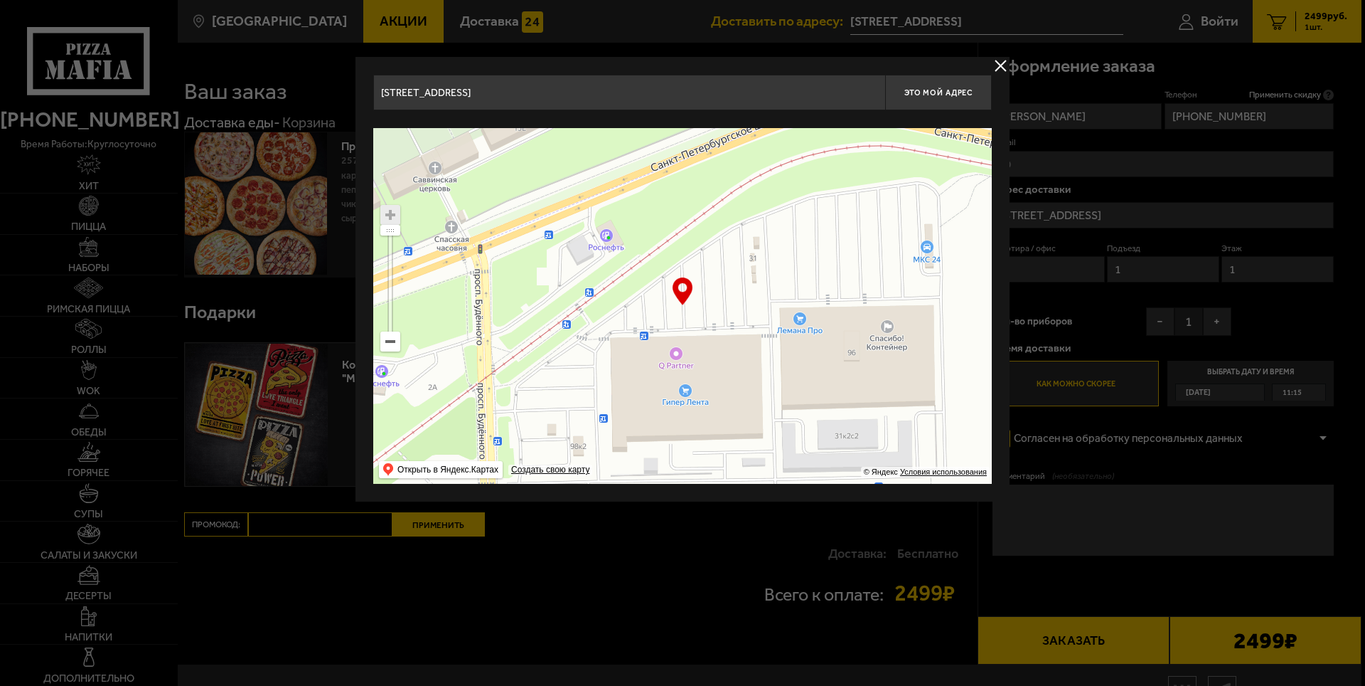
click at [624, 363] on ymaps at bounding box center [682, 306] width 619 height 356
click at [947, 92] on span "Это мой адрес" at bounding box center [939, 92] width 68 height 9
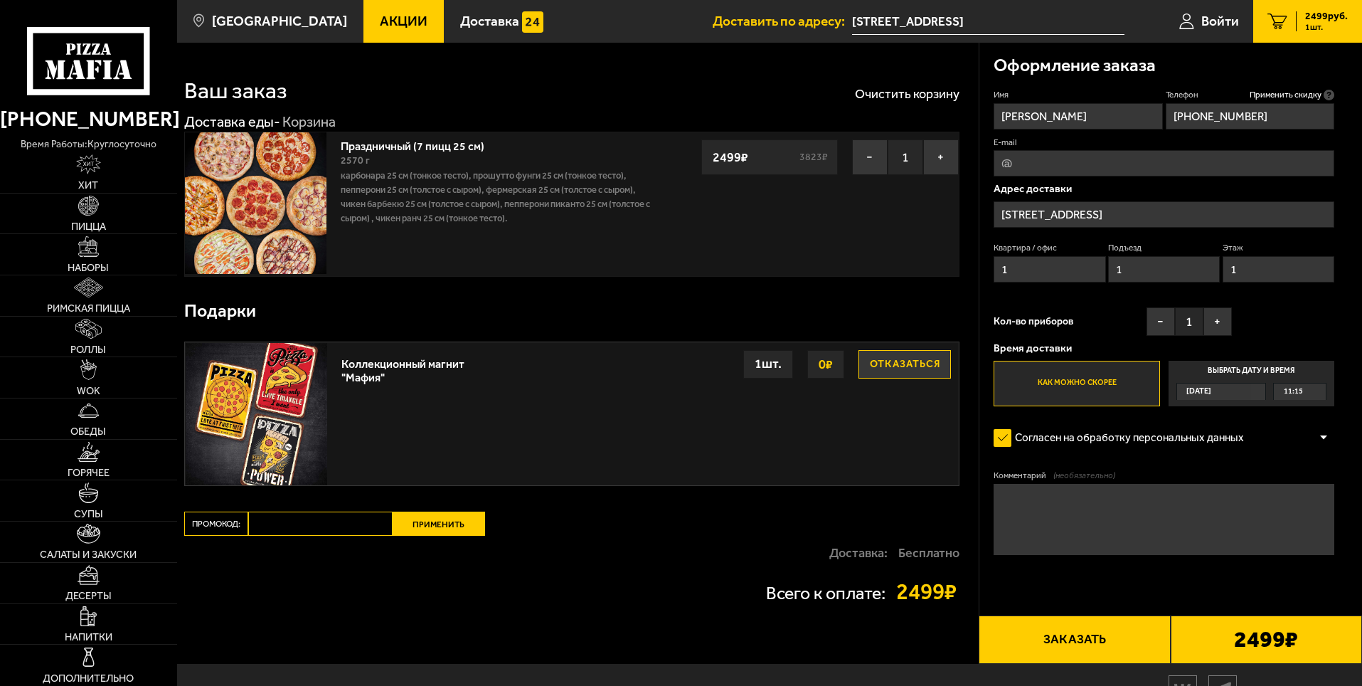
click at [1074, 213] on input "[STREET_ADDRESS]" at bounding box center [1163, 214] width 341 height 26
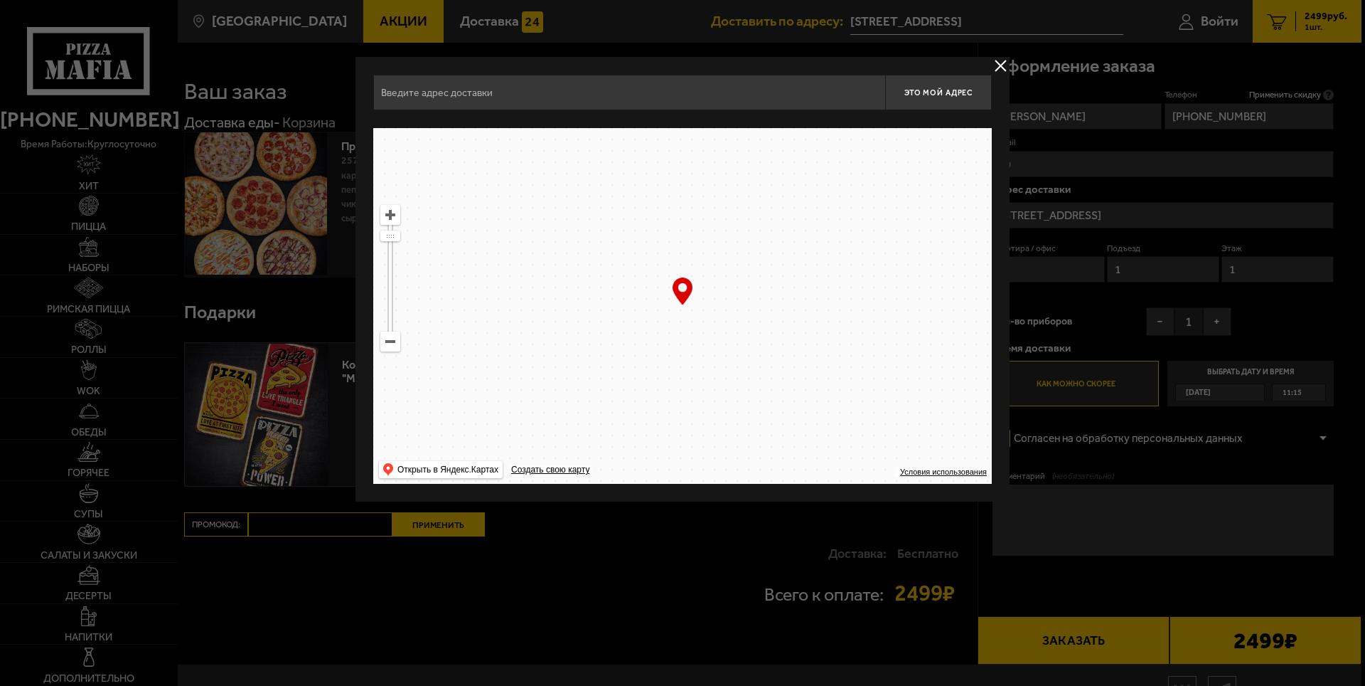
type input "[STREET_ADDRESS]"
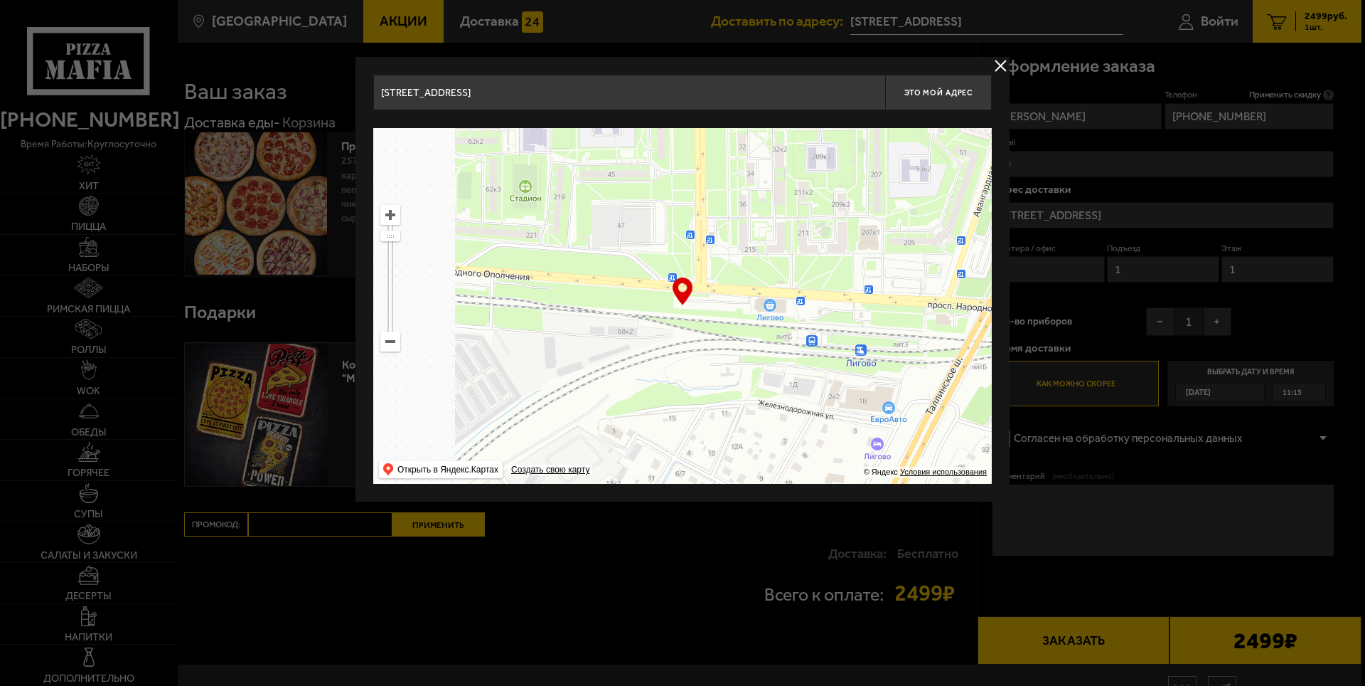
drag, startPoint x: 608, startPoint y: 318, endPoint x: 811, endPoint y: 412, distance: 223.4
click at [811, 412] on ymaps at bounding box center [682, 306] width 619 height 356
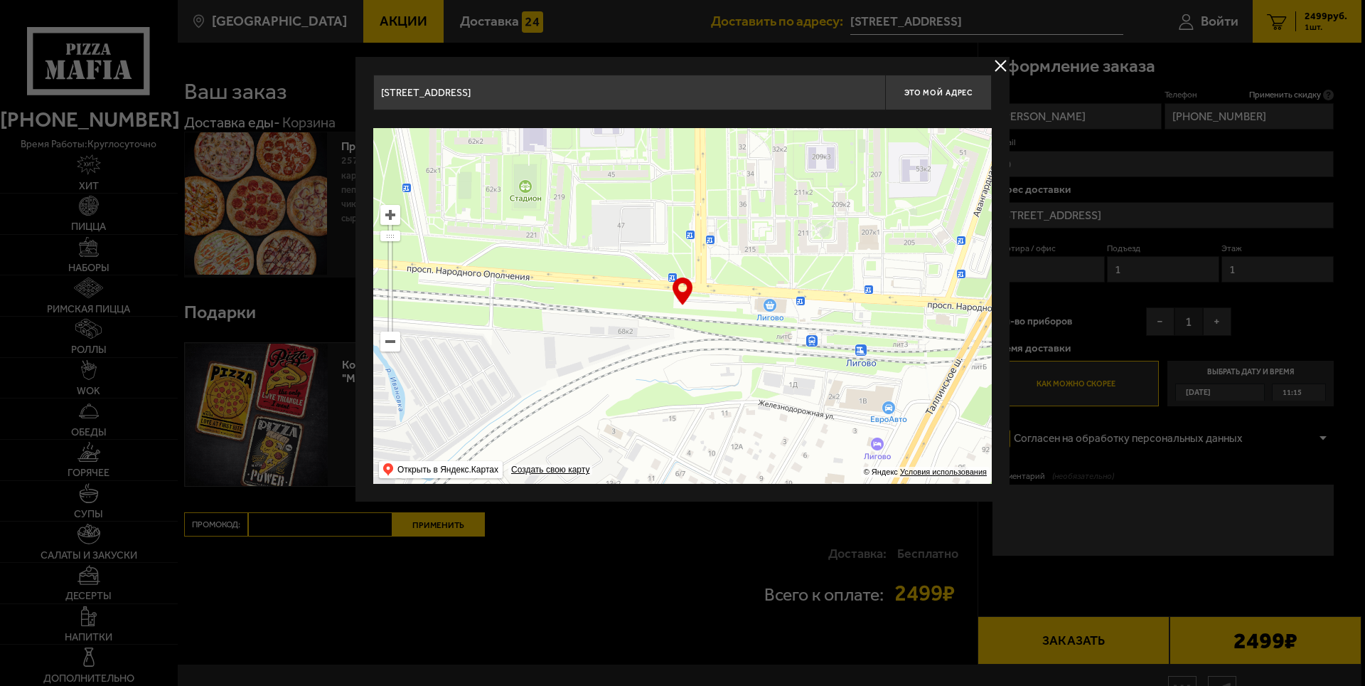
click at [388, 345] on ymaps at bounding box center [390, 341] width 18 height 18
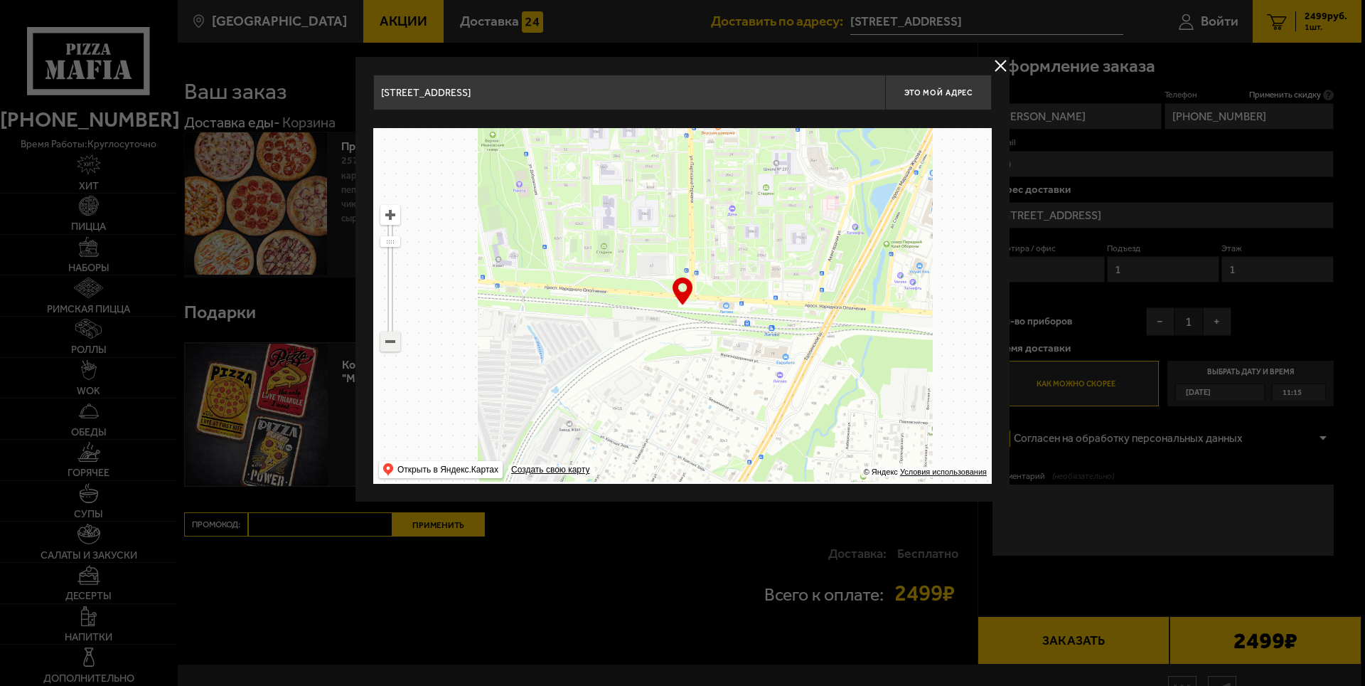
click at [388, 340] on ymaps at bounding box center [390, 341] width 18 height 18
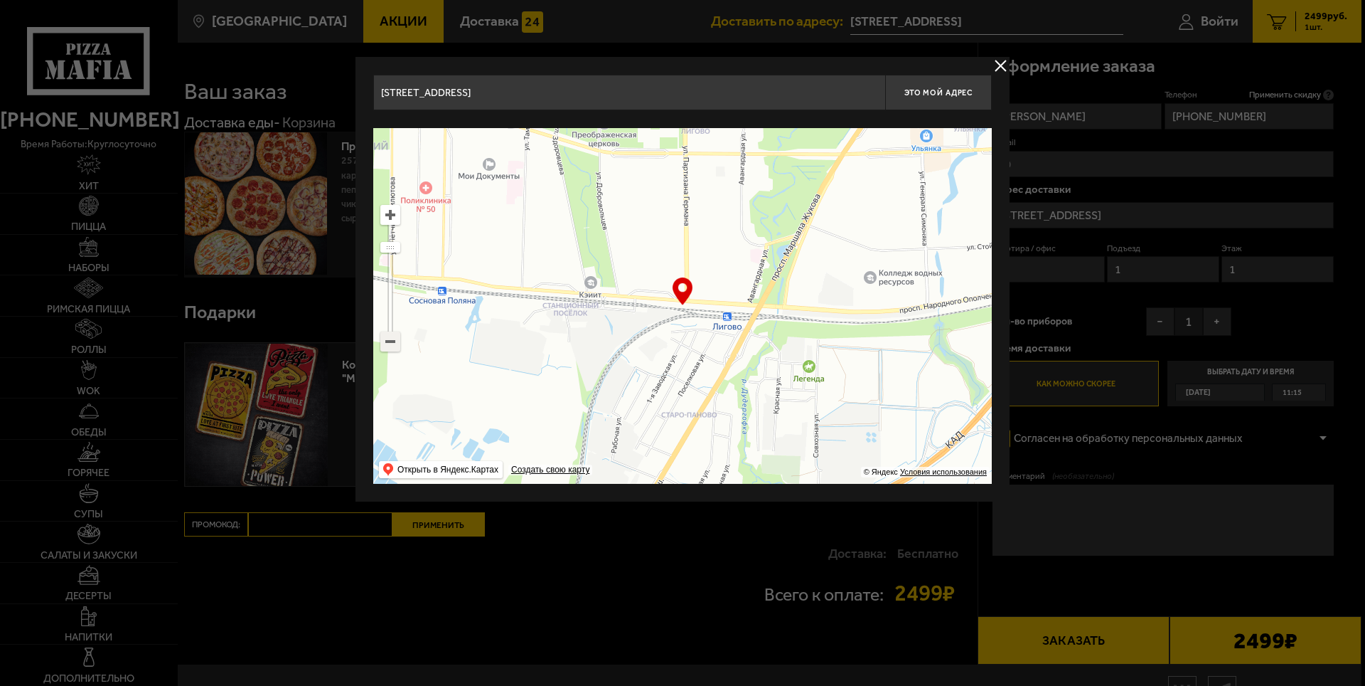
click at [388, 340] on ymaps at bounding box center [390, 341] width 18 height 18
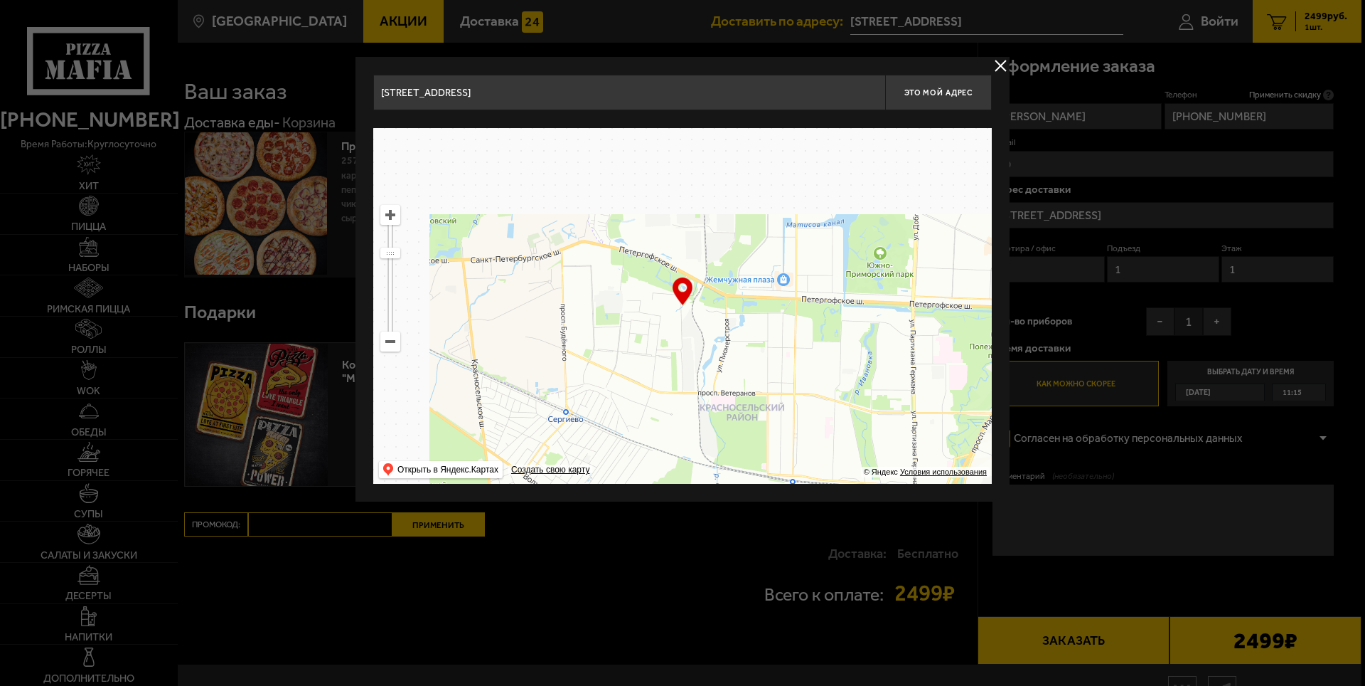
drag, startPoint x: 540, startPoint y: 210, endPoint x: 779, endPoint y: 397, distance: 303.0
click at [779, 397] on ymaps at bounding box center [682, 306] width 619 height 356
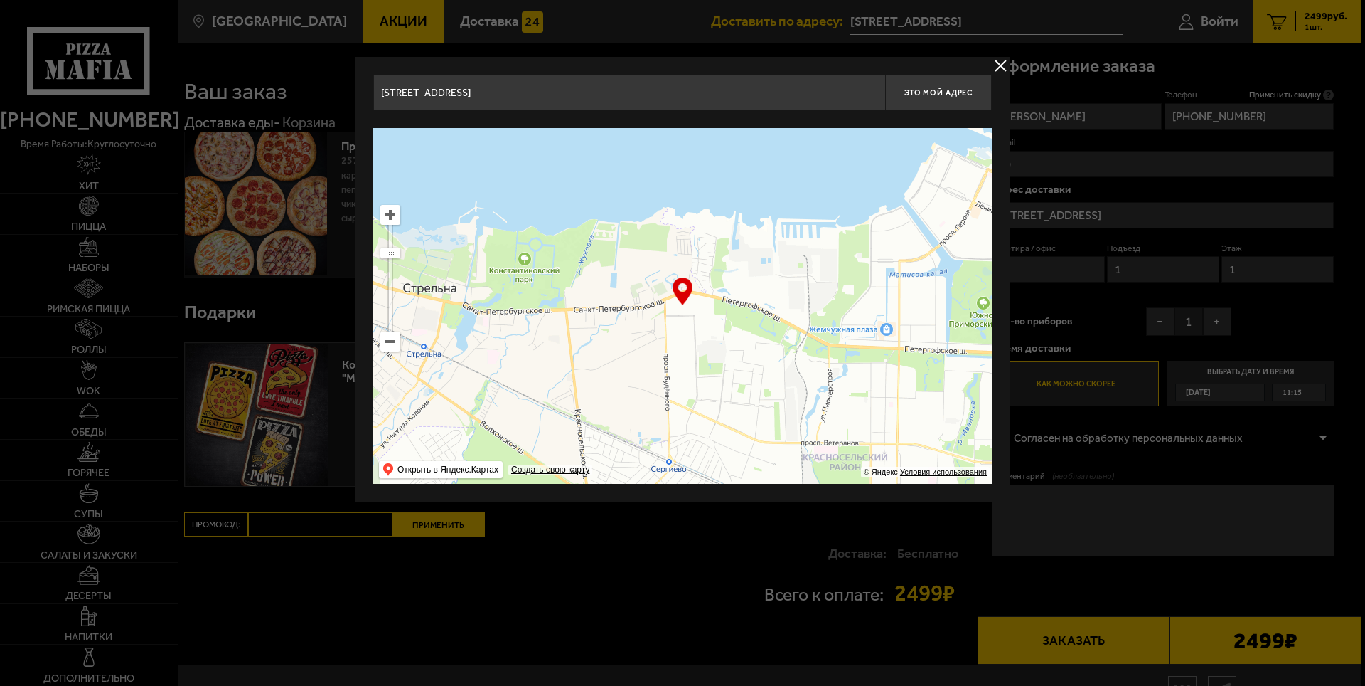
drag, startPoint x: 546, startPoint y: 284, endPoint x: 641, endPoint y: 331, distance: 105.3
click at [641, 331] on ymaps at bounding box center [682, 306] width 619 height 356
type input "[STREET_ADDRESS]"
click at [391, 216] on ymaps at bounding box center [390, 215] width 18 height 18
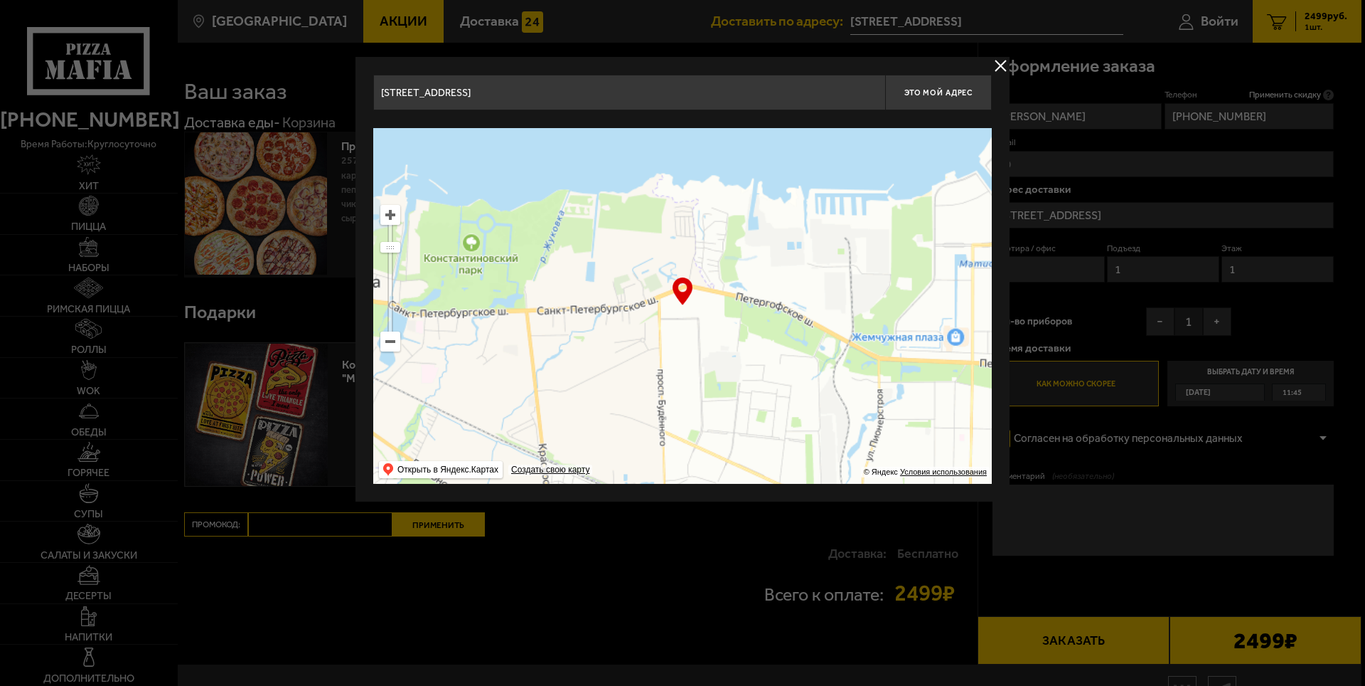
click at [391, 216] on ymaps at bounding box center [390, 215] width 18 height 18
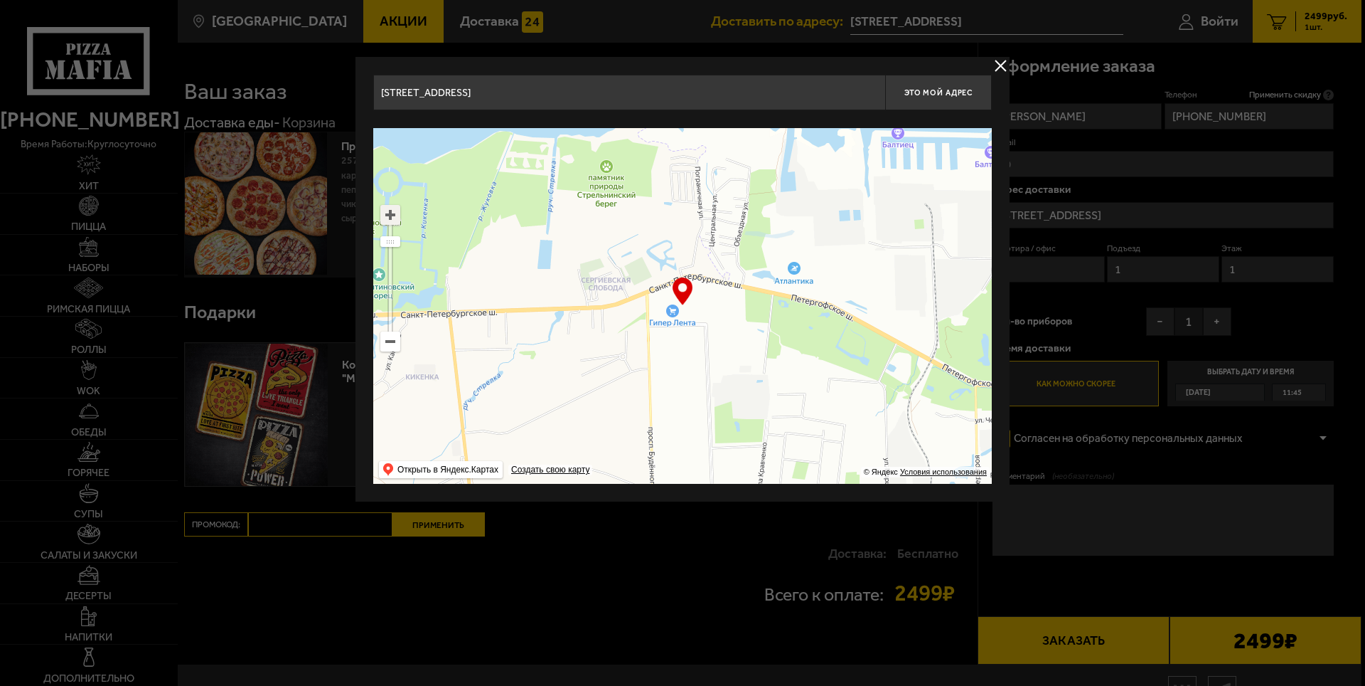
click at [391, 216] on ymaps at bounding box center [390, 215] width 18 height 18
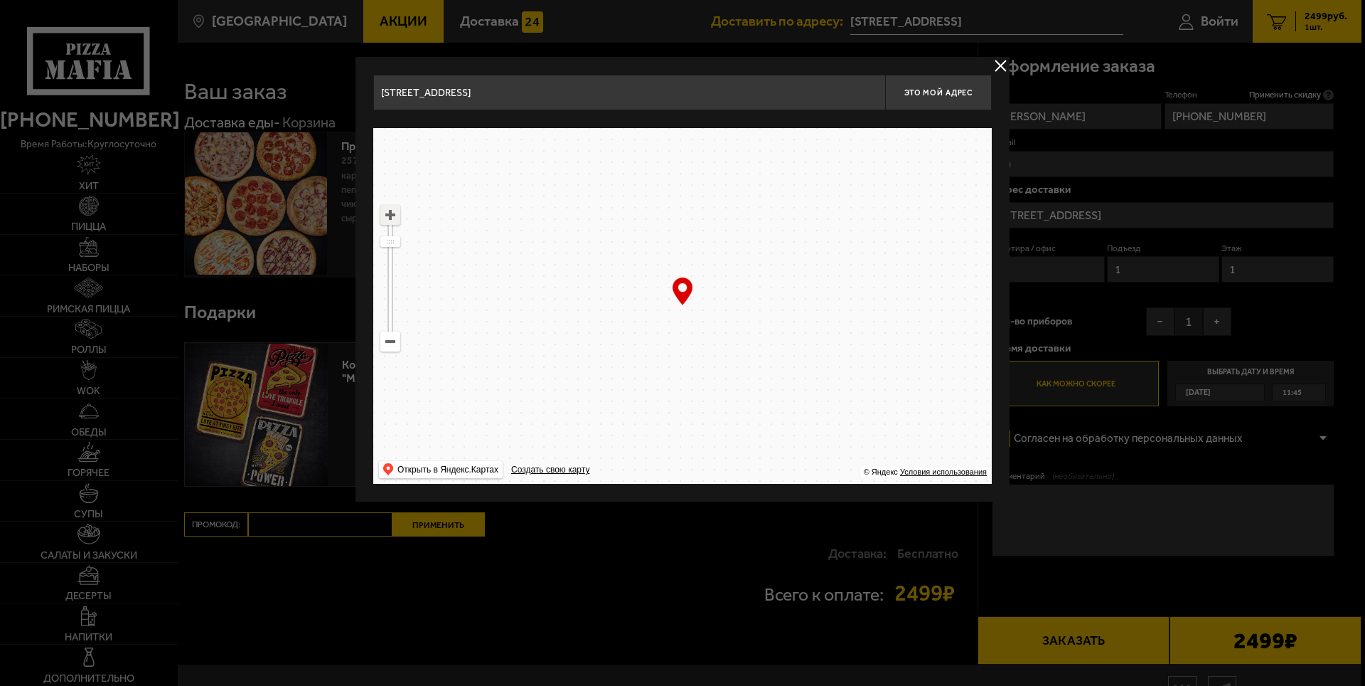
click at [391, 216] on ymaps at bounding box center [390, 215] width 18 height 18
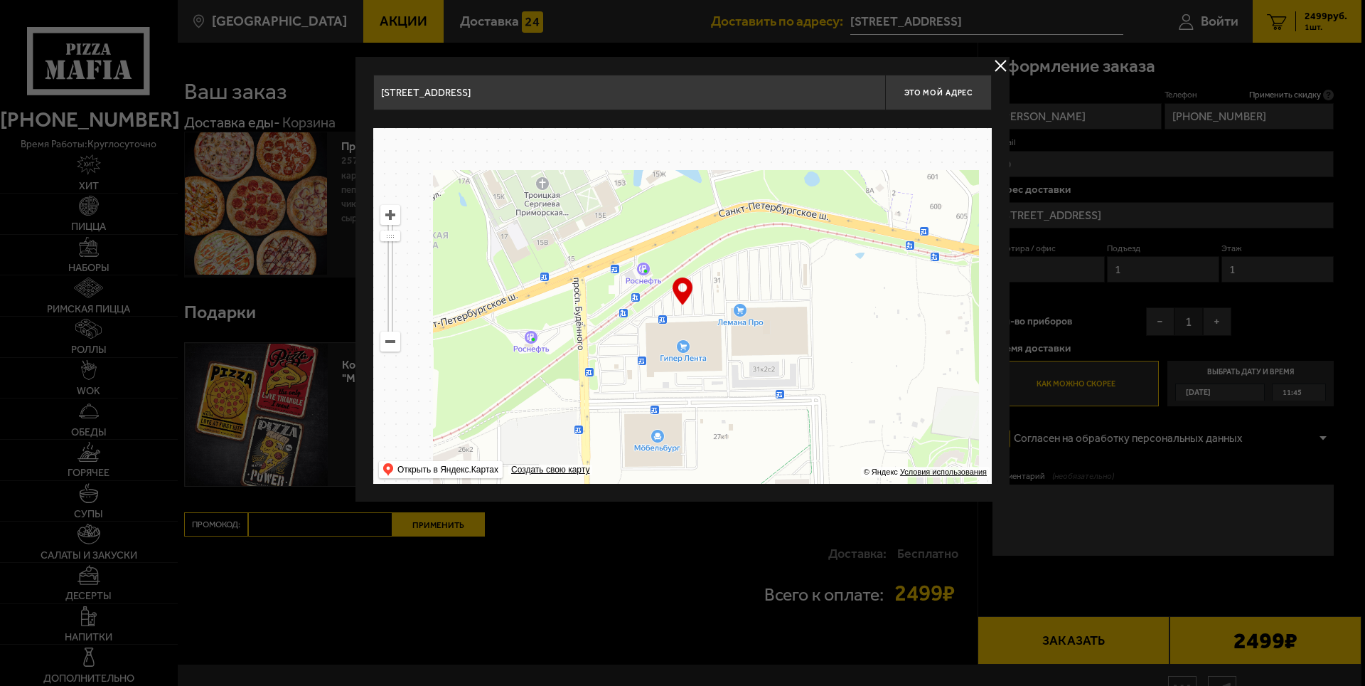
drag, startPoint x: 663, startPoint y: 334, endPoint x: 704, endPoint y: 353, distance: 44.9
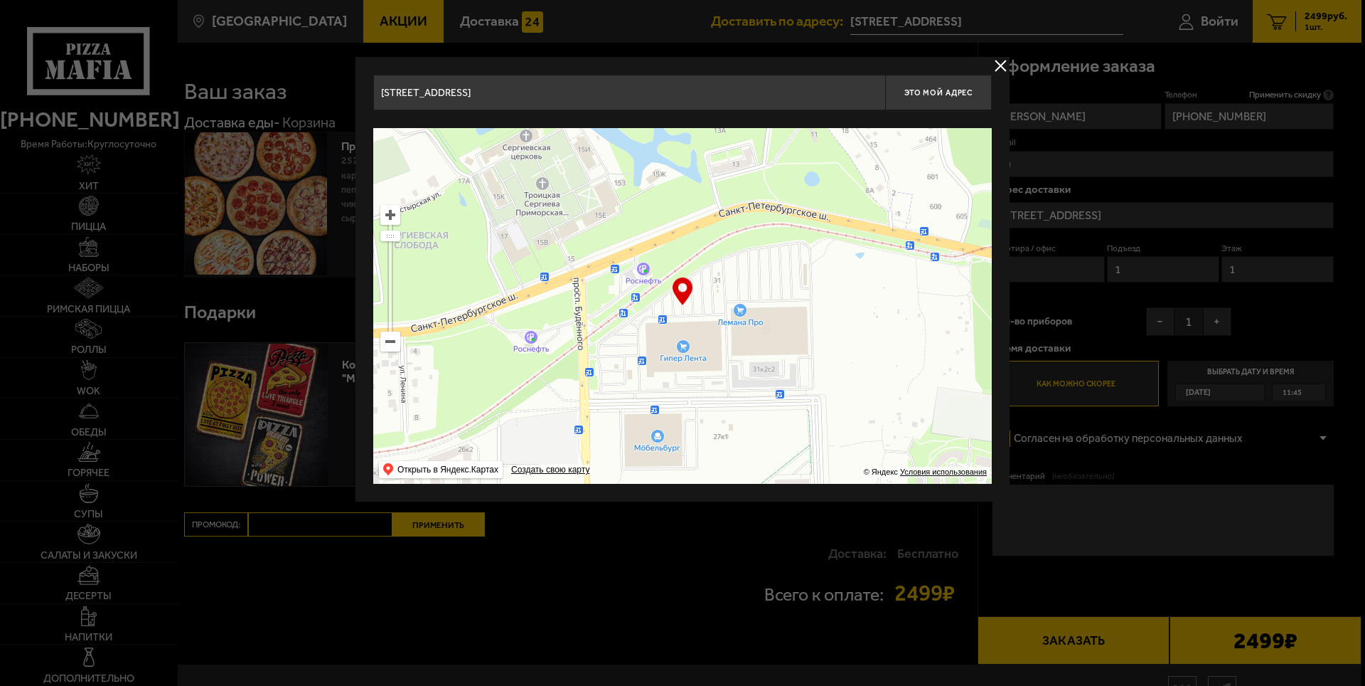
click at [704, 353] on ymaps at bounding box center [682, 306] width 619 height 356
click at [946, 89] on span "Это мой адрес" at bounding box center [939, 92] width 68 height 9
type input "[STREET_ADDRESS]"
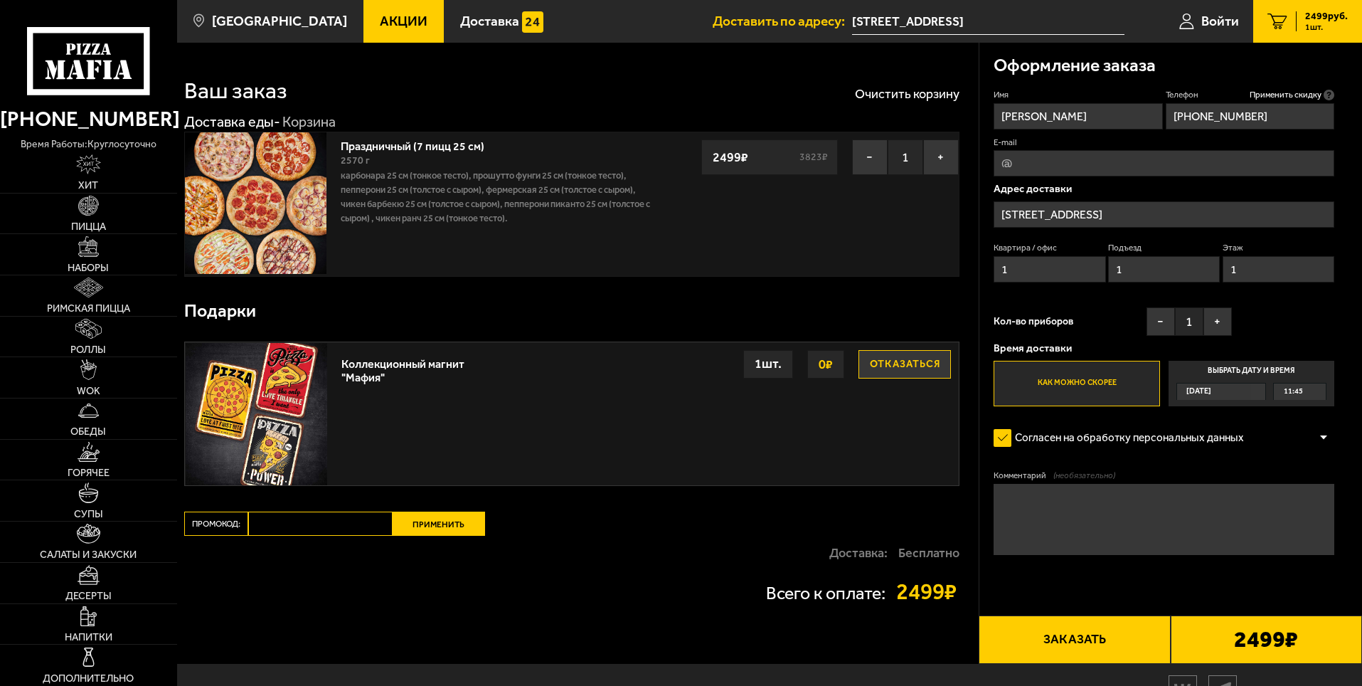
click at [1096, 381] on label "Как можно скорее" at bounding box center [1076, 384] width 166 height 46
click at [0, 0] on input "Как можно скорее" at bounding box center [0, 0] width 0 height 0
click at [1298, 390] on span "11:45" at bounding box center [1293, 391] width 19 height 16
click at [0, 0] on input "Выбрать дату и время [DATE] 11:45" at bounding box center [0, 0] width 0 height 0
click at [1319, 389] on div "11:45" at bounding box center [1300, 391] width 52 height 16
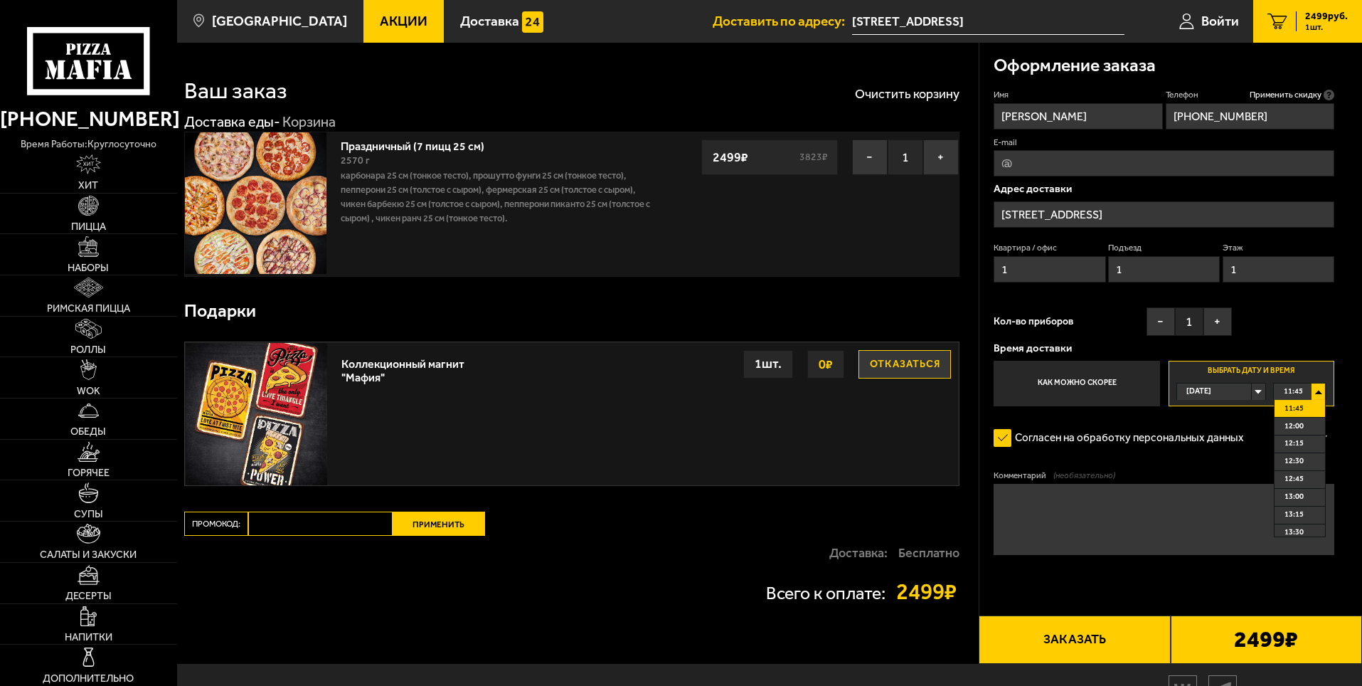
click at [1321, 389] on div "11:45" at bounding box center [1300, 391] width 52 height 16
click at [1136, 217] on input "[STREET_ADDRESS]" at bounding box center [1163, 214] width 341 height 26
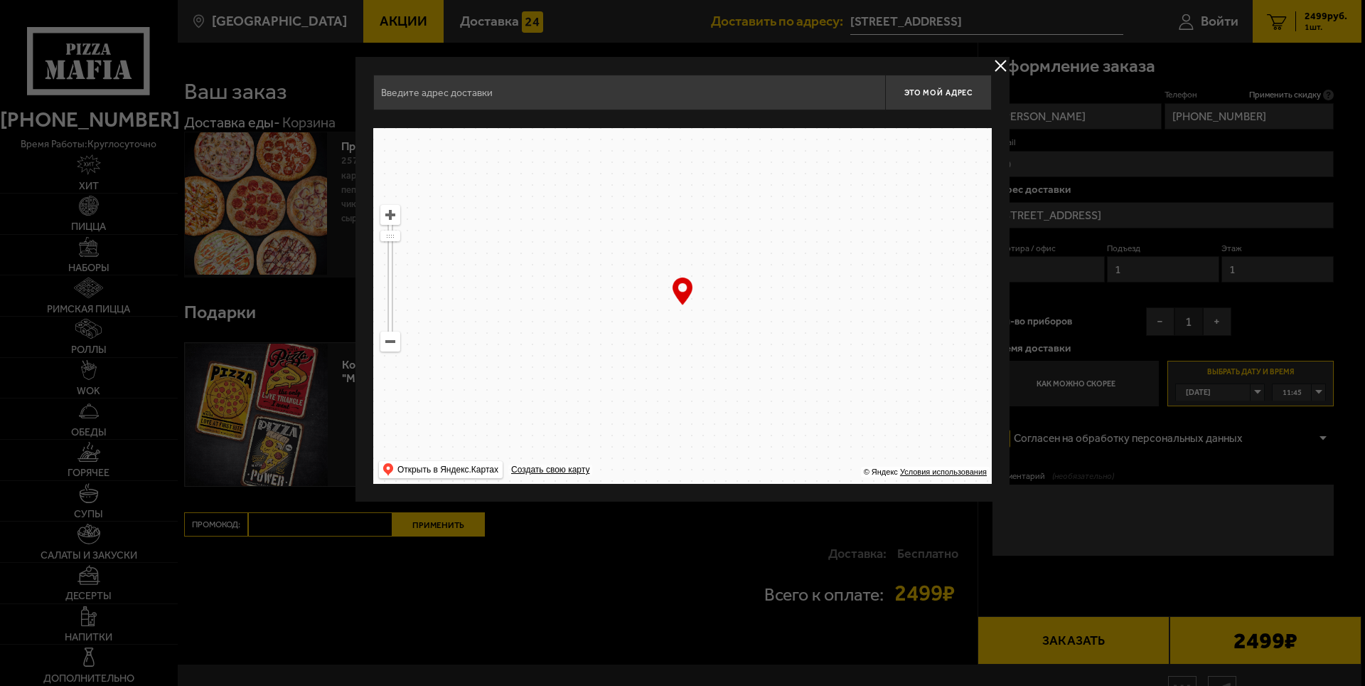
type input "[STREET_ADDRESS]"
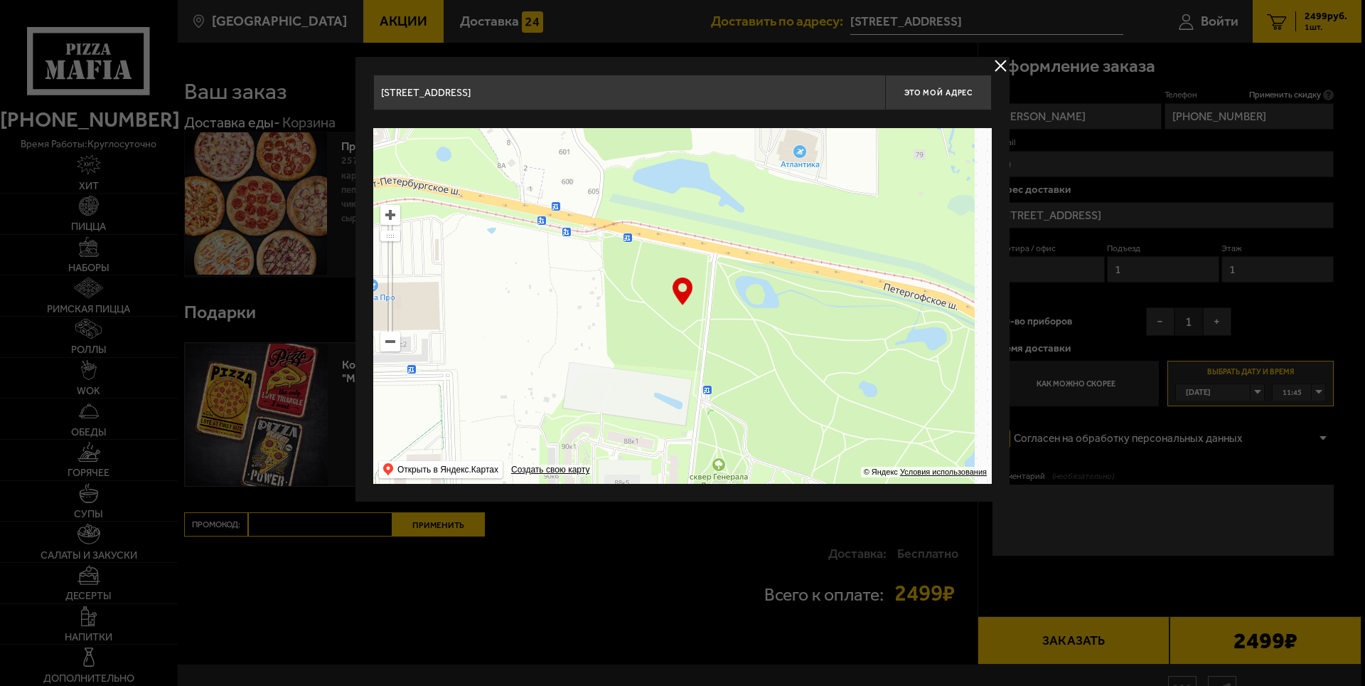
drag, startPoint x: 767, startPoint y: 281, endPoint x: 439, endPoint y: 275, distance: 327.9
click at [439, 275] on ymaps at bounding box center [682, 306] width 619 height 356
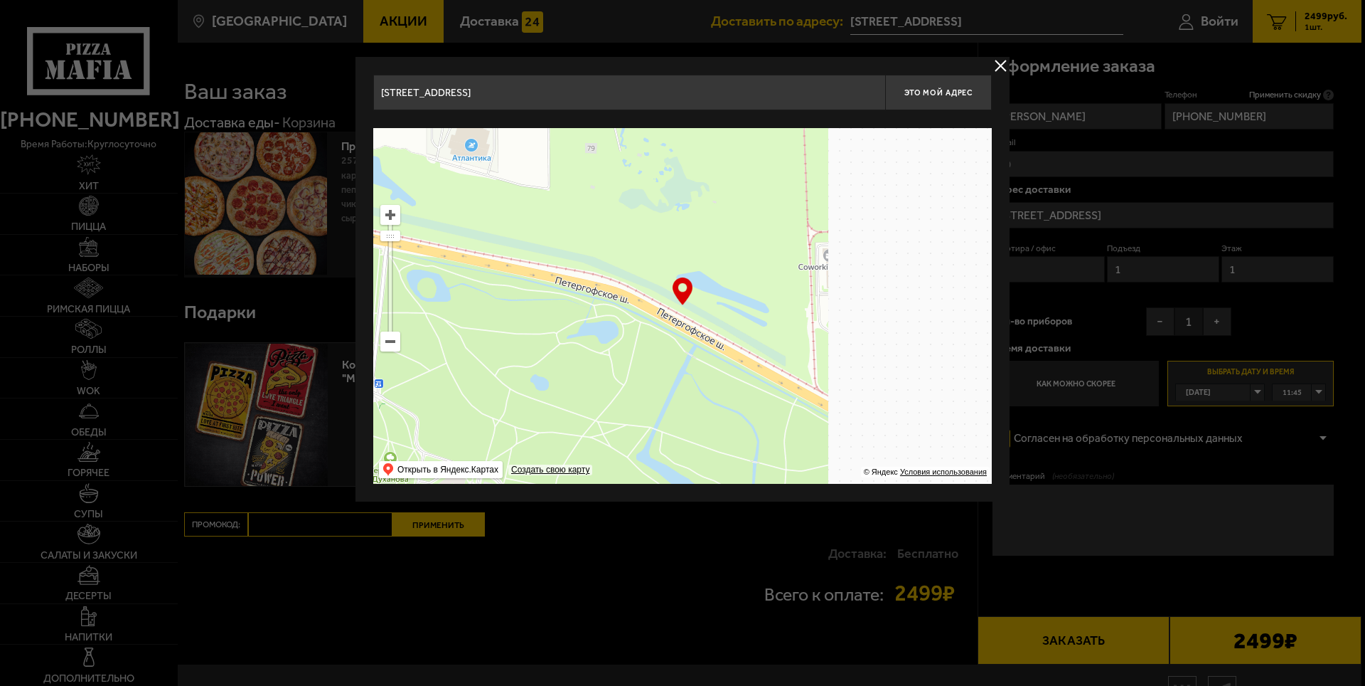
drag, startPoint x: 868, startPoint y: 363, endPoint x: 489, endPoint y: 335, distance: 380.8
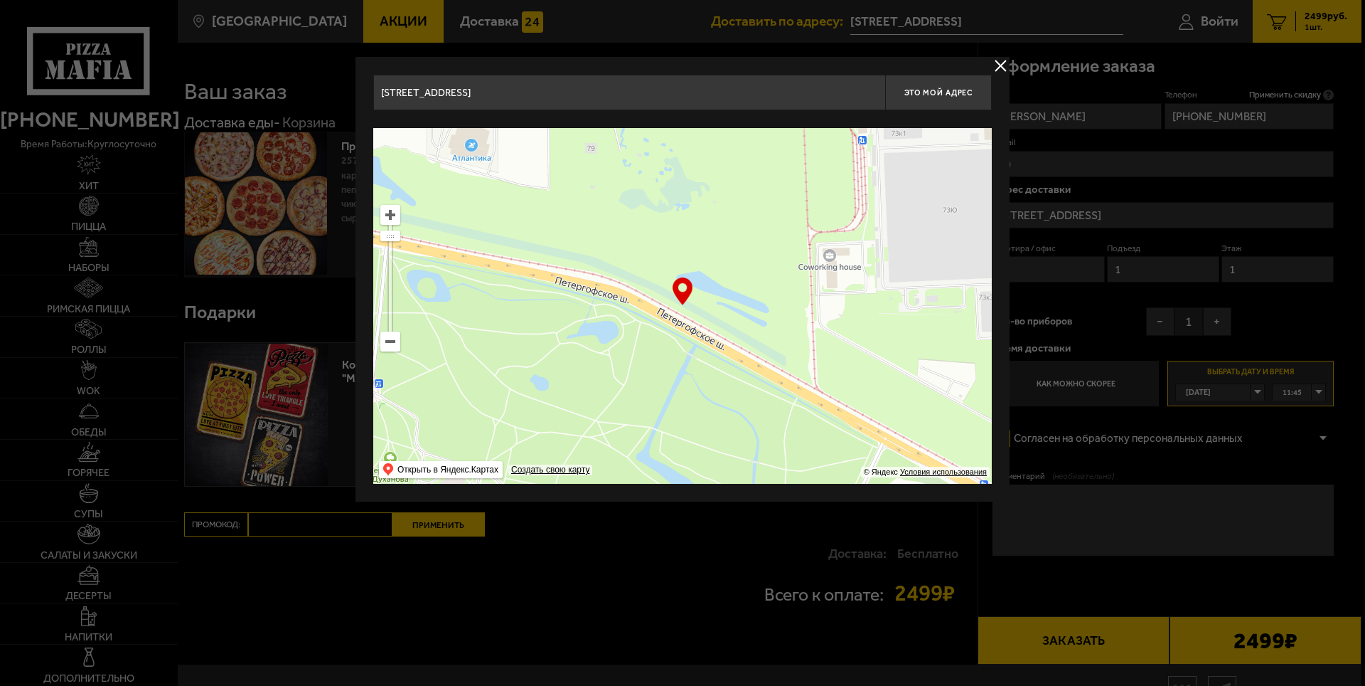
click at [489, 335] on ymaps at bounding box center [682, 306] width 619 height 356
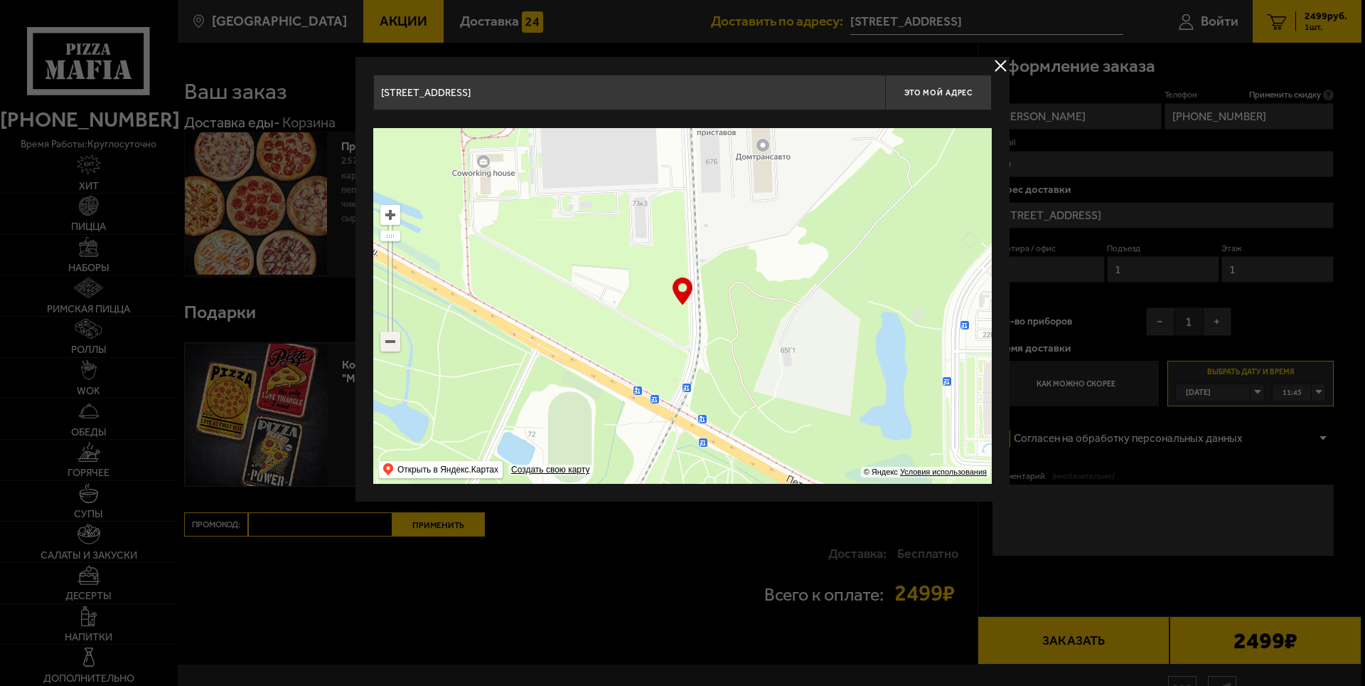
click at [385, 336] on ymaps at bounding box center [390, 341] width 18 height 18
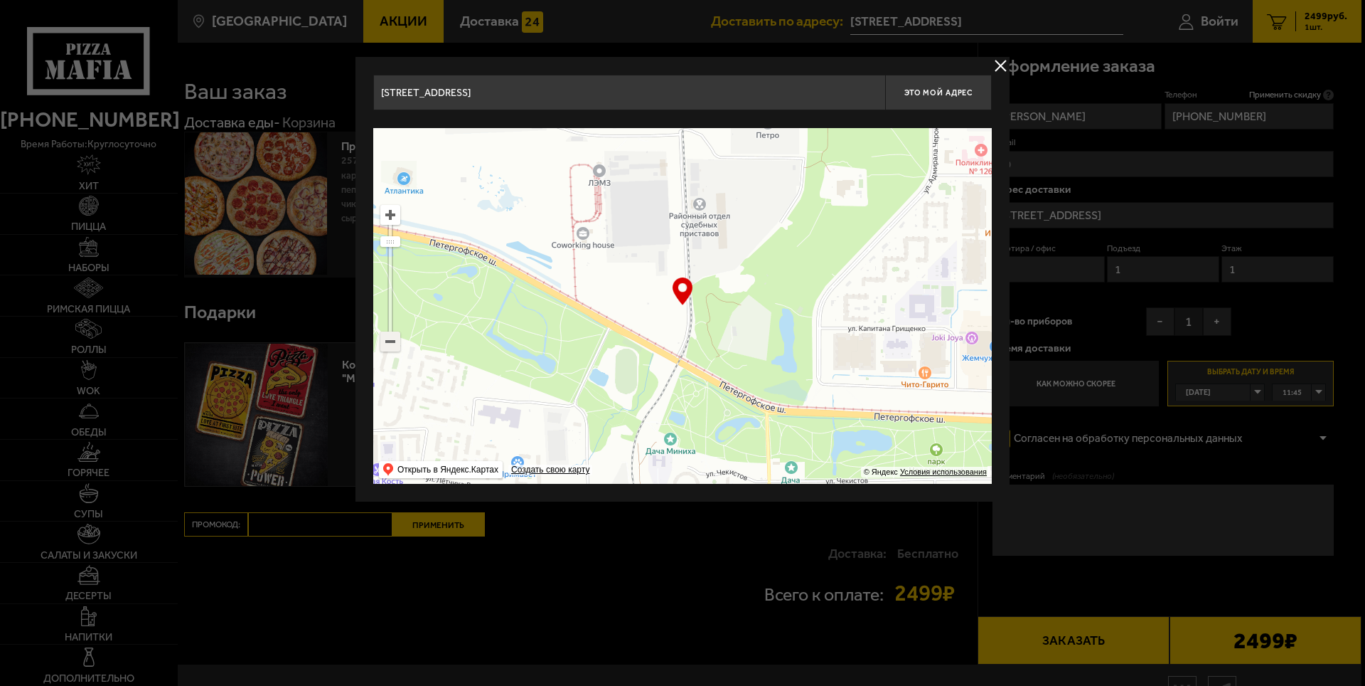
click at [385, 336] on ymaps at bounding box center [390, 341] width 18 height 18
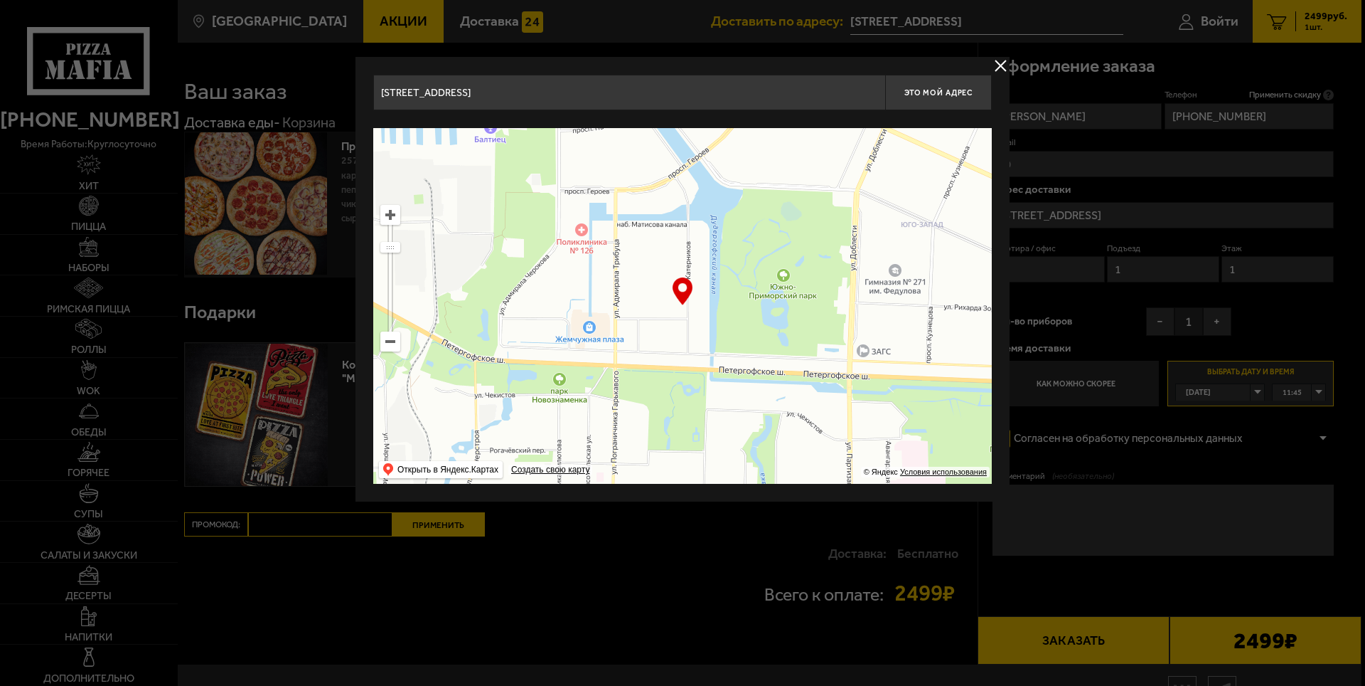
drag, startPoint x: 710, startPoint y: 348, endPoint x: 437, endPoint y: 351, distance: 273.1
click at [437, 351] on ymaps at bounding box center [682, 306] width 619 height 356
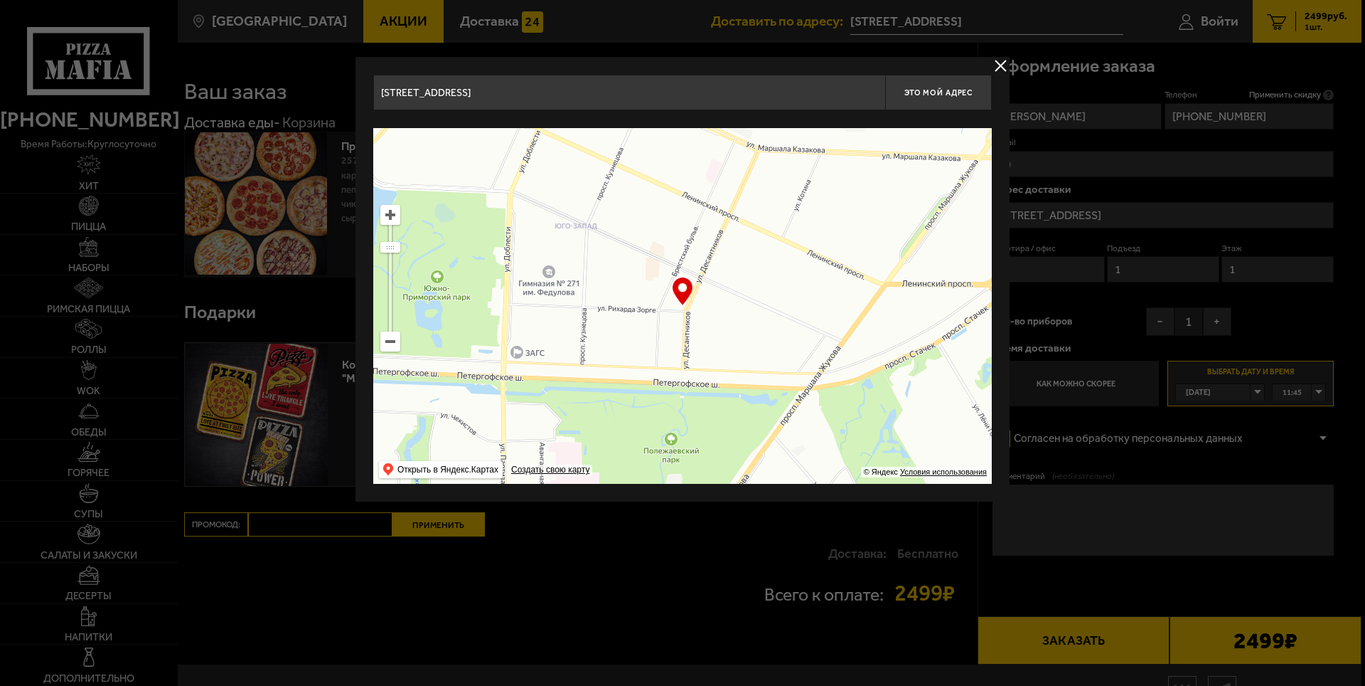
drag, startPoint x: 877, startPoint y: 361, endPoint x: 608, endPoint y: 356, distance: 268.9
click at [608, 356] on ymaps at bounding box center [682, 306] width 619 height 356
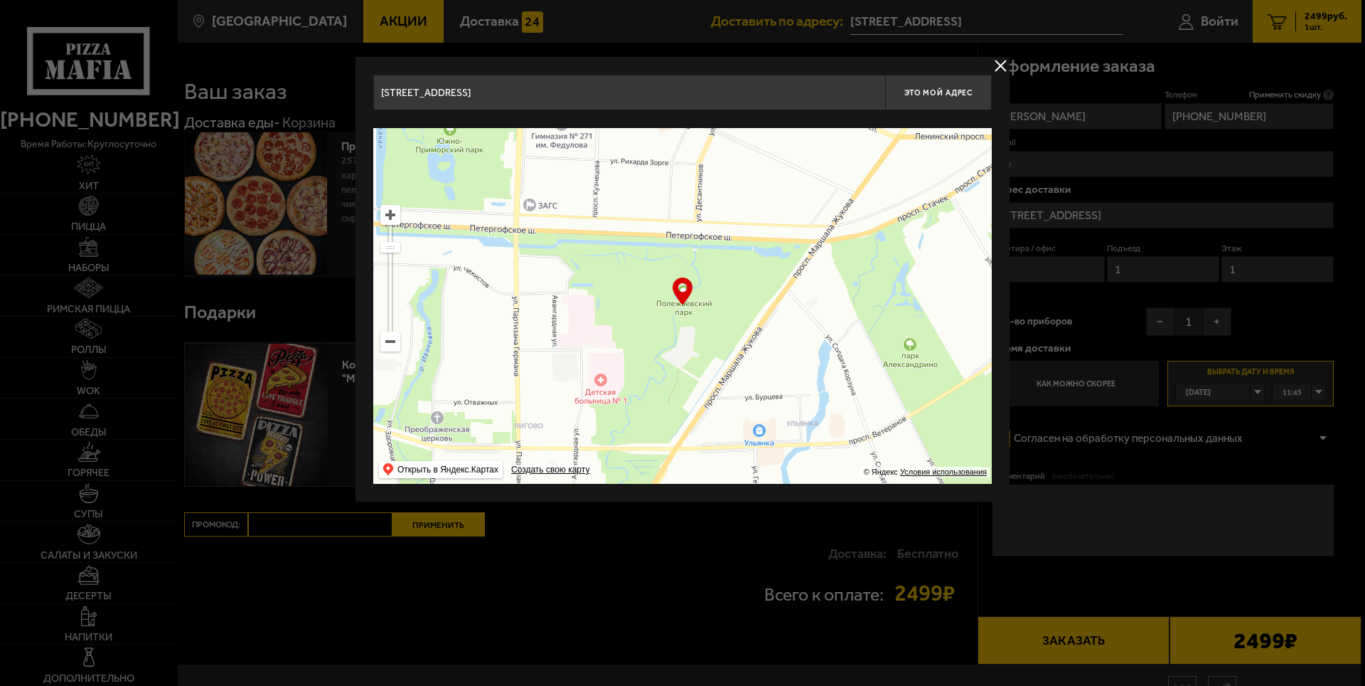
drag, startPoint x: 609, startPoint y: 385, endPoint x: 622, endPoint y: 238, distance: 147.8
click at [622, 238] on ymaps at bounding box center [682, 306] width 619 height 356
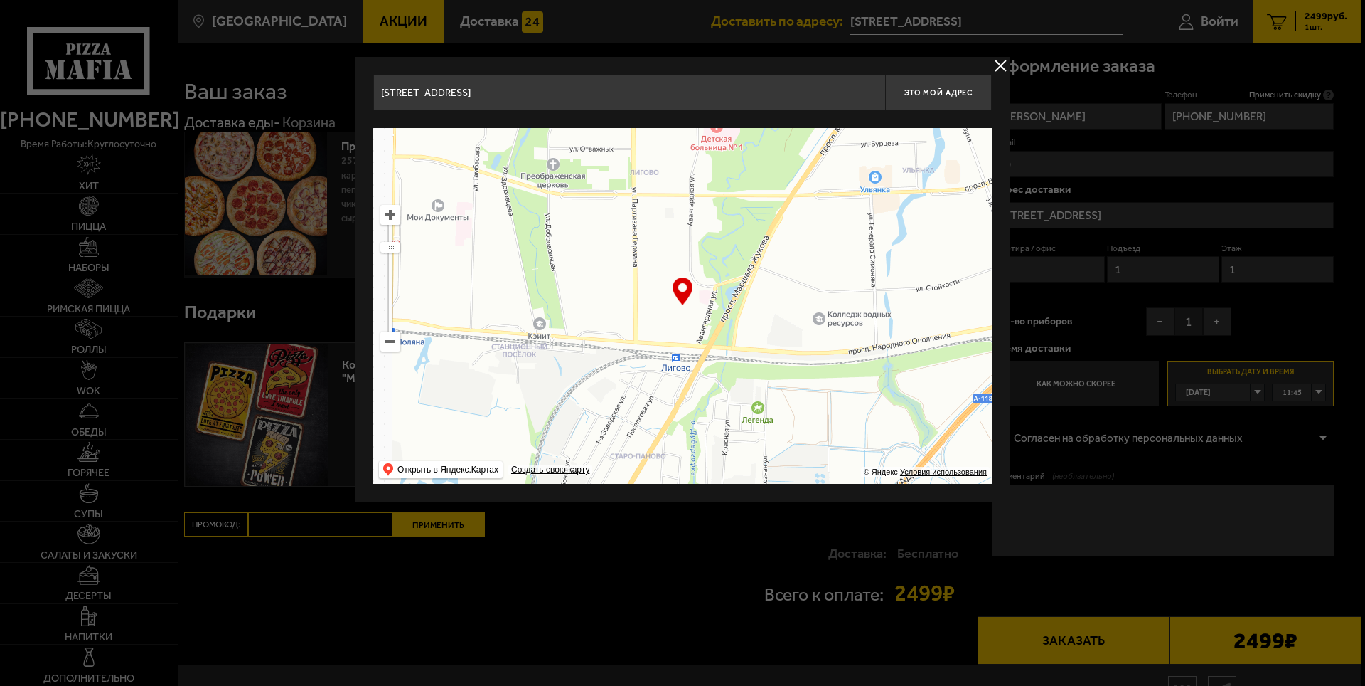
drag, startPoint x: 683, startPoint y: 383, endPoint x: 816, endPoint y: 191, distance: 234.6
click at [814, 196] on ymaps at bounding box center [682, 306] width 619 height 356
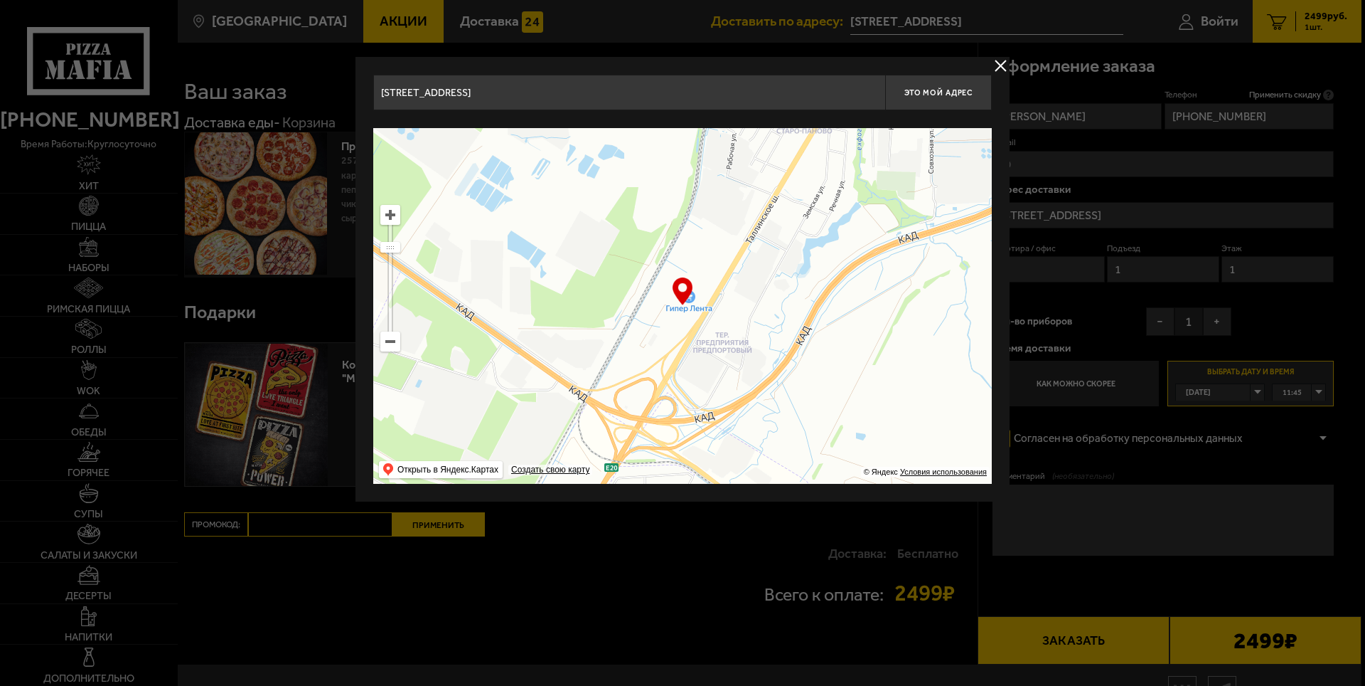
drag, startPoint x: 703, startPoint y: 422, endPoint x: 732, endPoint y: 346, distance: 81.2
click at [732, 346] on ymaps at bounding box center [682, 306] width 619 height 356
type input "[STREET_ADDRESS]"
click at [928, 89] on span "Это мой адрес" at bounding box center [939, 92] width 68 height 9
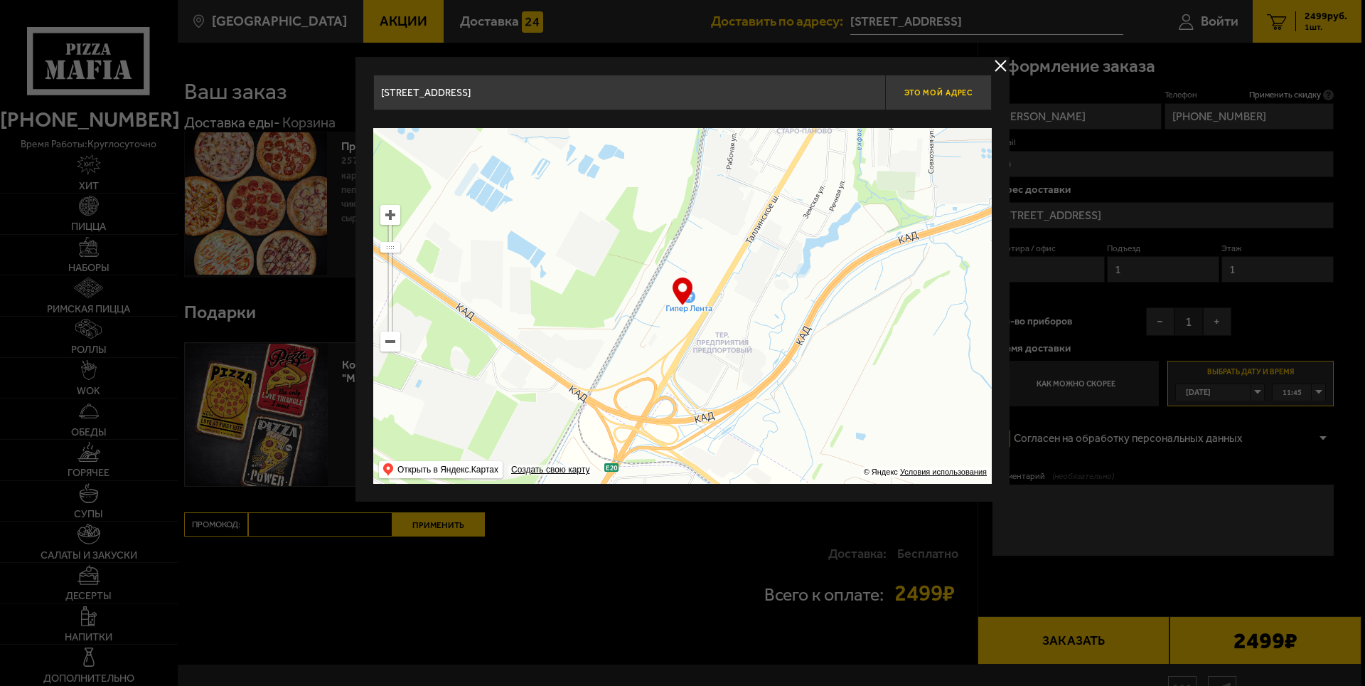
type input "[STREET_ADDRESS]"
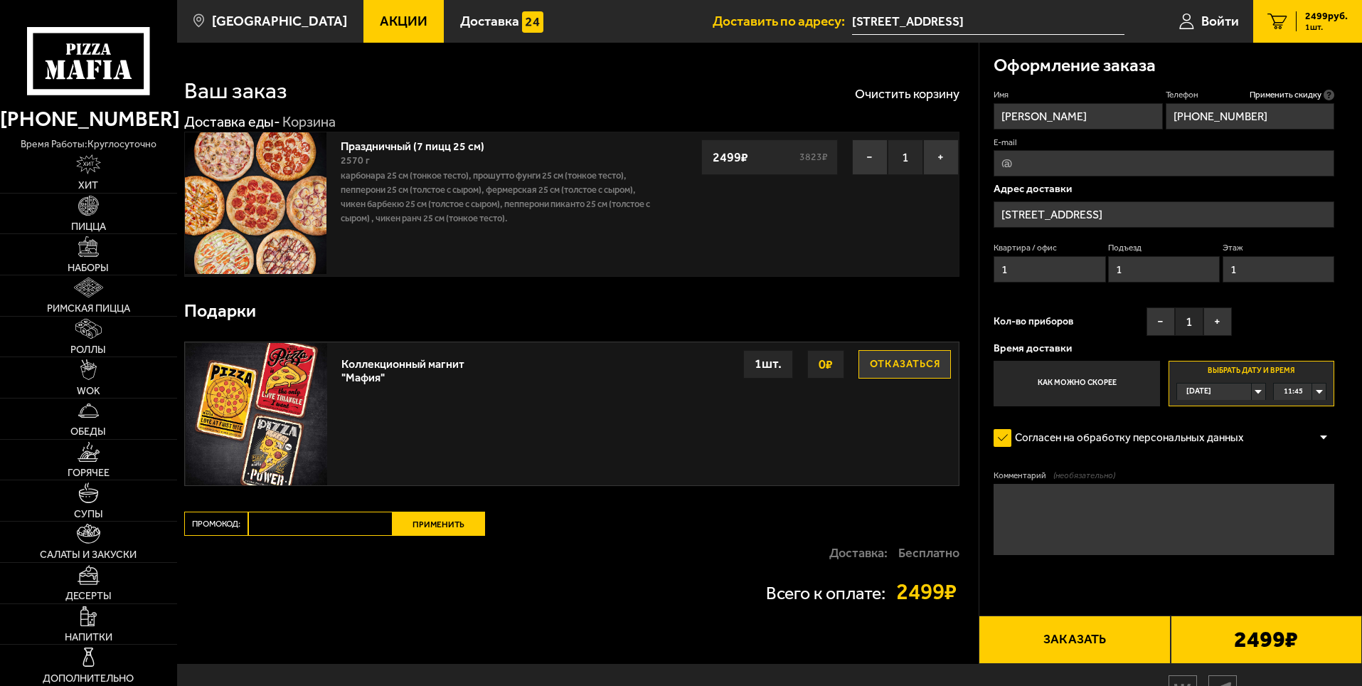
click at [1320, 390] on div "11:45" at bounding box center [1300, 391] width 52 height 16
click at [1294, 393] on span "11:45" at bounding box center [1293, 391] width 19 height 16
click at [1321, 391] on div "11:45" at bounding box center [1300, 391] width 52 height 16
click at [1296, 407] on span "11:30" at bounding box center [1293, 408] width 19 height 16
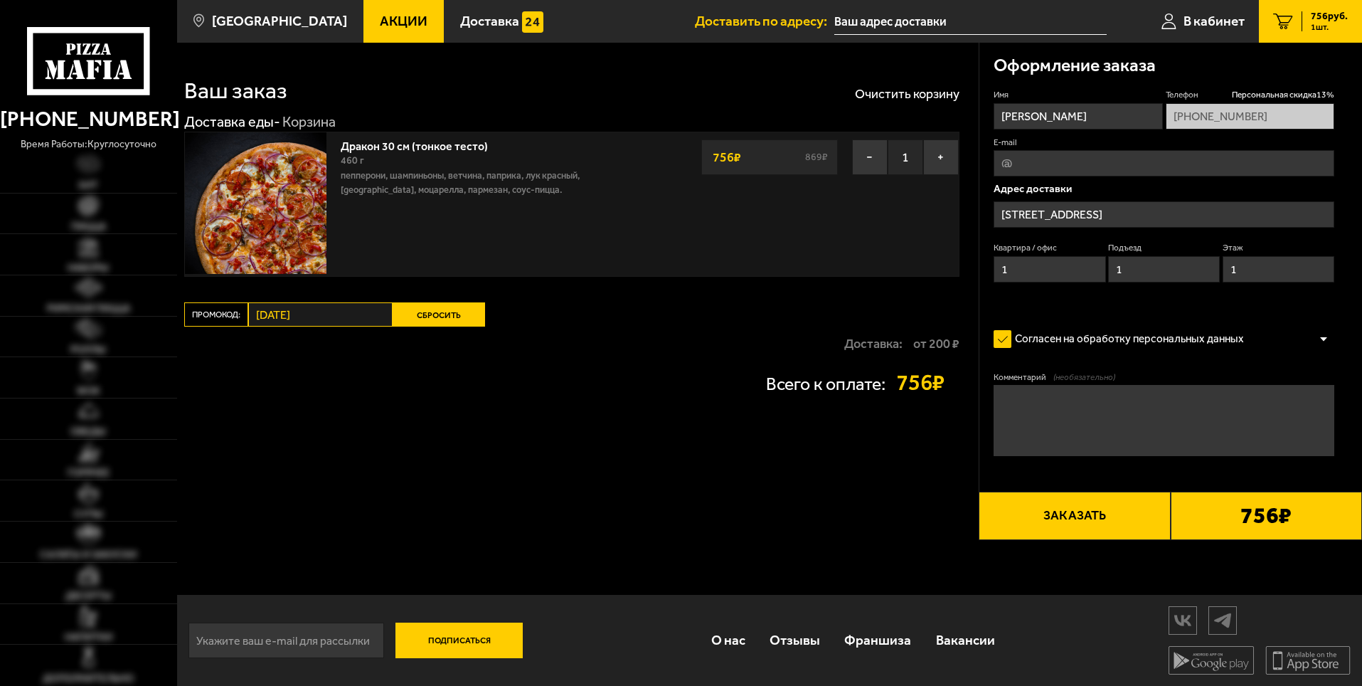
type input "[STREET_ADDRESS]"
